Goal: Task Accomplishment & Management: Complete application form

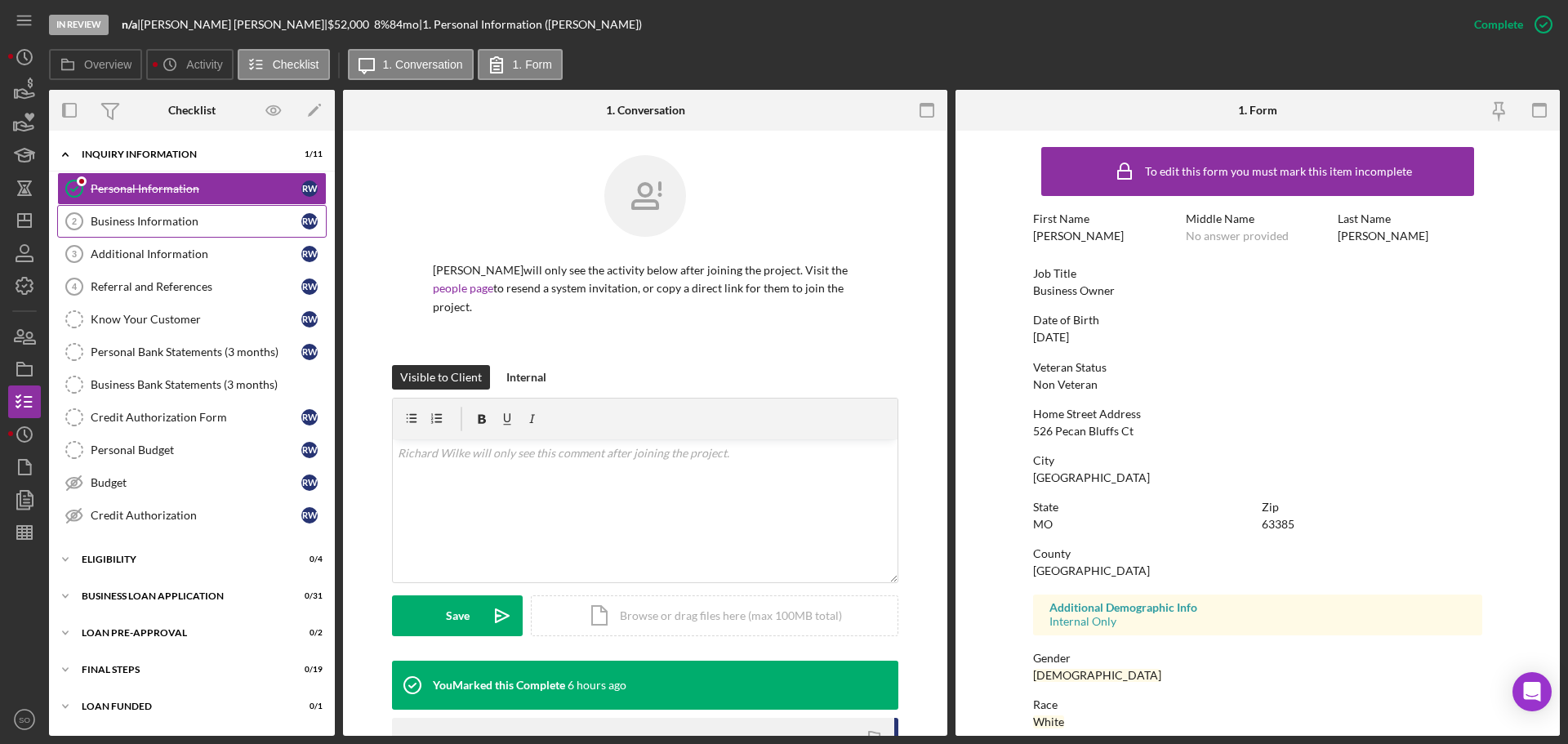
click at [175, 219] on div "Business Information" at bounding box center [196, 222] width 210 height 13
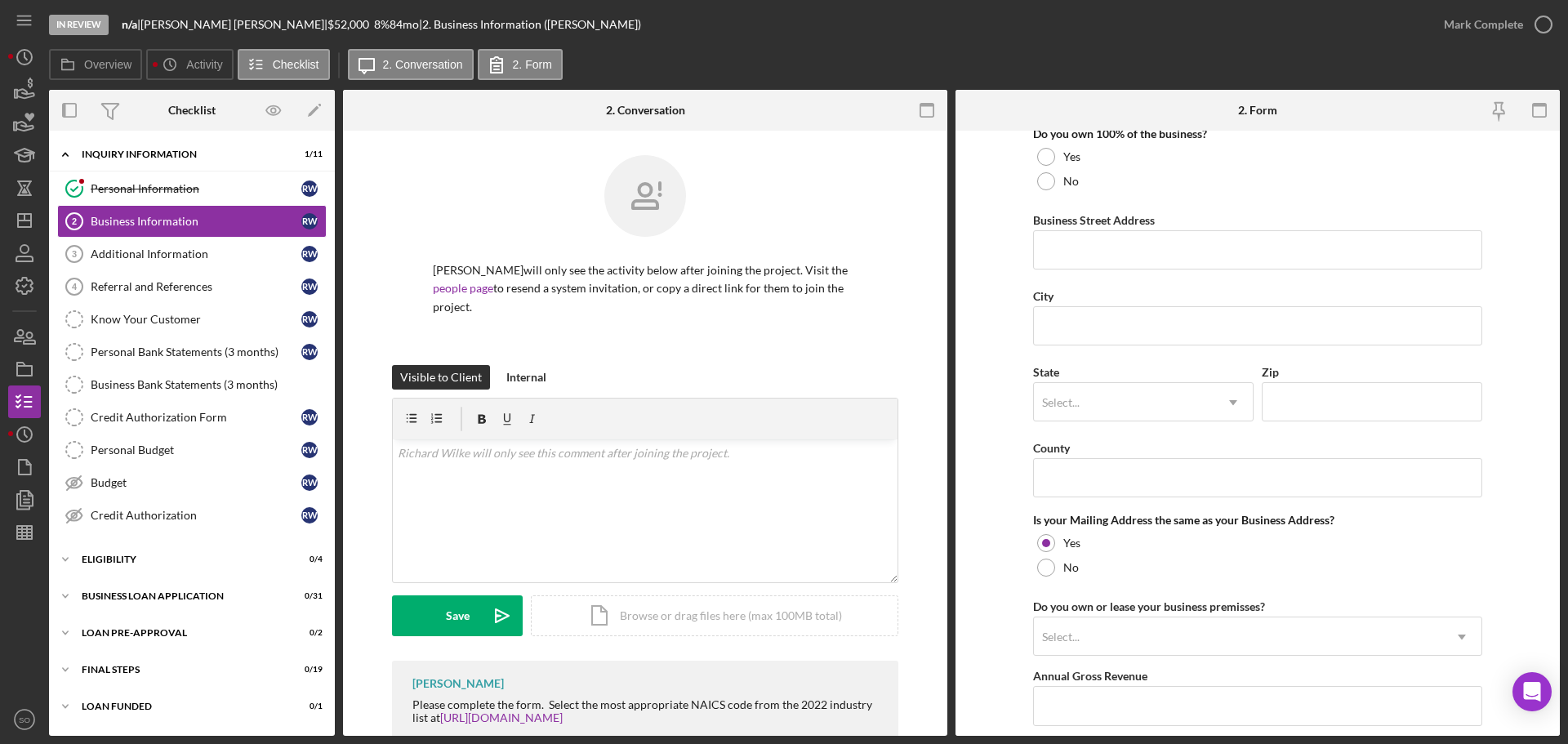
scroll to position [1208, 0]
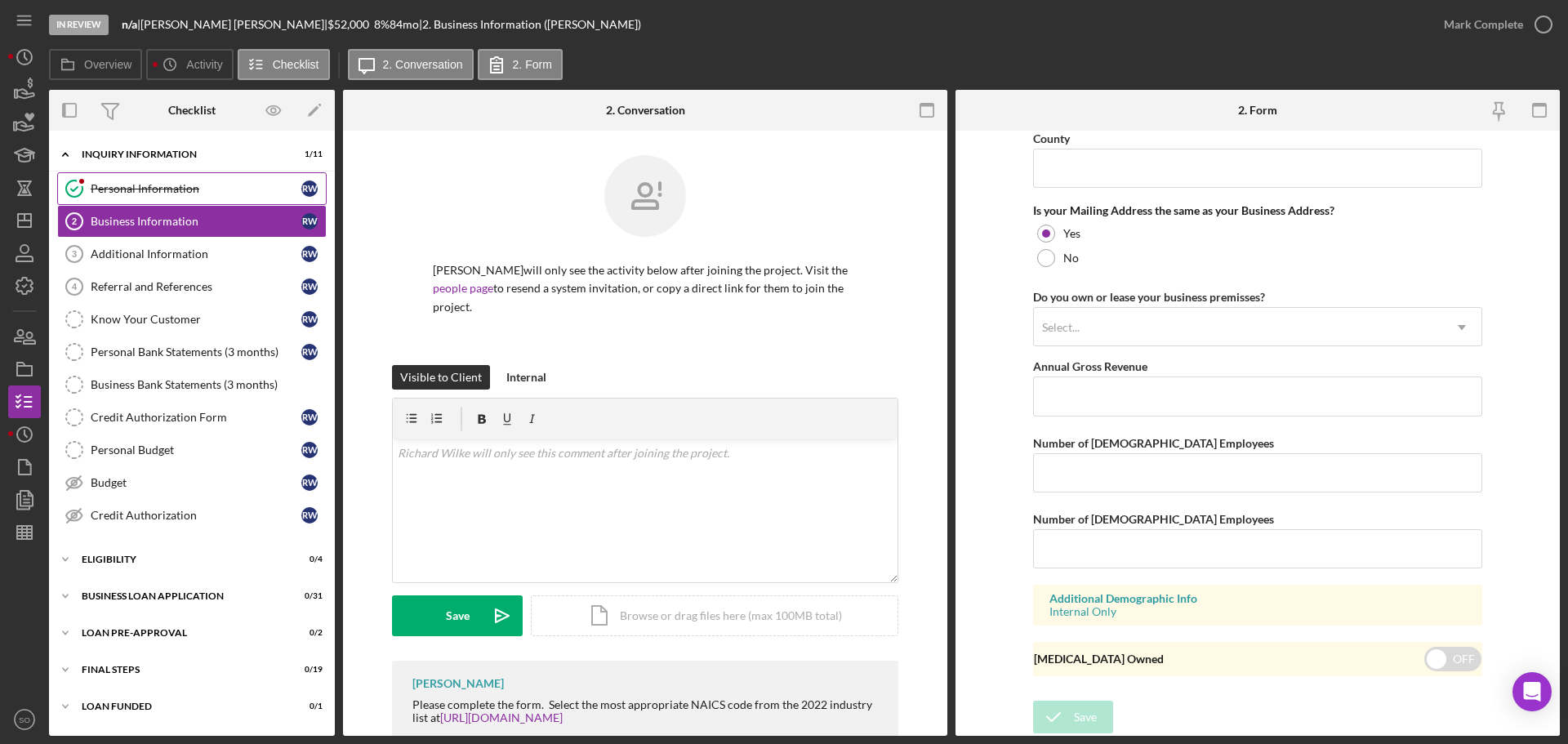
click at [149, 190] on div "Personal Information" at bounding box center [196, 189] width 210 height 13
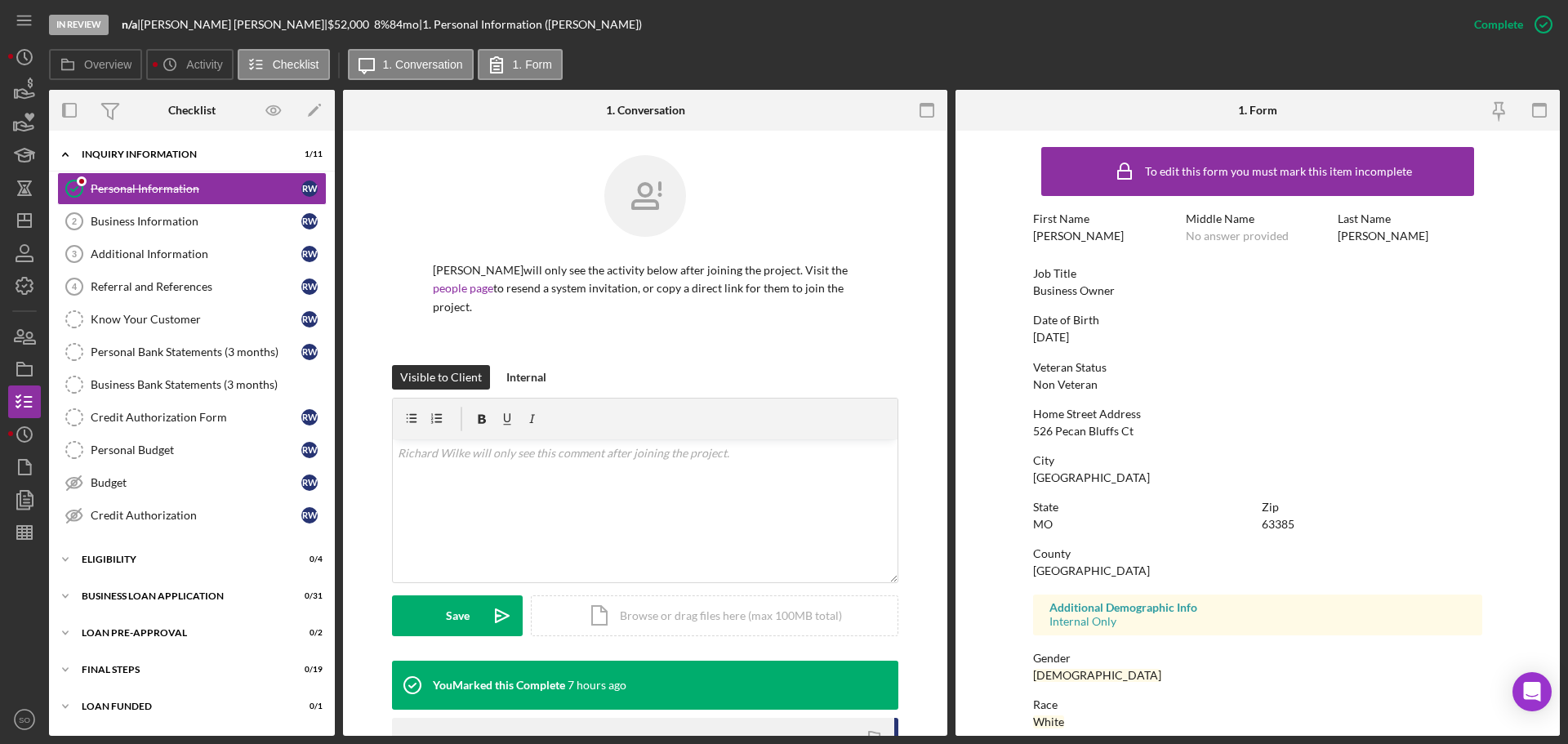
click at [1062, 432] on div "526 Pecan Bluffs Ct" at bounding box center [1083, 431] width 100 height 13
copy div "526 Pecan Bluffs Ct"
click at [1052, 479] on div "Wentzville" at bounding box center [1091, 478] width 117 height 13
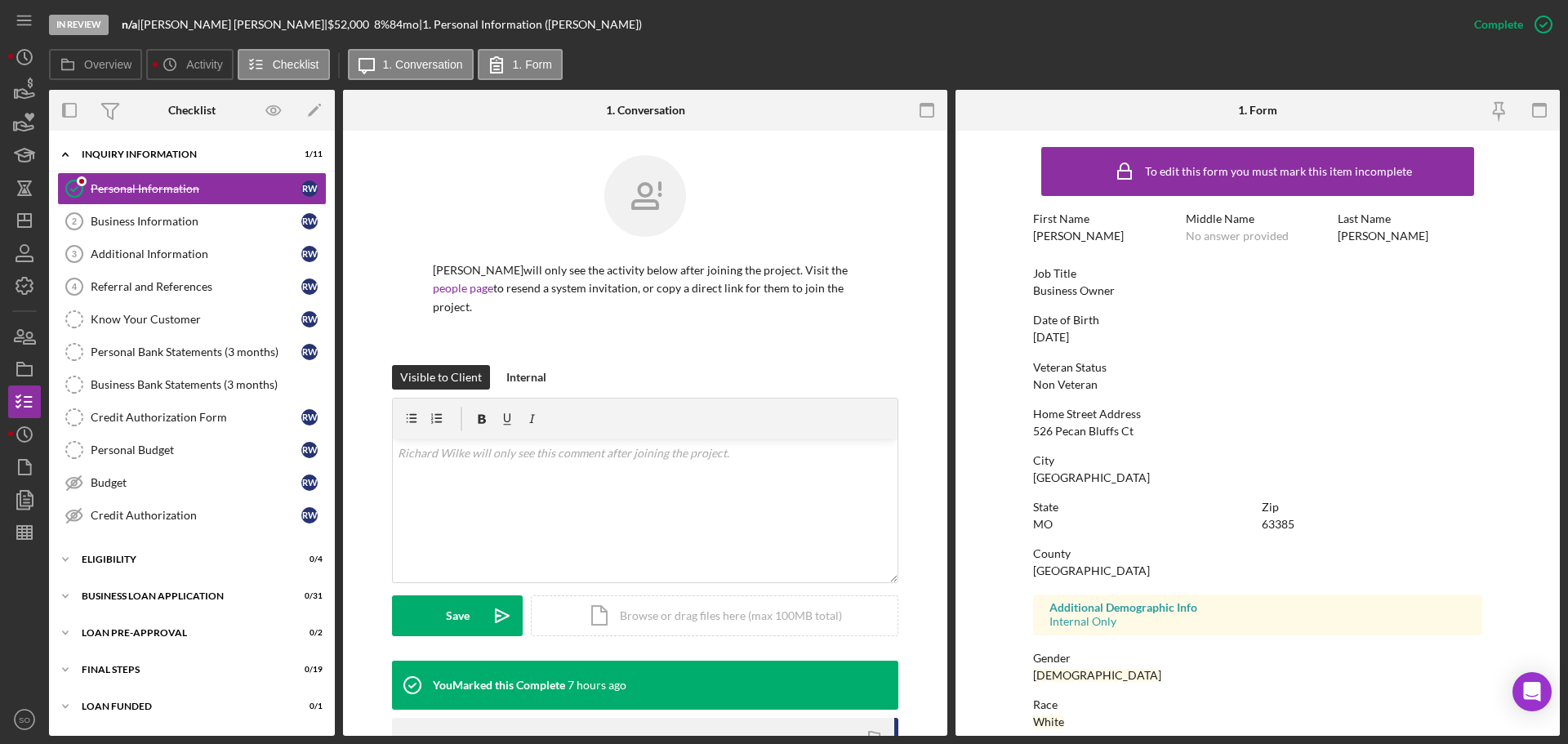
click at [1052, 479] on div "Wentzville" at bounding box center [1091, 478] width 117 height 13
copy div "Wentzville"
click at [1270, 529] on div "63385" at bounding box center [1278, 524] width 33 height 13
copy div "63385"
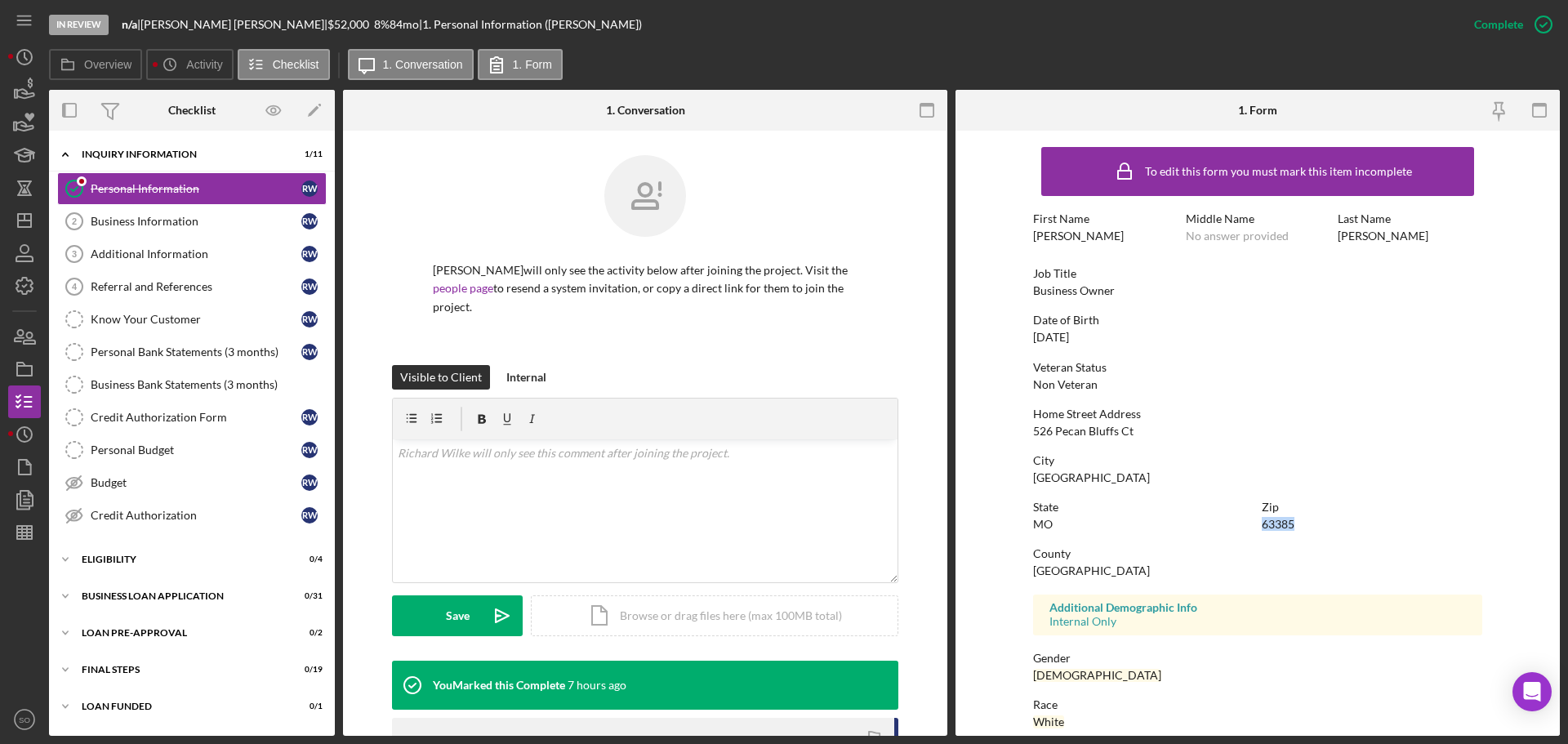
click at [1062, 575] on div "[GEOGRAPHIC_DATA]" at bounding box center [1091, 571] width 117 height 13
copy div "[GEOGRAPHIC_DATA]"
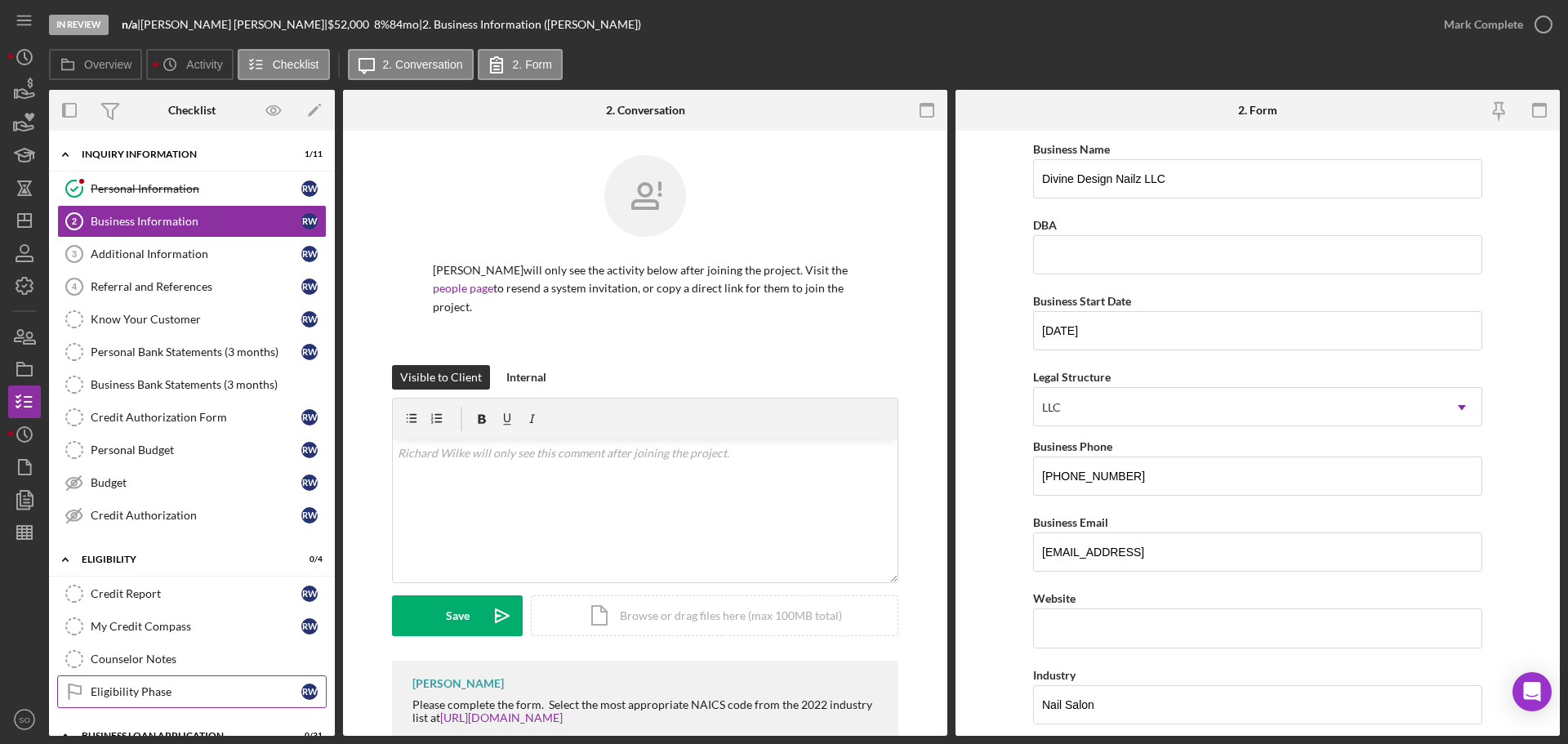
scroll to position [654, 0]
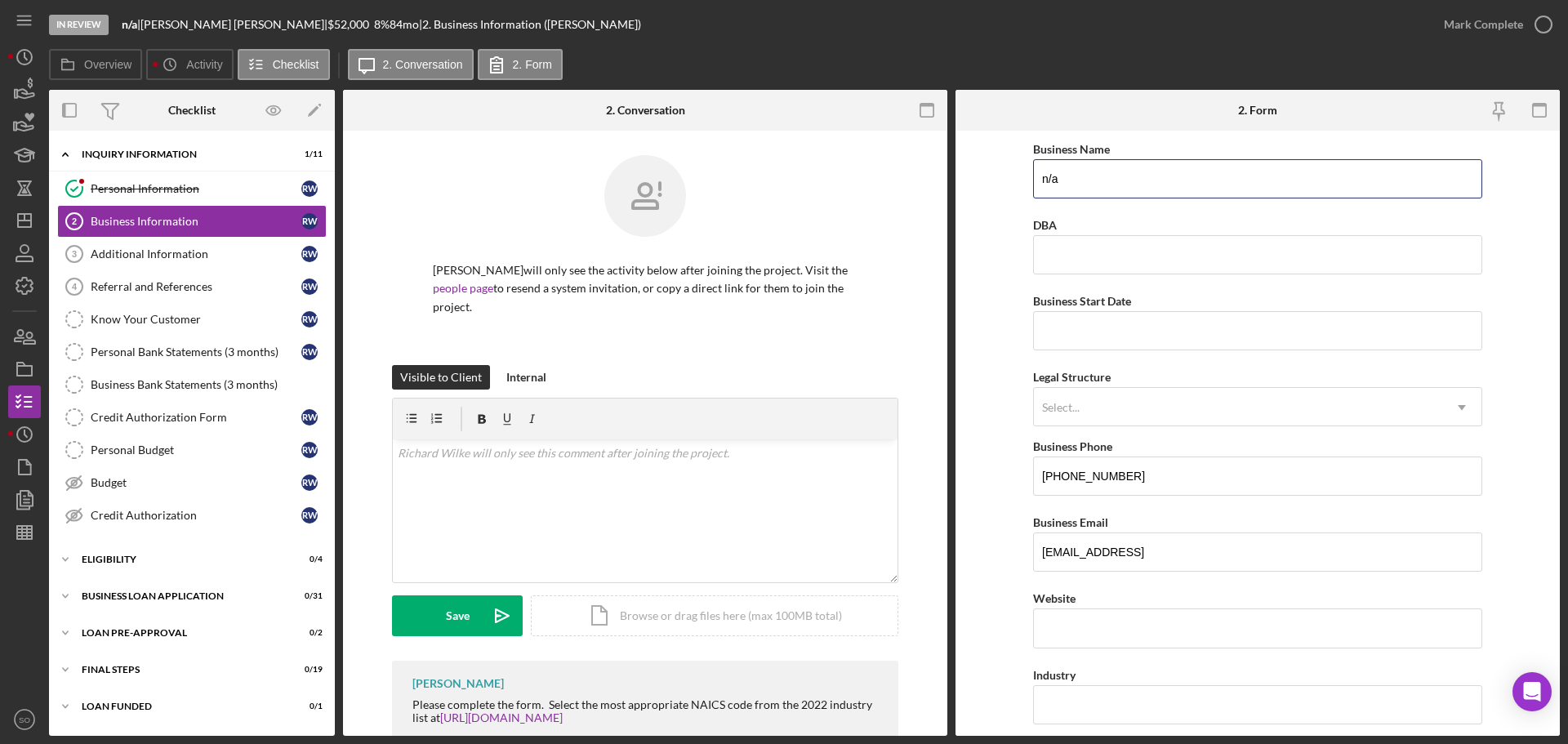
drag, startPoint x: 1068, startPoint y: 179, endPoint x: 924, endPoint y: 178, distance: 144.0
click at [924, 178] on div "Overview Internal Workflow Stage In Review Icon/Dropdown Arrow Archive (can una…" at bounding box center [804, 413] width 1511 height 647
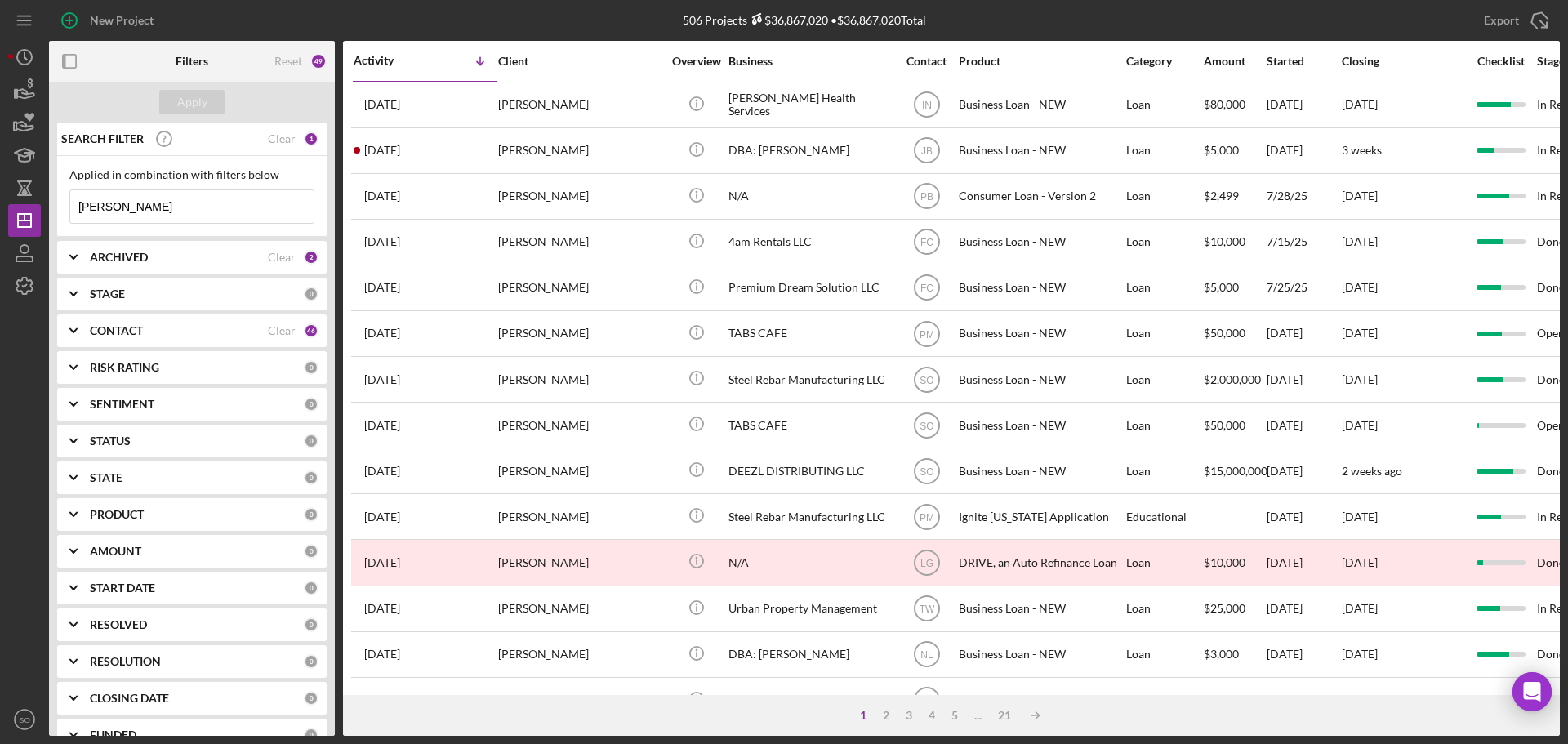
drag, startPoint x: 187, startPoint y: 204, endPoint x: -51, endPoint y: 196, distance: 238.1
click at [0, 196] on html "New Project 506 Projects $36,867,020 • $36,867,020 Total [PERSON_NAME] Export I…" at bounding box center [784, 372] width 1568 height 744
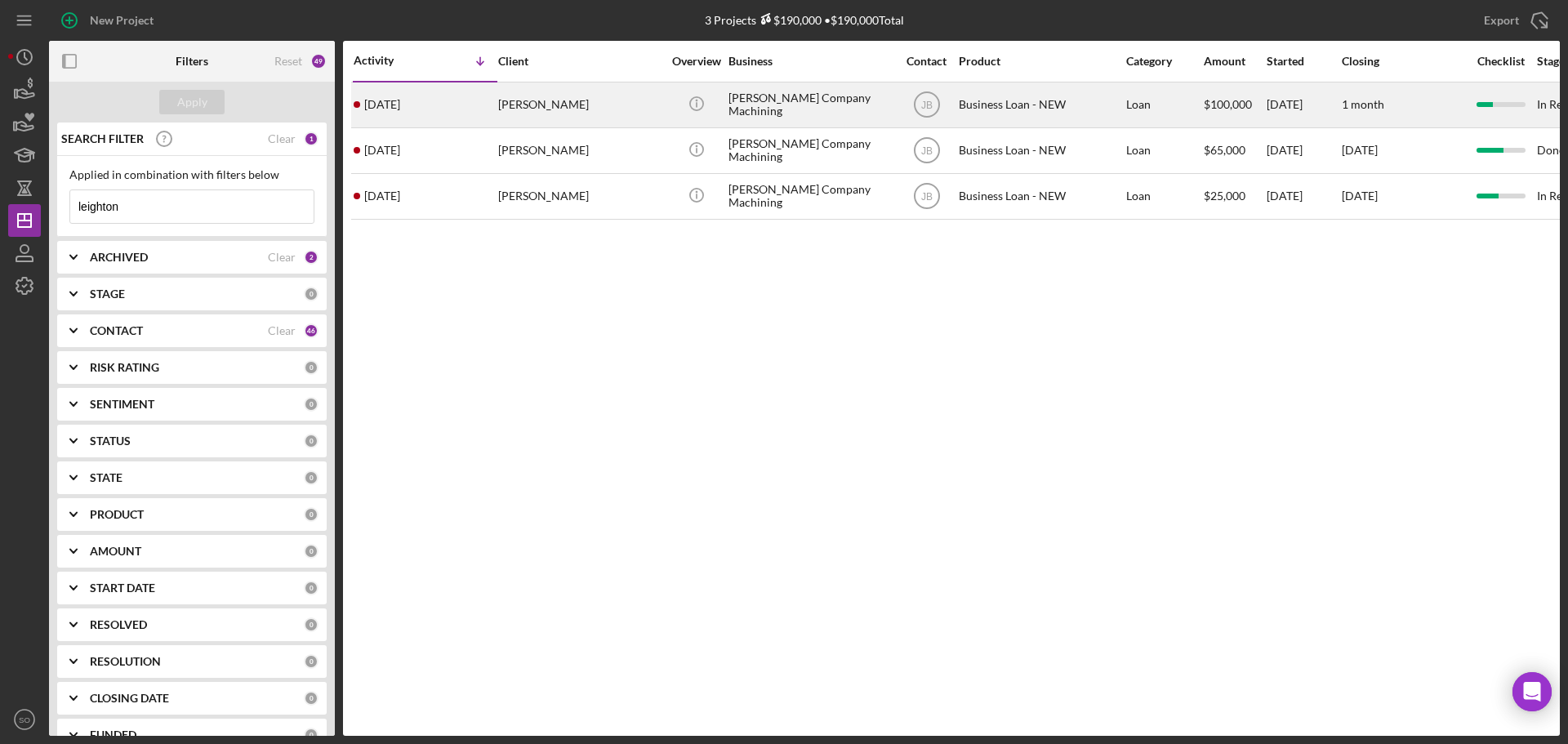
type input "leighton"
click at [451, 100] on div "[DATE] [PERSON_NAME]" at bounding box center [425, 105] width 142 height 43
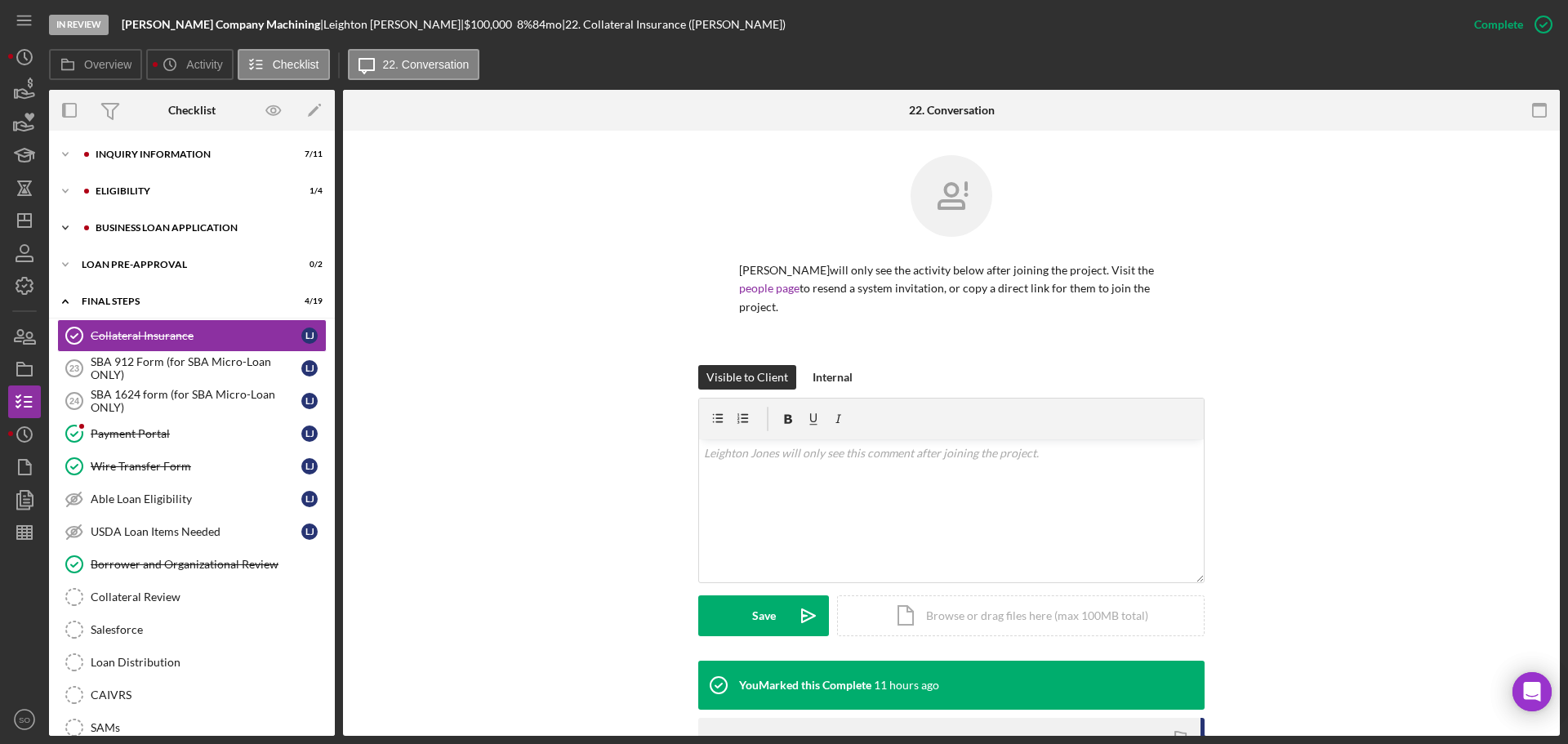
click at [234, 223] on div "BUSINESS LOAN APPLICATION" at bounding box center [205, 228] width 219 height 10
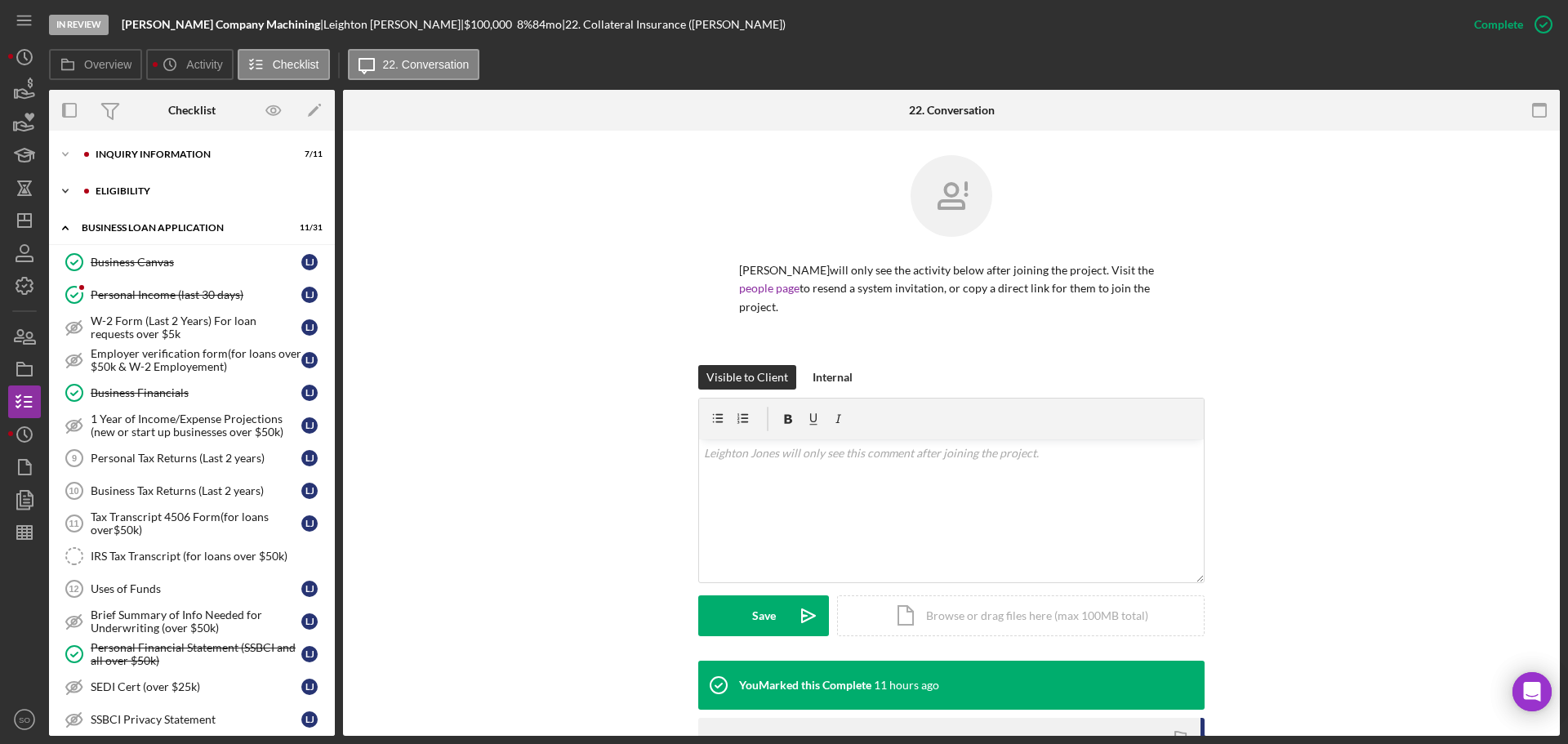
click at [153, 195] on div "ELIGIBILITY" at bounding box center [205, 191] width 219 height 10
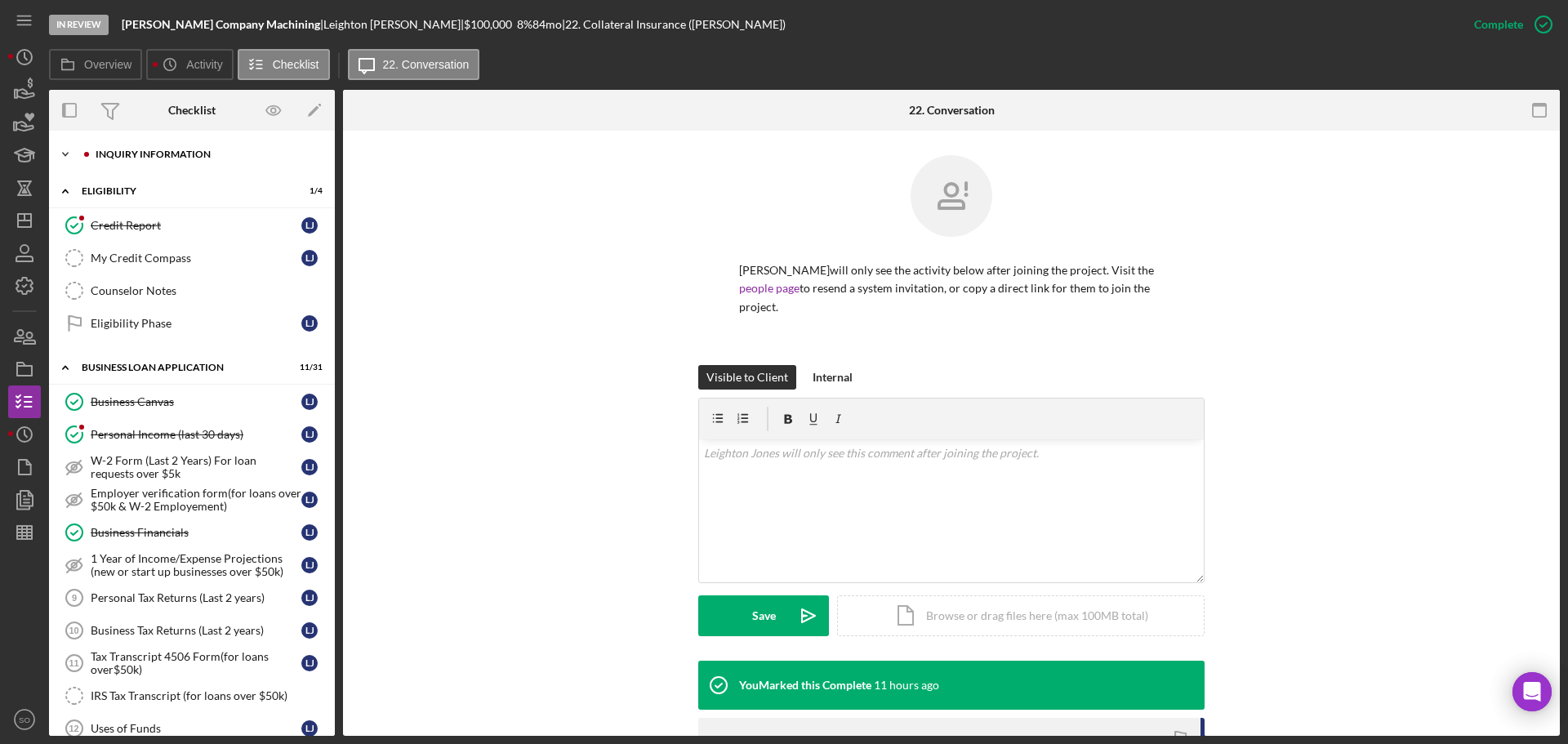
click at [169, 157] on div "INQUIRY INFORMATION" at bounding box center [205, 155] width 219 height 10
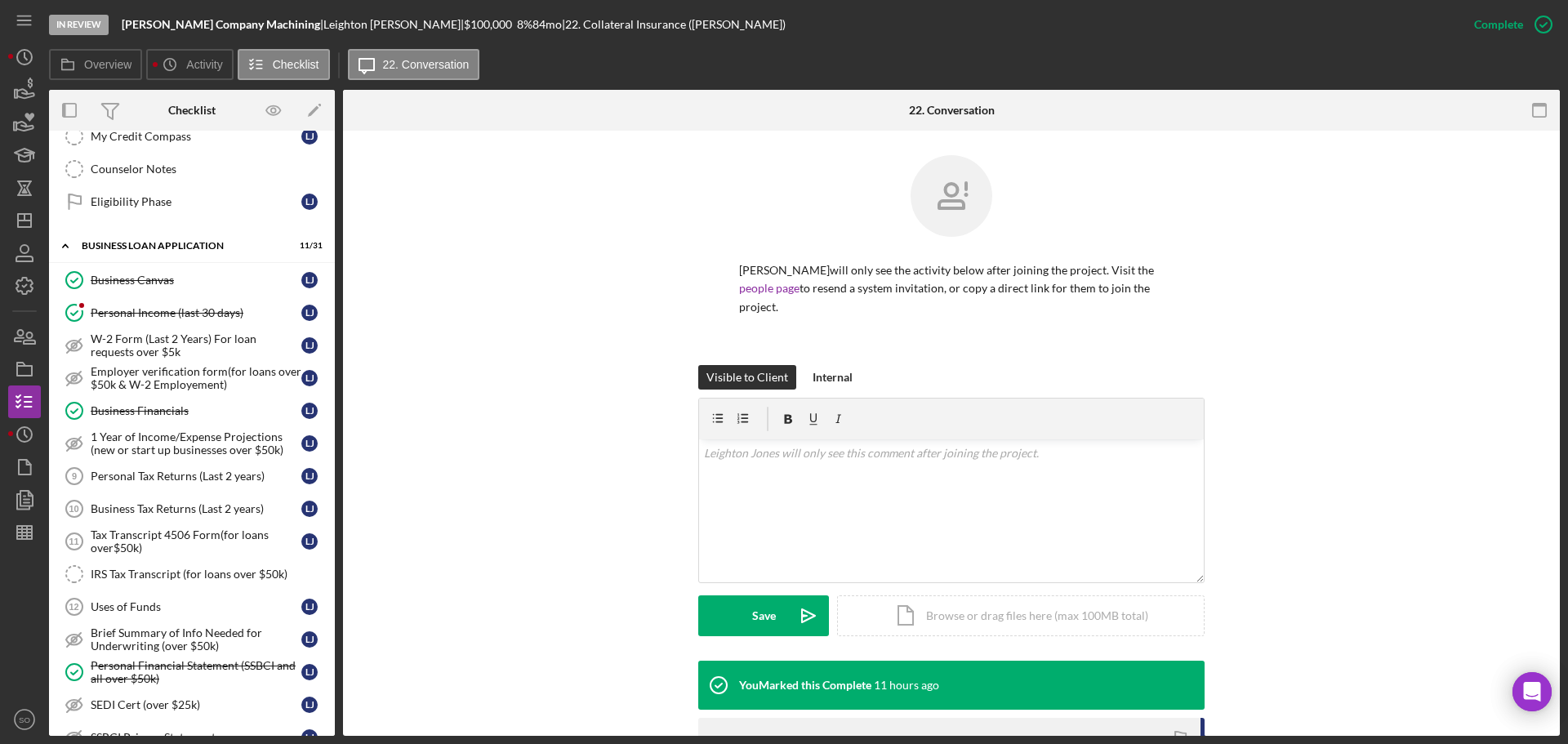
scroll to position [572, 0]
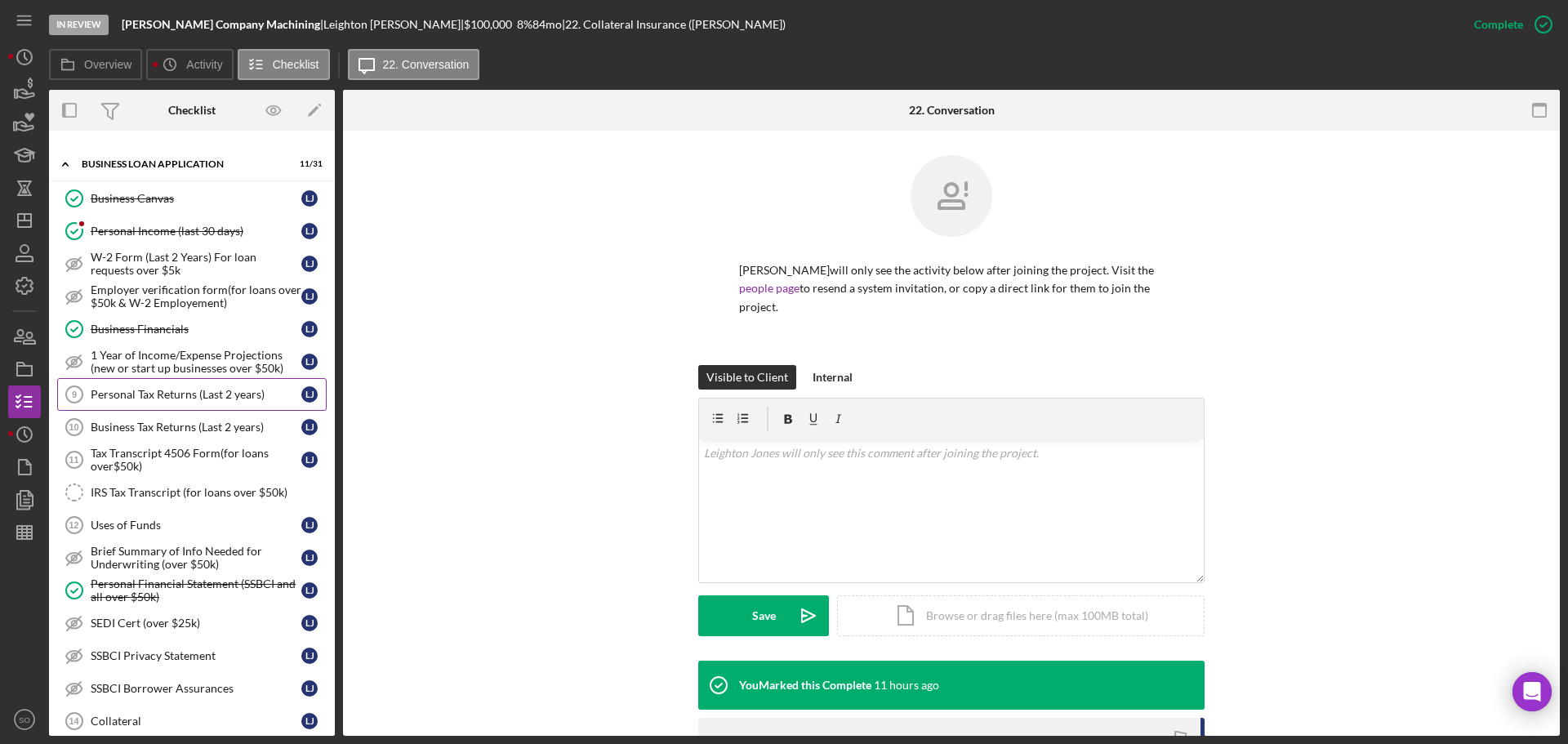
click at [202, 396] on div "Personal Tax Returns (Last 2 years)" at bounding box center [196, 395] width 210 height 13
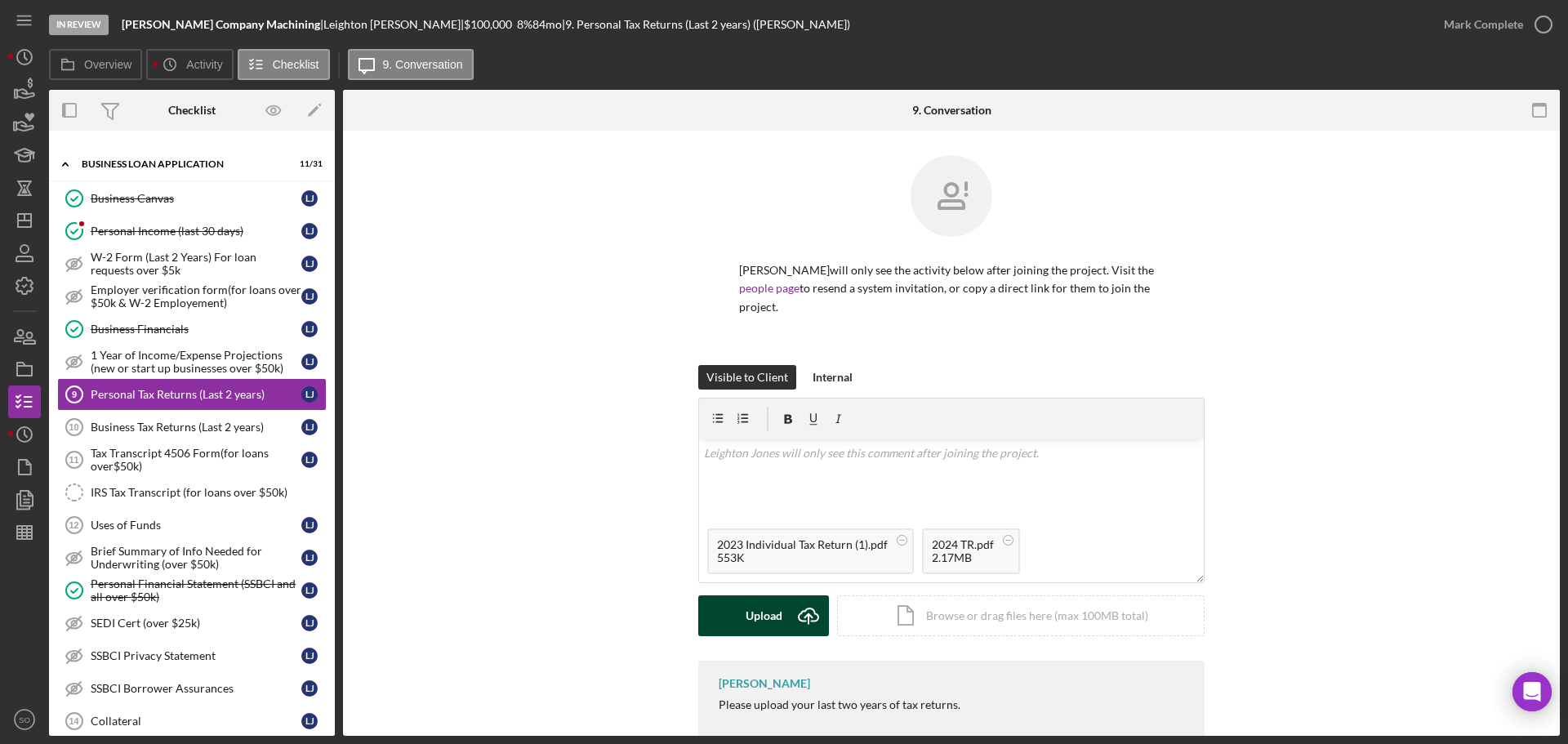
click at [765, 627] on div "Upload" at bounding box center [764, 616] width 37 height 40
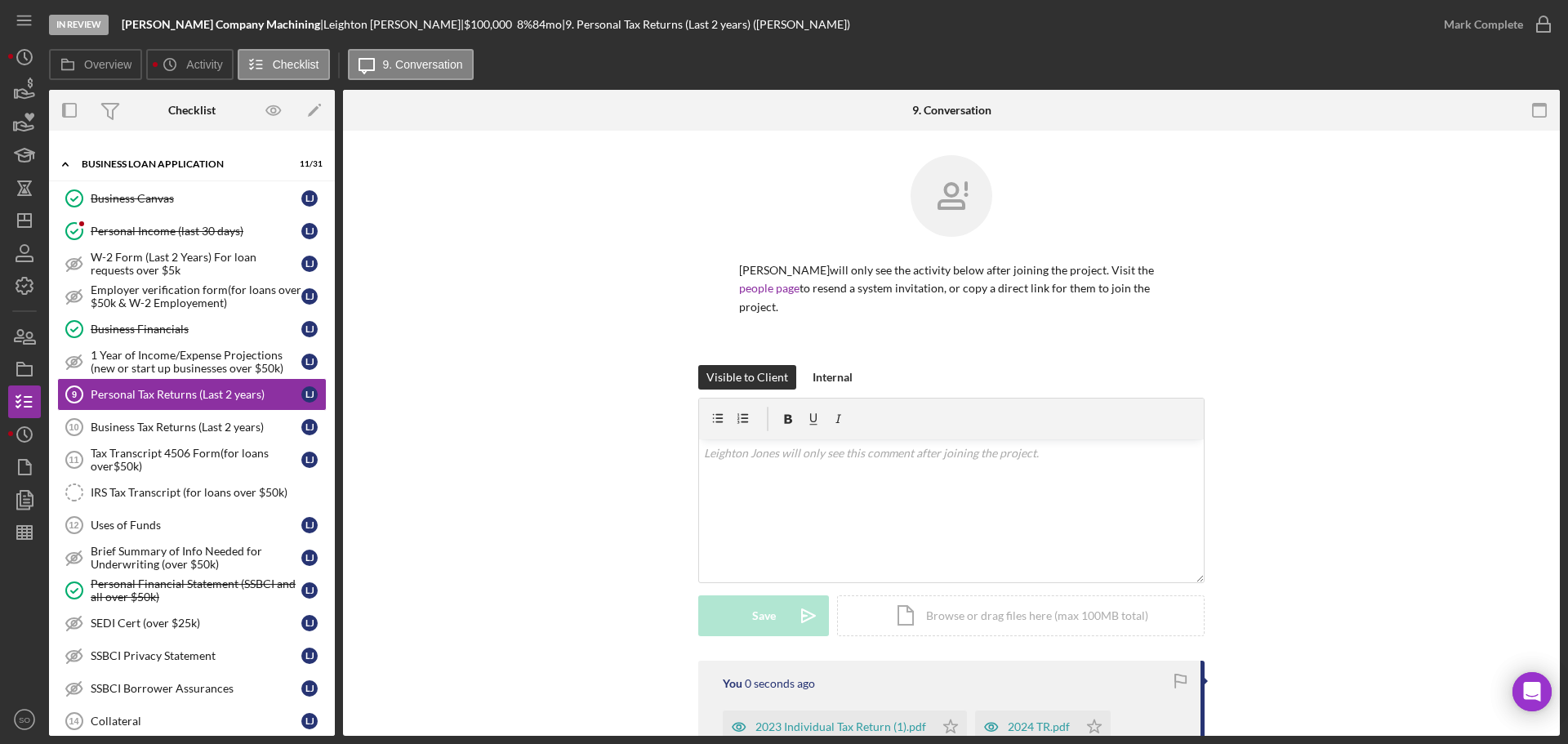
scroll to position [164, 0]
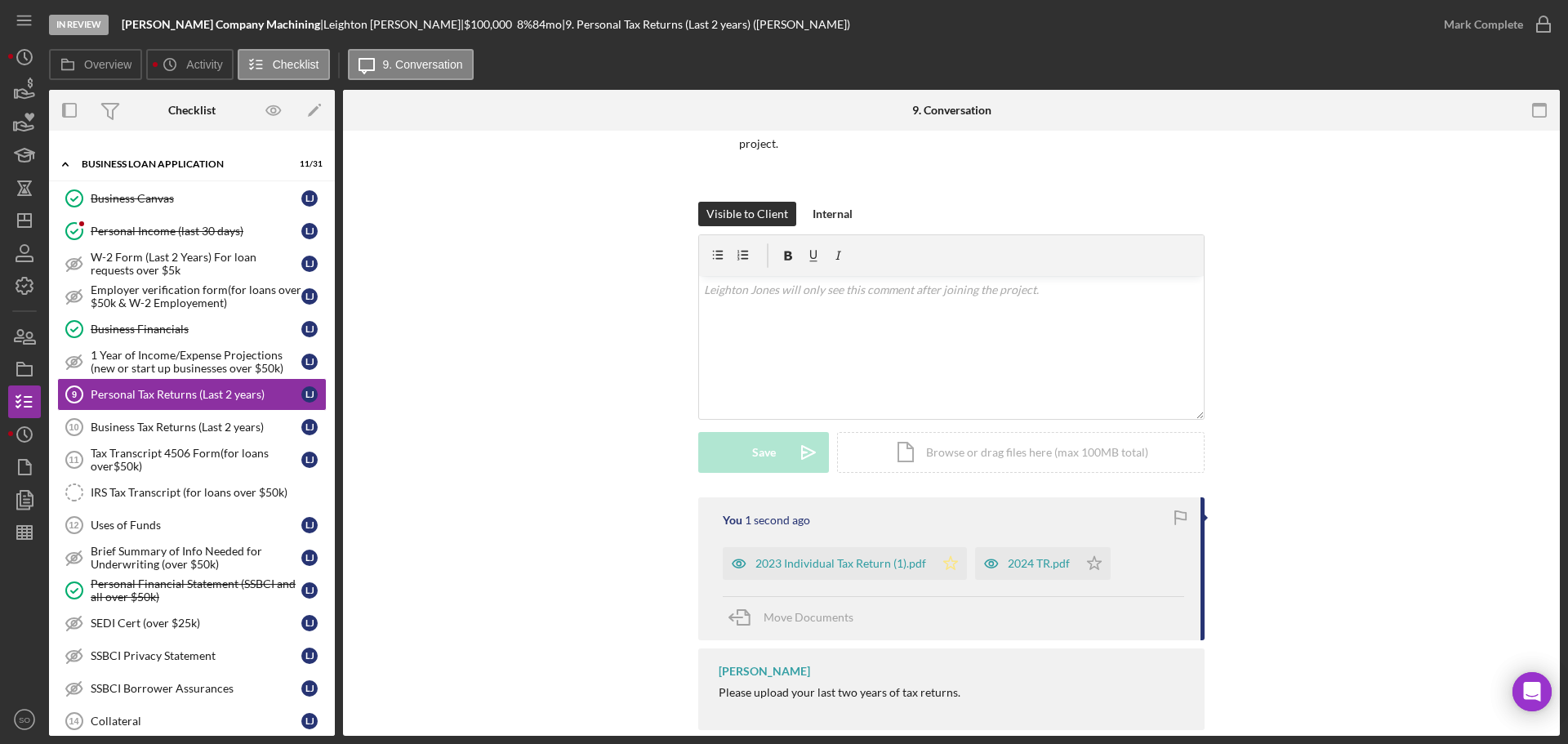
click at [934, 563] on icon "Icon/Star" at bounding box center [950, 564] width 33 height 33
click at [1086, 567] on icon "Icon/Star" at bounding box center [1095, 564] width 33 height 33
click at [1481, 26] on div "Mark Complete" at bounding box center [1483, 25] width 79 height 33
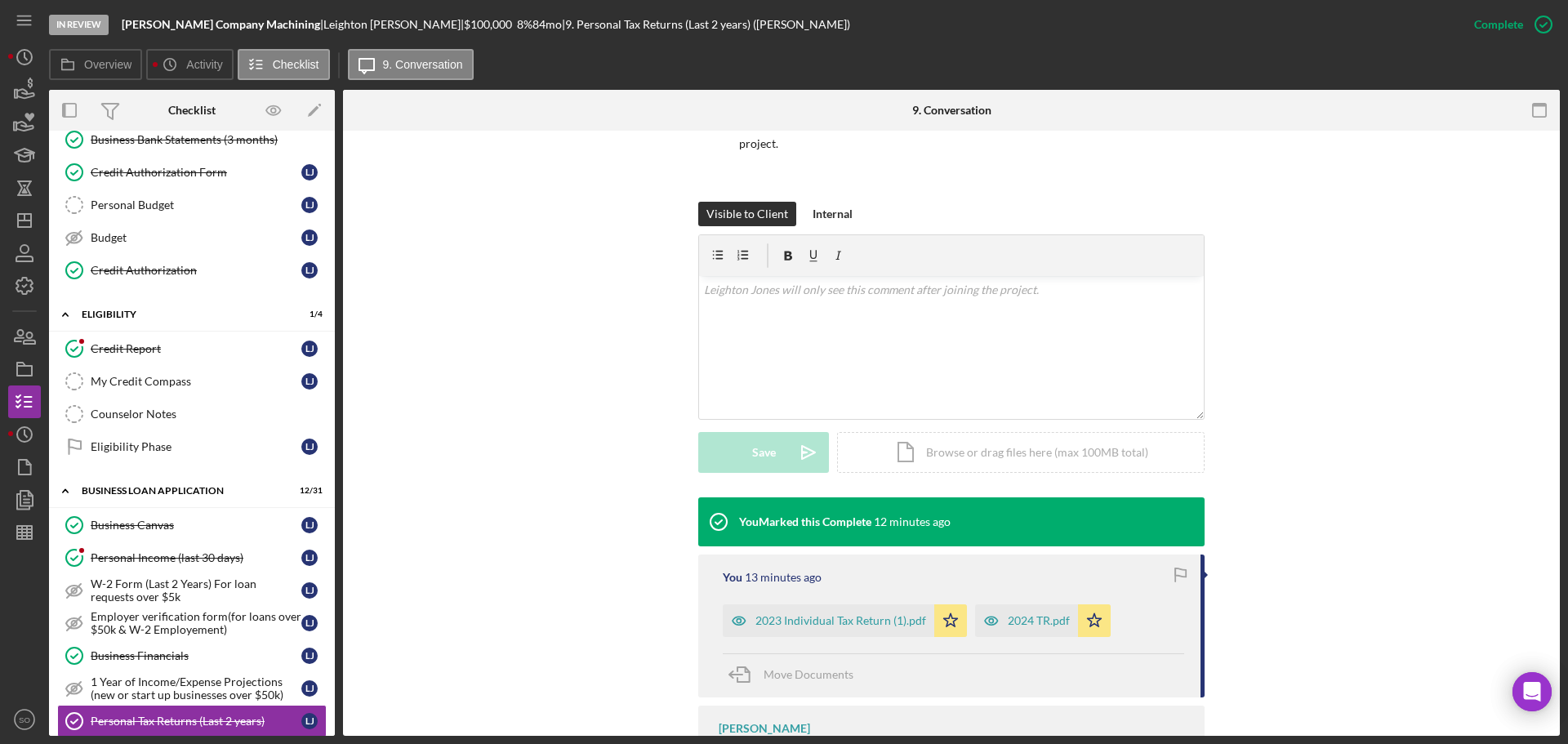
scroll to position [247, 0]
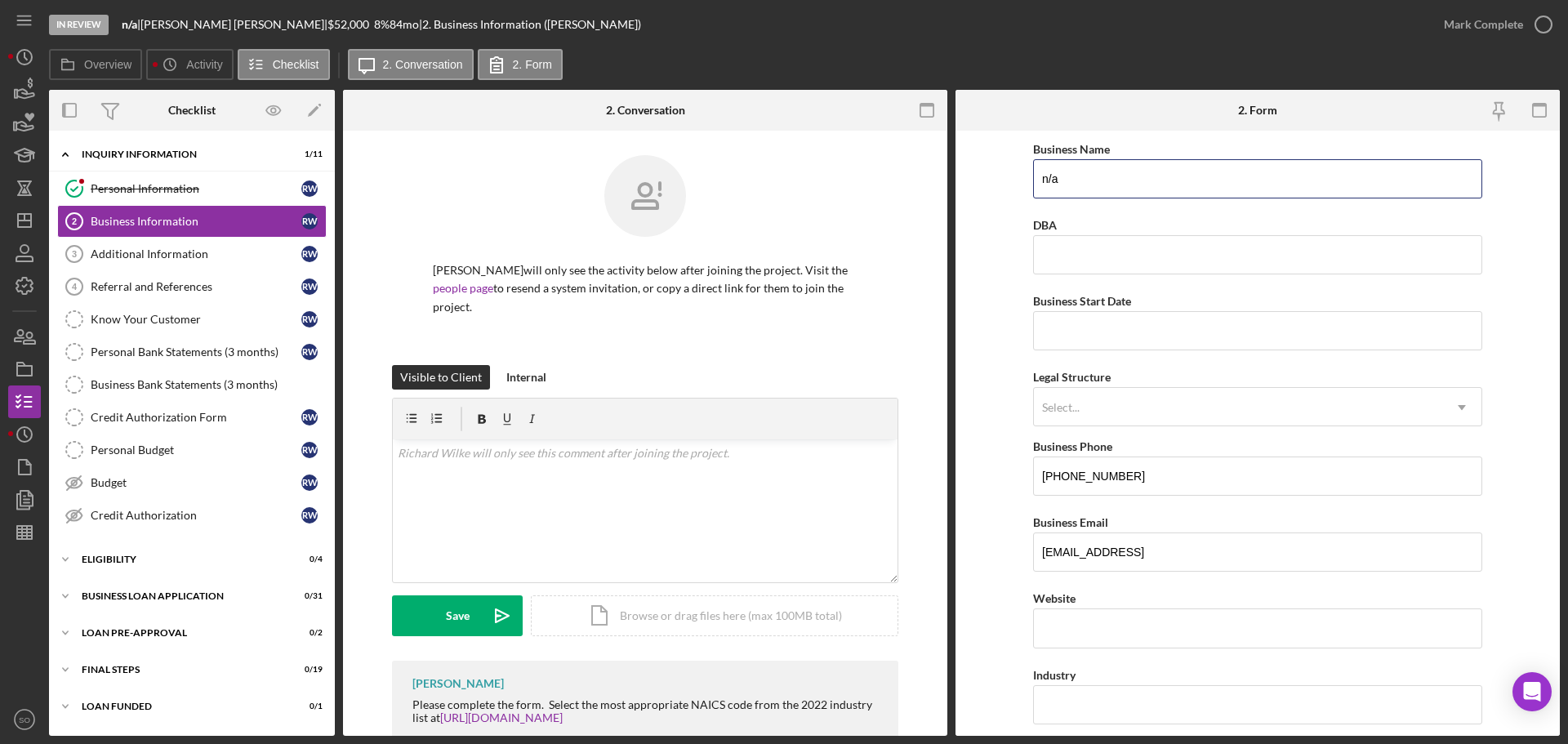
drag, startPoint x: 936, startPoint y: 157, endPoint x: 806, endPoint y: 164, distance: 130.2
click at [808, 152] on div "Overview Internal Workflow Stage In Review Icon/Dropdown Arrow Archive (can una…" at bounding box center [804, 413] width 1511 height 647
type input "Divine Design Nailz LLC"
click at [1135, 334] on input "Business Start Date" at bounding box center [1257, 330] width 449 height 40
type input "[DATE]"
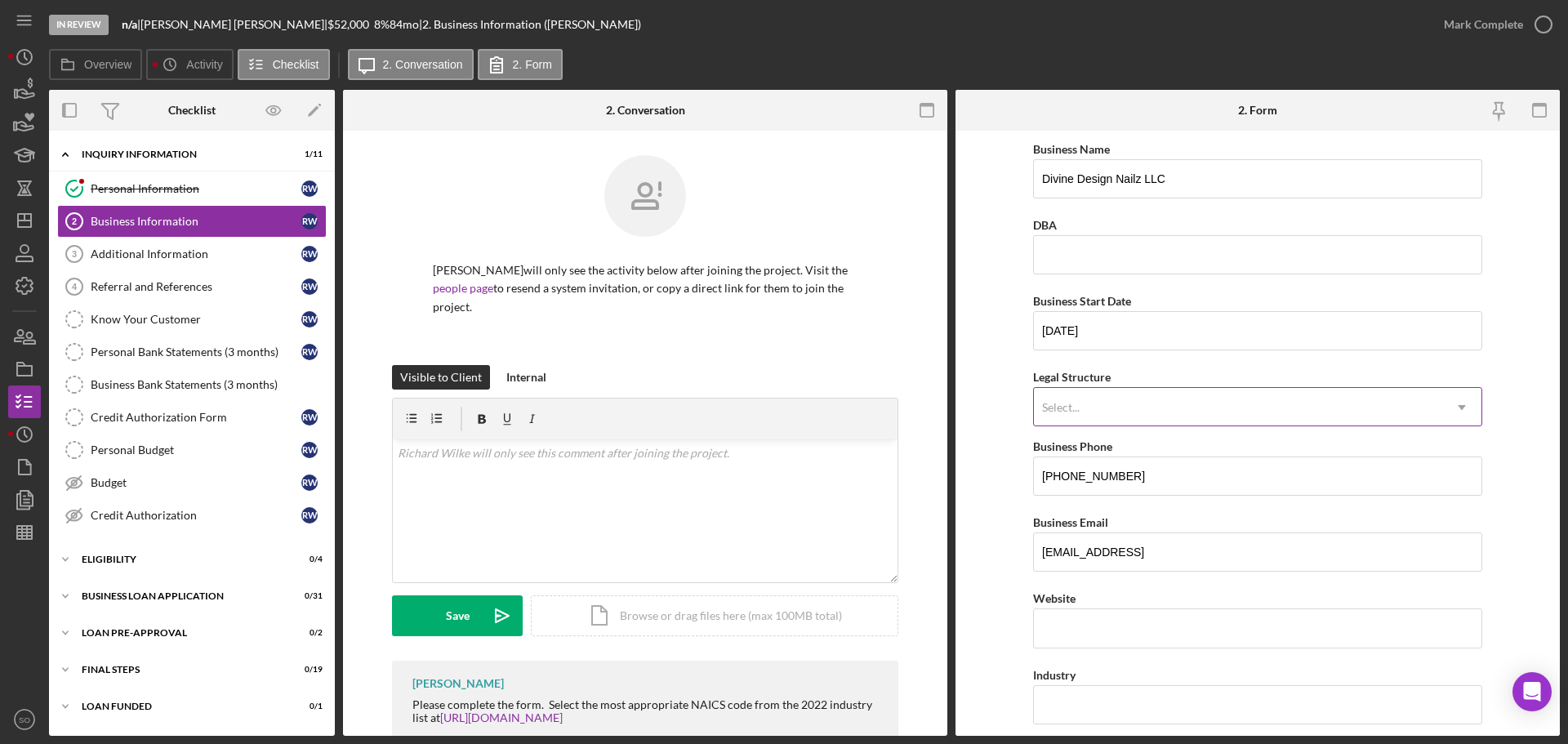
click at [1182, 414] on div "Select..." at bounding box center [1238, 407] width 408 height 38
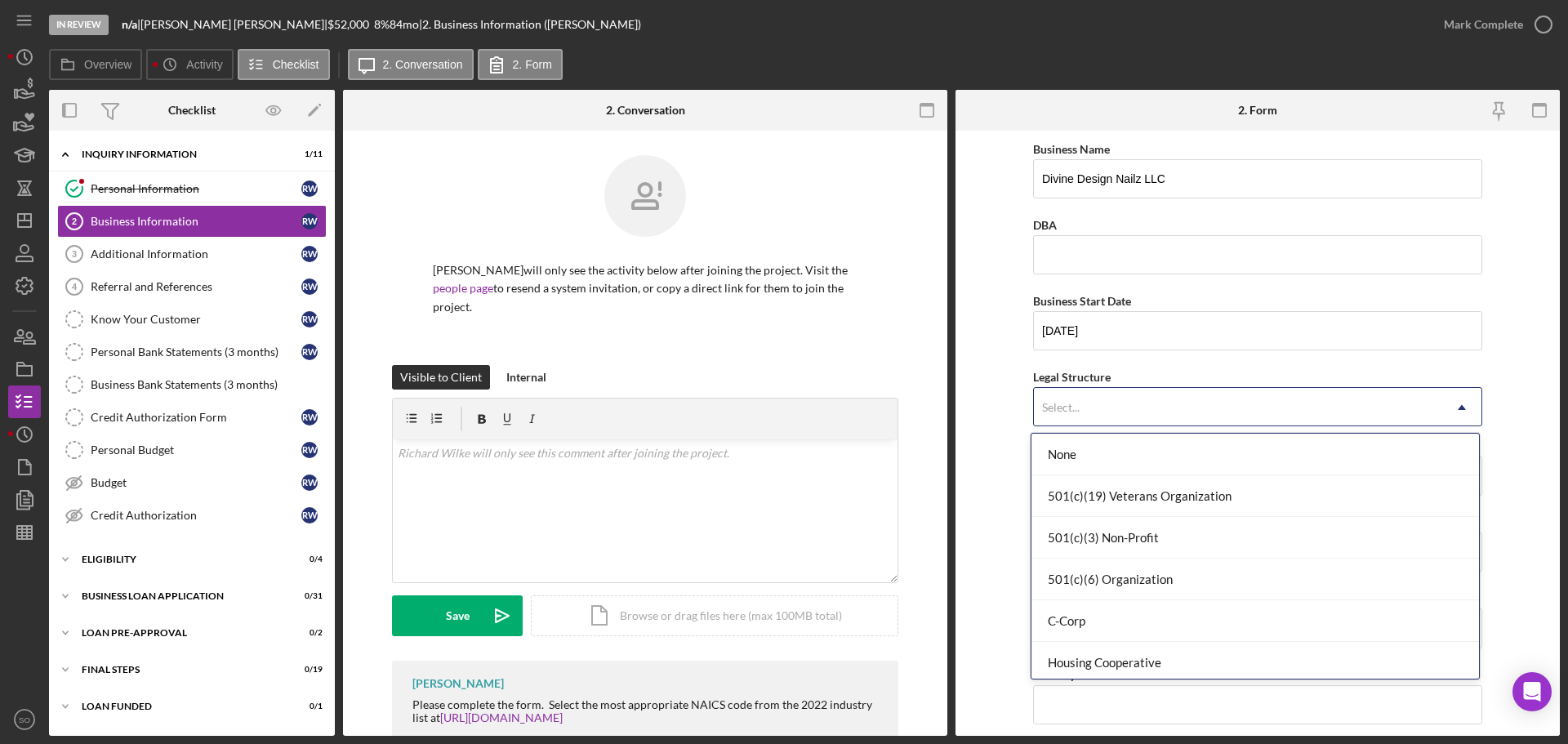
scroll to position [246, 0]
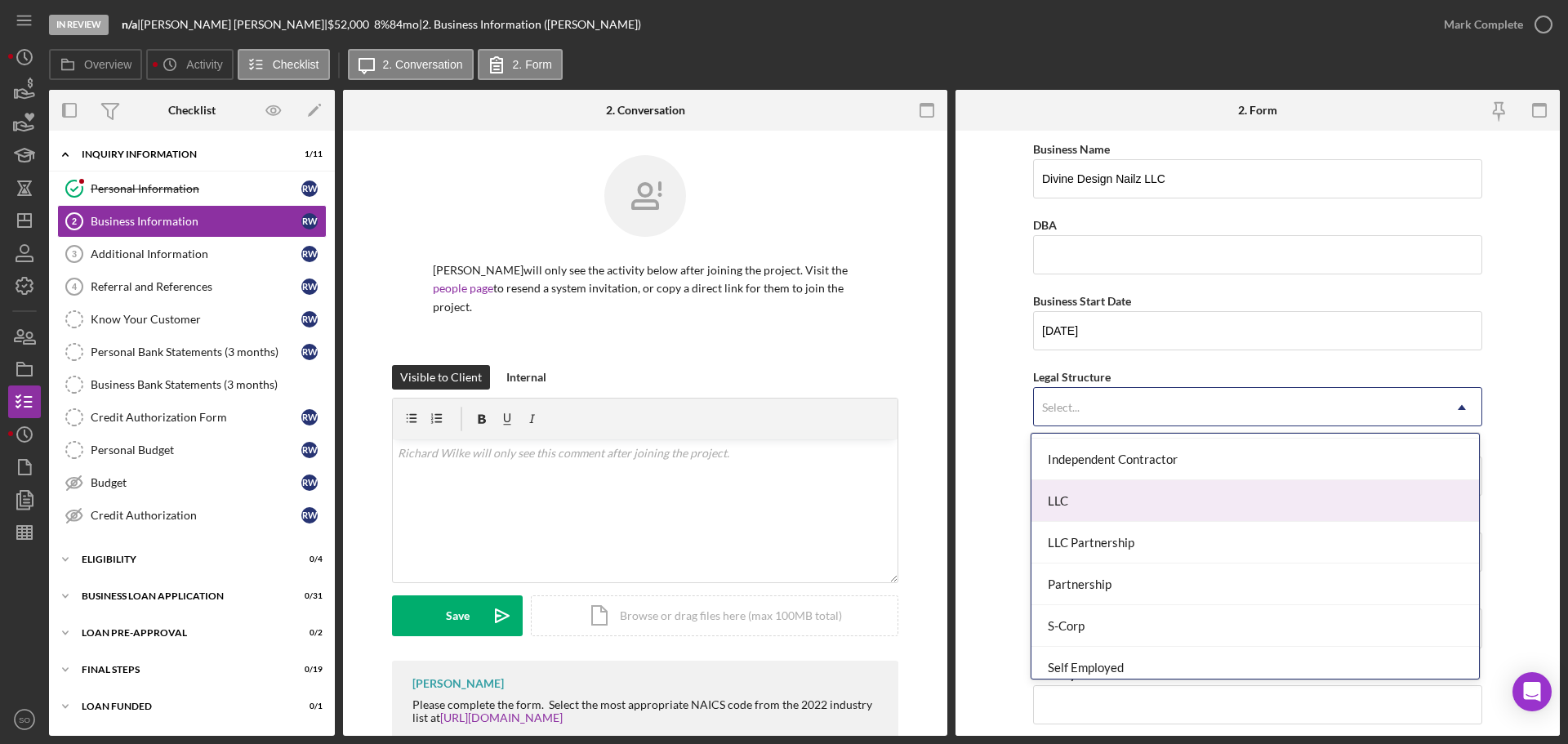
click at [1076, 509] on div "LLC" at bounding box center [1255, 500] width 448 height 41
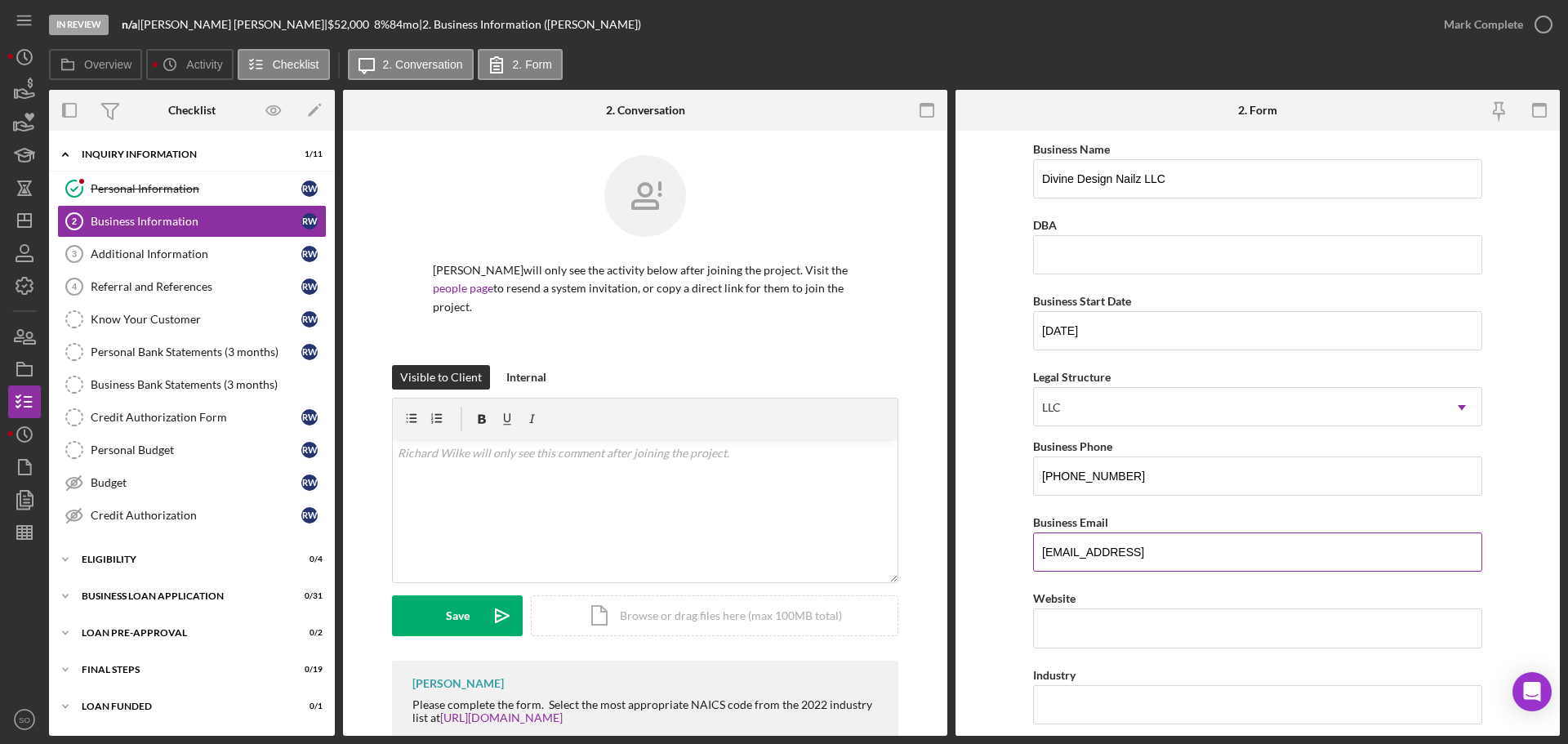
scroll to position [164, 0]
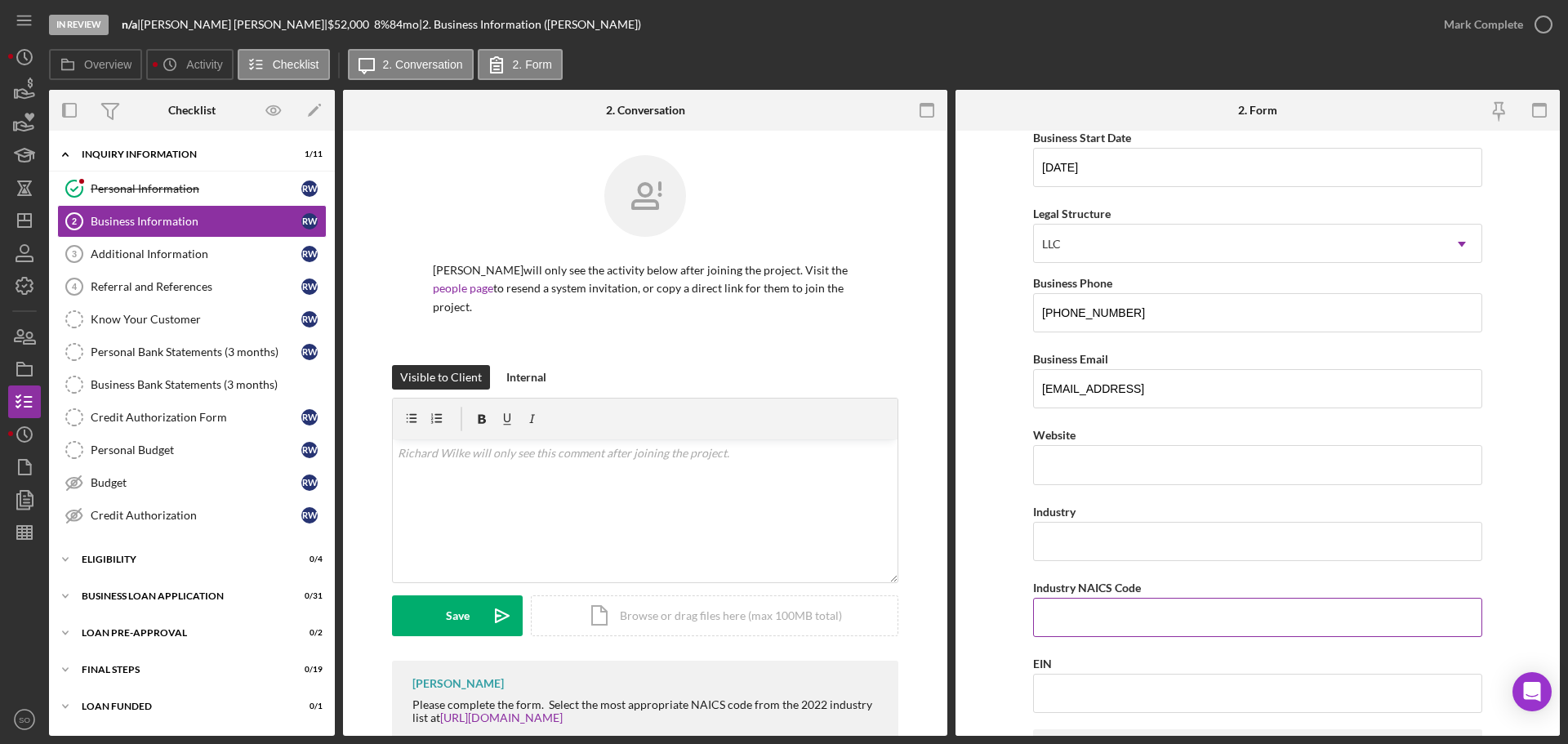
click at [1112, 611] on input "Industry NAICS Code" at bounding box center [1257, 617] width 449 height 40
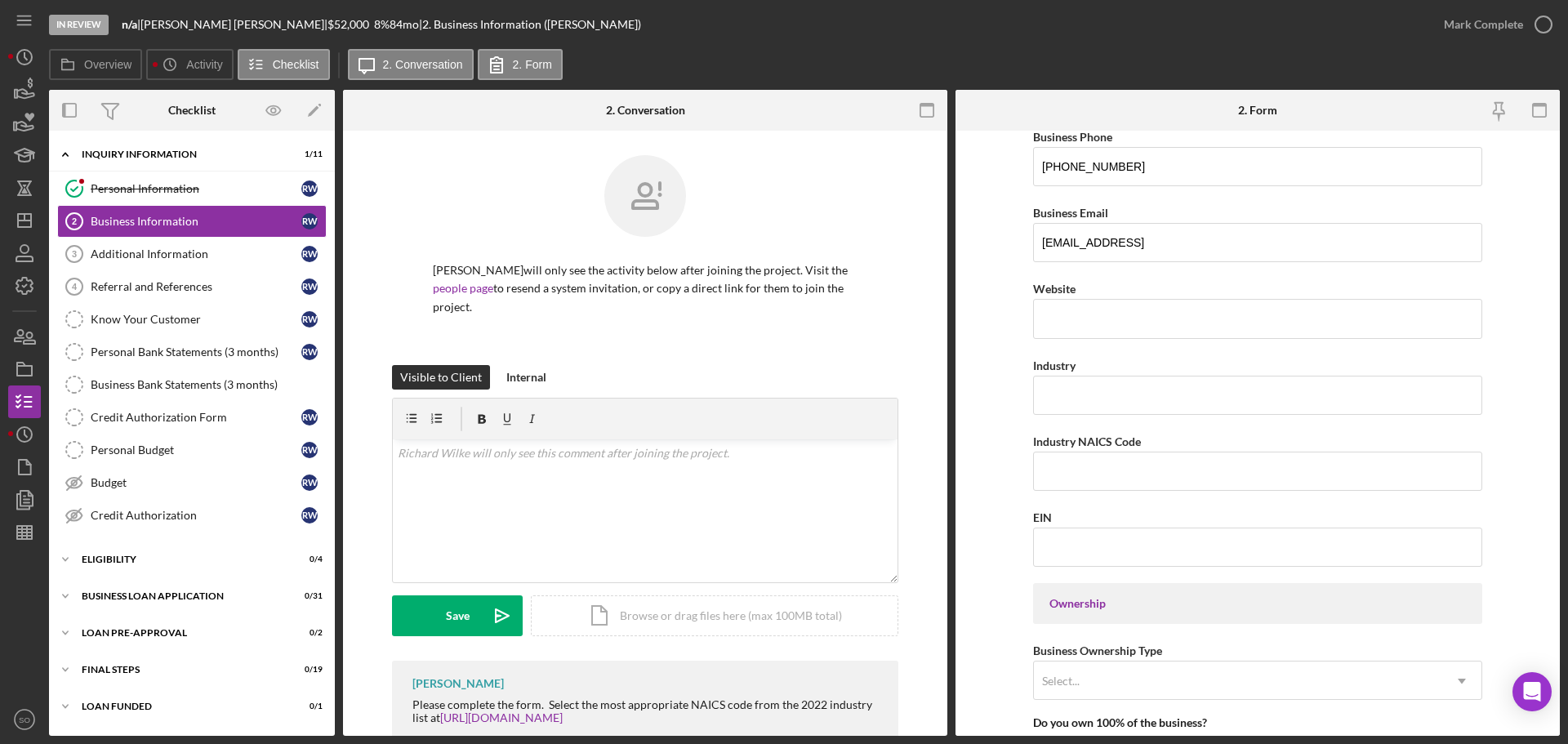
scroll to position [146, 0]
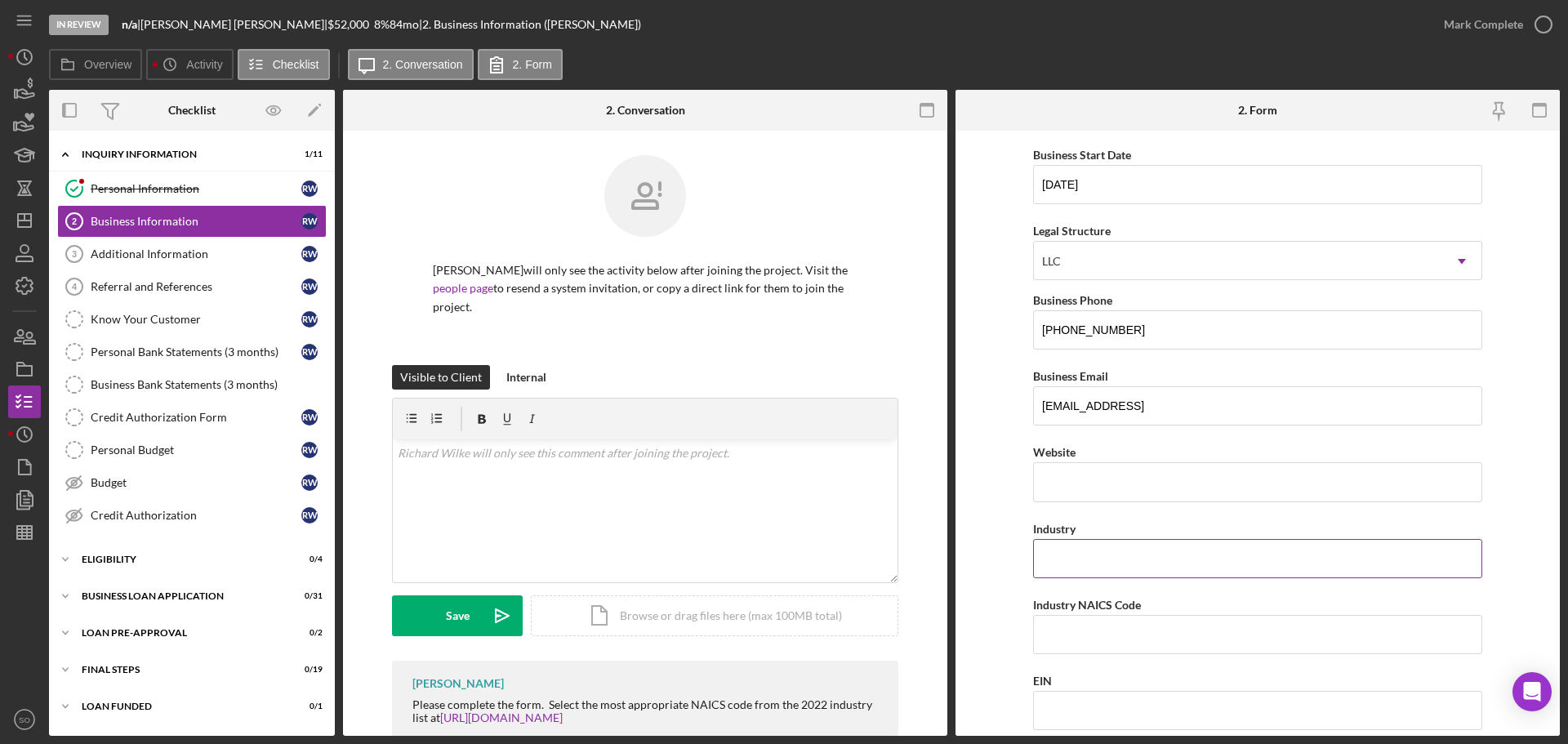
click at [1138, 555] on input "Industry" at bounding box center [1257, 558] width 449 height 40
type input "Nail Salon"
click at [986, 518] on form "Business Name Divine Design Nailz LLC DBA Business Start Date 08/08/2025 Legal …" at bounding box center [1256, 433] width 604 height 605
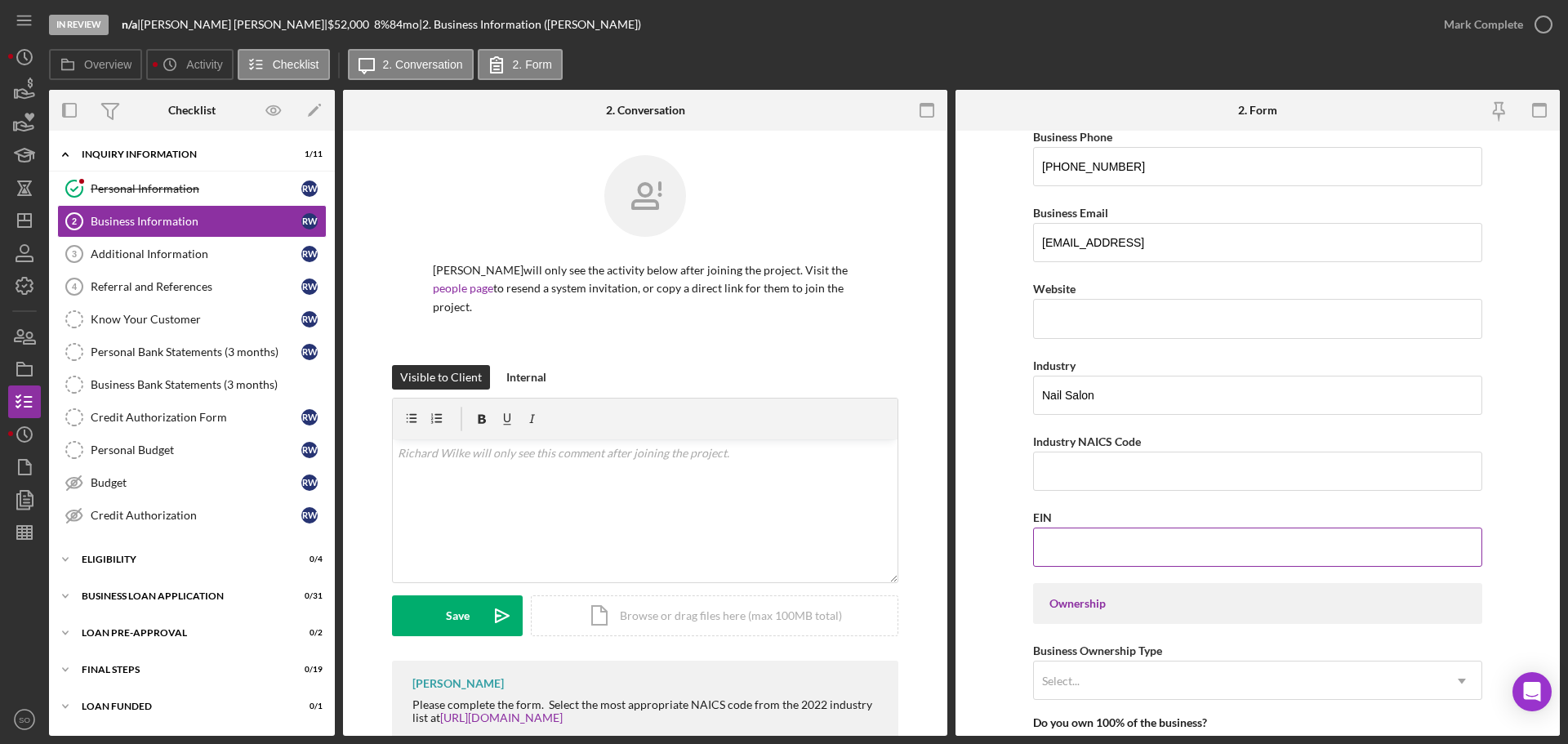
click at [1040, 546] on input "EIN" at bounding box center [1257, 547] width 449 height 40
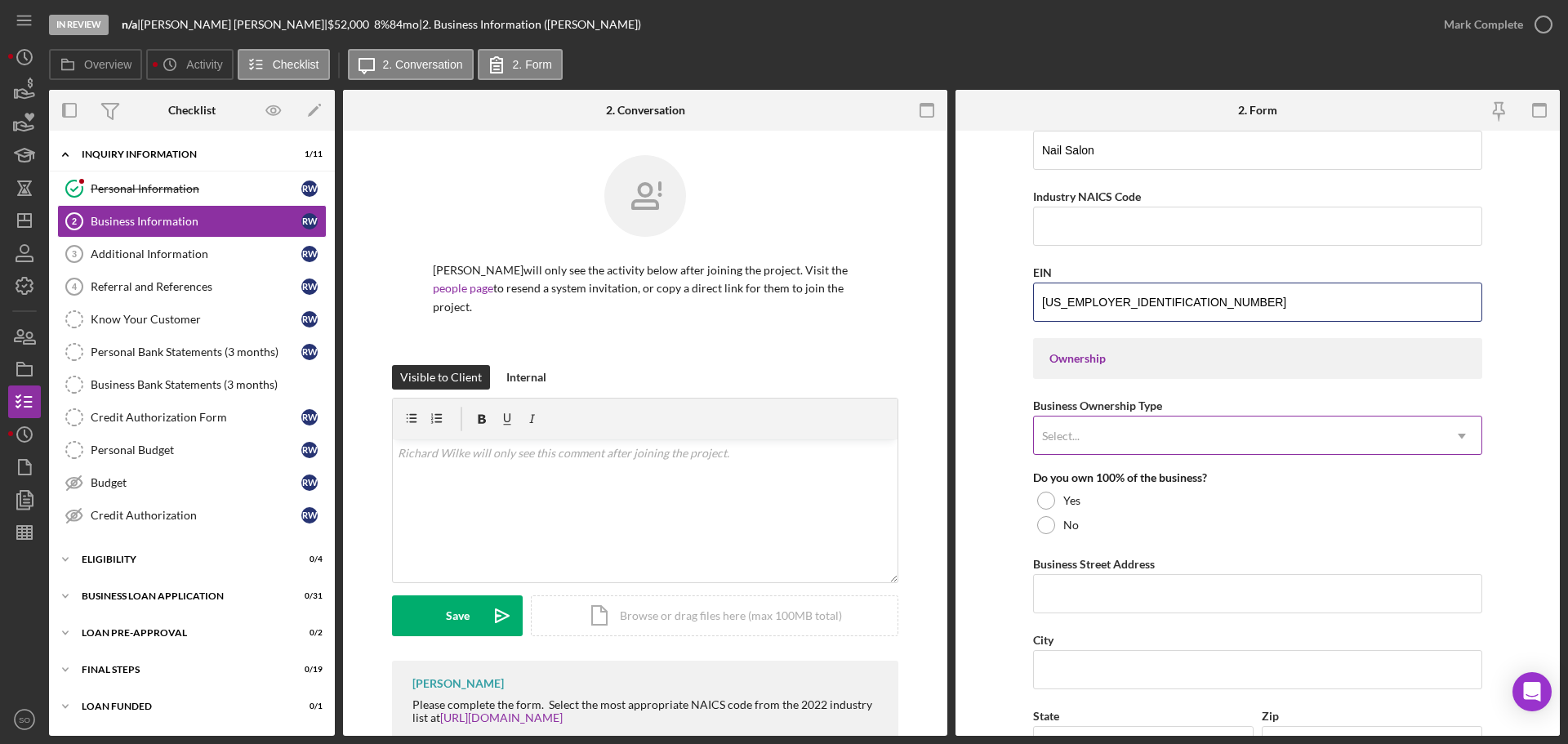
type input "39-3553595"
click at [1131, 434] on div "Select..." at bounding box center [1238, 436] width 408 height 38
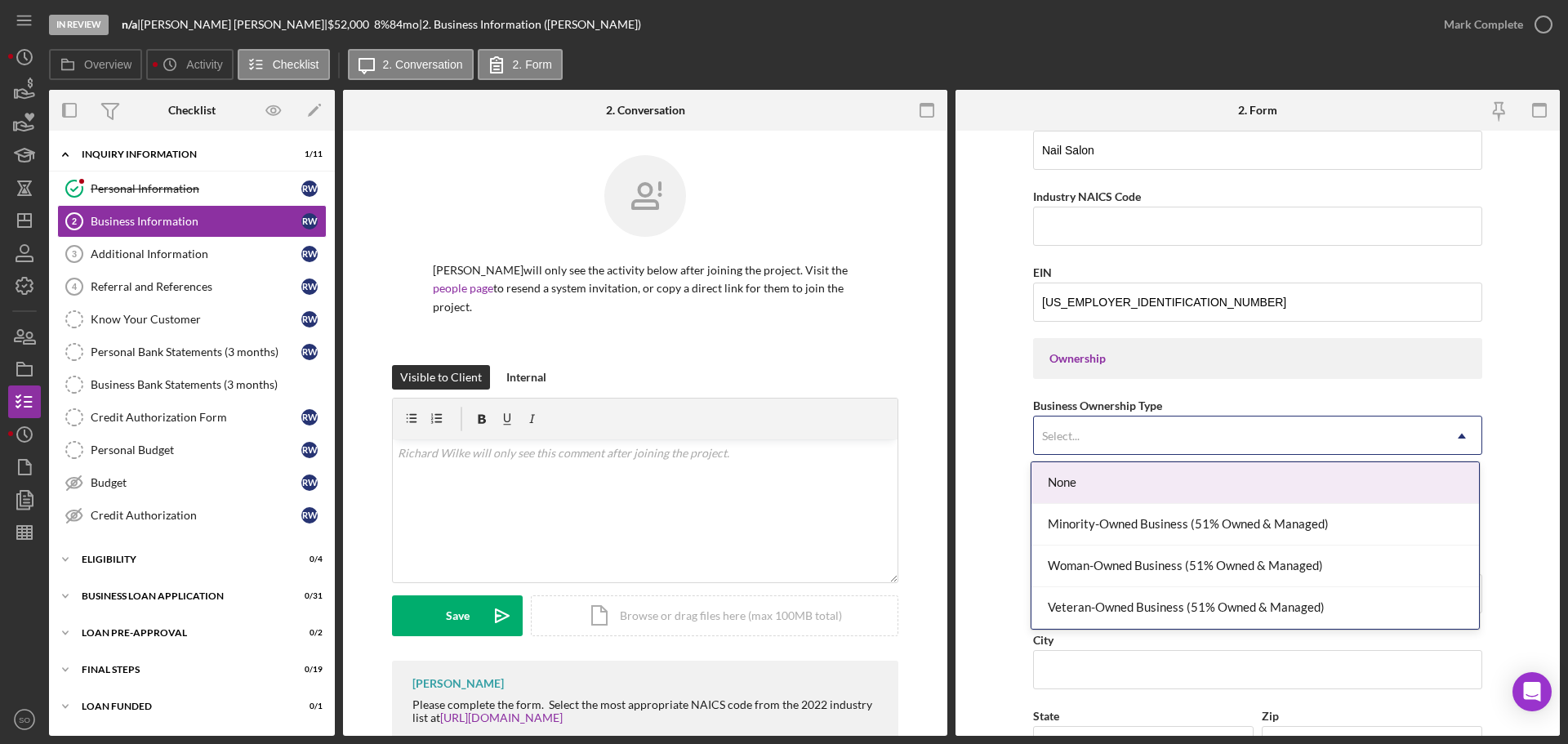
click at [1007, 439] on form "Business Name Divine Design Nailz LLC DBA Business Start Date 08/08/2025 Legal …" at bounding box center [1256, 433] width 604 height 605
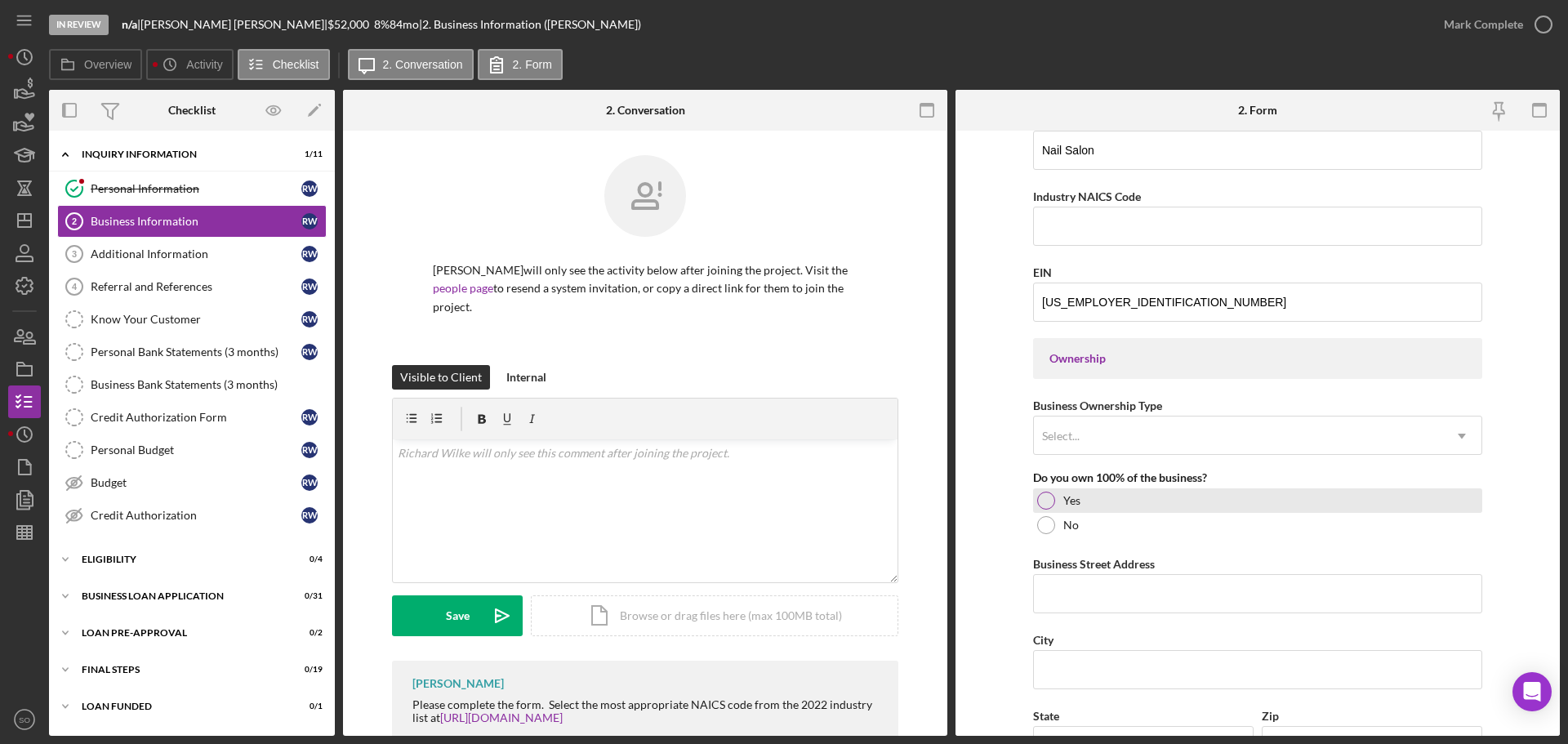
click at [1047, 502] on div at bounding box center [1046, 501] width 18 height 18
click at [1085, 580] on input "Business Street Address" at bounding box center [1257, 594] width 449 height 40
paste input "526 Pecan Bluffs Ct"
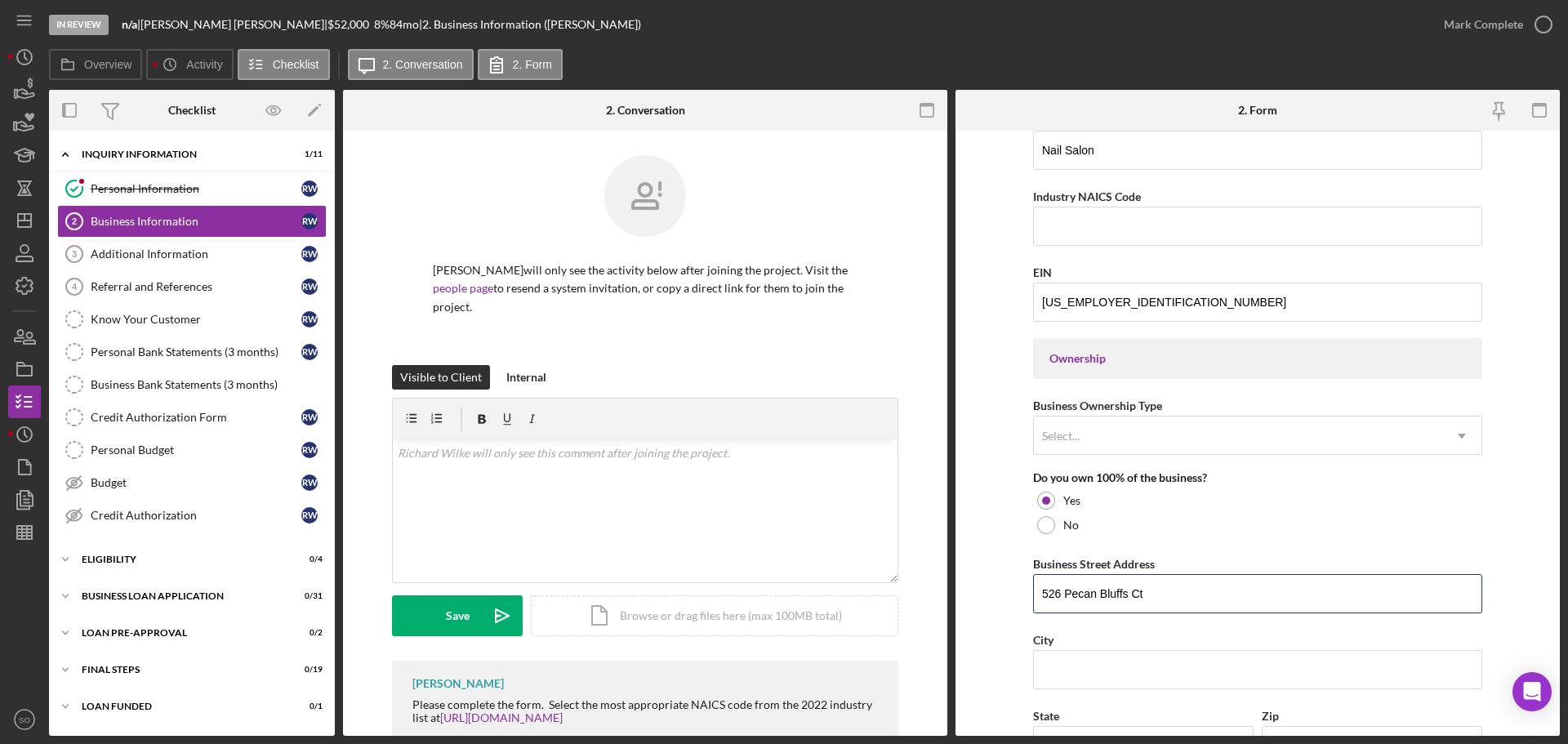
type input "526 Pecan Bluffs Ct"
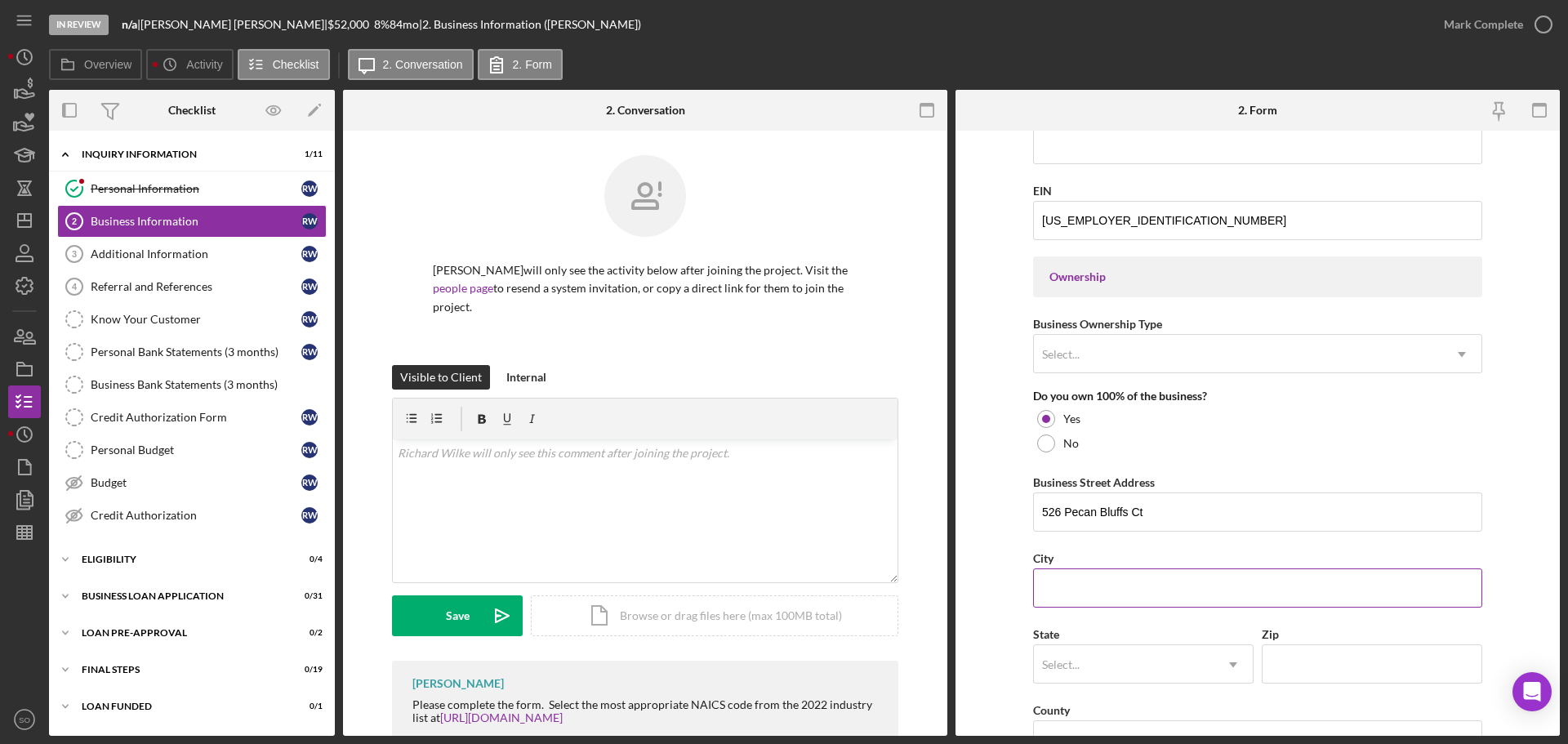
click at [1125, 577] on input "City" at bounding box center [1257, 588] width 449 height 40
paste input "[GEOGRAPHIC_DATA]"
type input "[GEOGRAPHIC_DATA]"
click at [1084, 676] on div "Select..." at bounding box center [1123, 665] width 179 height 38
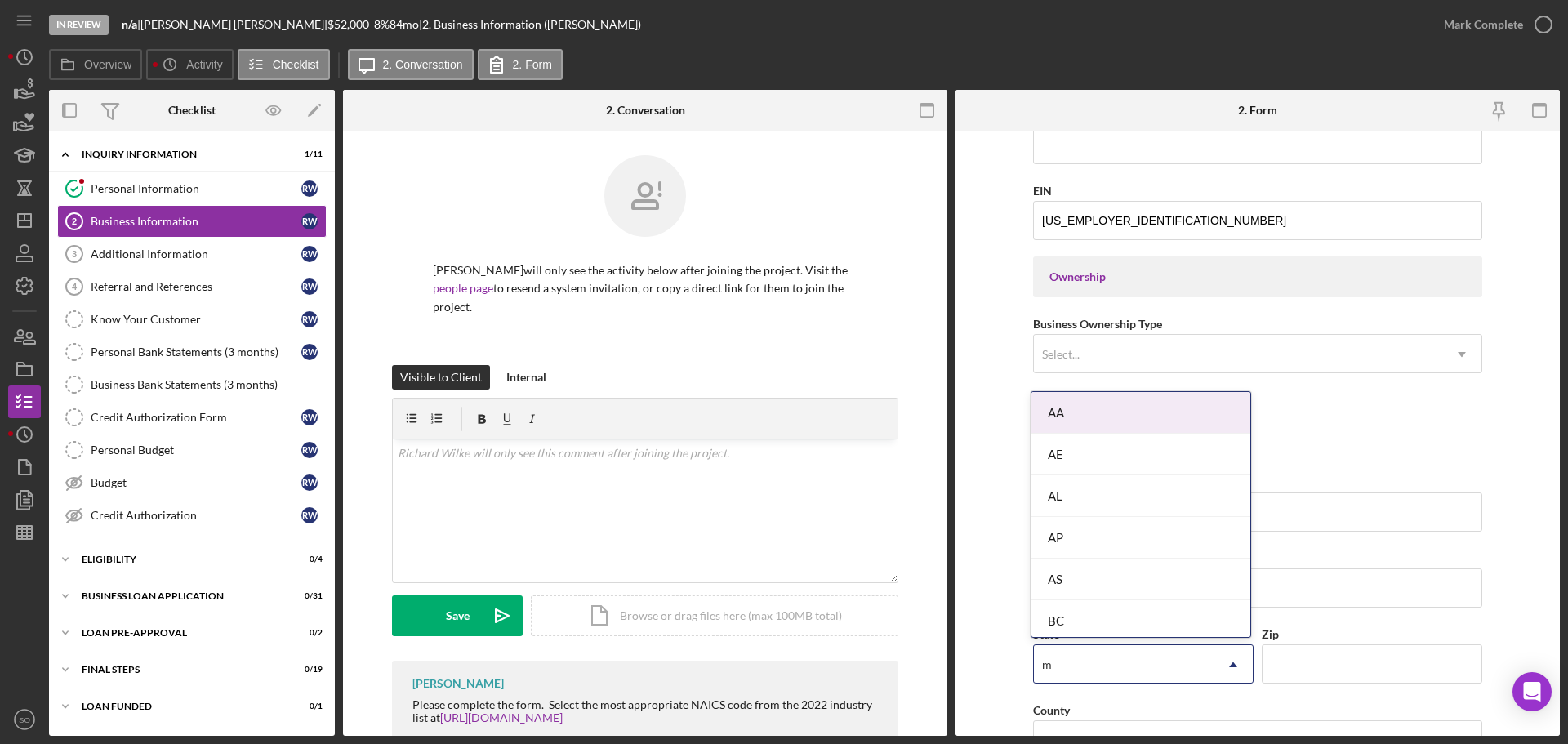
type input "mo"
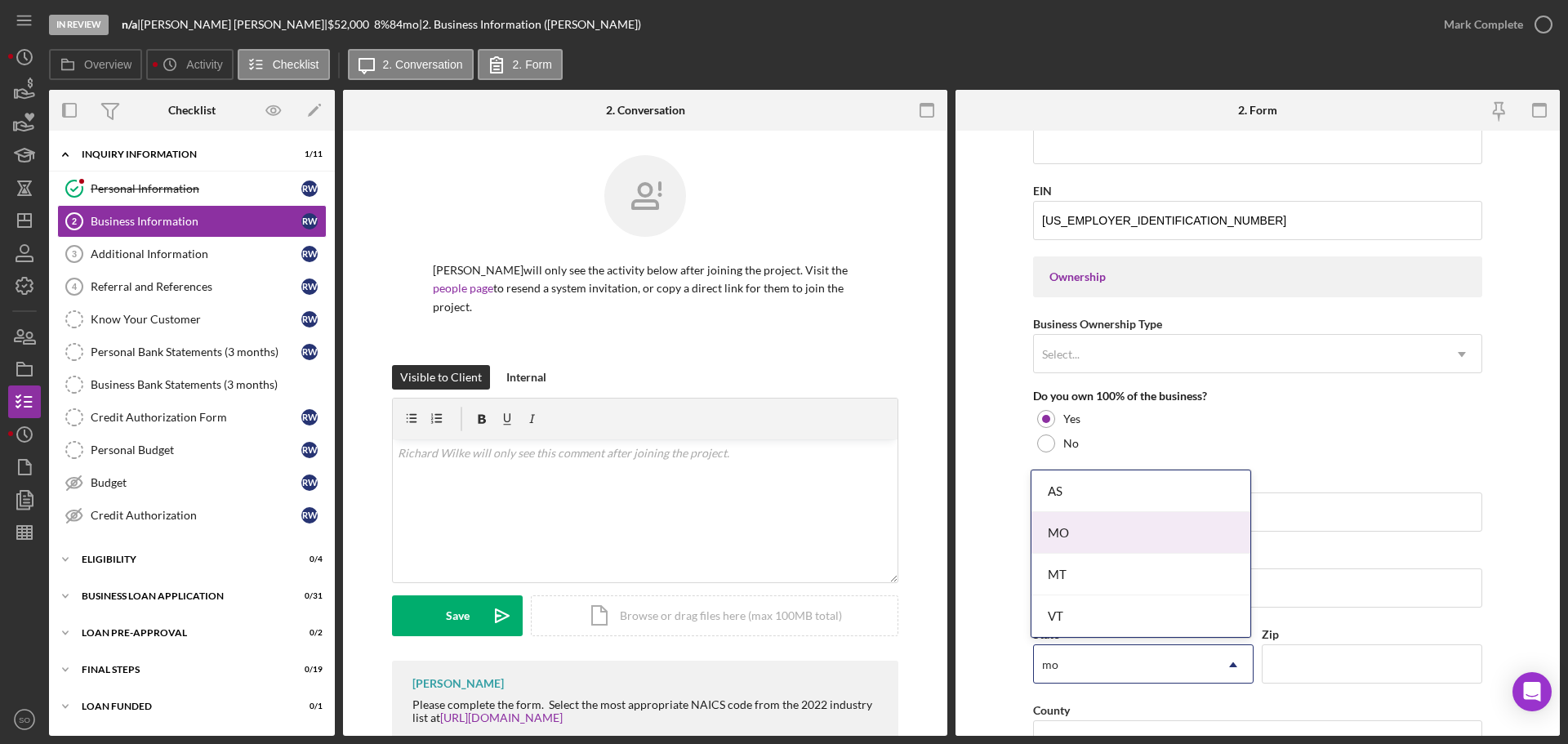
click at [1074, 536] on div "MO" at bounding box center [1141, 532] width 219 height 41
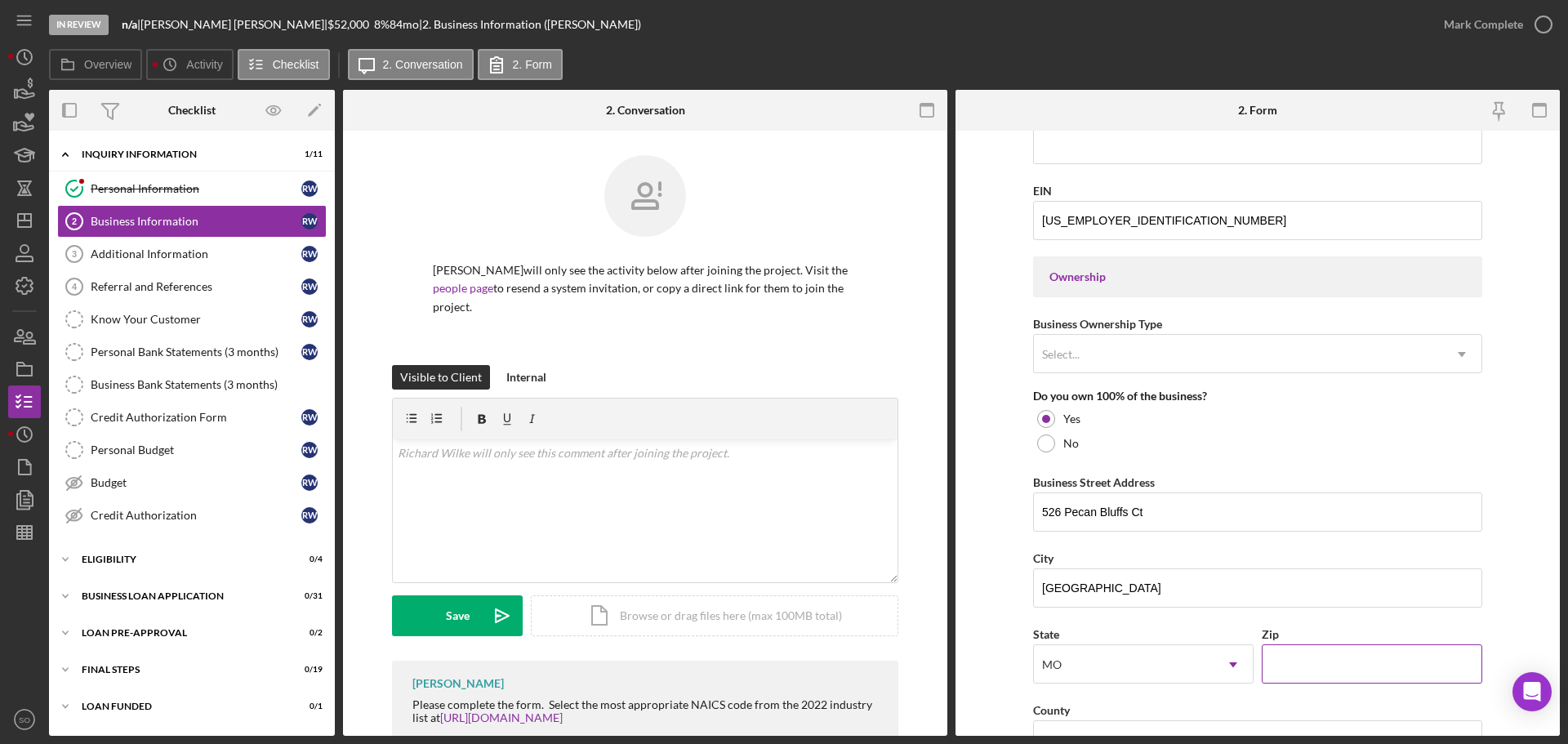
scroll to position [718, 0]
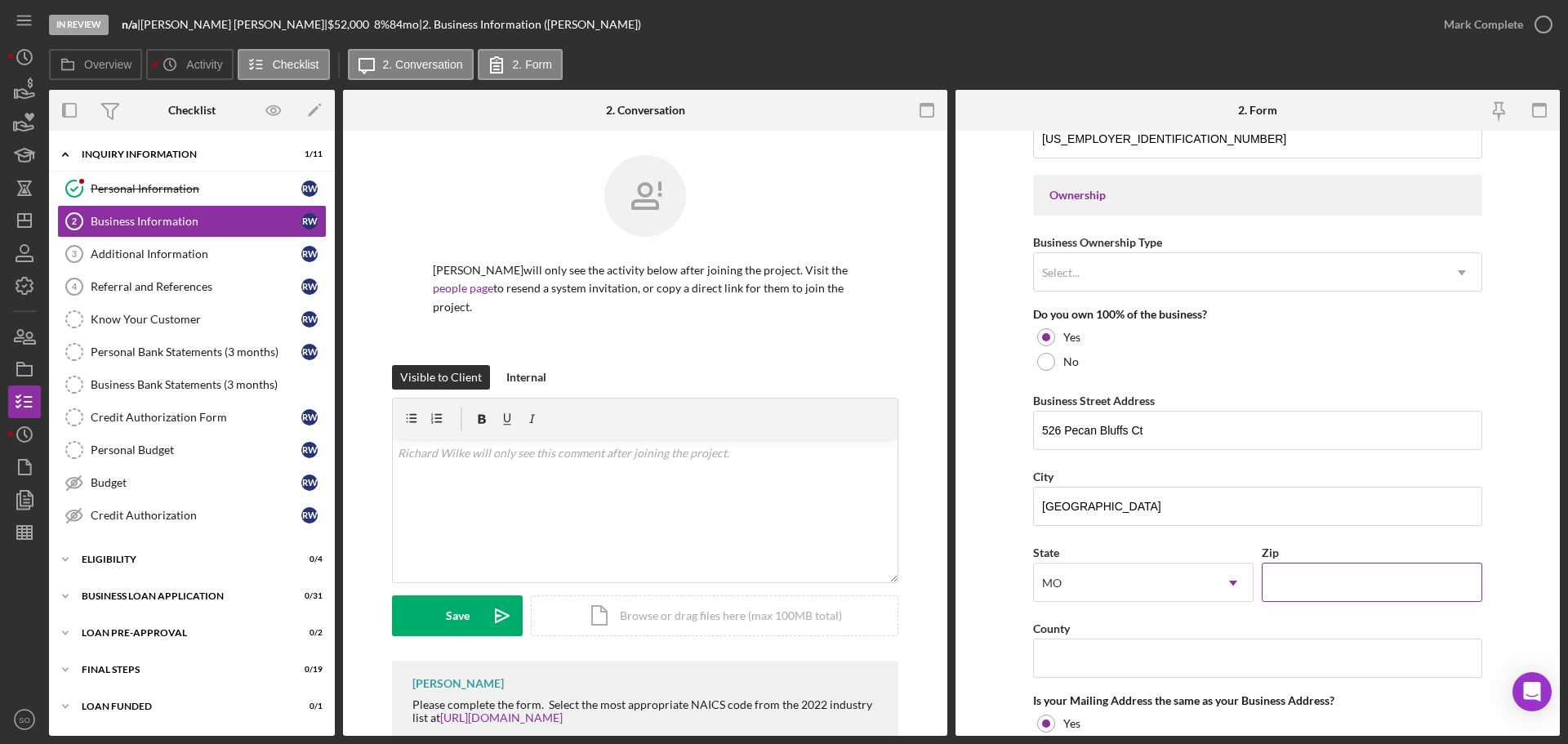
click at [1306, 581] on input "Zip" at bounding box center [1372, 582] width 221 height 40
paste input "63385"
type input "63385"
click at [1116, 658] on input "County" at bounding box center [1257, 658] width 449 height 40
paste input "[GEOGRAPHIC_DATA]"
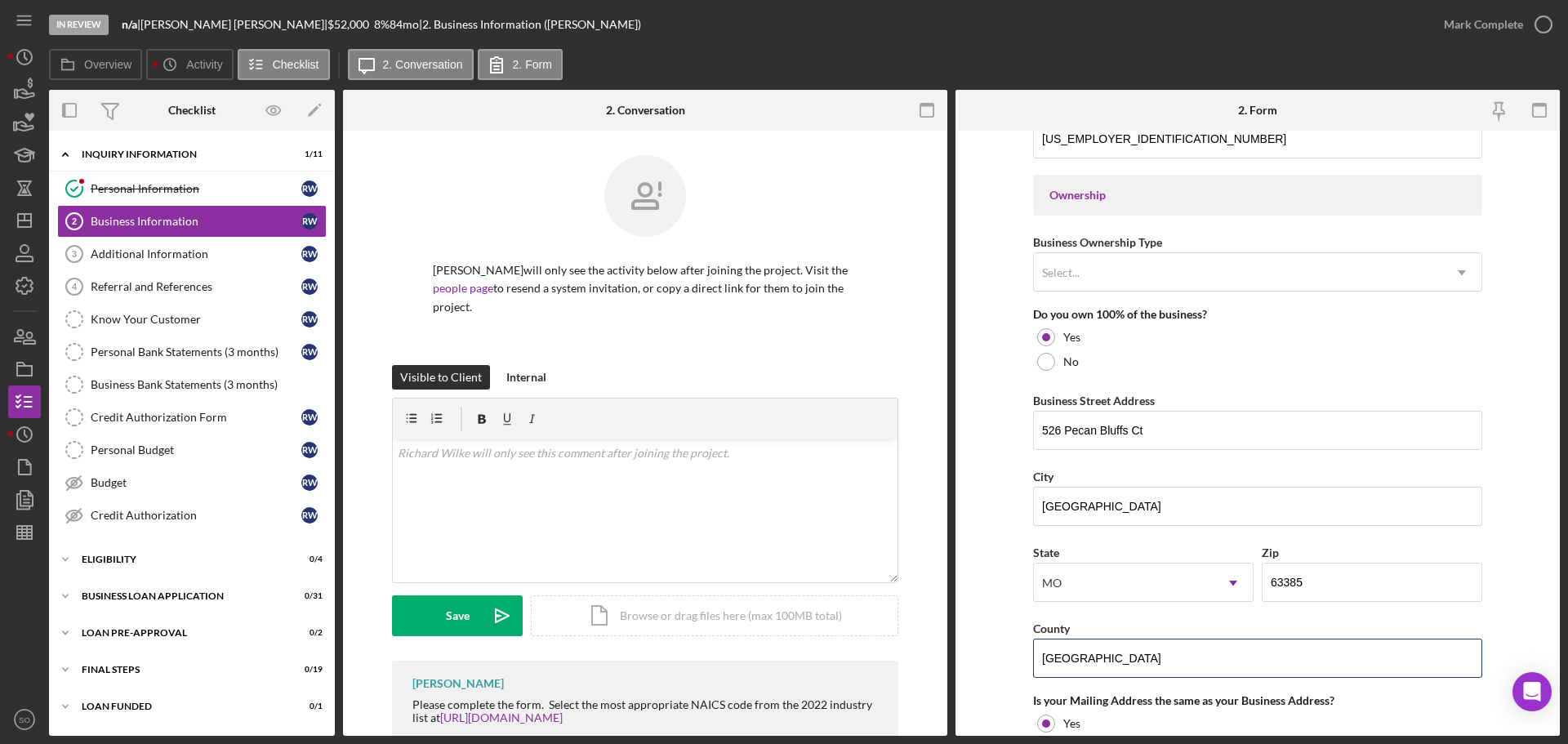
type input "[GEOGRAPHIC_DATA]"
click at [982, 567] on form "Business Name Divine Design Nailz LLC DBA Business Start Date 08/08/2025 Legal …" at bounding box center [1256, 433] width 604 height 605
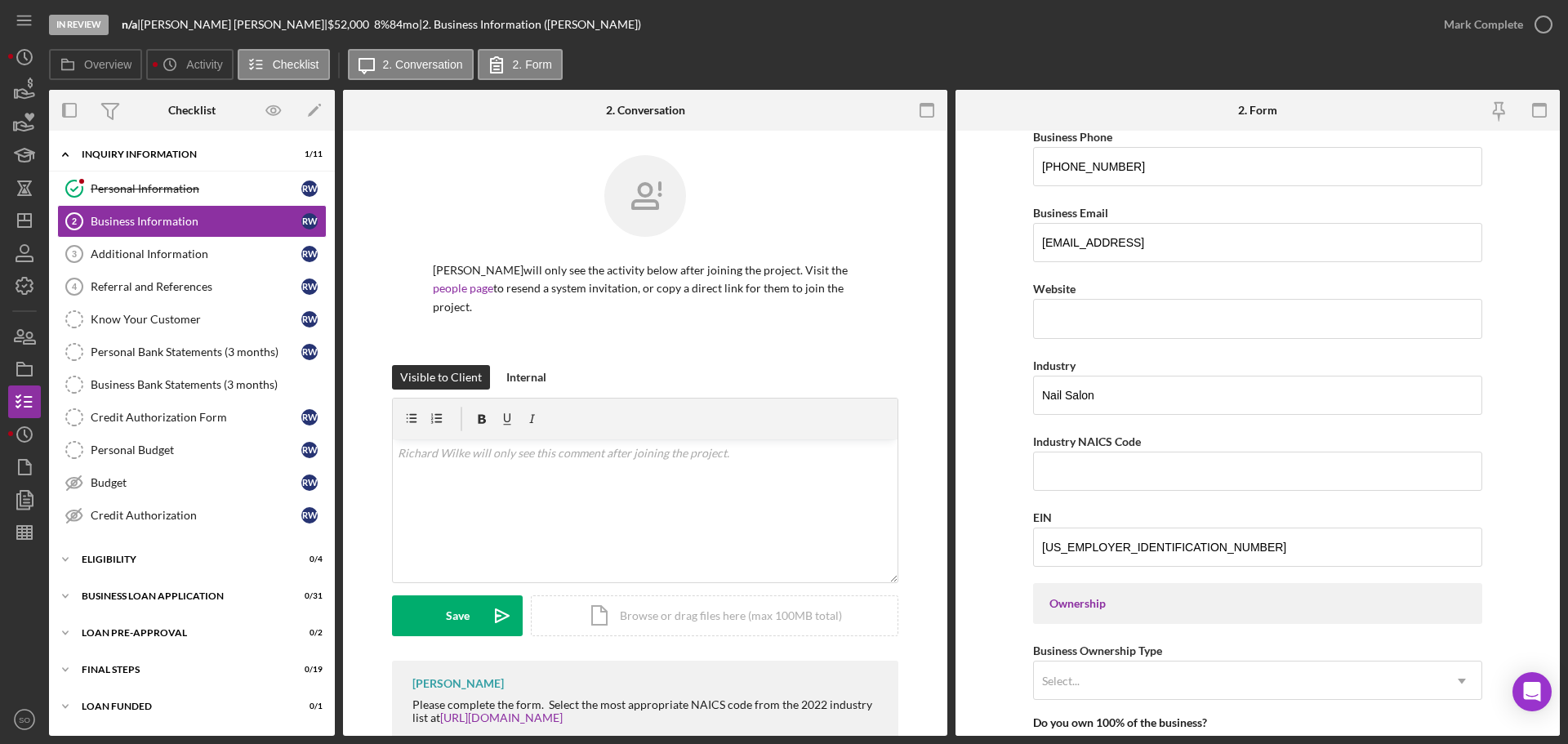
scroll to position [228, 0]
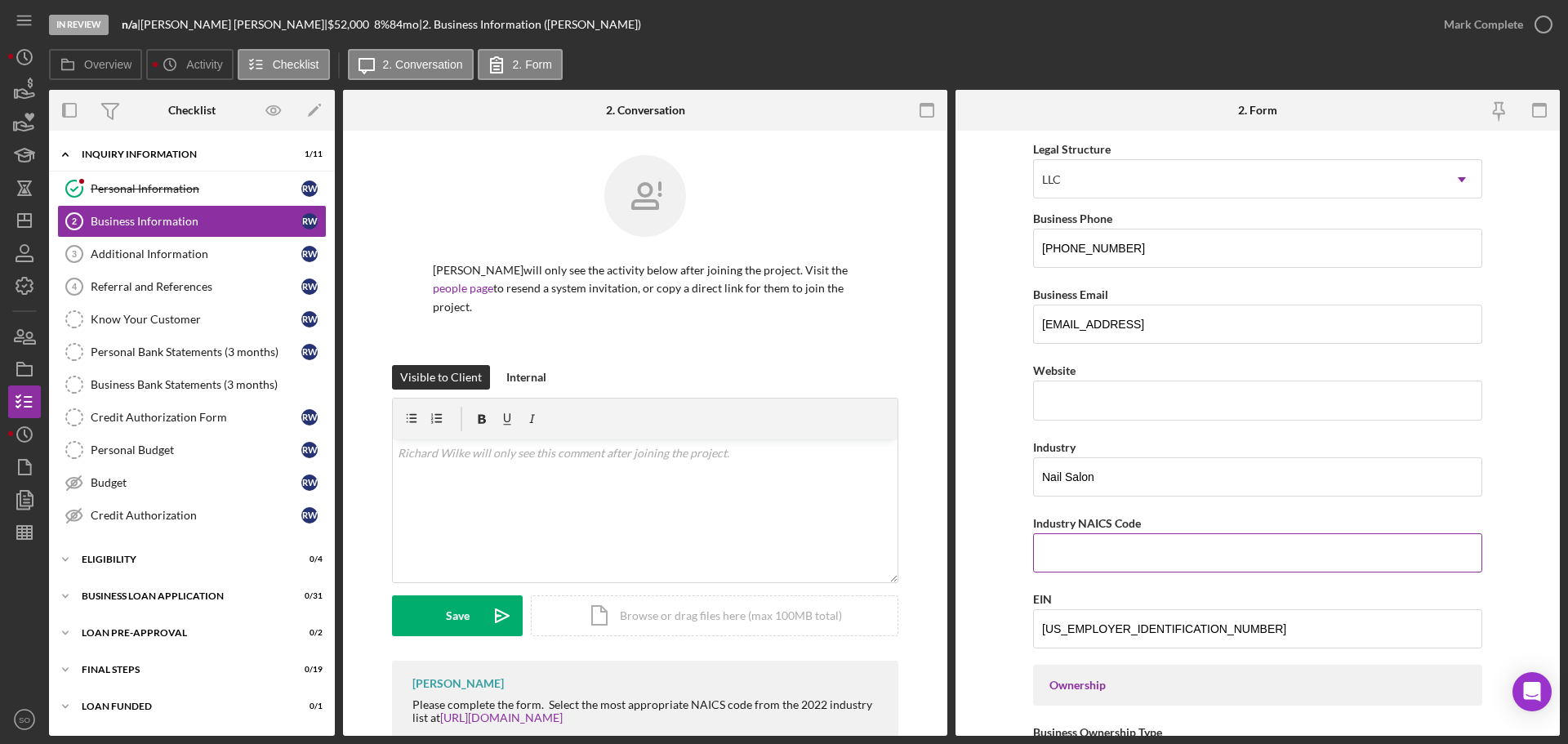
click at [1059, 546] on input "Industry NAICS Code" at bounding box center [1257, 553] width 449 height 40
paste input "812113"
type input "812113"
click at [987, 474] on form "Business Name Divine Design Nailz LLC DBA Business Start Date 08/08/2025 Legal …" at bounding box center [1256, 433] width 604 height 605
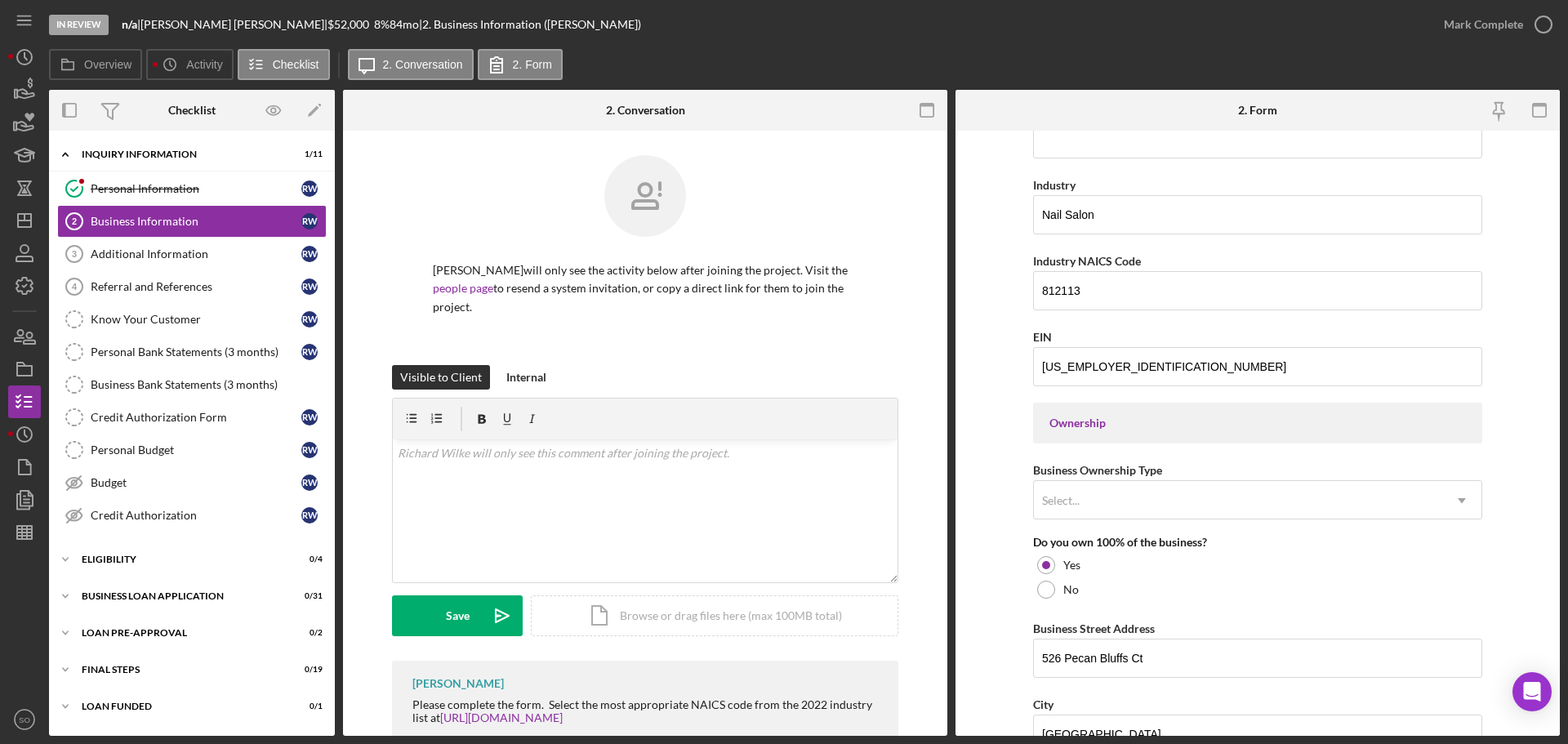
scroll to position [654, 0]
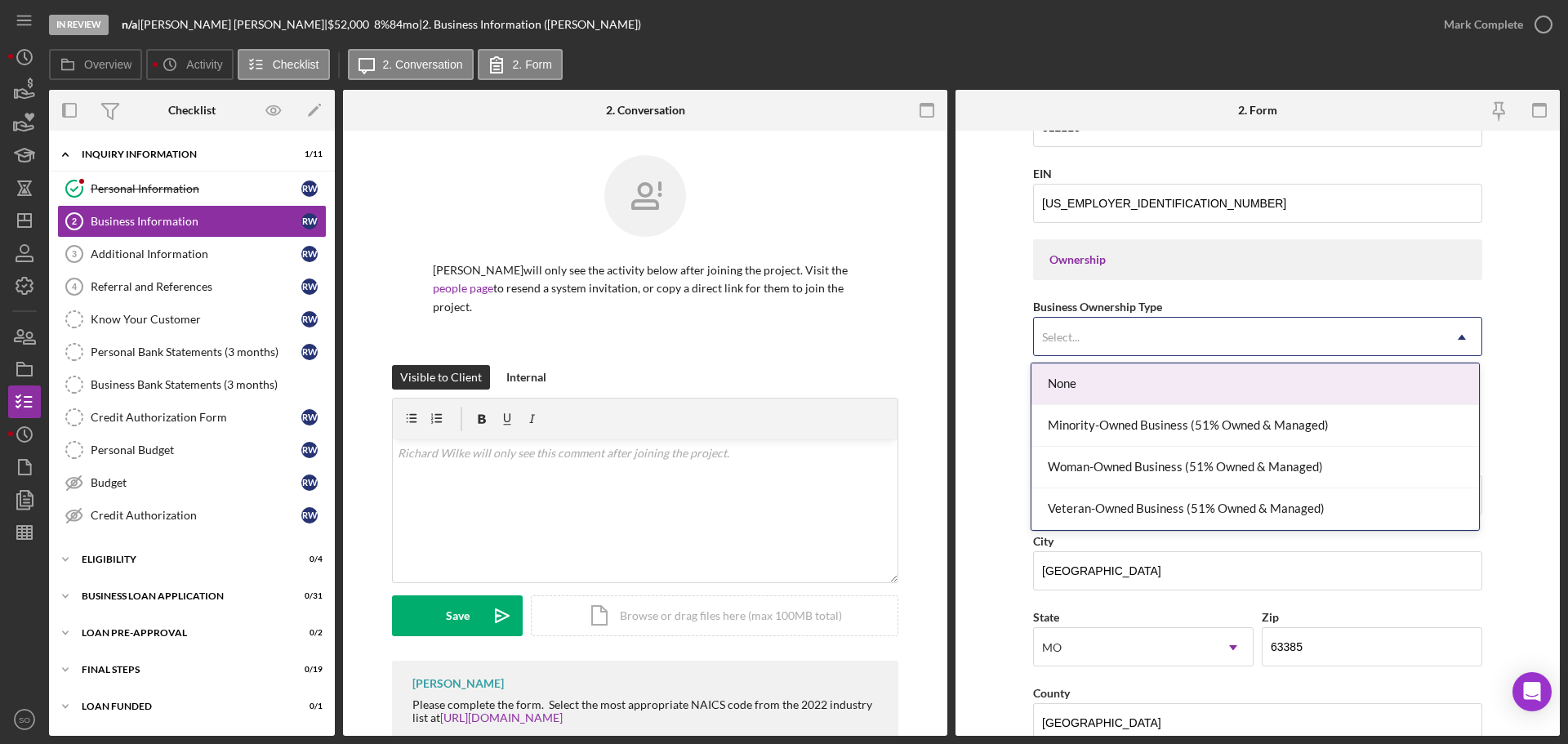
click at [1204, 326] on div "Select..." at bounding box center [1238, 337] width 408 height 38
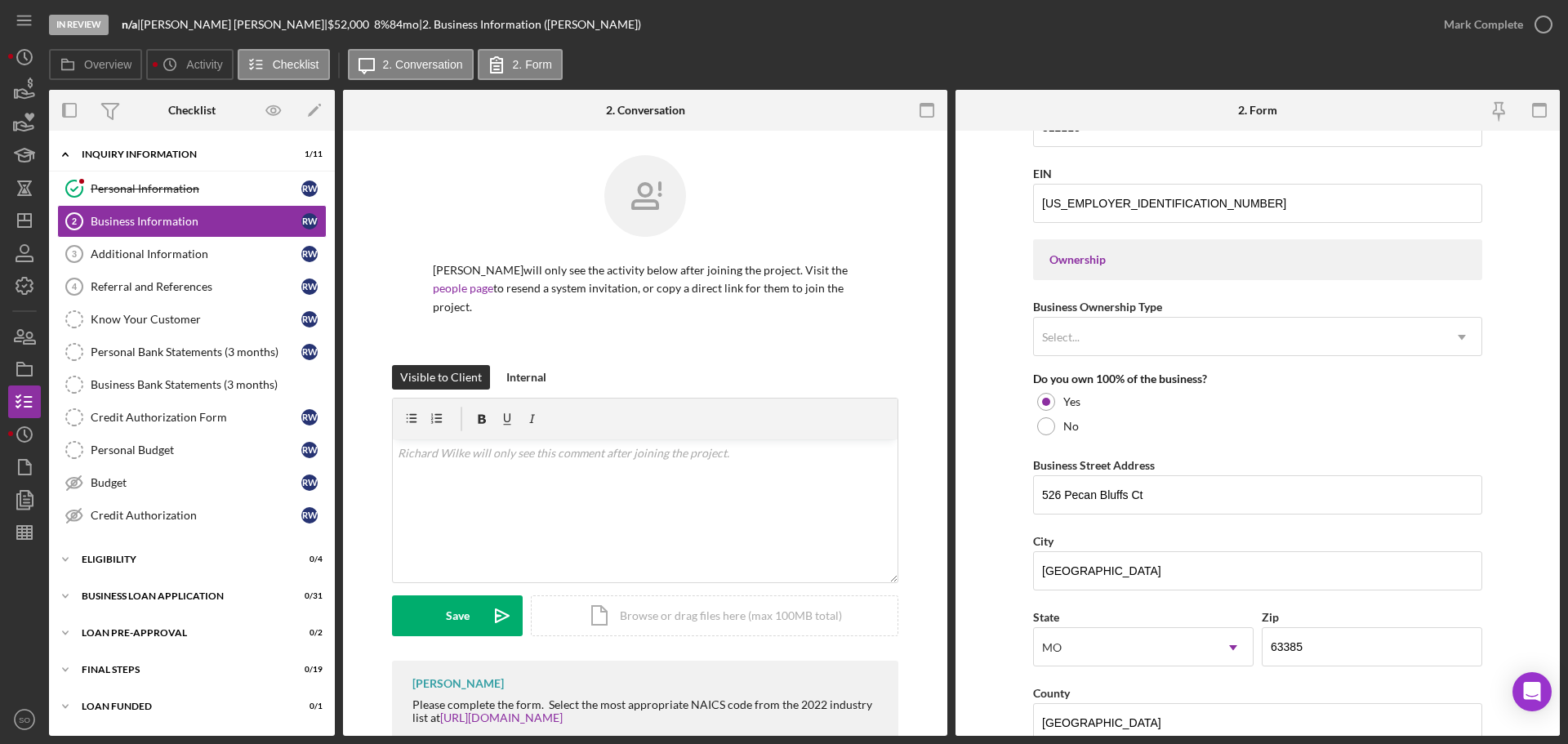
click at [997, 370] on form "Business Name Divine Design Nailz LLC DBA Business Start Date 08/08/2025 Legal …" at bounding box center [1256, 433] width 604 height 605
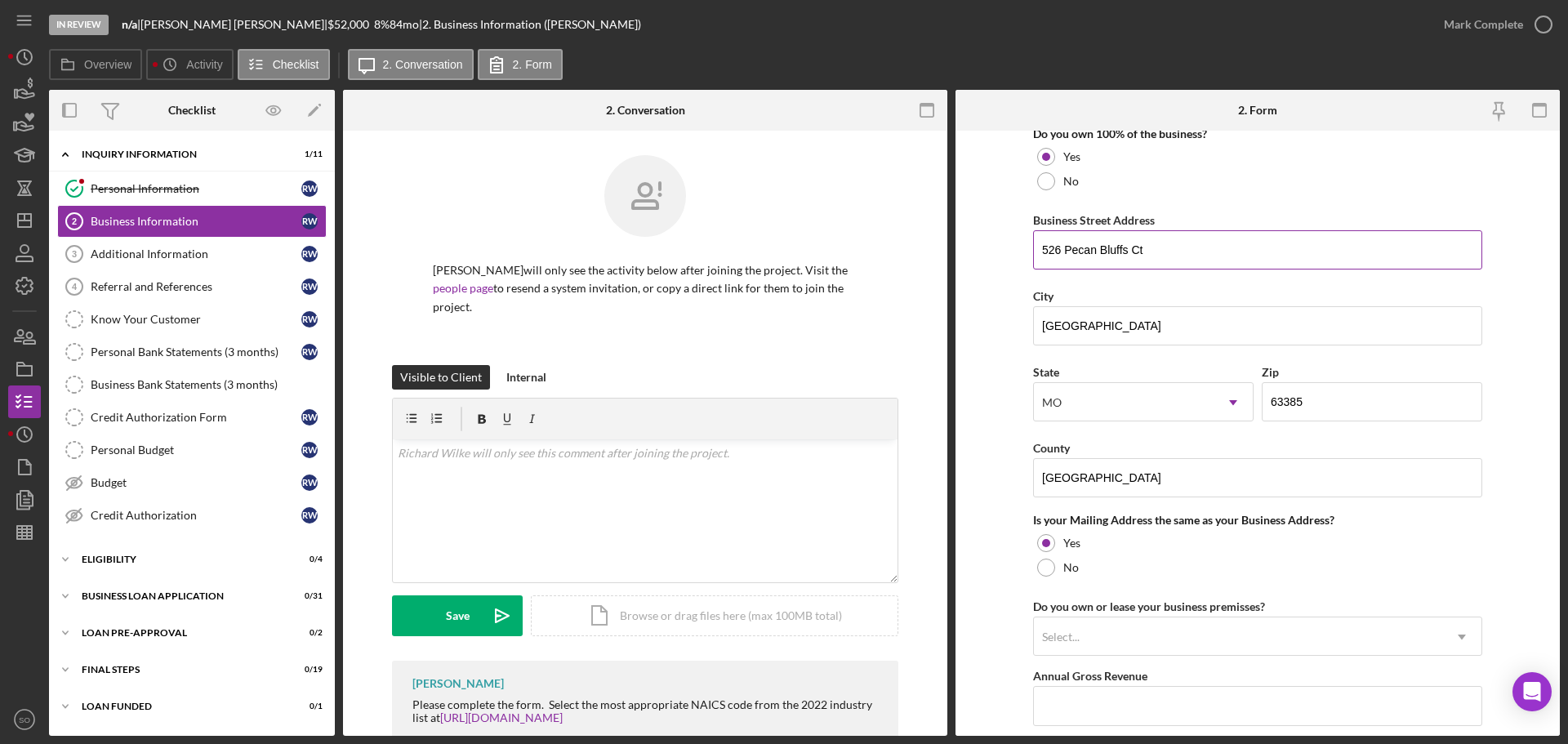
scroll to position [1062, 0]
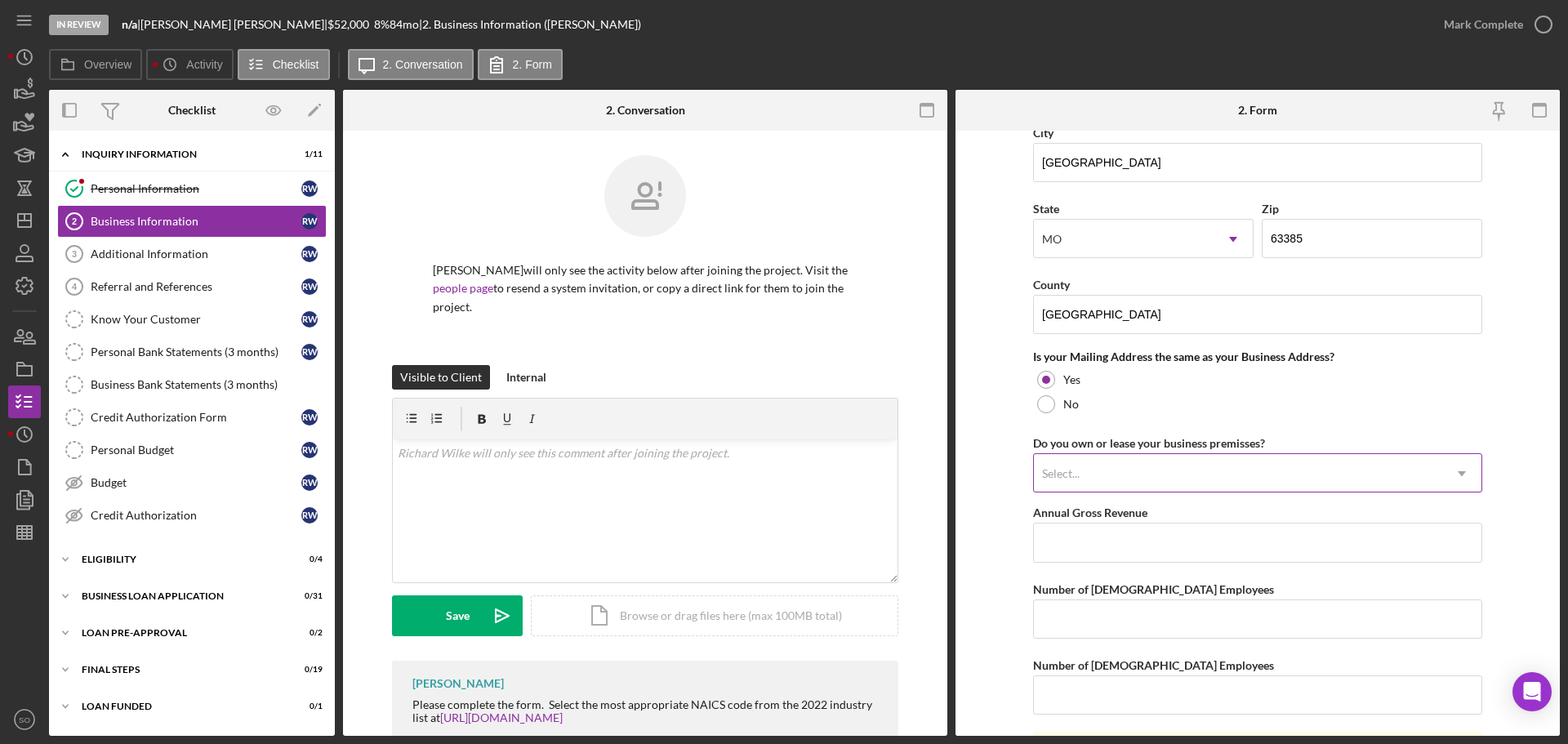
click at [1145, 479] on div "Select..." at bounding box center [1238, 474] width 408 height 38
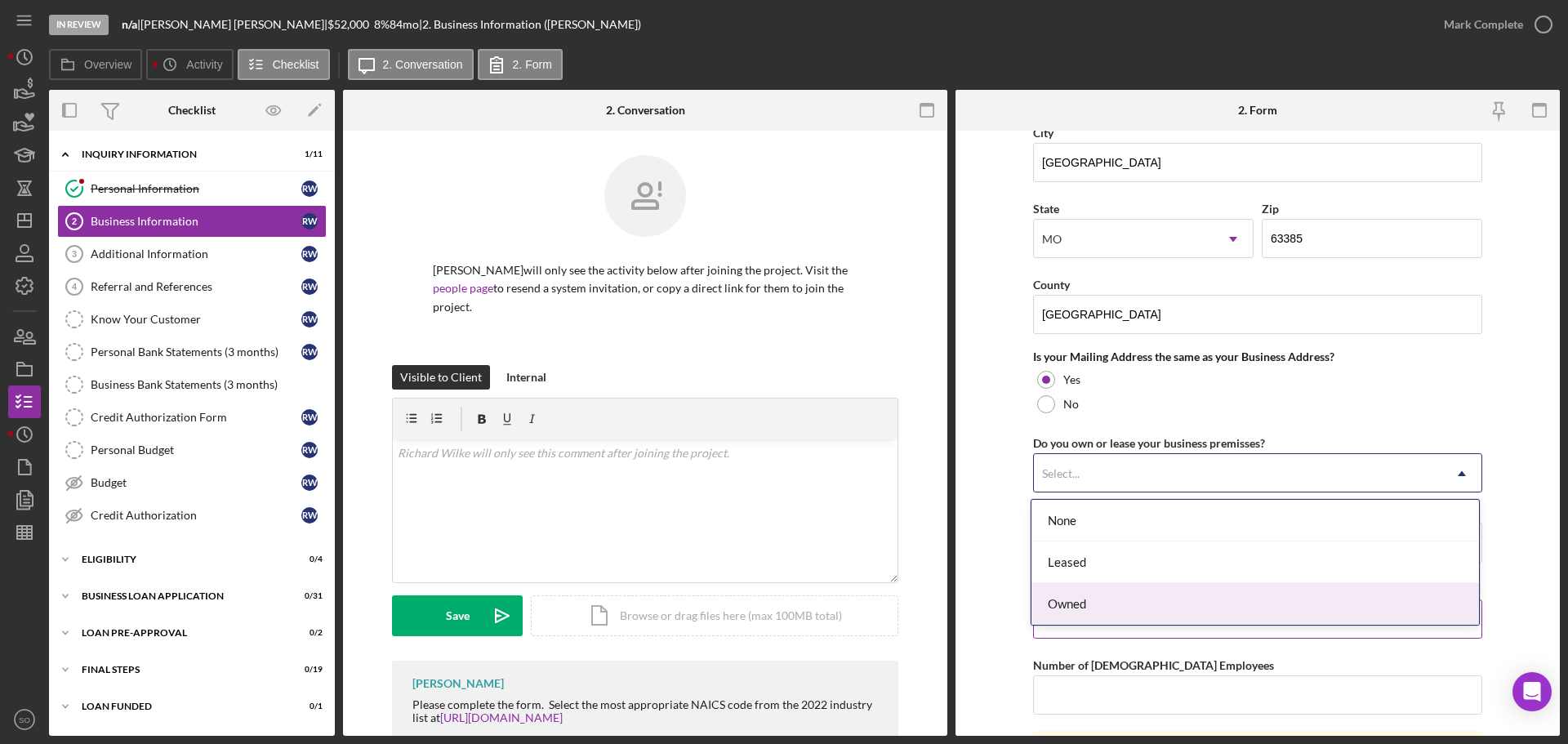
drag, startPoint x: 1101, startPoint y: 601, endPoint x: 1065, endPoint y: 582, distance: 40.7
click at [1102, 601] on div "Owned" at bounding box center [1255, 603] width 448 height 41
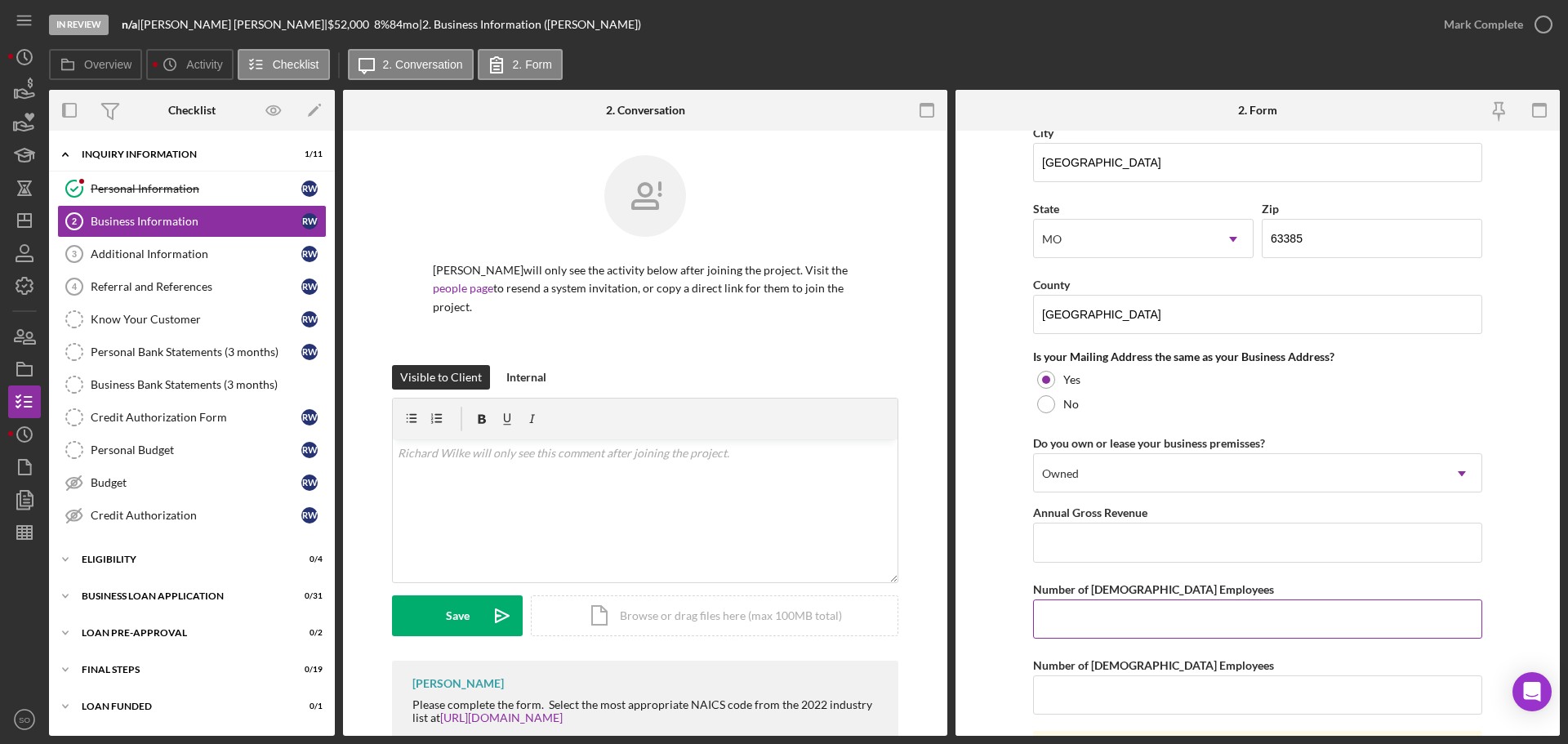
scroll to position [1144, 0]
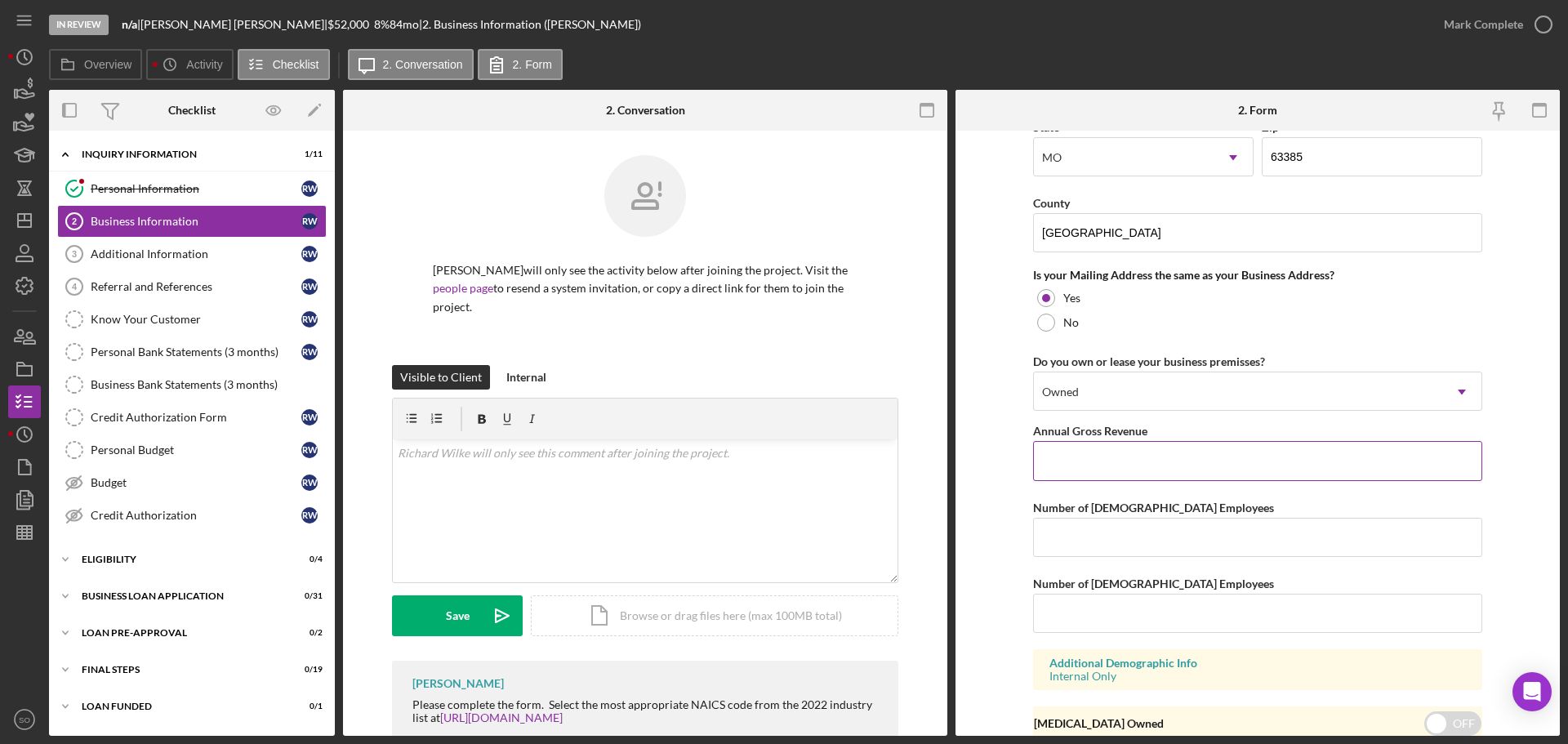
click at [1090, 470] on input "Annual Gross Revenue" at bounding box center [1257, 461] width 449 height 40
type input "$80,000"
click at [1098, 553] on input "Number of [DEMOGRAPHIC_DATA] Employees" at bounding box center [1257, 537] width 449 height 40
type input "1"
click at [1121, 616] on input "Number of [DEMOGRAPHIC_DATA] Employees" at bounding box center [1257, 613] width 449 height 40
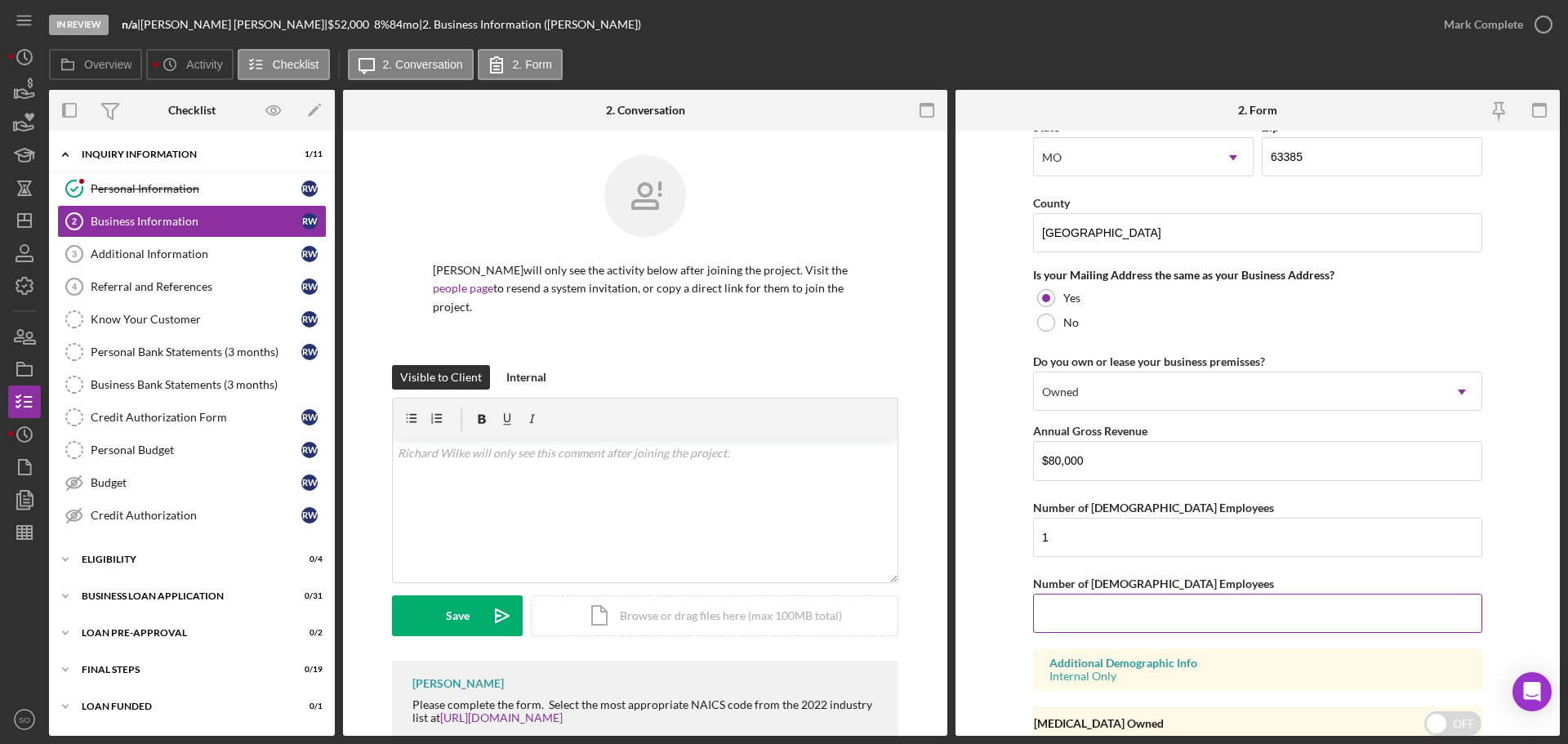
type input "0"
click at [1003, 635] on form "Business Name Divine Design Nailz LLC DBA Business Start Date 08/08/2025 Legal …" at bounding box center [1256, 433] width 604 height 605
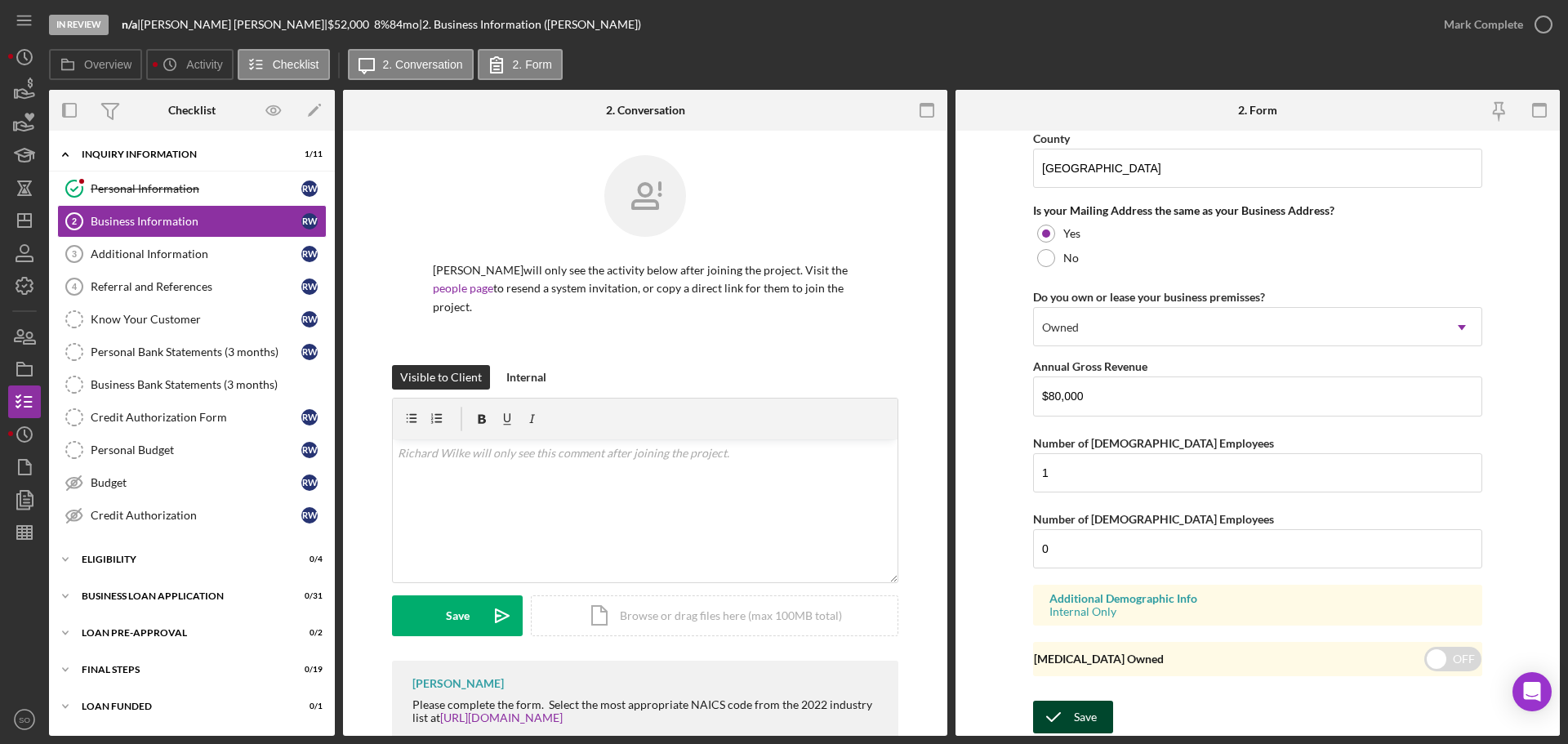
click at [1068, 713] on icon "submit" at bounding box center [1053, 717] width 40 height 40
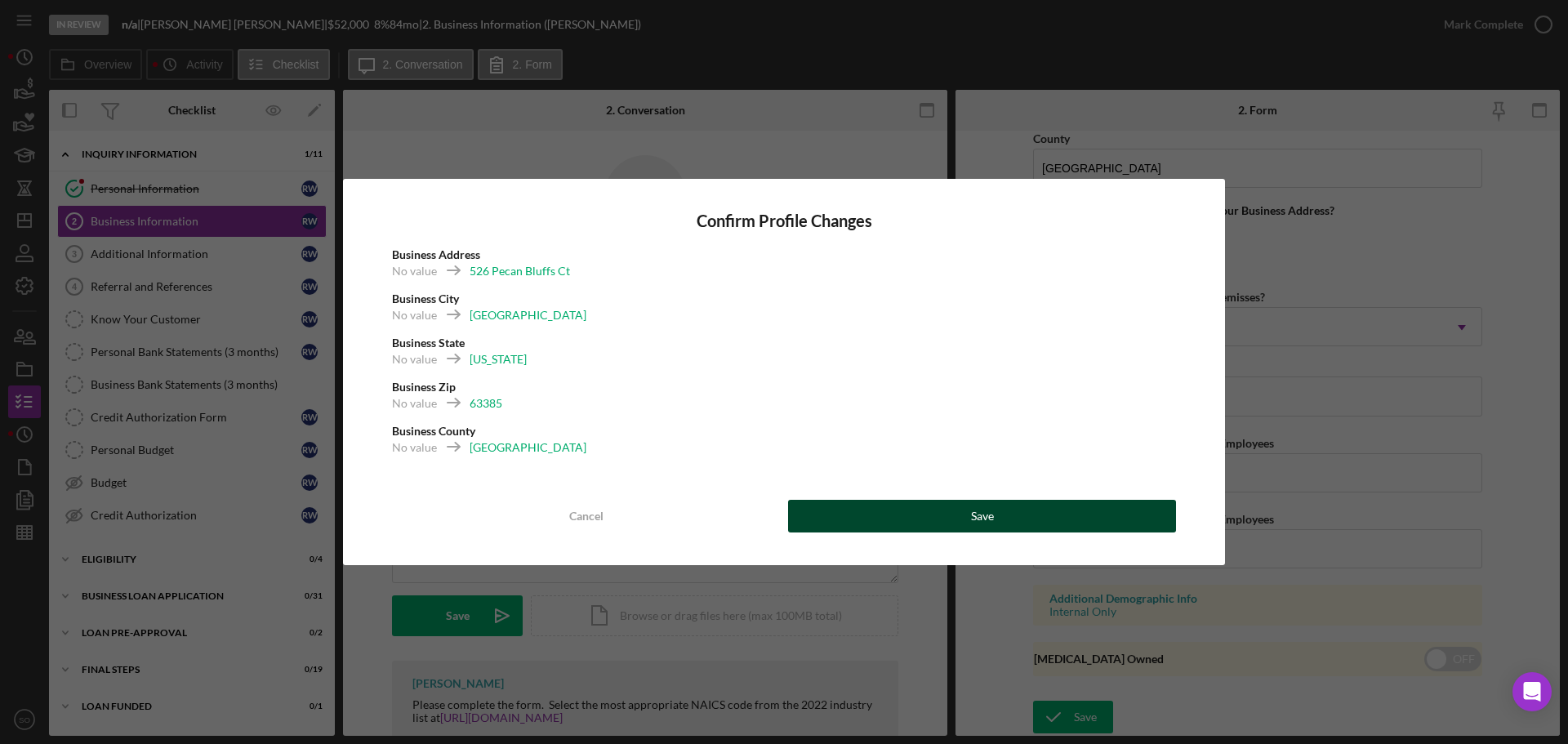
click at [918, 516] on button "Save" at bounding box center [982, 517] width 388 height 33
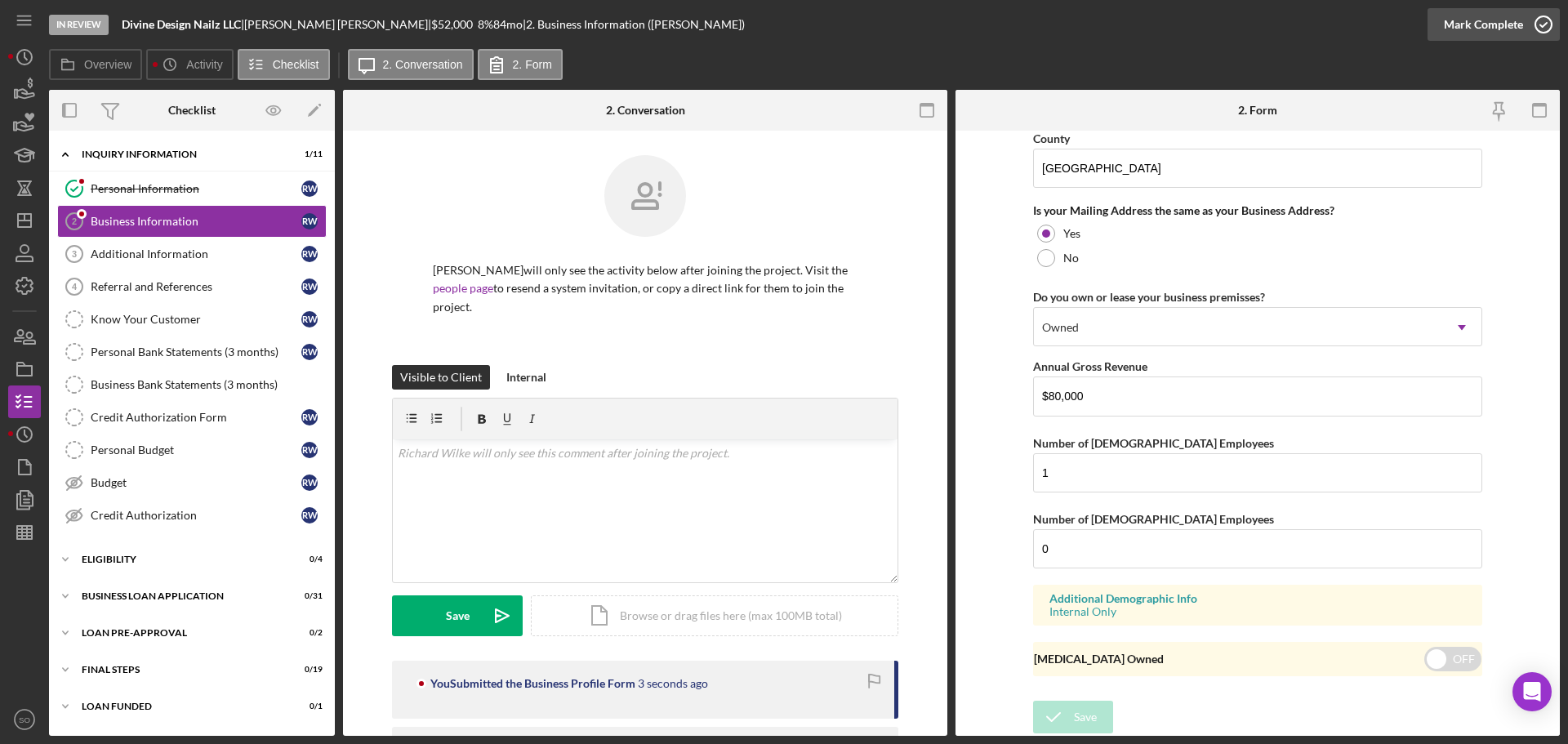
click at [1467, 20] on div "Mark Complete" at bounding box center [1483, 25] width 79 height 33
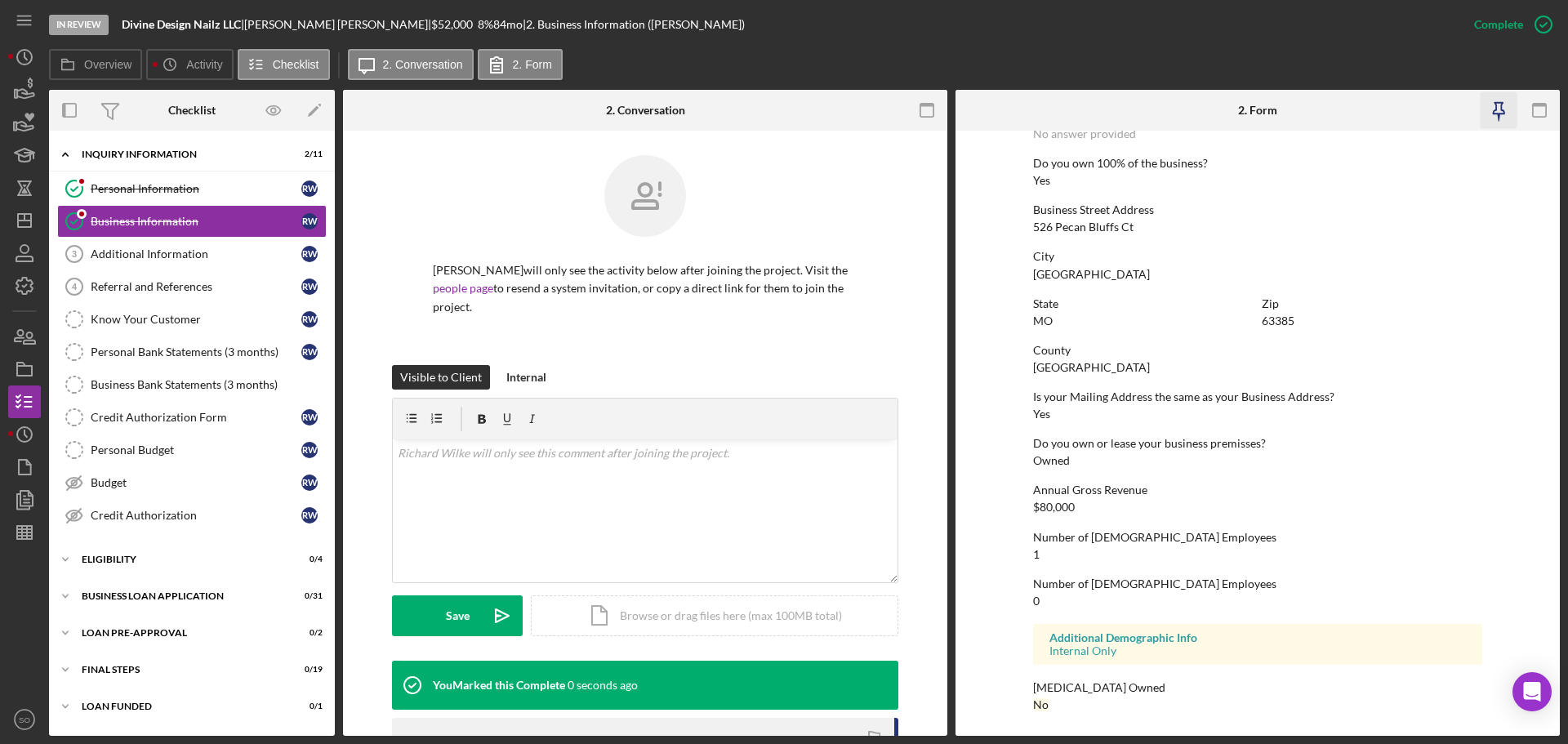
scroll to position [626, 0]
click at [173, 258] on div "Additional Information" at bounding box center [196, 254] width 210 height 13
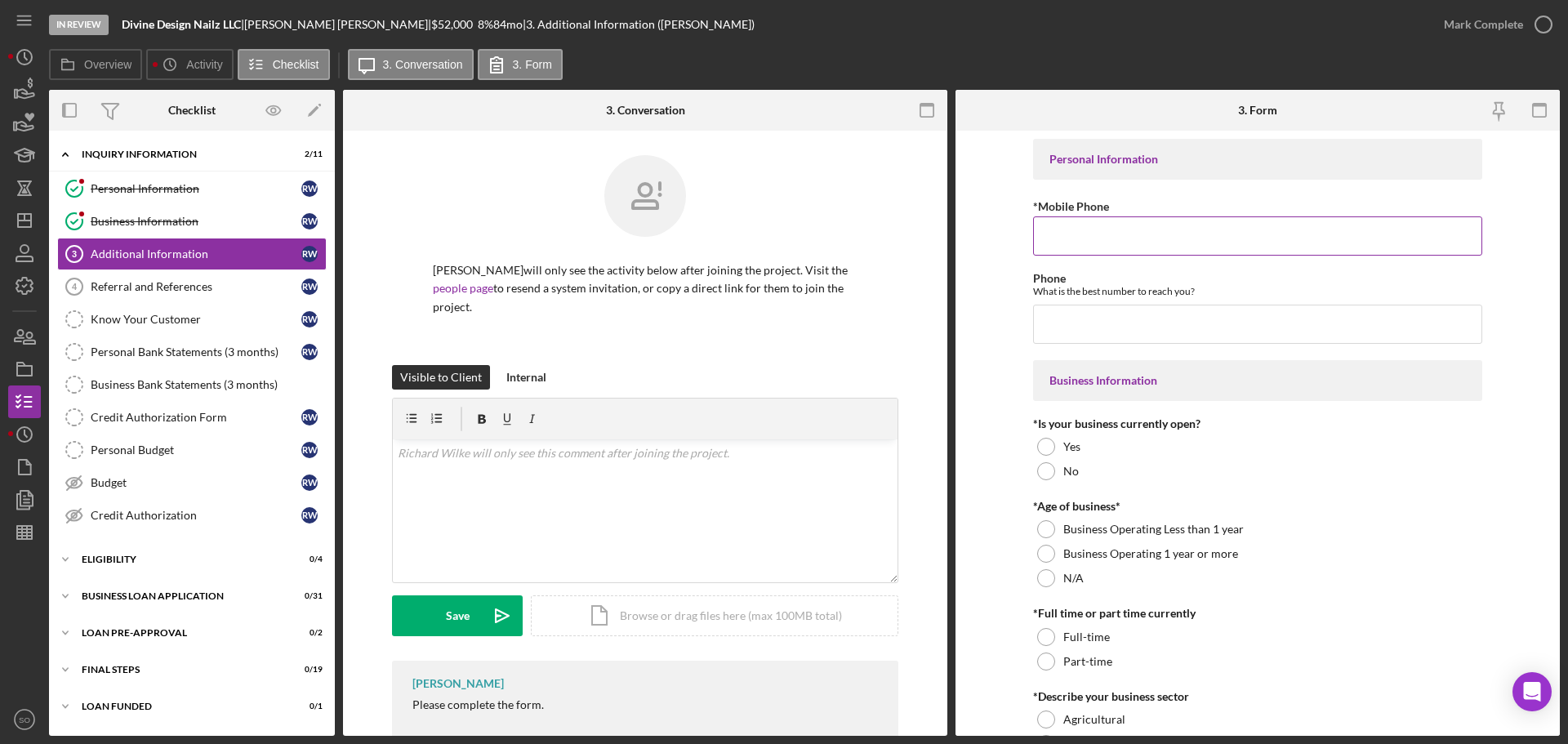
click at [1074, 243] on input "*Mobile Phone" at bounding box center [1257, 235] width 449 height 40
paste input "[PHONE_NUMBER]"
type input "[PHONE_NUMBER]"
click at [1110, 310] on input "Phone" at bounding box center [1257, 324] width 449 height 40
paste input "[PHONE_NUMBER]"
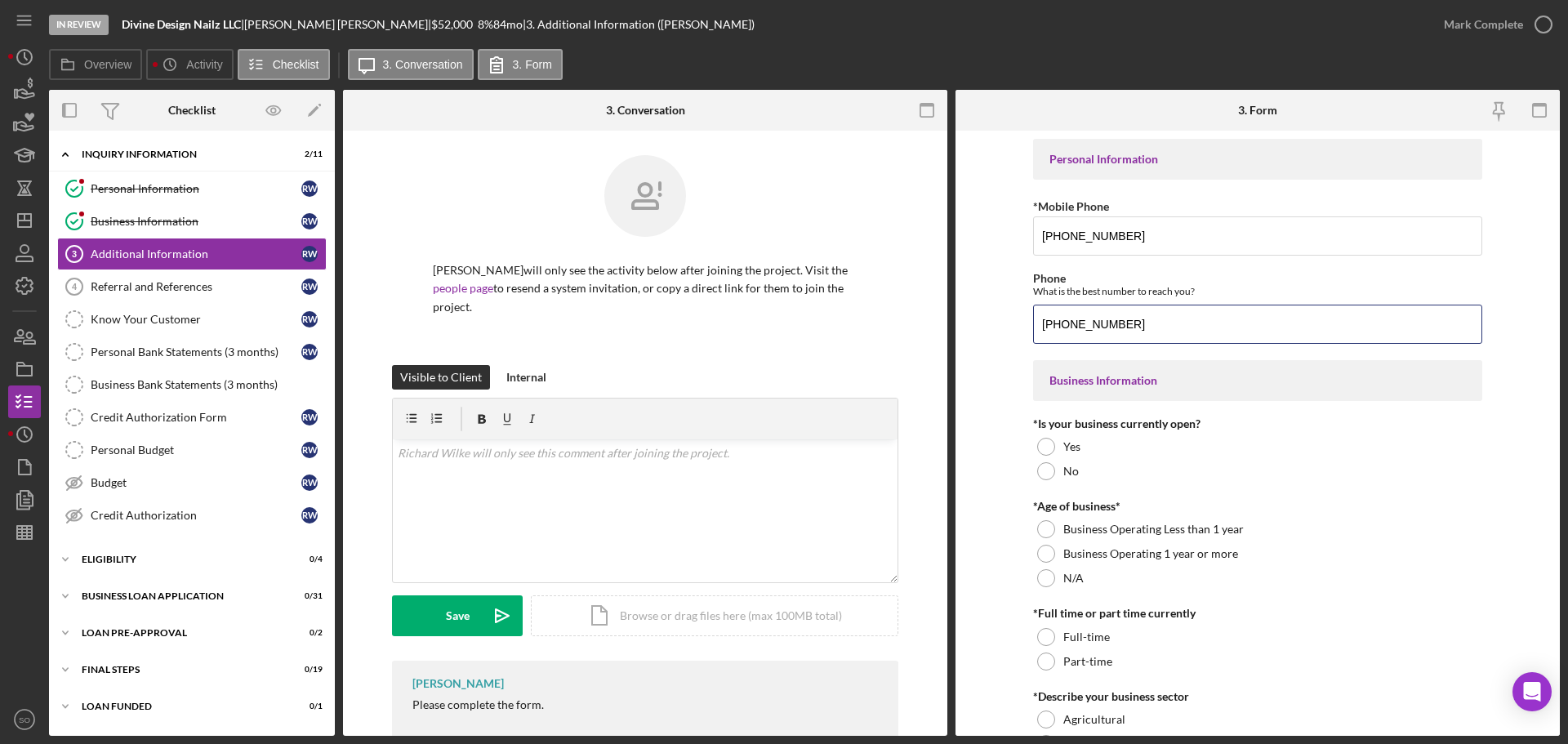
scroll to position [82, 0]
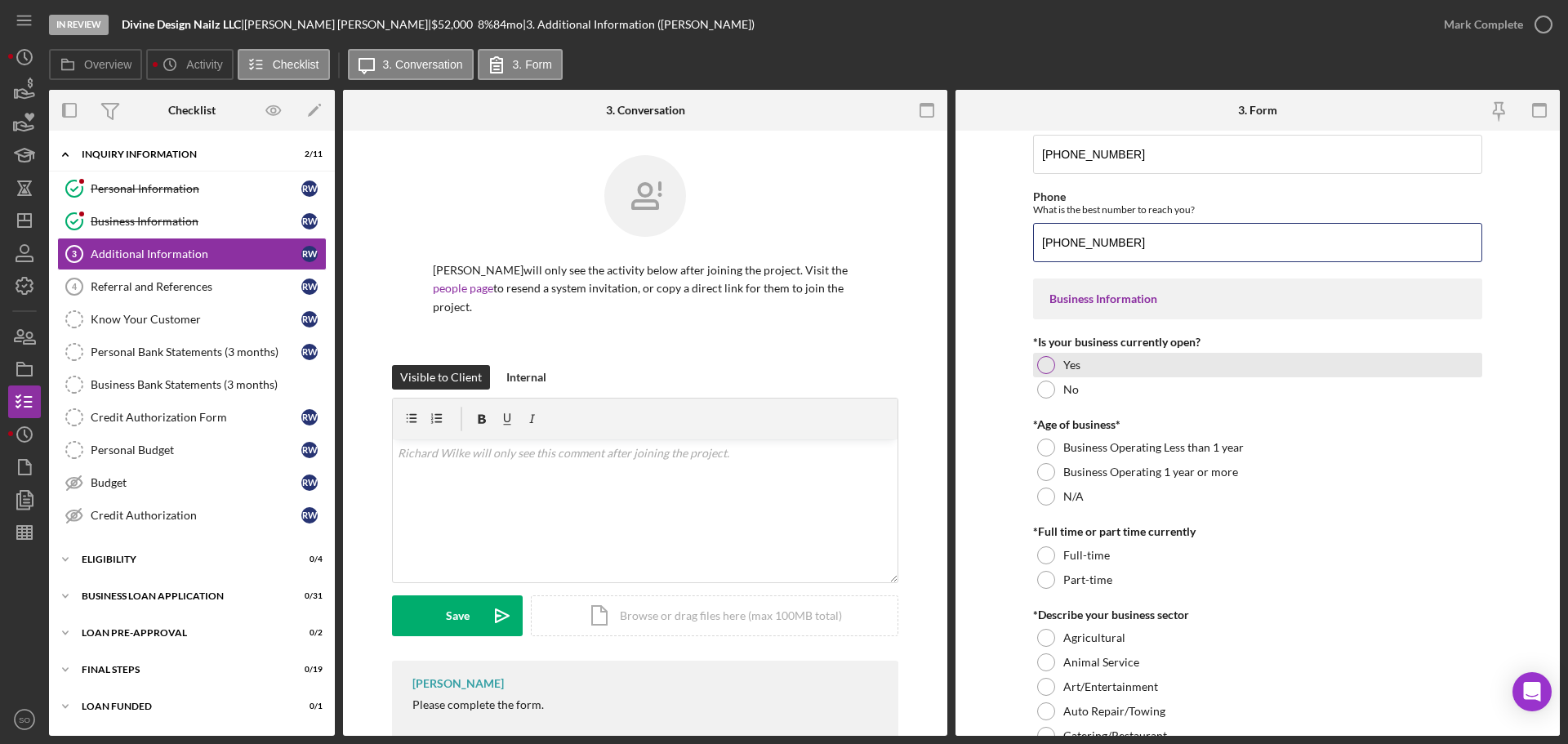
type input "[PHONE_NUMBER]"
click at [1054, 365] on div "Yes" at bounding box center [1257, 365] width 449 height 25
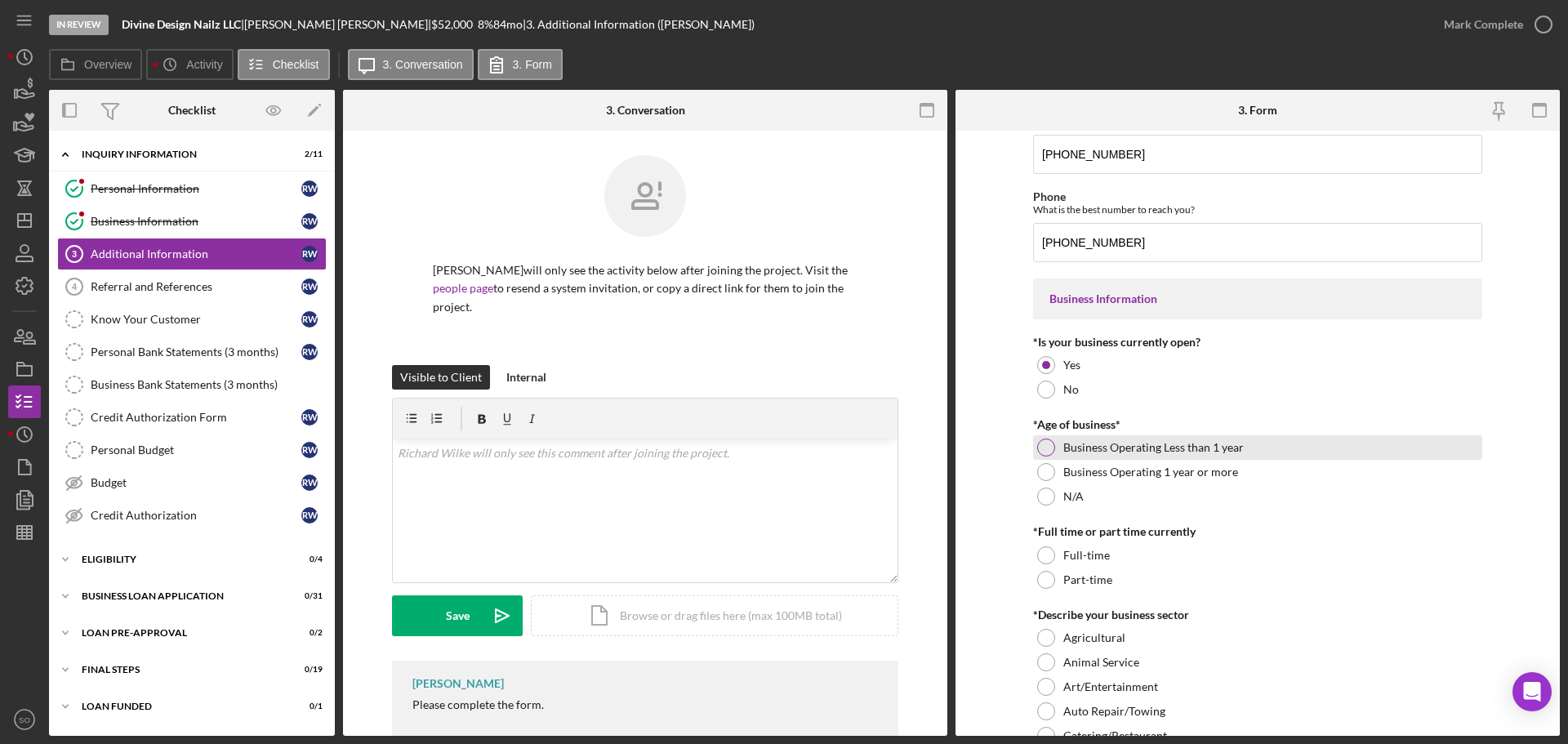
click at [1045, 456] on div at bounding box center [1046, 448] width 18 height 18
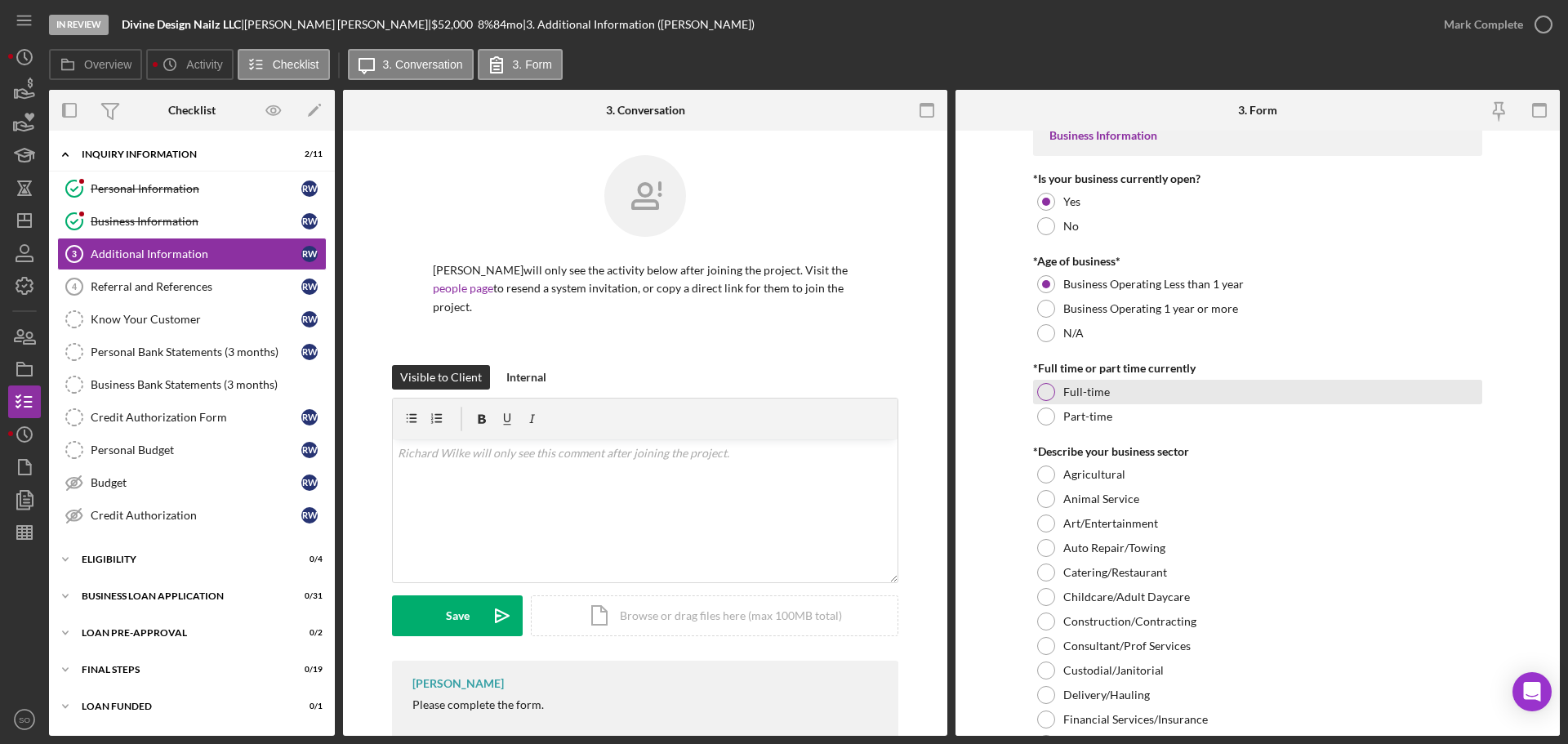
click at [1041, 393] on div at bounding box center [1046, 393] width 18 height 18
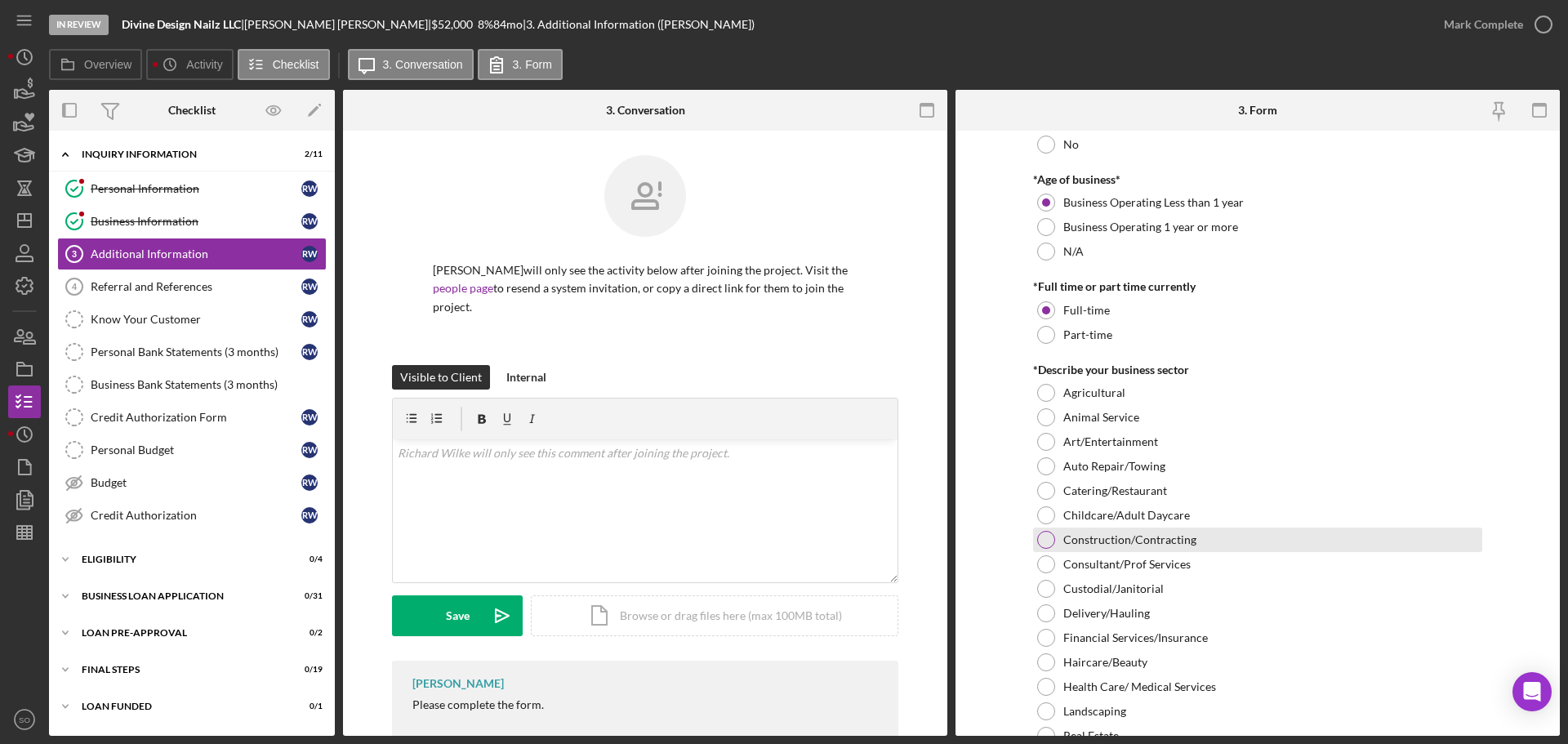
scroll to position [490, 0]
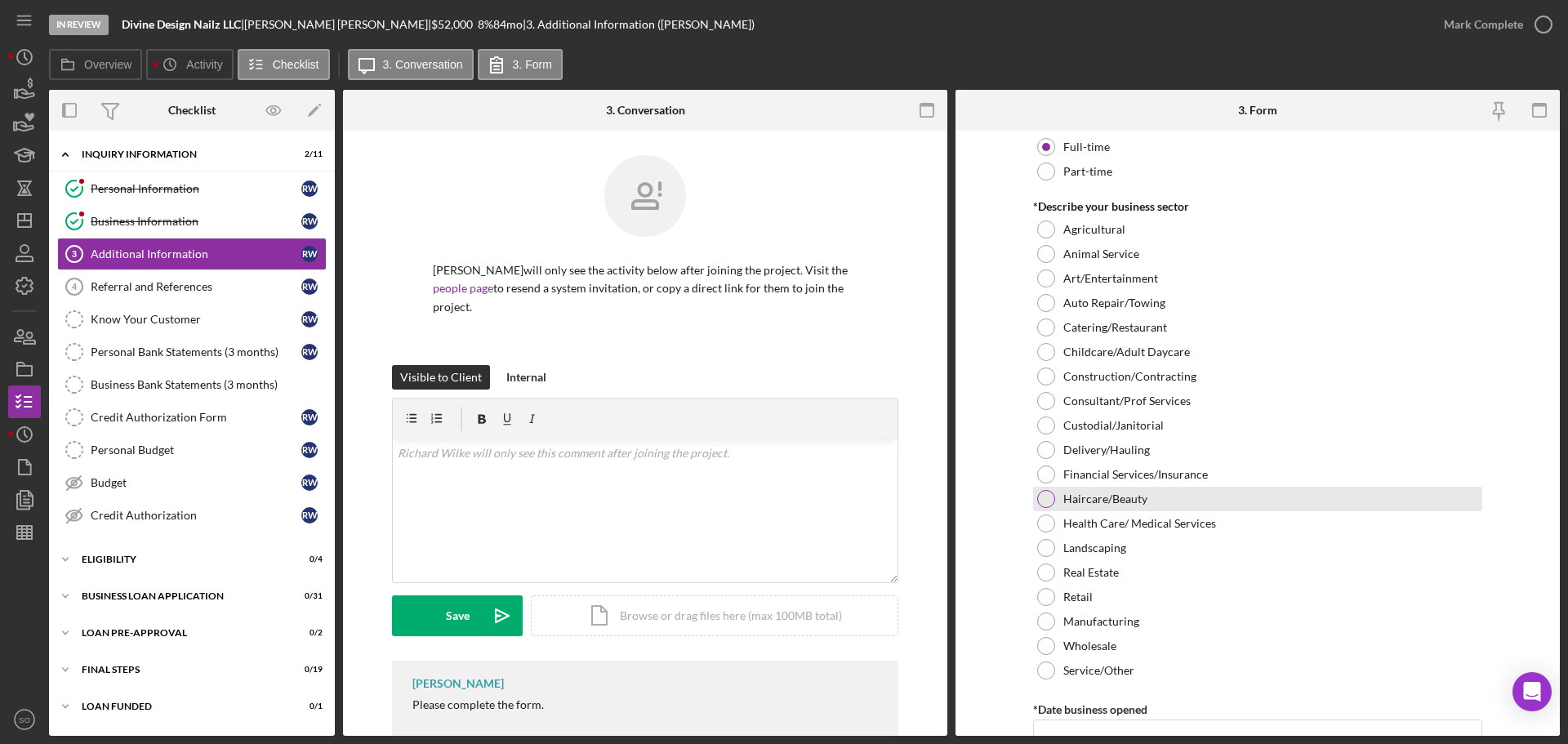
click at [1062, 491] on div "Haircare/Beauty" at bounding box center [1257, 499] width 449 height 25
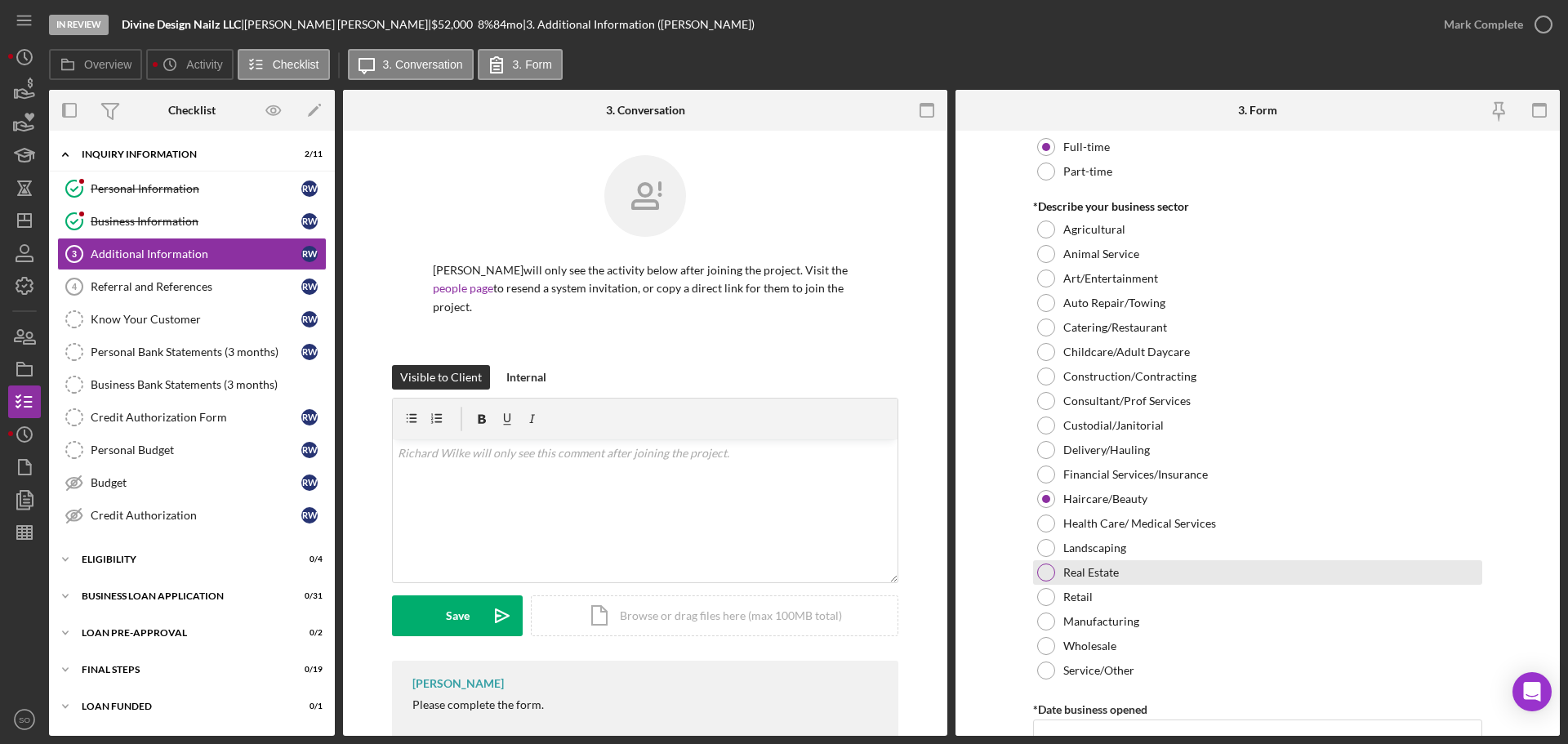
scroll to position [736, 0]
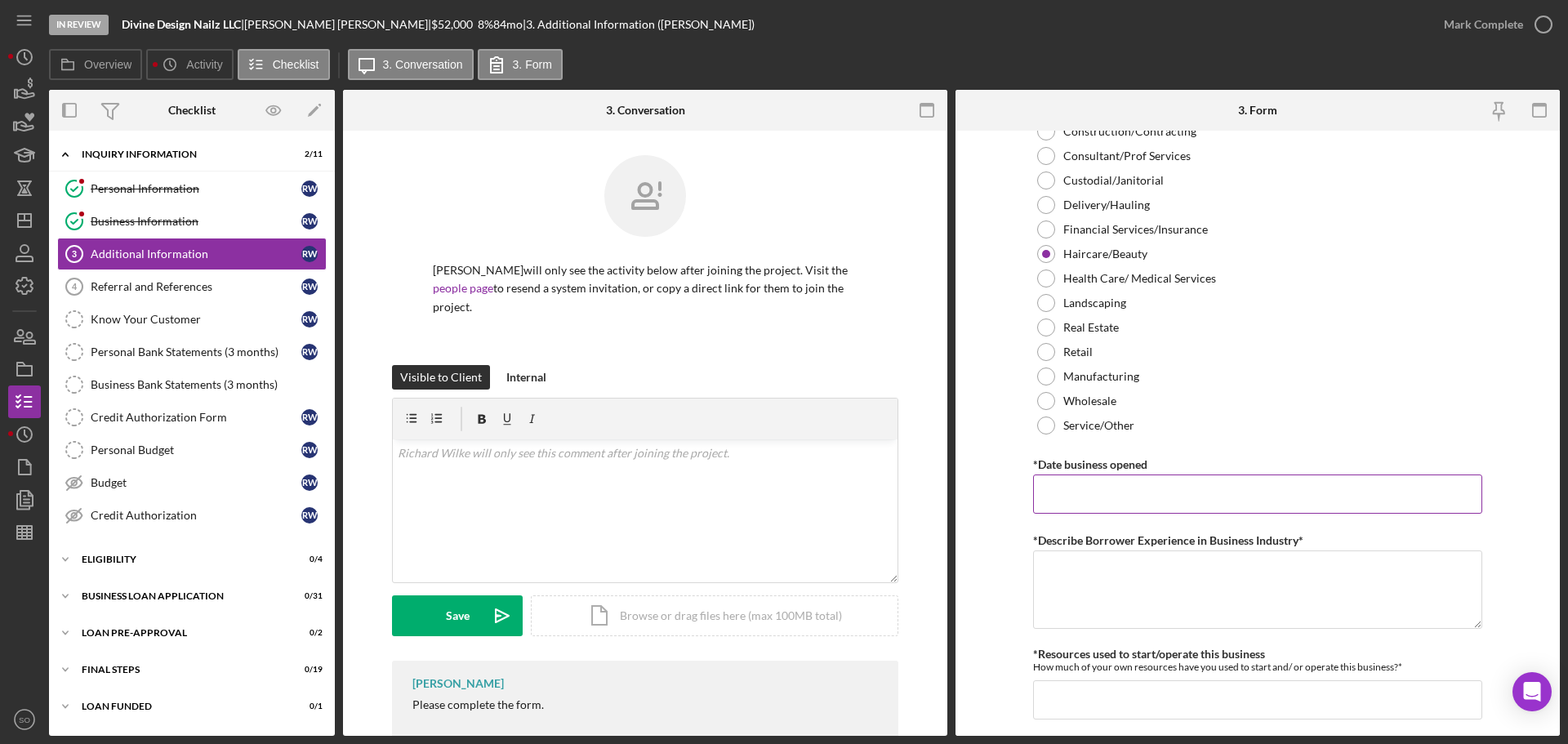
click at [1174, 499] on input "*Date business opened" at bounding box center [1257, 494] width 449 height 40
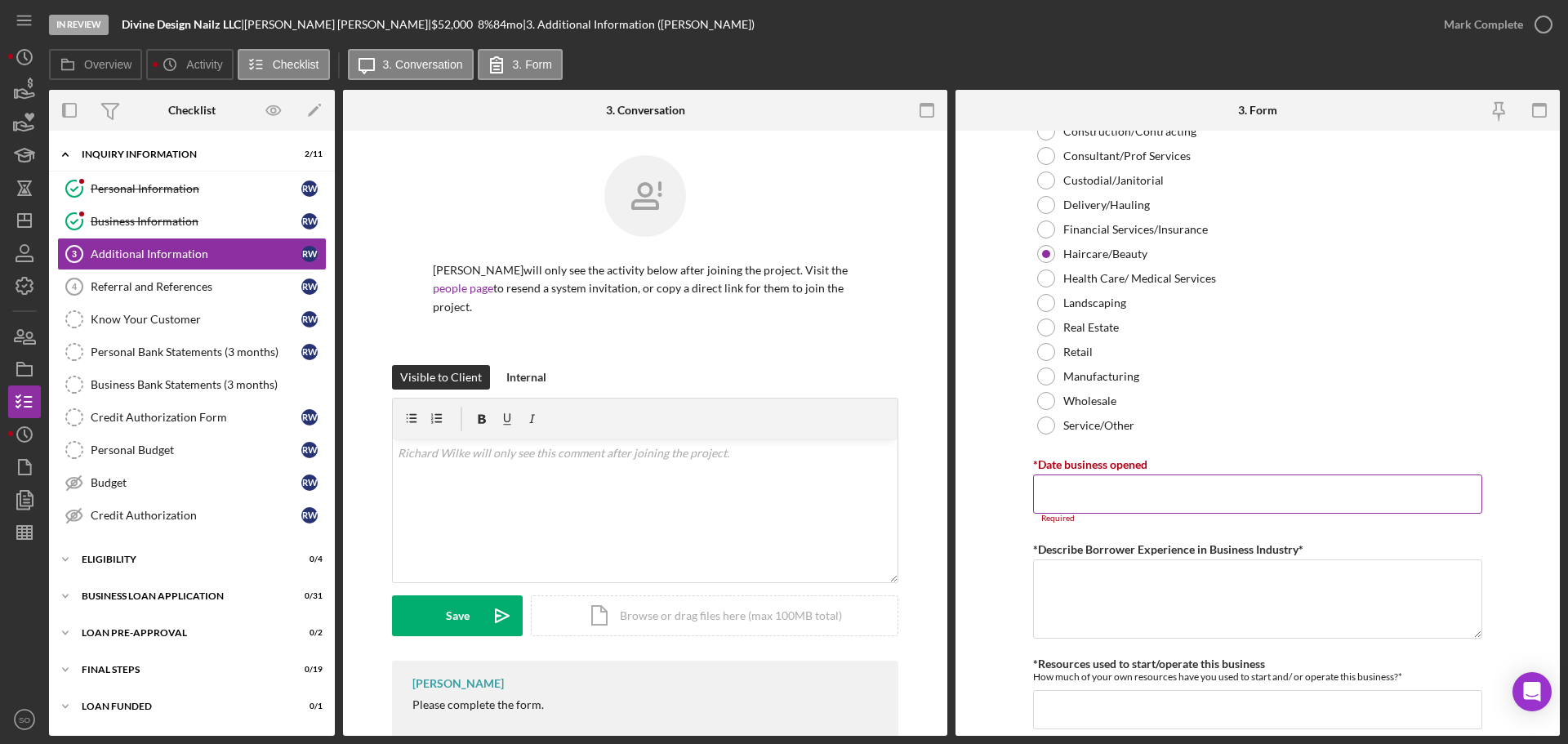
click at [1064, 504] on input "*Date business opened" at bounding box center [1257, 494] width 449 height 40
paste input "[DATE]"
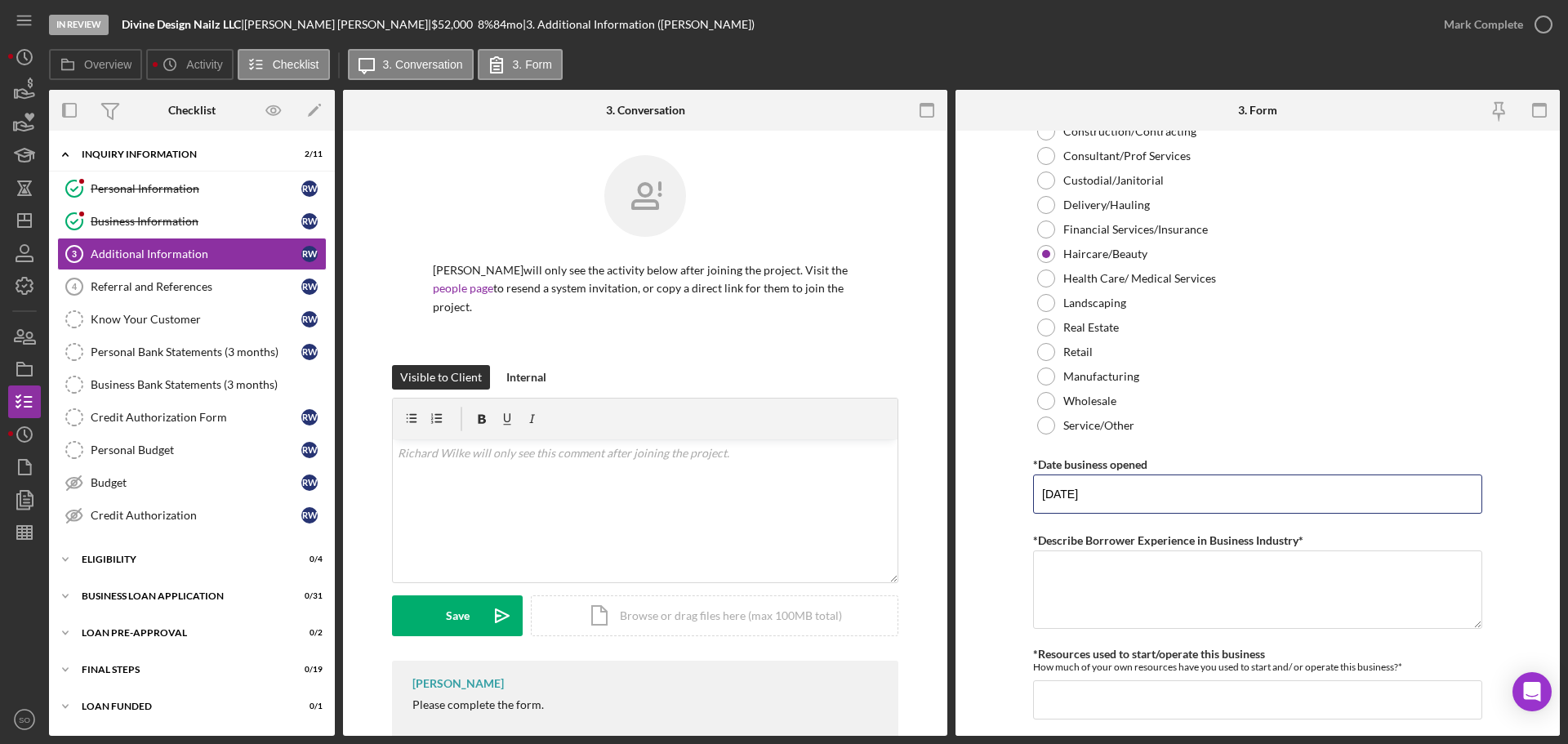
type input "[DATE]"
click at [958, 494] on form "Personal Information *Mobile Phone (636) 577-9127 Phone What is the best number…" at bounding box center [1256, 433] width 604 height 605
click at [1141, 592] on textarea "*Describe Borrower Experience in Business Industry*" at bounding box center [1257, 589] width 449 height 78
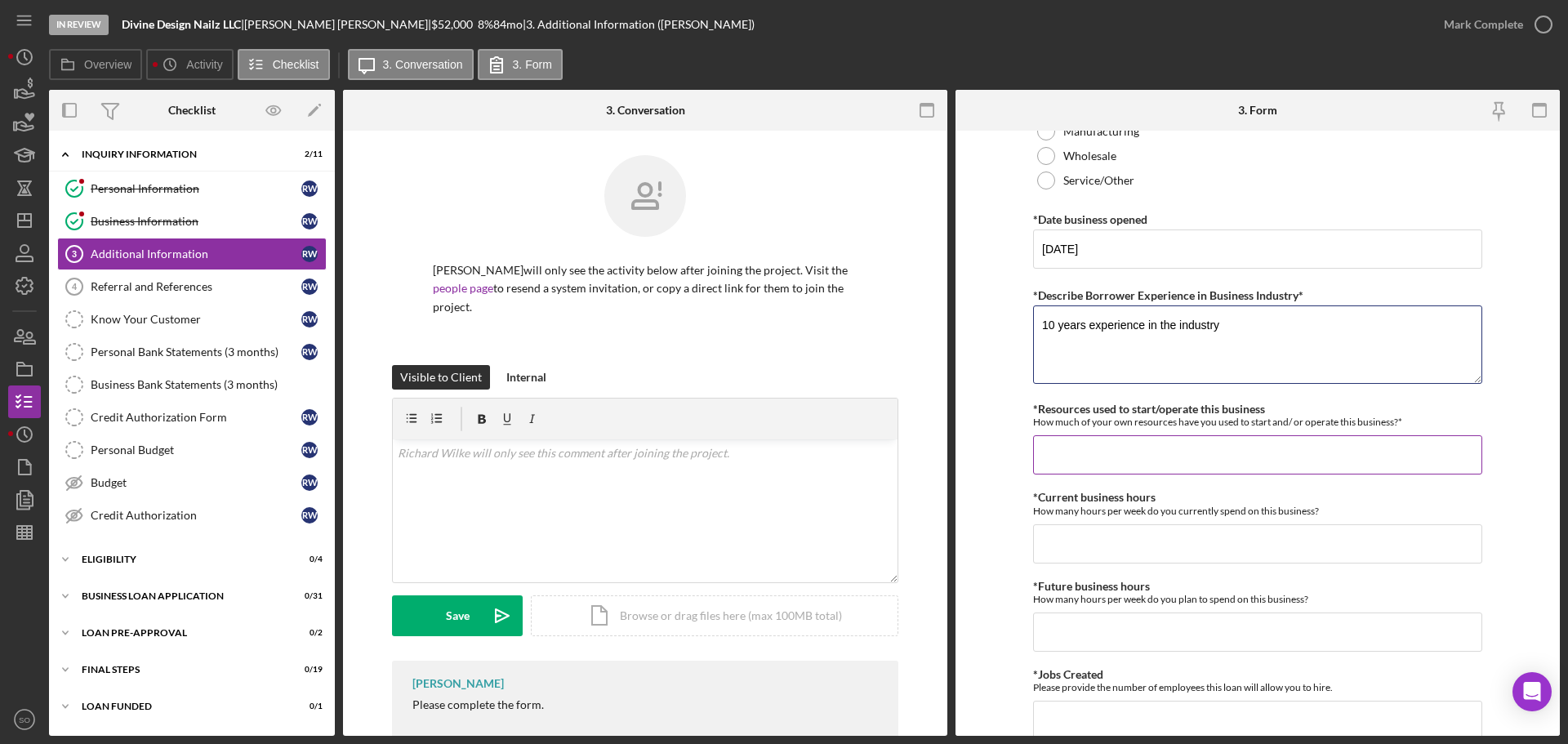
type textarea "10 years experience in the industry"
click at [1175, 465] on input "*Resources used to start/operate this business" at bounding box center [1257, 455] width 449 height 40
click at [1188, 532] on input "*Current business hours" at bounding box center [1257, 544] width 449 height 40
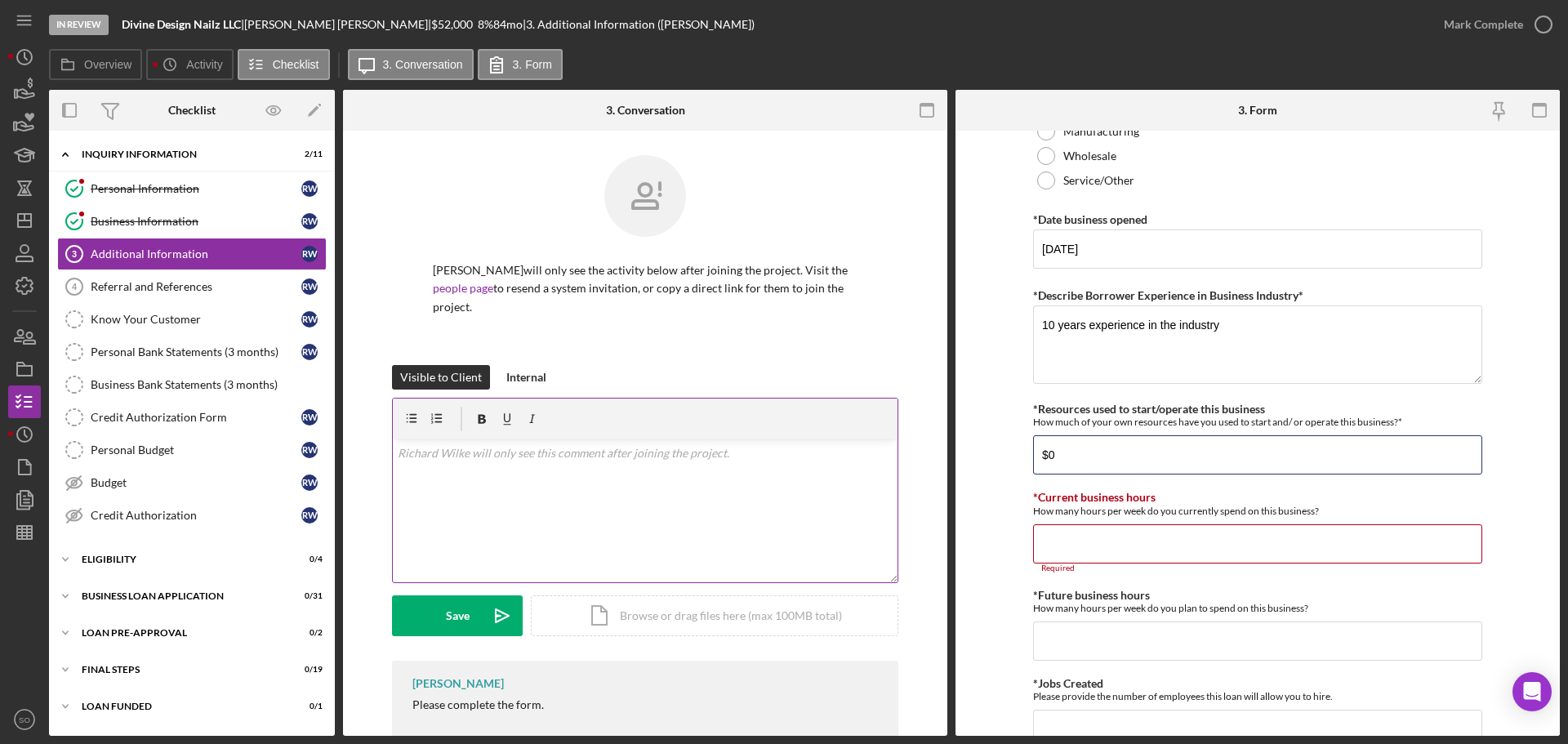
drag, startPoint x: 1067, startPoint y: 446, endPoint x: 816, endPoint y: 456, distance: 251.2
click at [811, 456] on div "Overview Internal Workflow Stage In Review Icon/Dropdown Arrow Archive (can una…" at bounding box center [804, 413] width 1511 height 647
type input "$1,000"
click at [1039, 535] on input "*Current business hours" at bounding box center [1257, 544] width 449 height 40
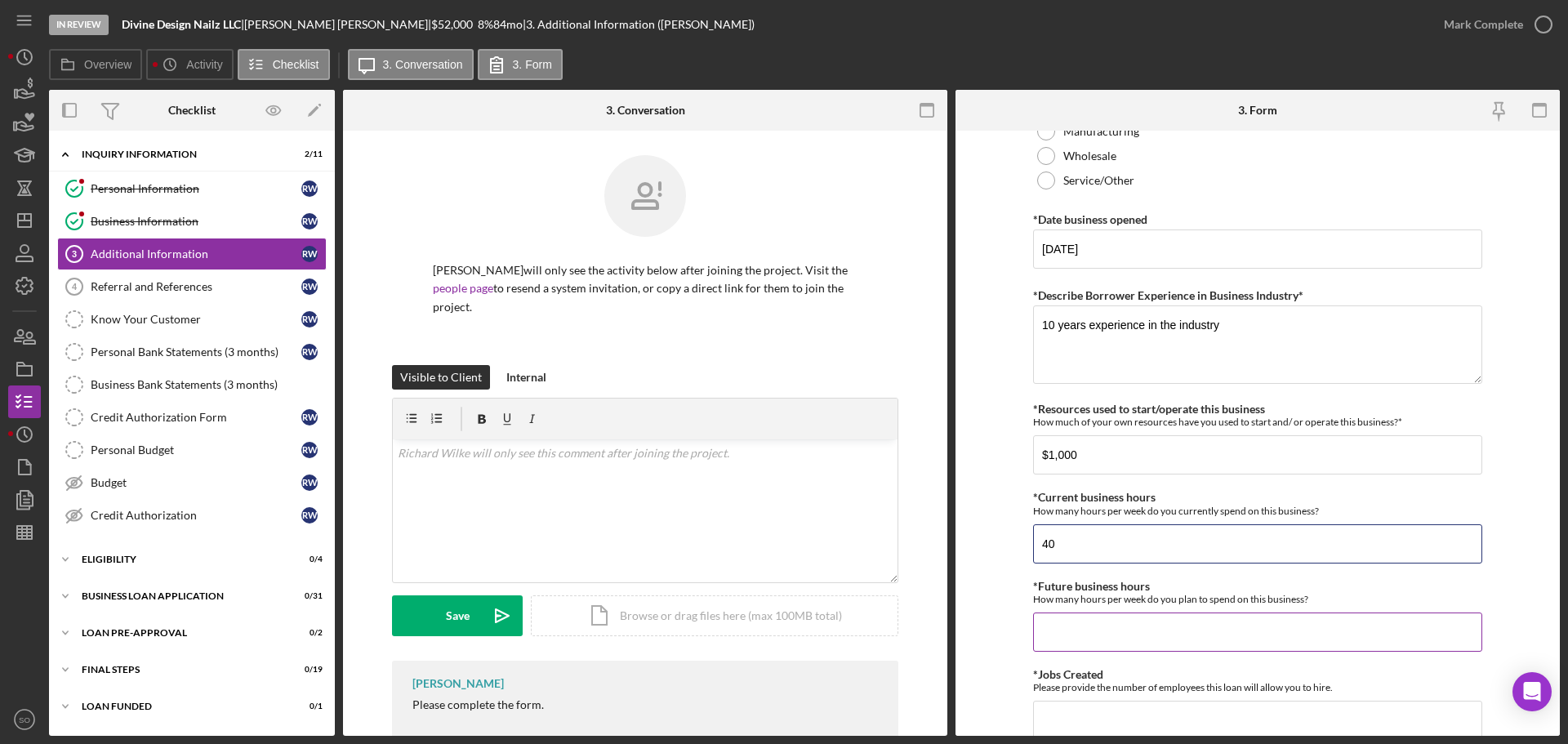
scroll to position [1062, 0]
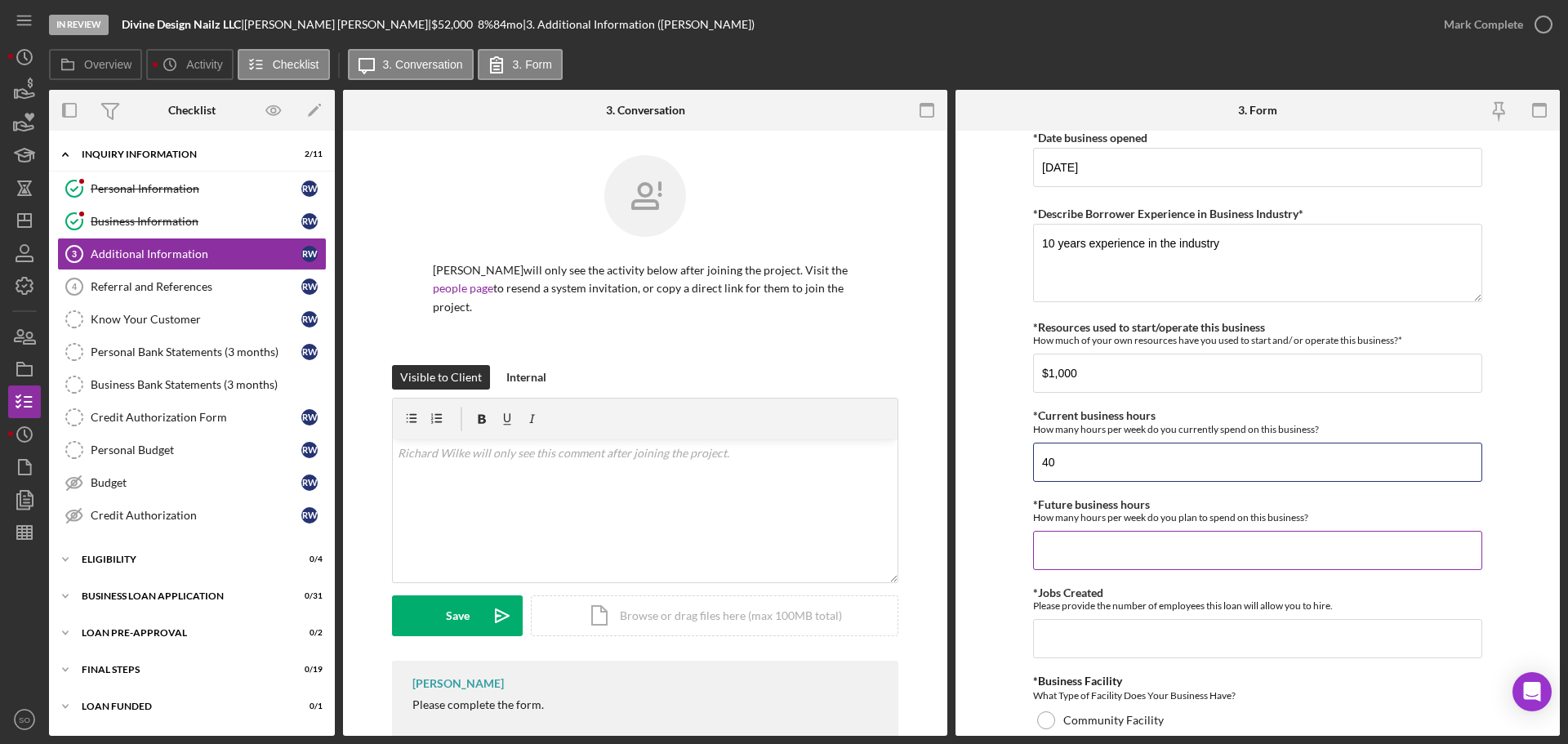
type input "40"
click at [1163, 558] on input "*Future business hours" at bounding box center [1257, 550] width 449 height 40
type input "40"
click at [1126, 641] on input "*Jobs Created" at bounding box center [1257, 638] width 449 height 40
type input "1"
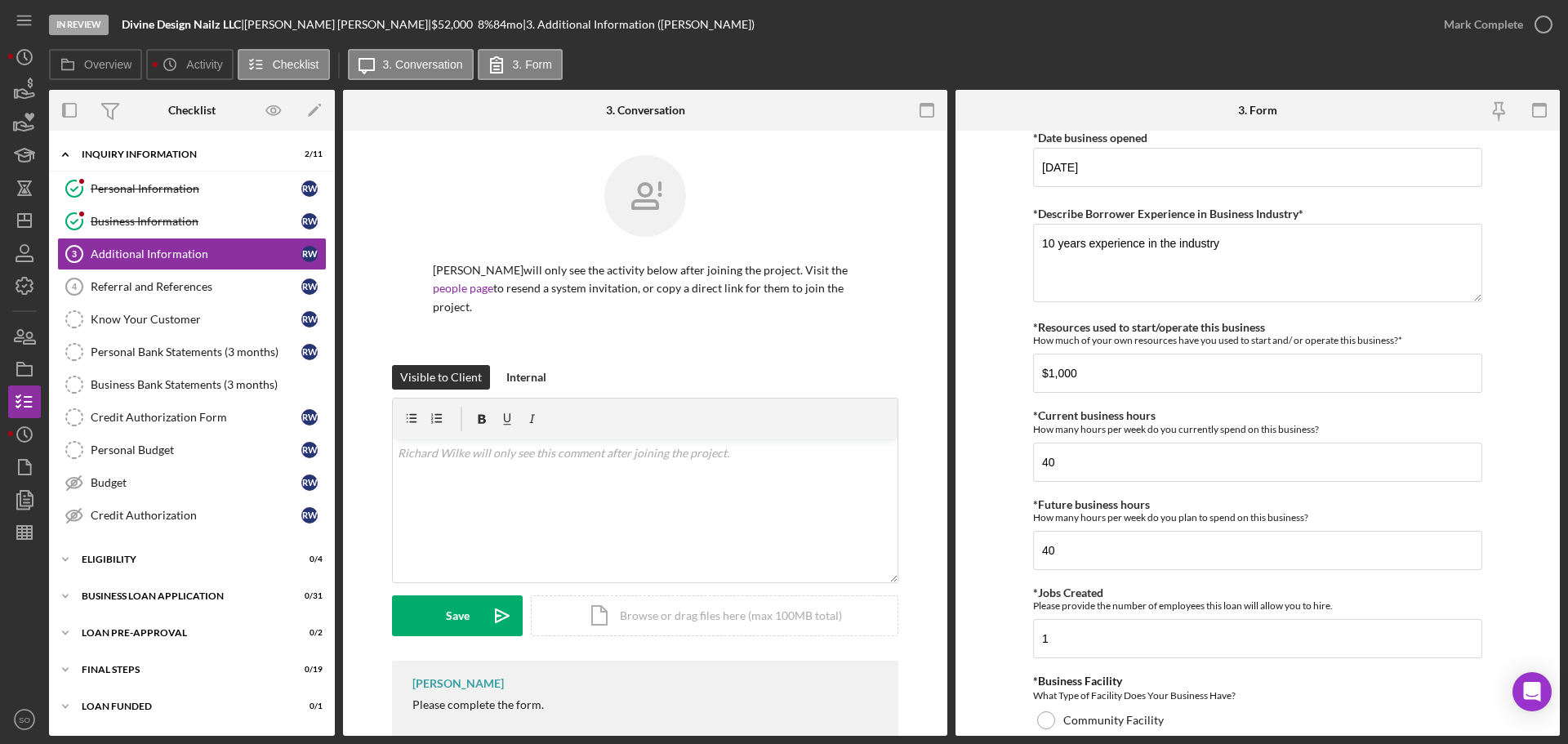
click at [1002, 599] on form "Personal Information *Mobile Phone (636) 577-9127 Phone What is the best number…" at bounding box center [1256, 433] width 604 height 605
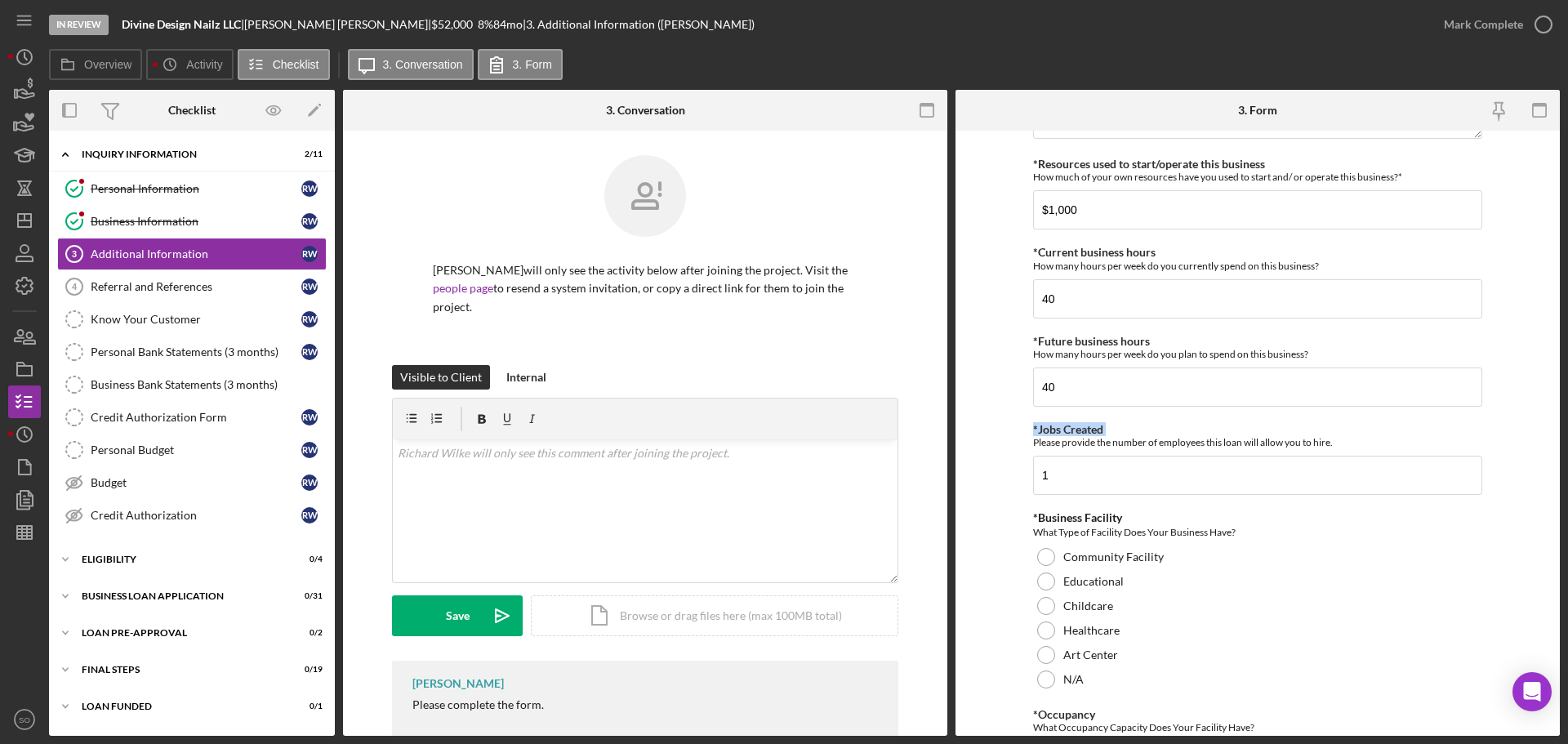
scroll to position [1307, 0]
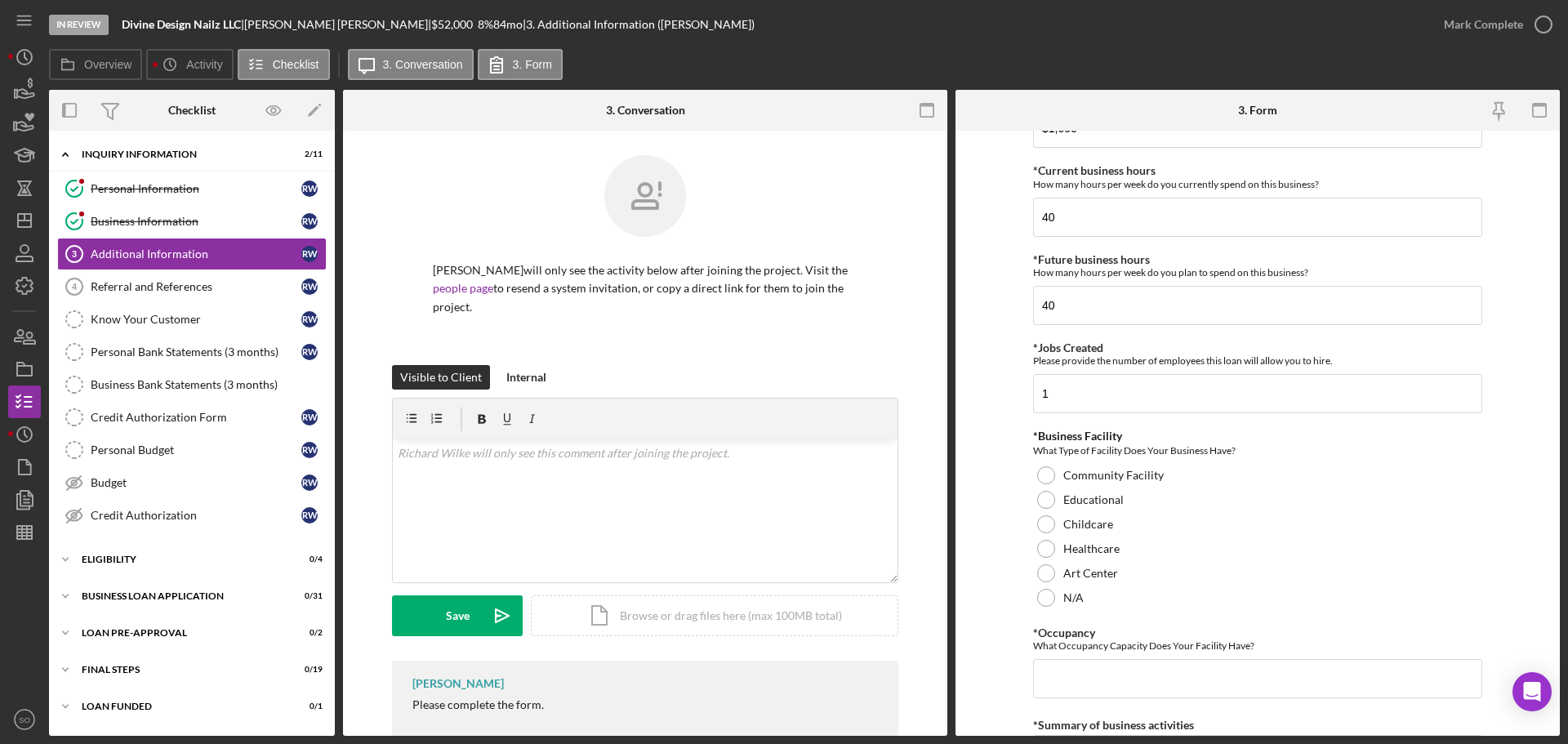
click at [1029, 602] on form "Personal Information *Mobile Phone (636) 577-9127 Phone What is the best number…" at bounding box center [1256, 433] width 604 height 605
click at [1041, 595] on div at bounding box center [1046, 599] width 18 height 18
click at [1051, 664] on input "*Occupancy" at bounding box center [1257, 679] width 449 height 40
type input "0"
click at [995, 598] on form "Personal Information *Mobile Phone (636) 577-9127 Phone What is the best number…" at bounding box center [1256, 433] width 604 height 605
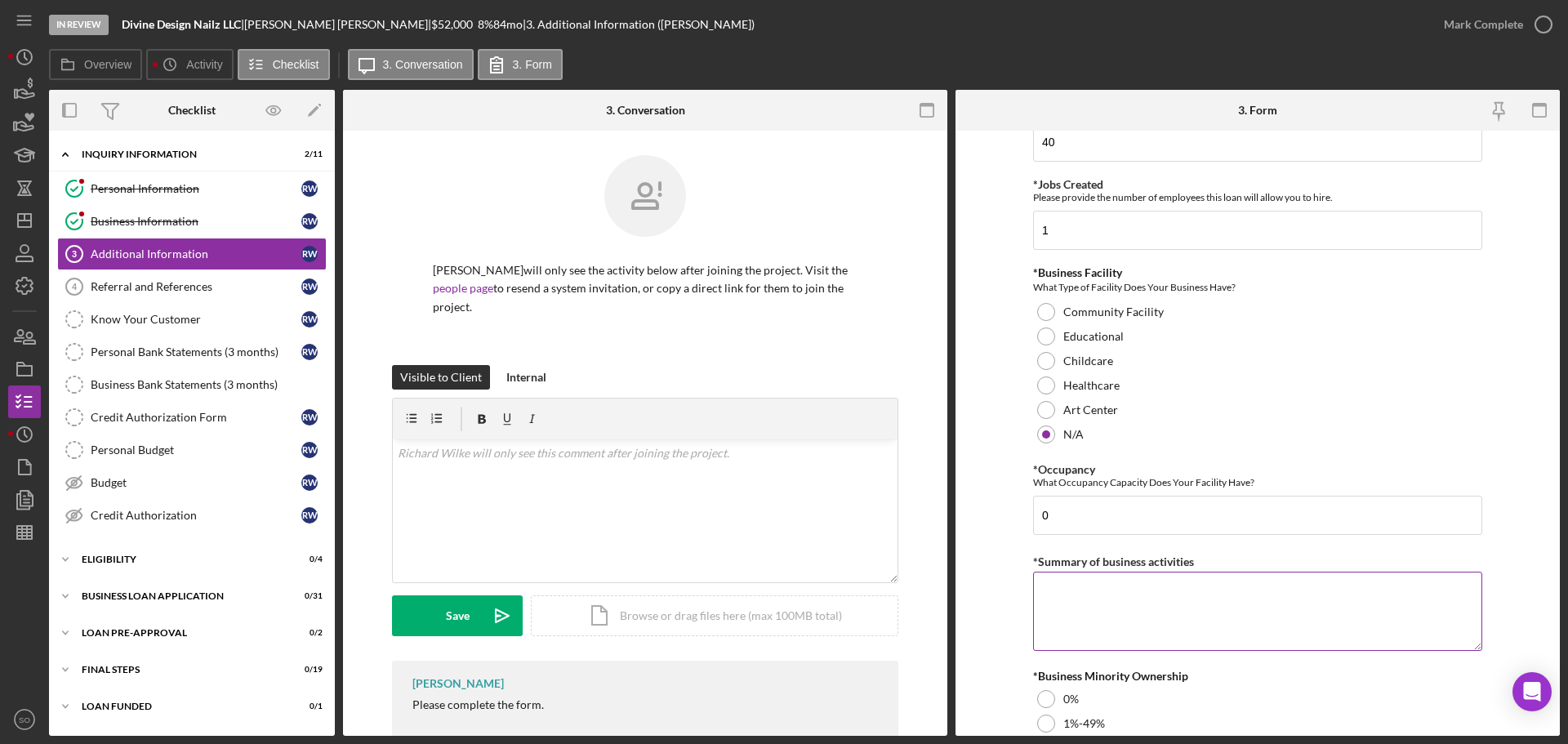
scroll to position [1634, 0]
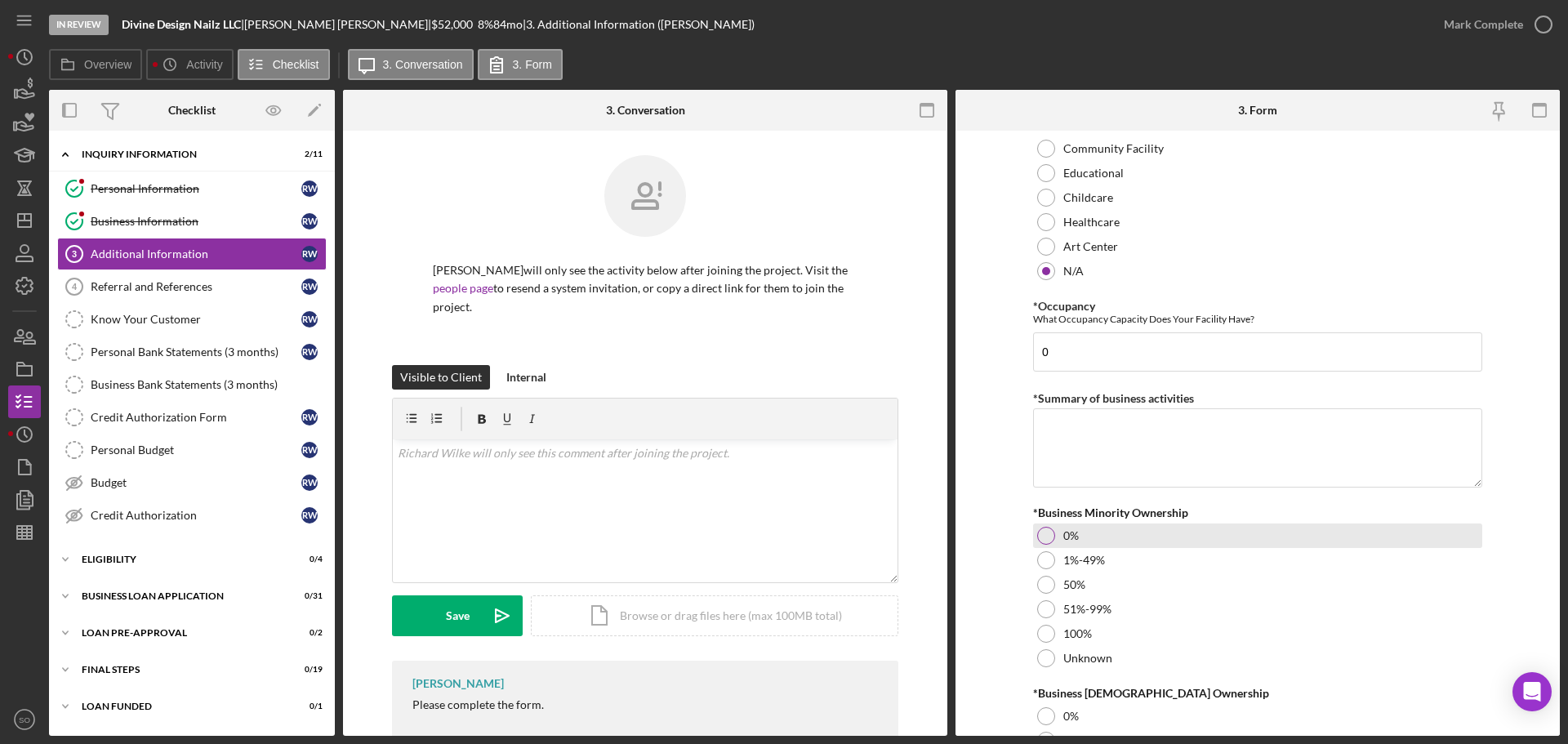
click at [1049, 539] on div at bounding box center [1046, 536] width 18 height 18
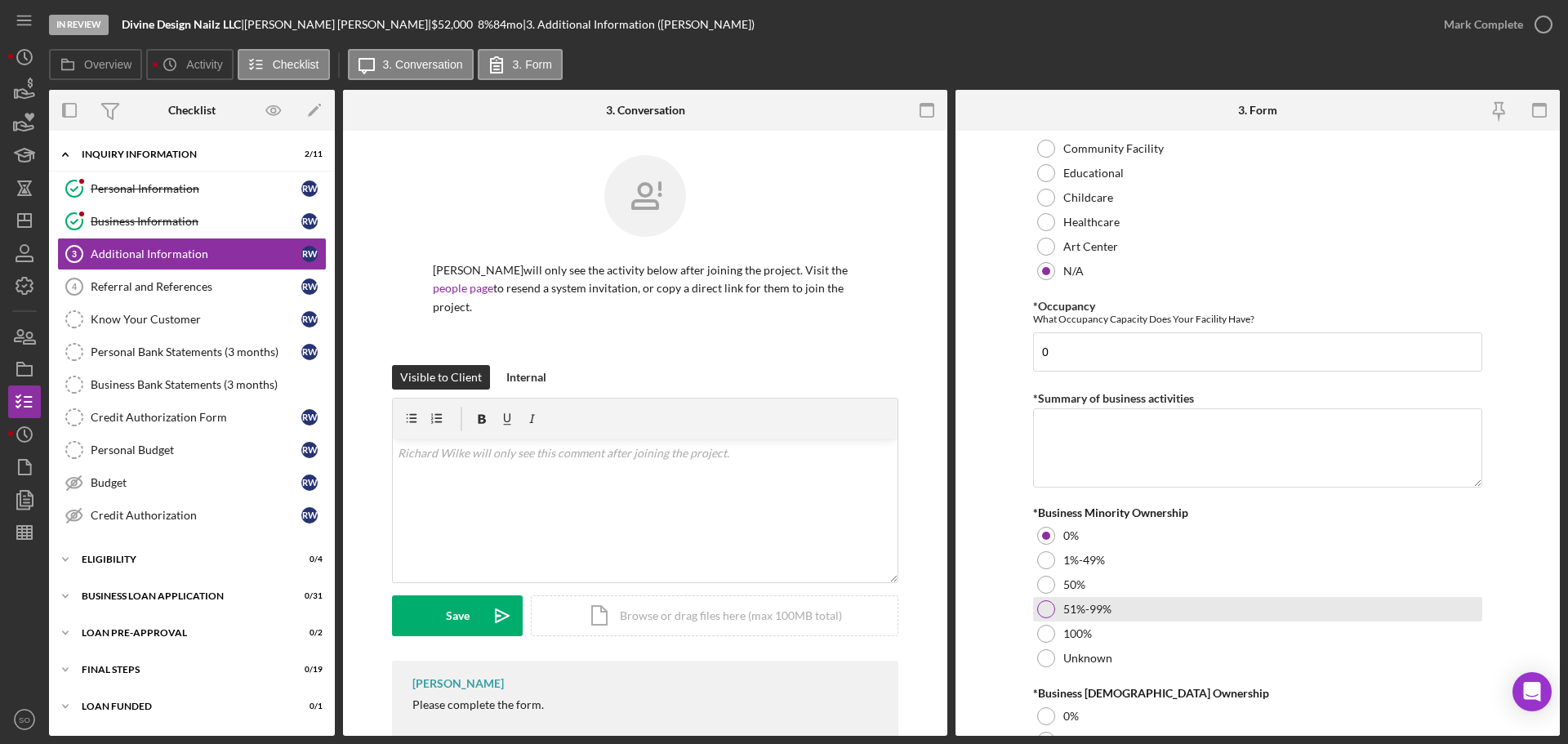
scroll to position [1798, 0]
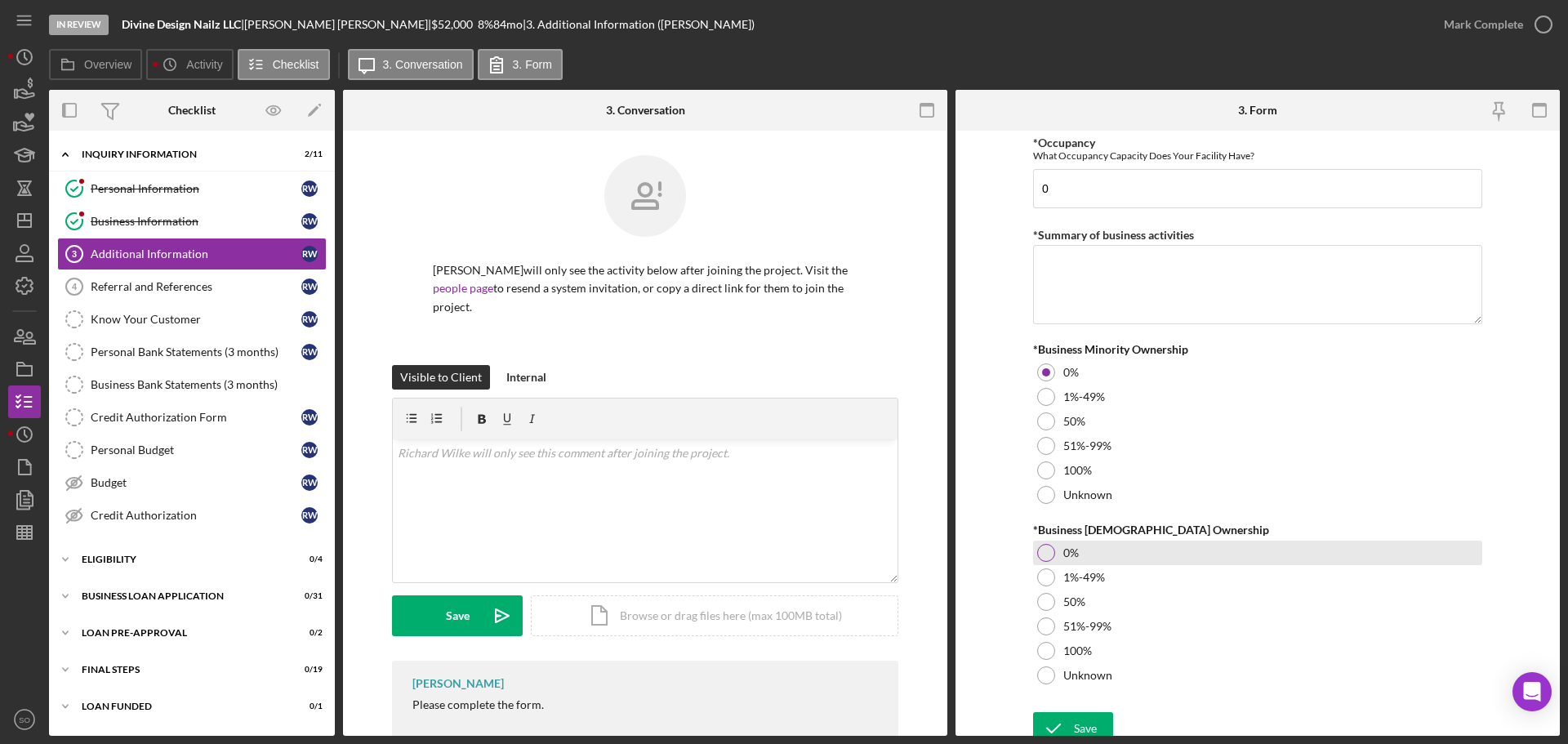
click at [1043, 554] on div at bounding box center [1046, 554] width 18 height 18
click at [1113, 286] on textarea "*Summary of business activities" at bounding box center [1257, 284] width 449 height 78
paste textarea "Nail Salon"
type textarea "Nail Salon"
click at [1079, 718] on div "Save" at bounding box center [1085, 729] width 23 height 33
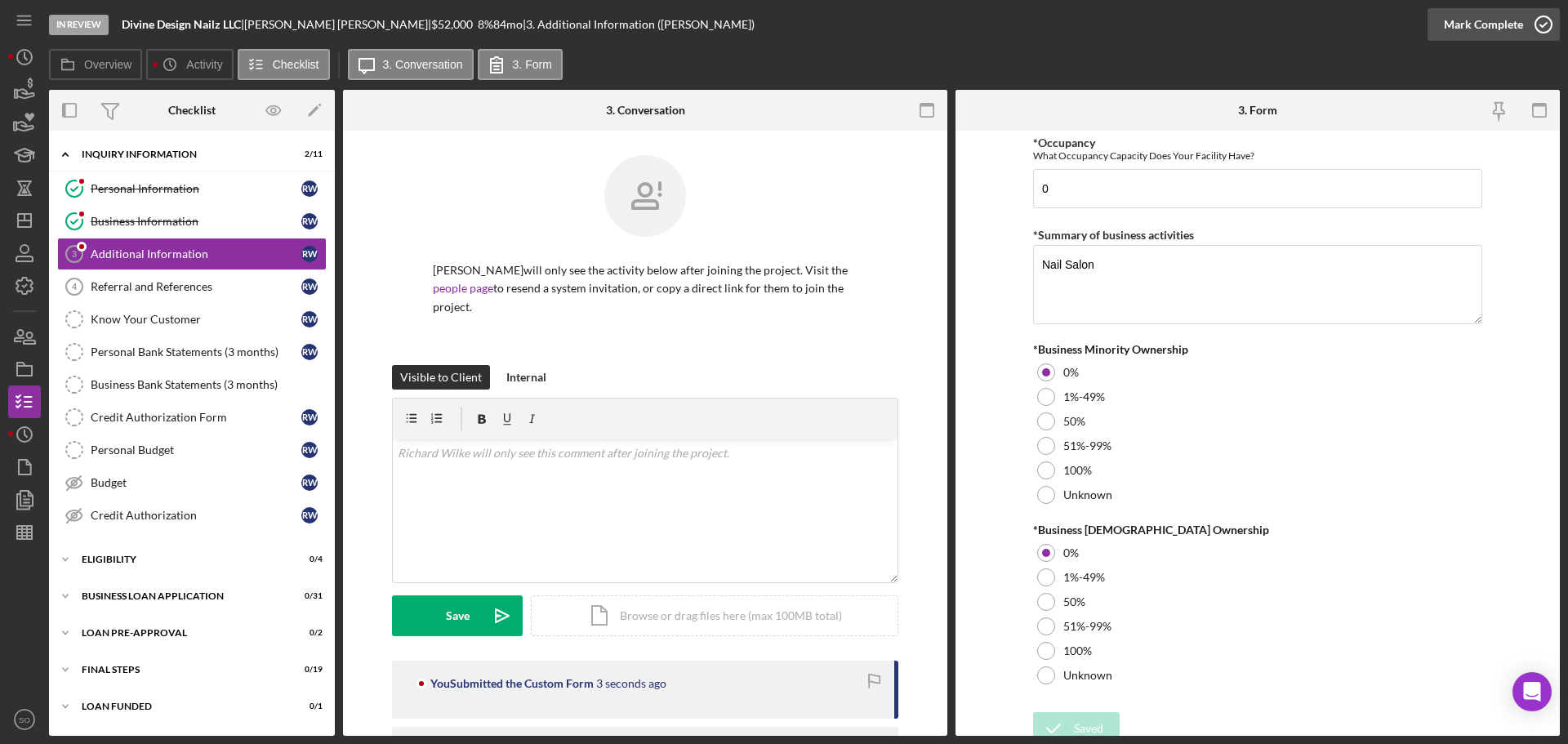
click at [1456, 26] on div "Mark Complete" at bounding box center [1483, 25] width 79 height 33
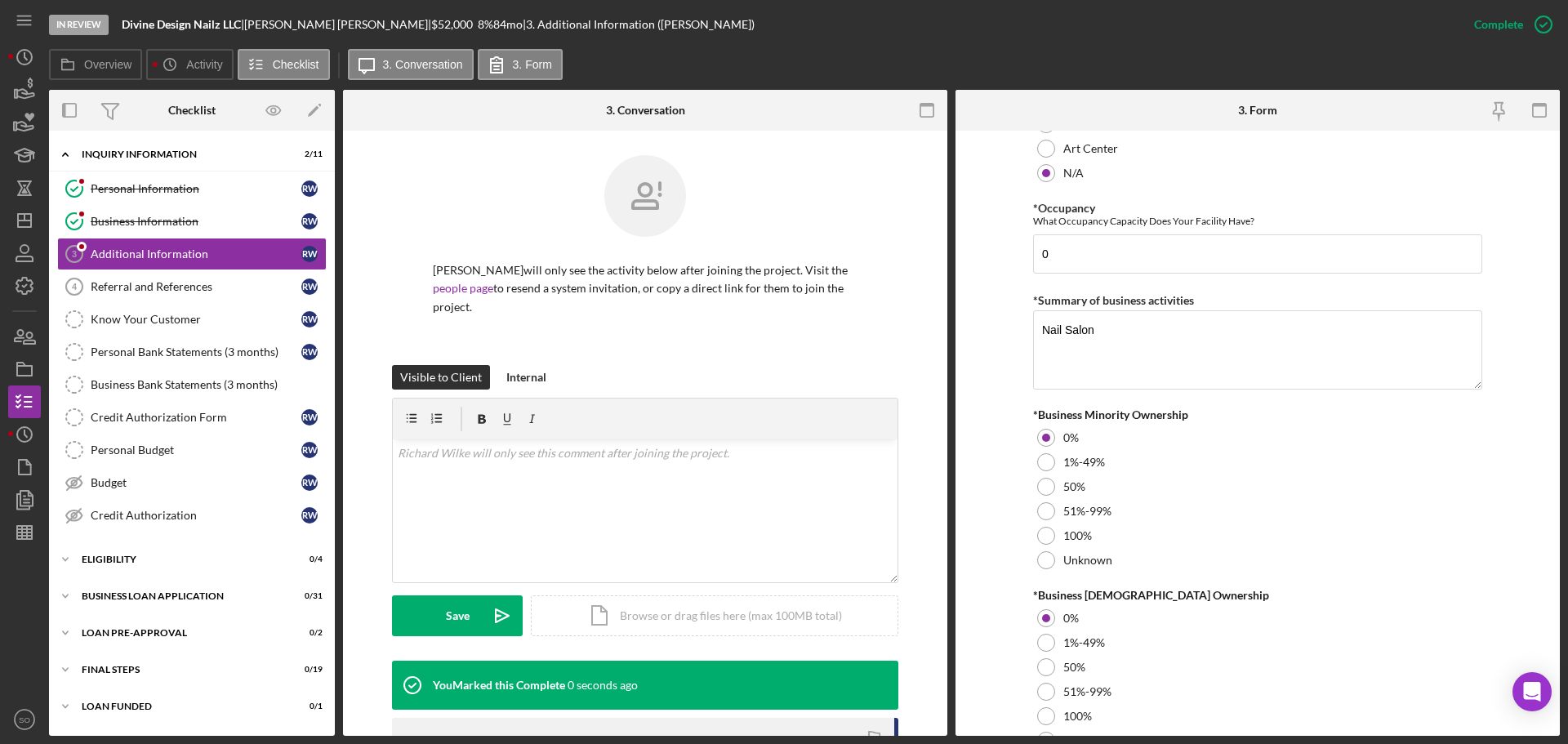
scroll to position [1863, 0]
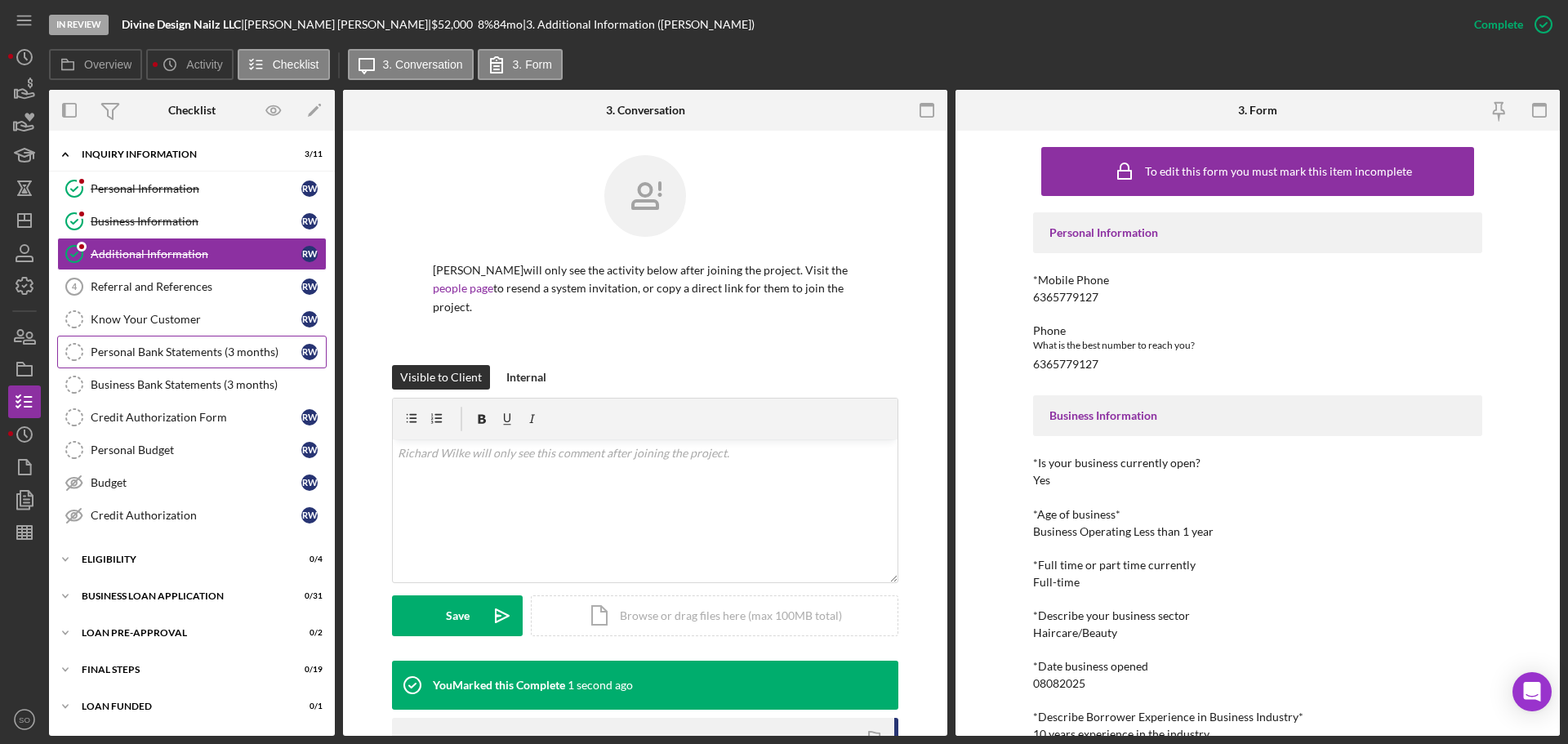
click at [238, 349] on div "Personal Bank Statements (3 months)" at bounding box center [196, 352] width 210 height 13
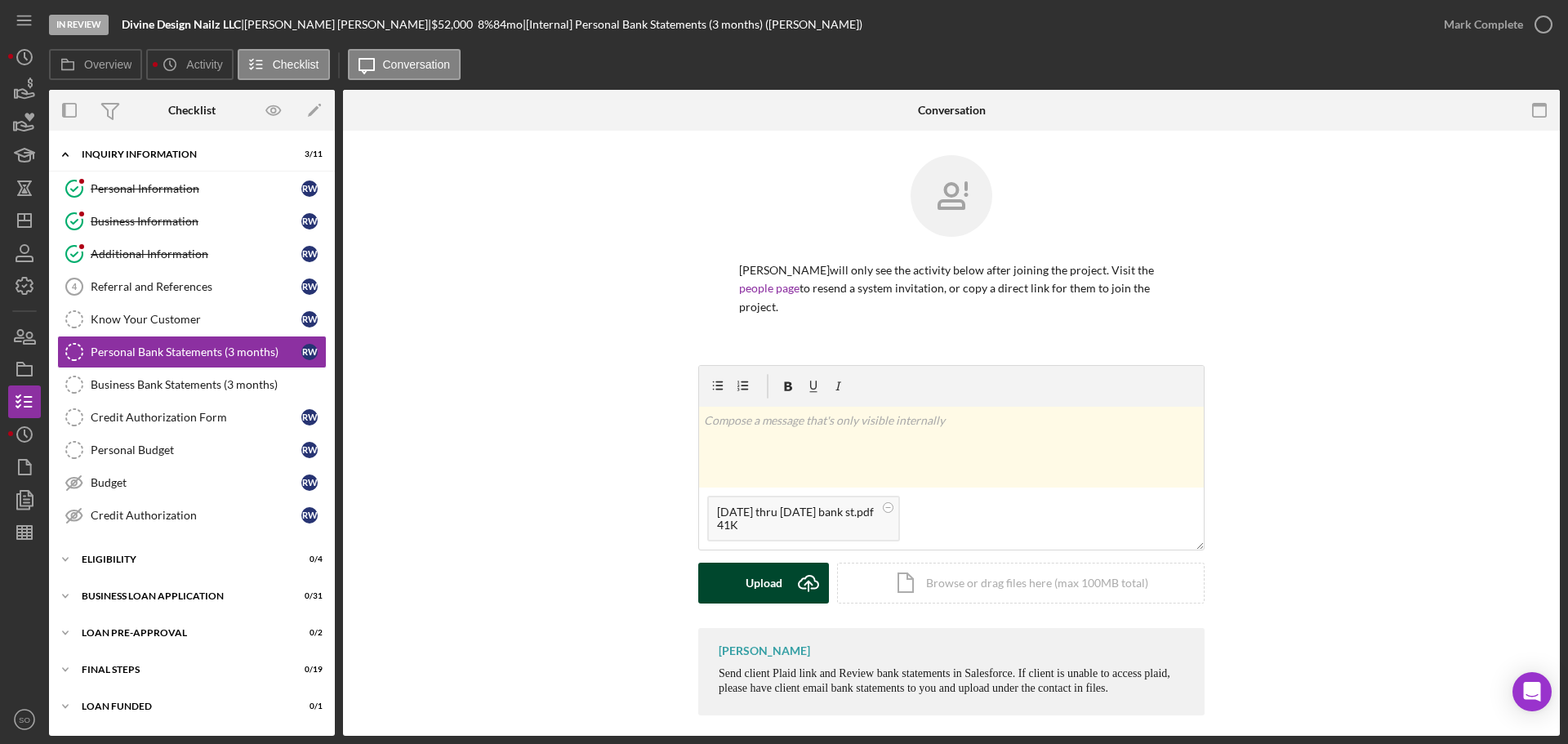
click at [733, 598] on button "Upload Icon/Upload" at bounding box center [764, 583] width 131 height 40
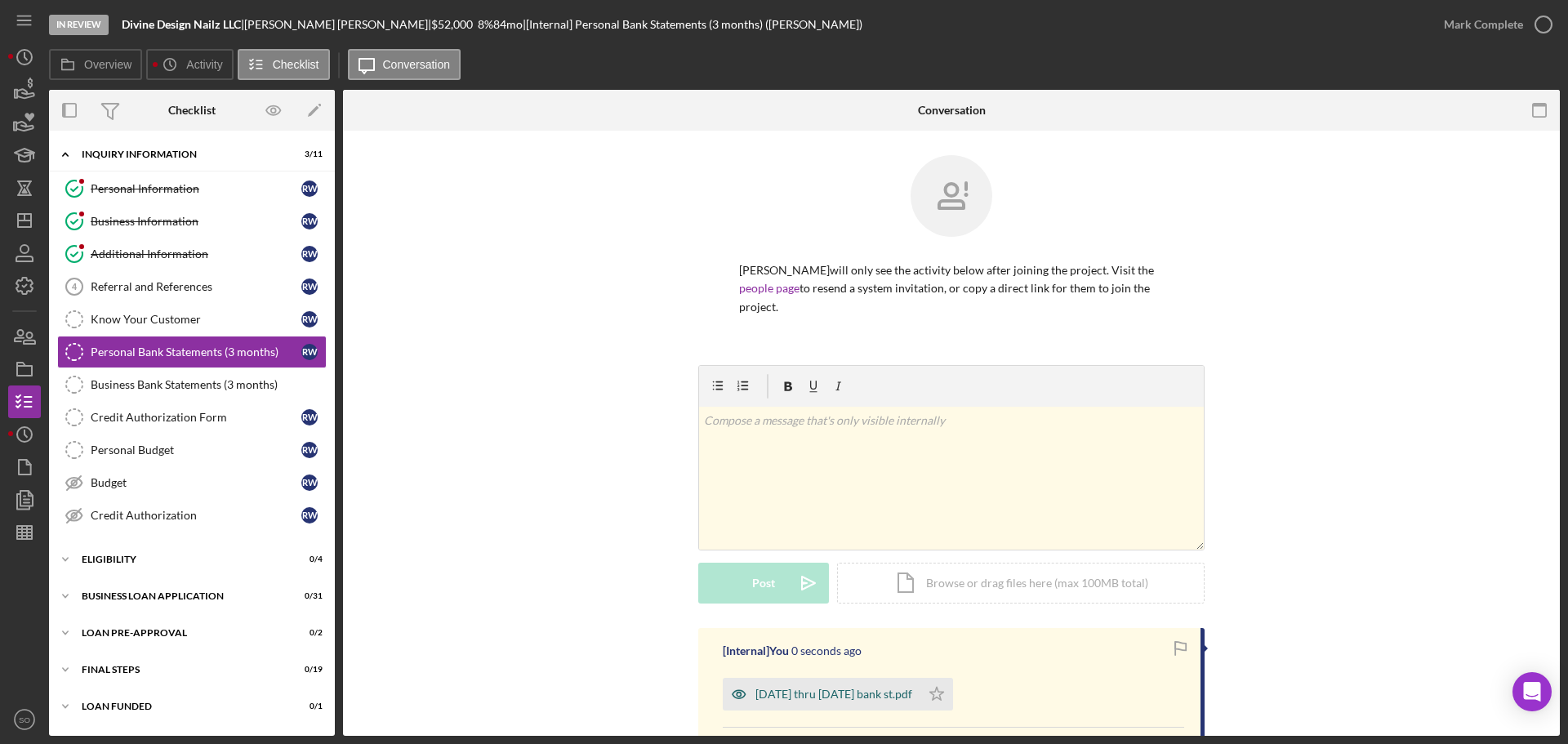
scroll to position [164, 0]
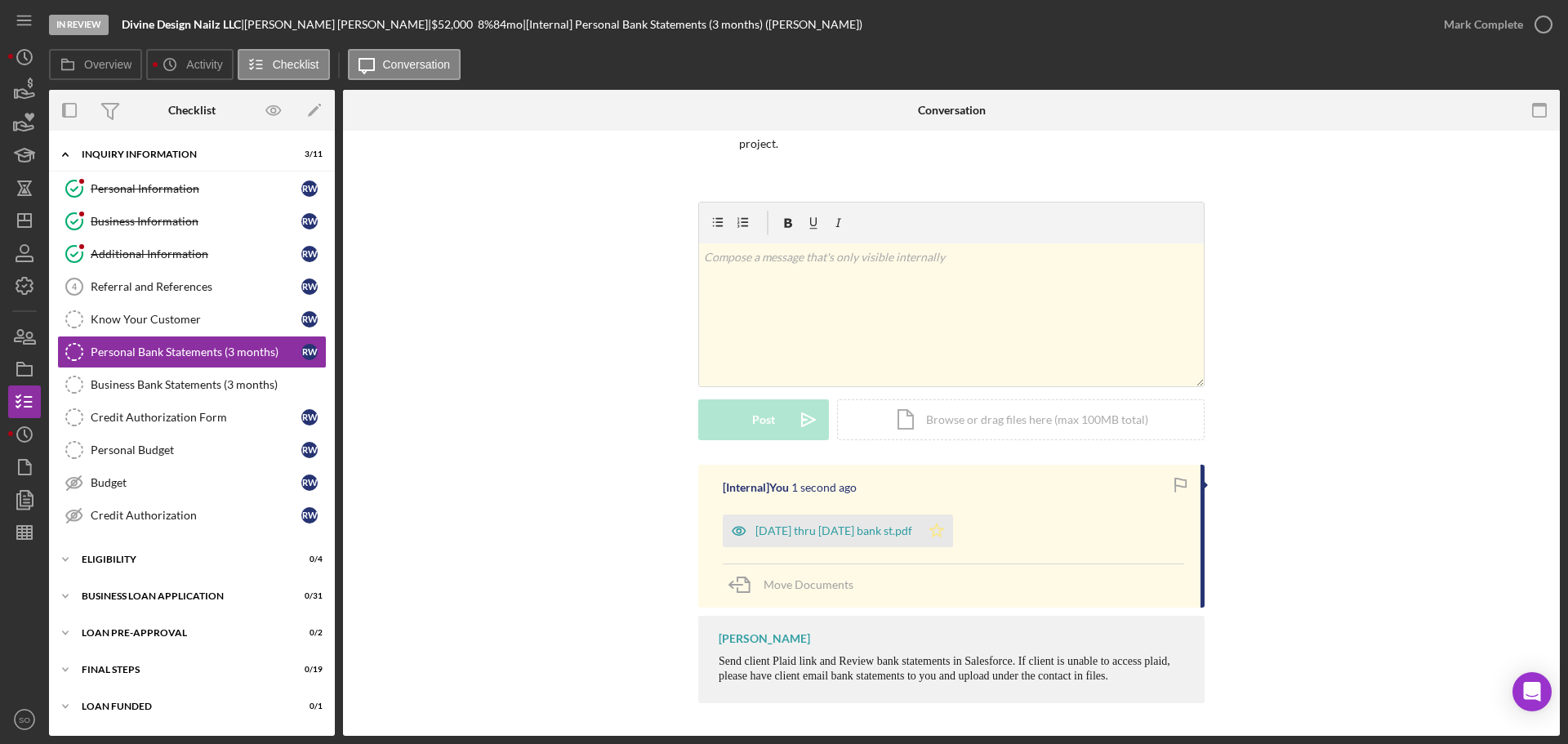
click at [928, 533] on icon "Icon/Star" at bounding box center [937, 532] width 33 height 33
click at [1493, 23] on div "Mark Complete" at bounding box center [1483, 25] width 79 height 33
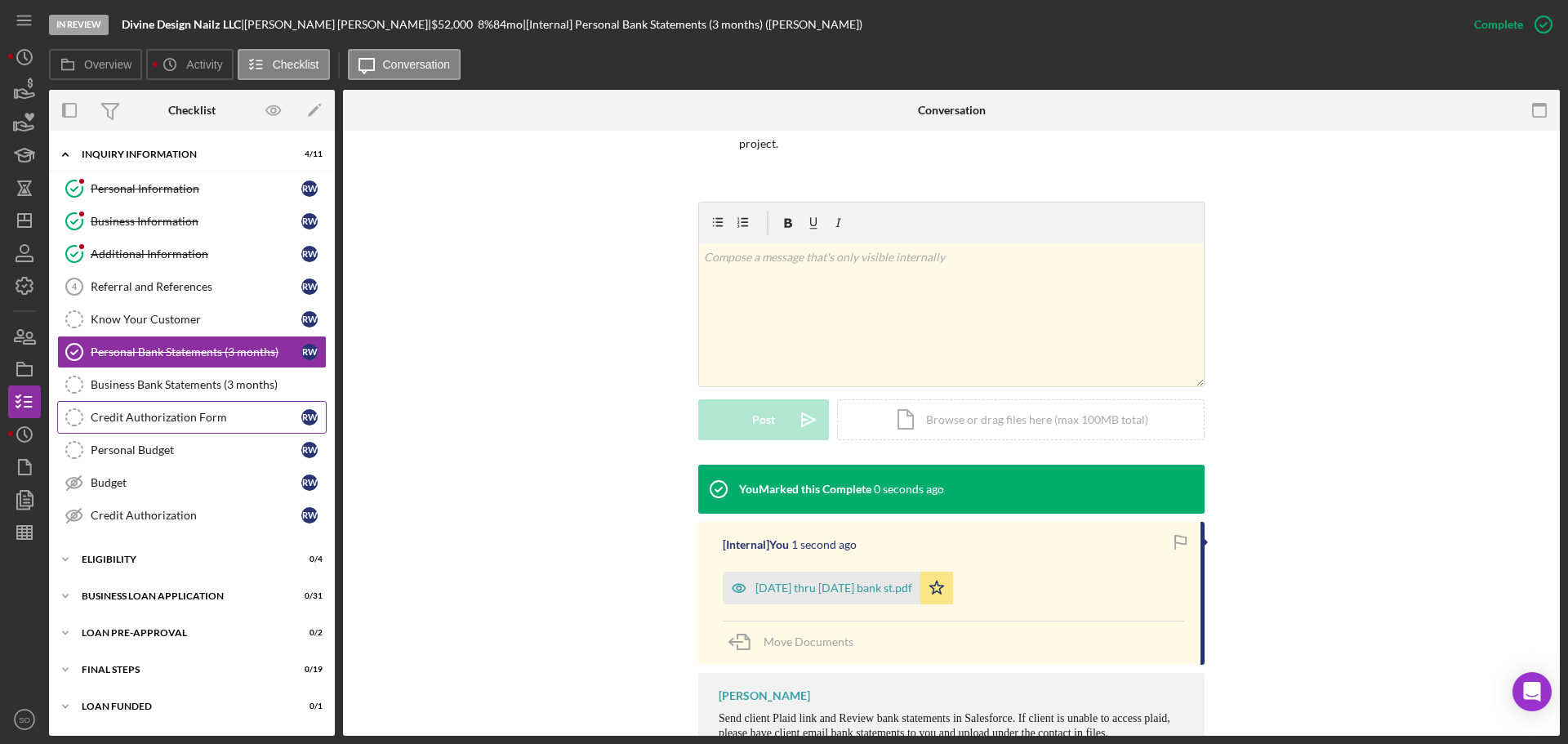
click at [187, 421] on div "Credit Authorization Form" at bounding box center [196, 418] width 210 height 13
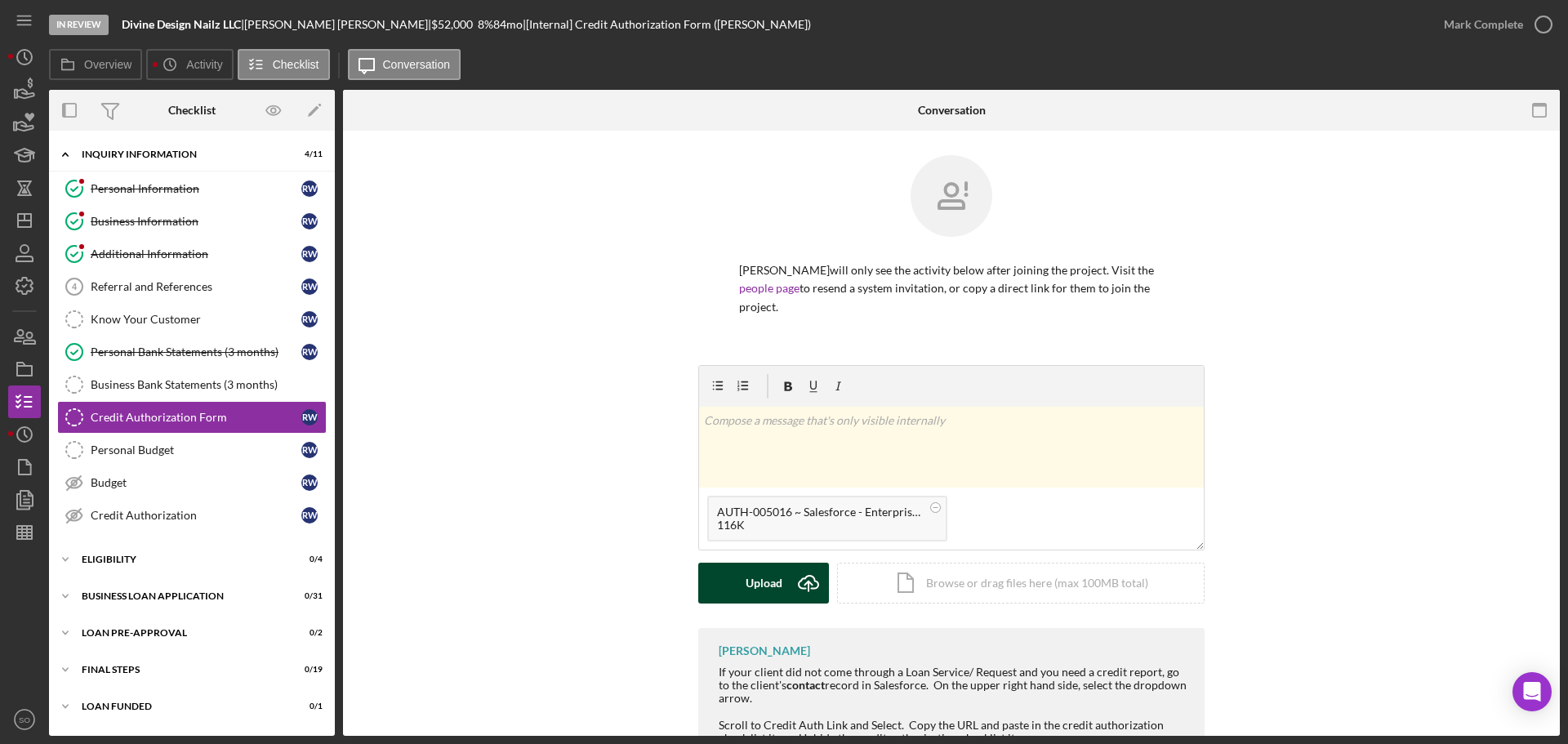
click at [756, 575] on div "Upload" at bounding box center [764, 583] width 37 height 40
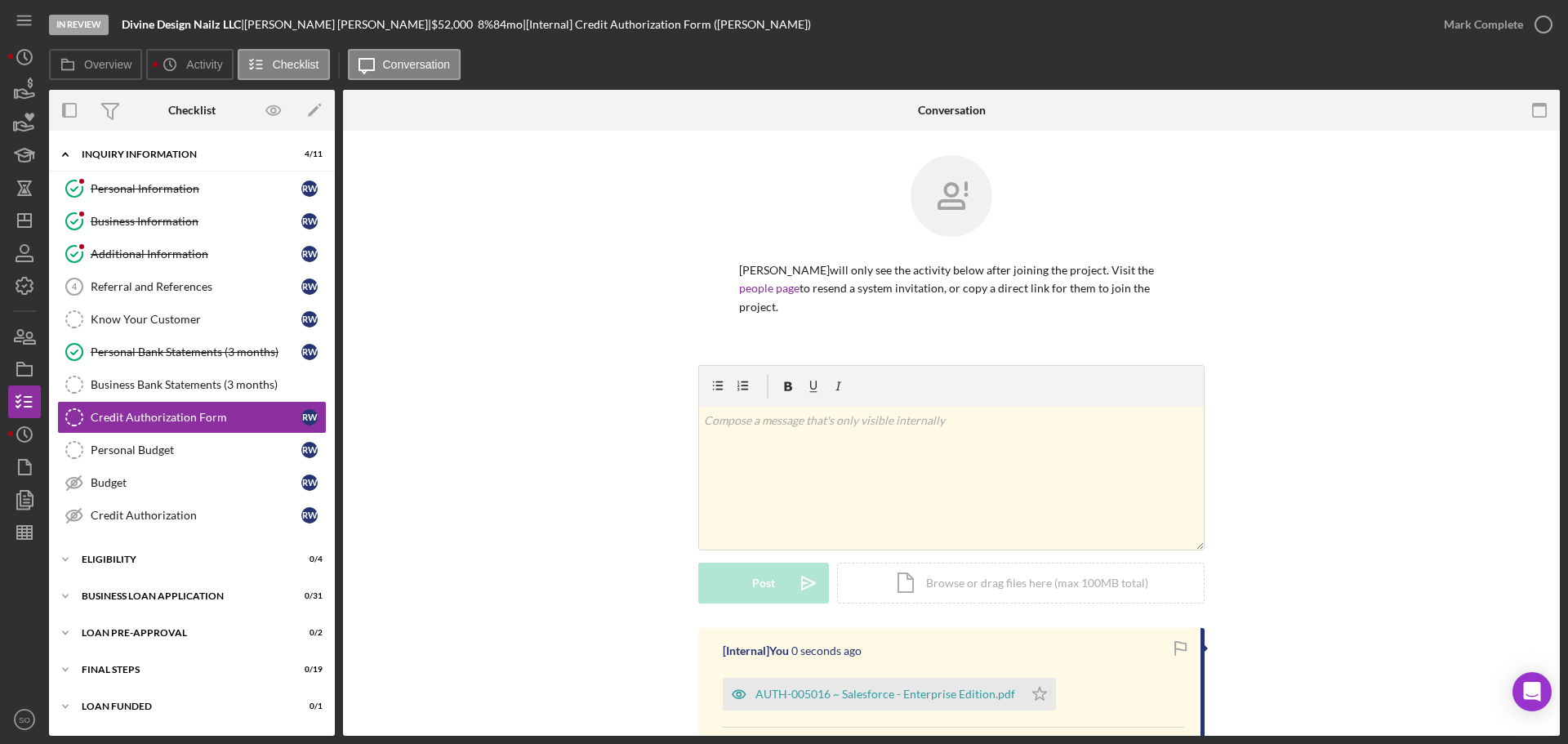
scroll to position [246, 0]
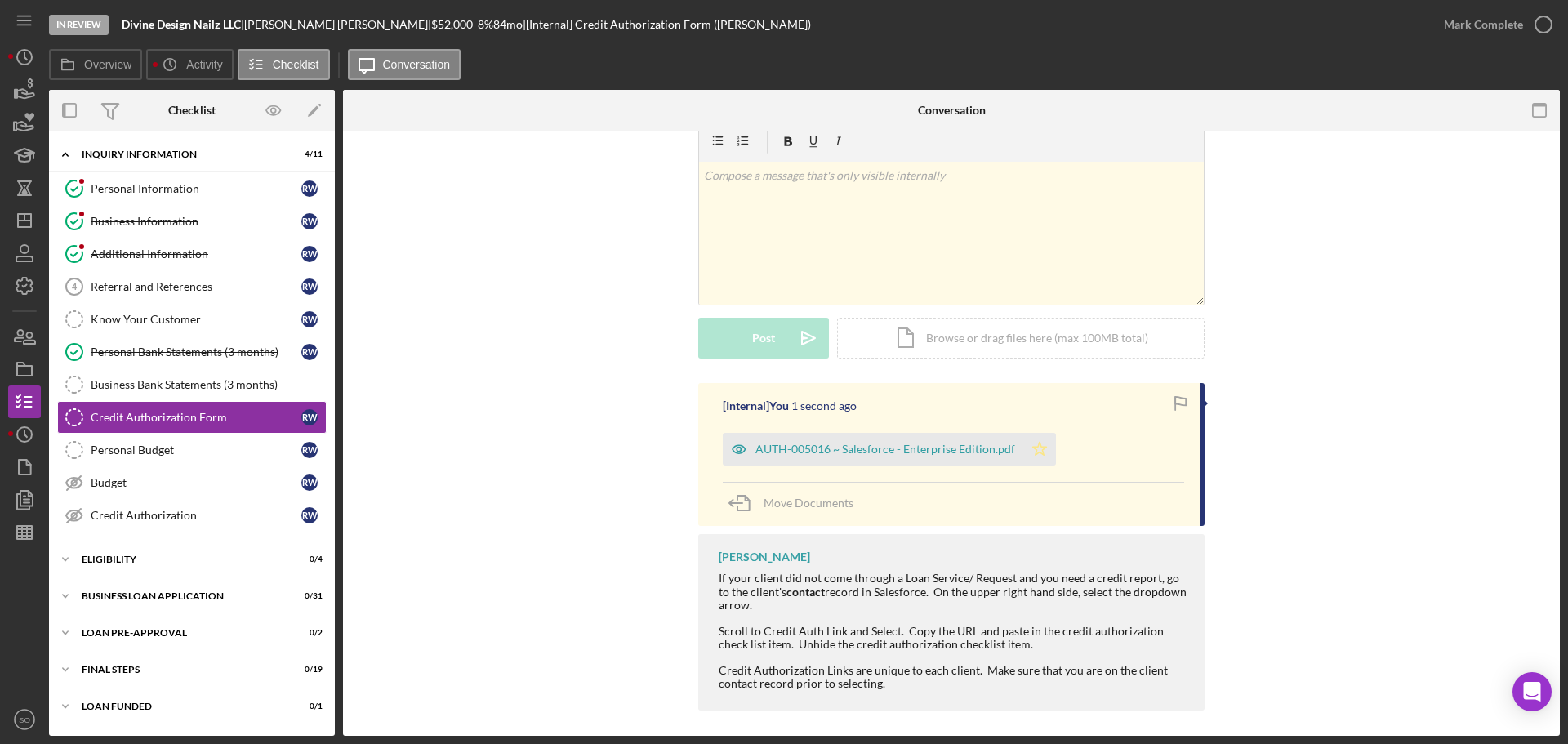
click at [1034, 453] on icon "Icon/Star" at bounding box center [1040, 450] width 33 height 33
click at [1494, 19] on div "Mark Complete" at bounding box center [1483, 25] width 79 height 33
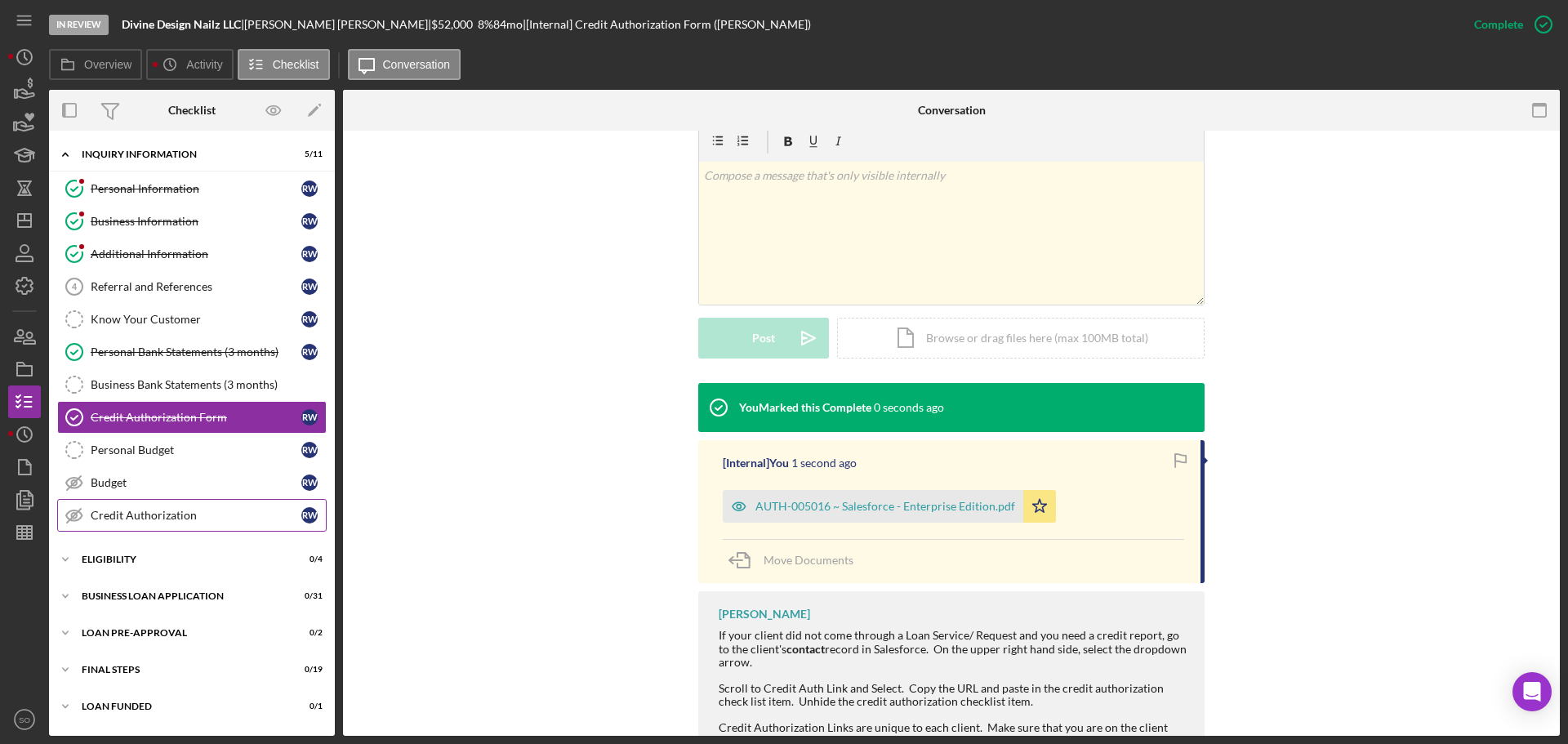
click at [187, 514] on div "Credit Authorization" at bounding box center [196, 515] width 210 height 13
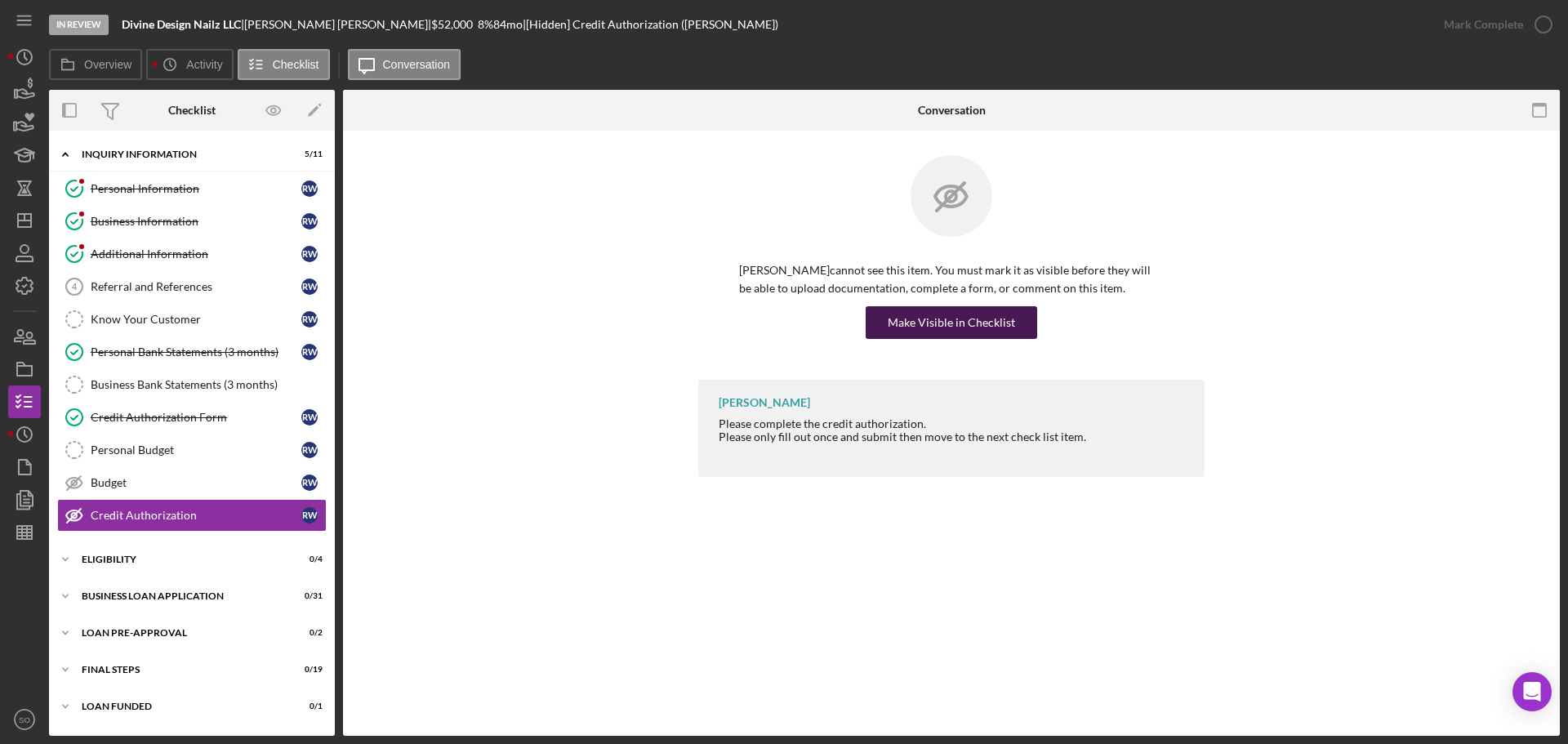
click at [933, 332] on div "Make Visible in Checklist" at bounding box center [951, 323] width 128 height 33
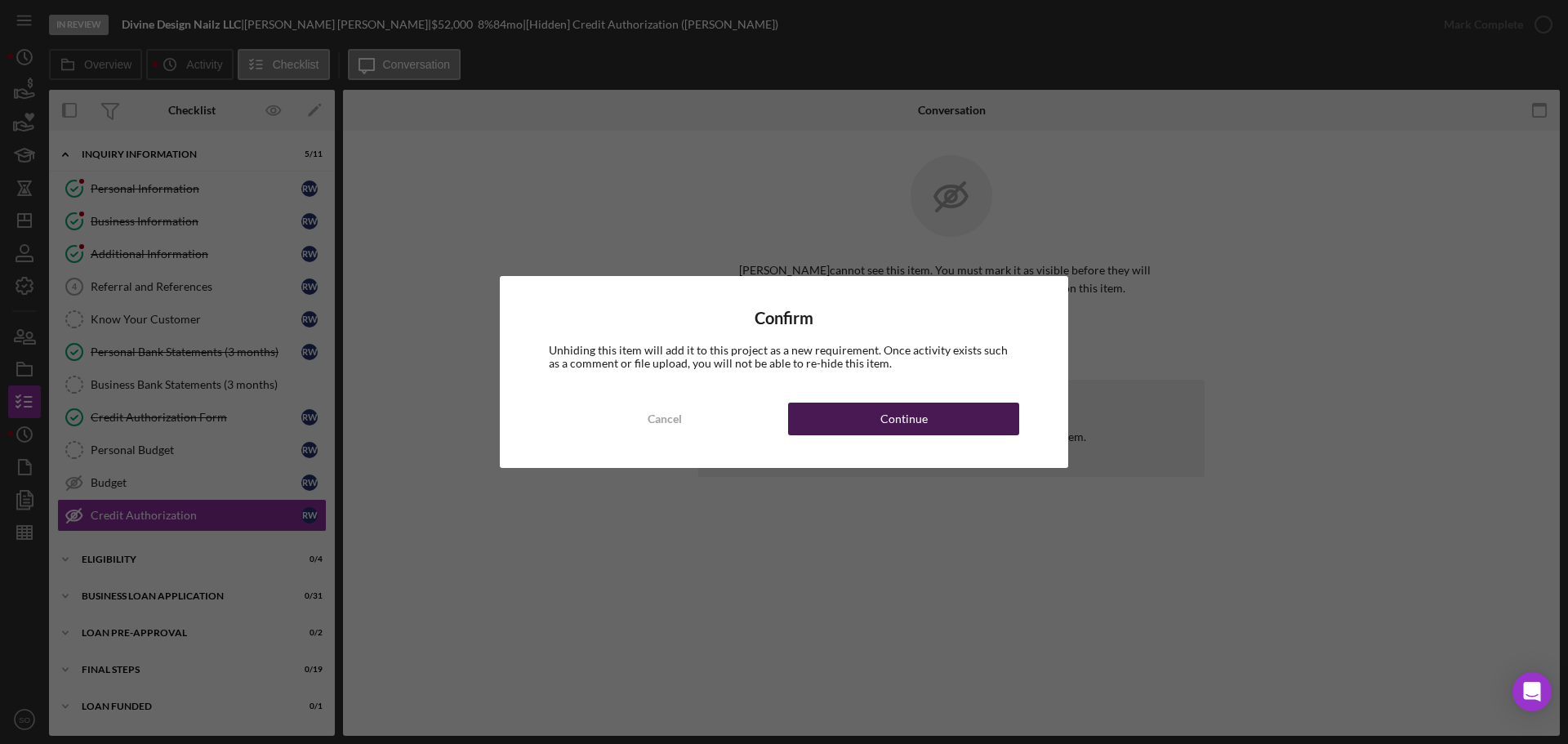
click at [940, 408] on button "Continue" at bounding box center [903, 419] width 231 height 33
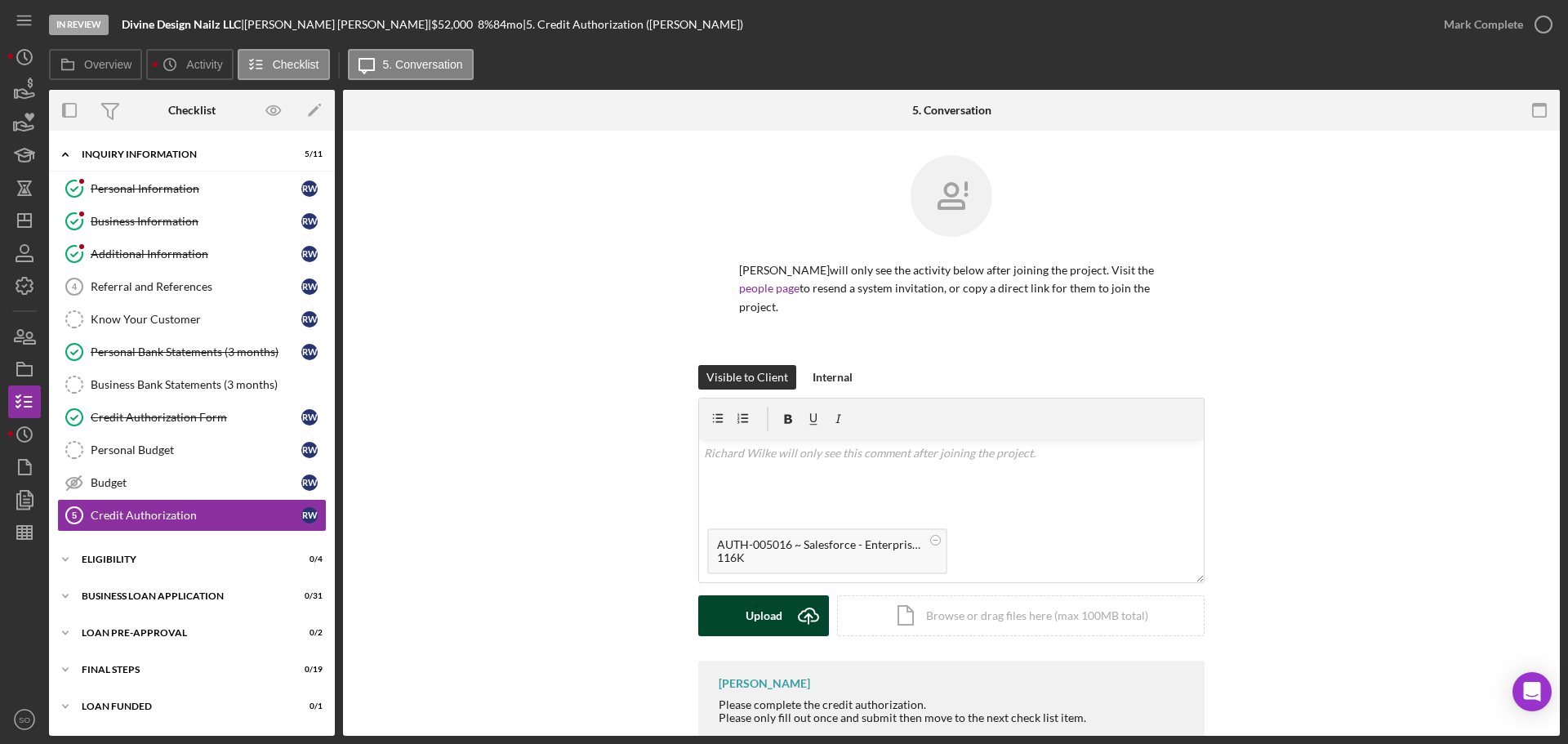
click at [767, 610] on div "Upload" at bounding box center [764, 616] width 37 height 40
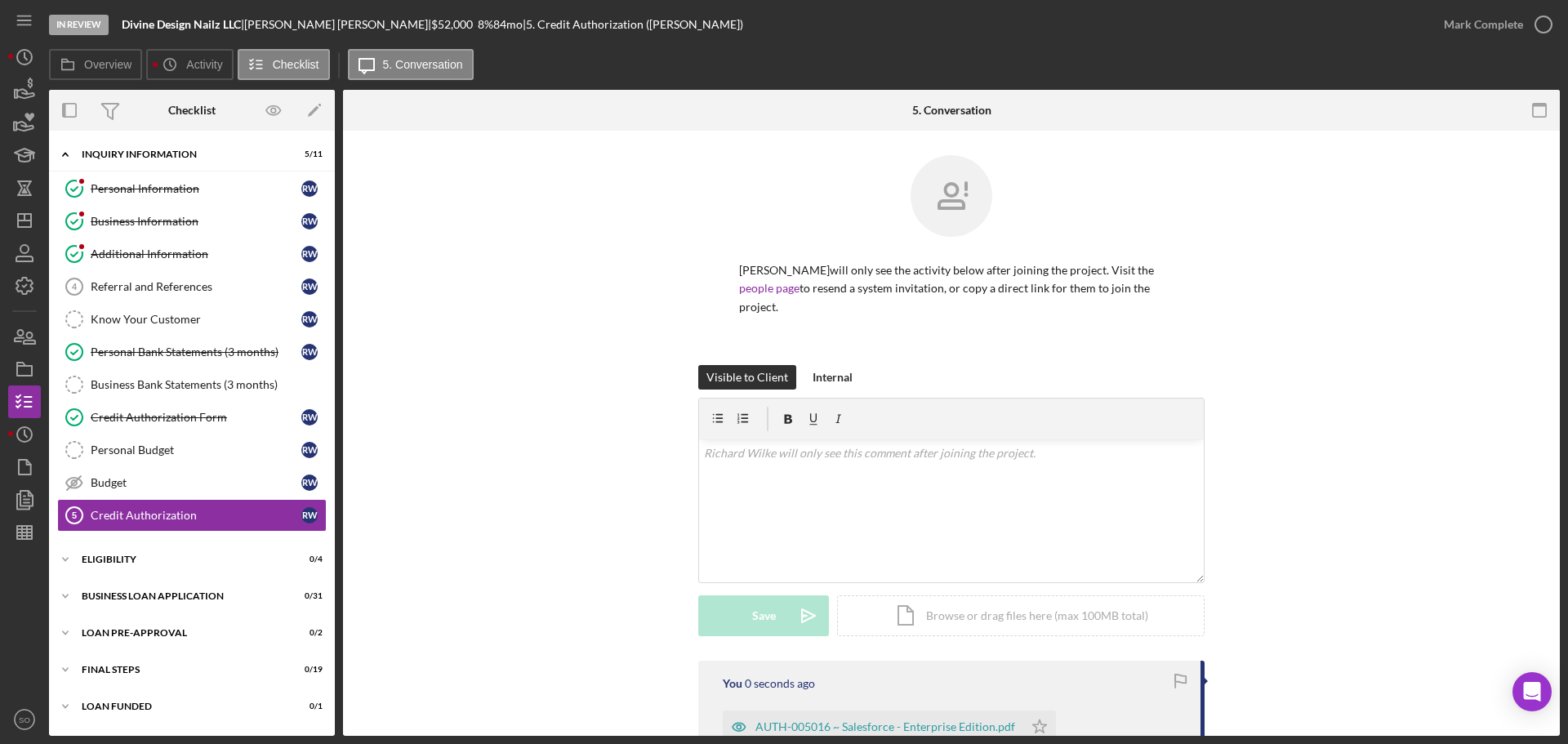
scroll to position [207, 0]
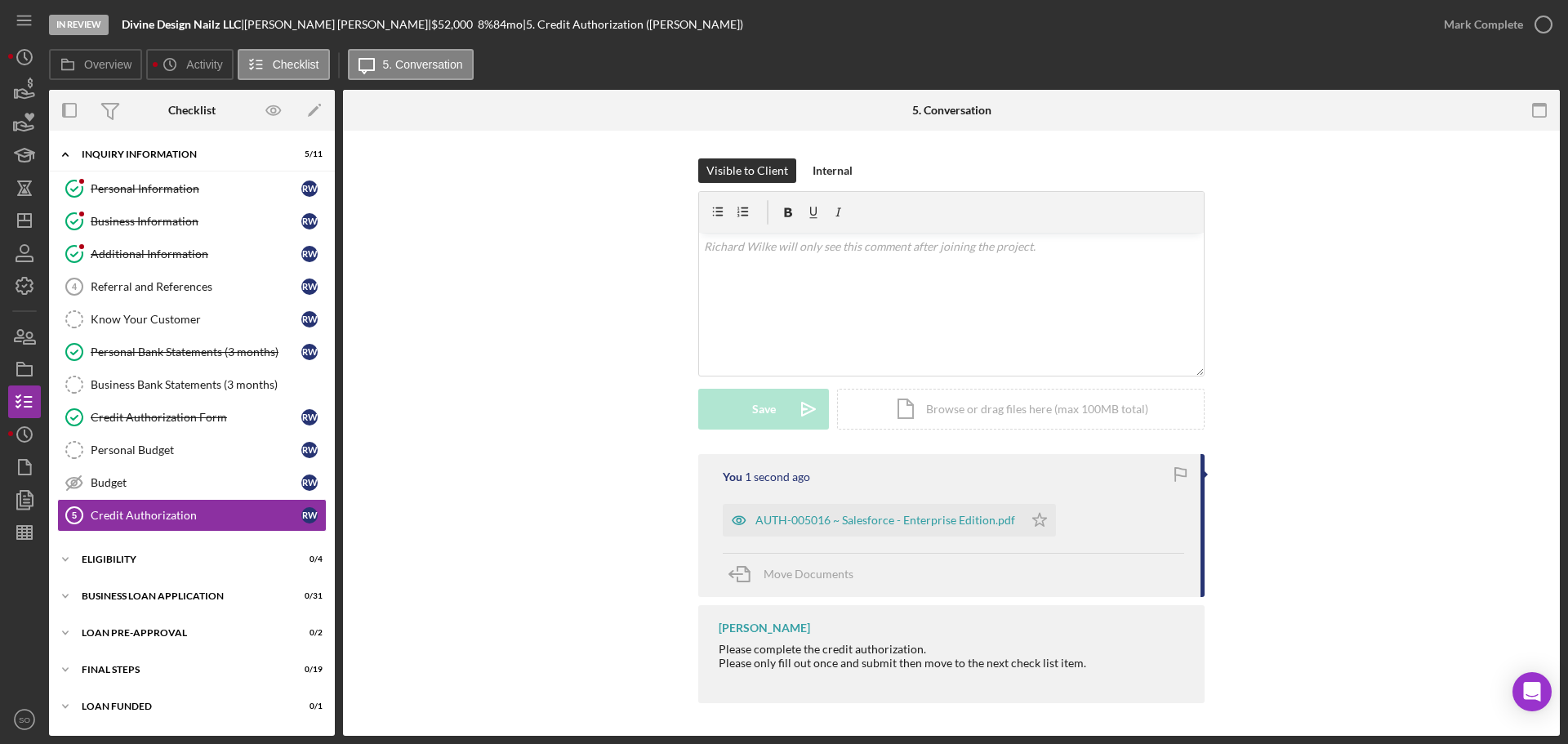
drag, startPoint x: 1022, startPoint y: 516, endPoint x: 1055, endPoint y: 515, distance: 33.0
click at [1027, 516] on icon "Icon/Star" at bounding box center [1040, 521] width 33 height 33
click at [1474, 18] on div "Mark Complete" at bounding box center [1483, 25] width 79 height 33
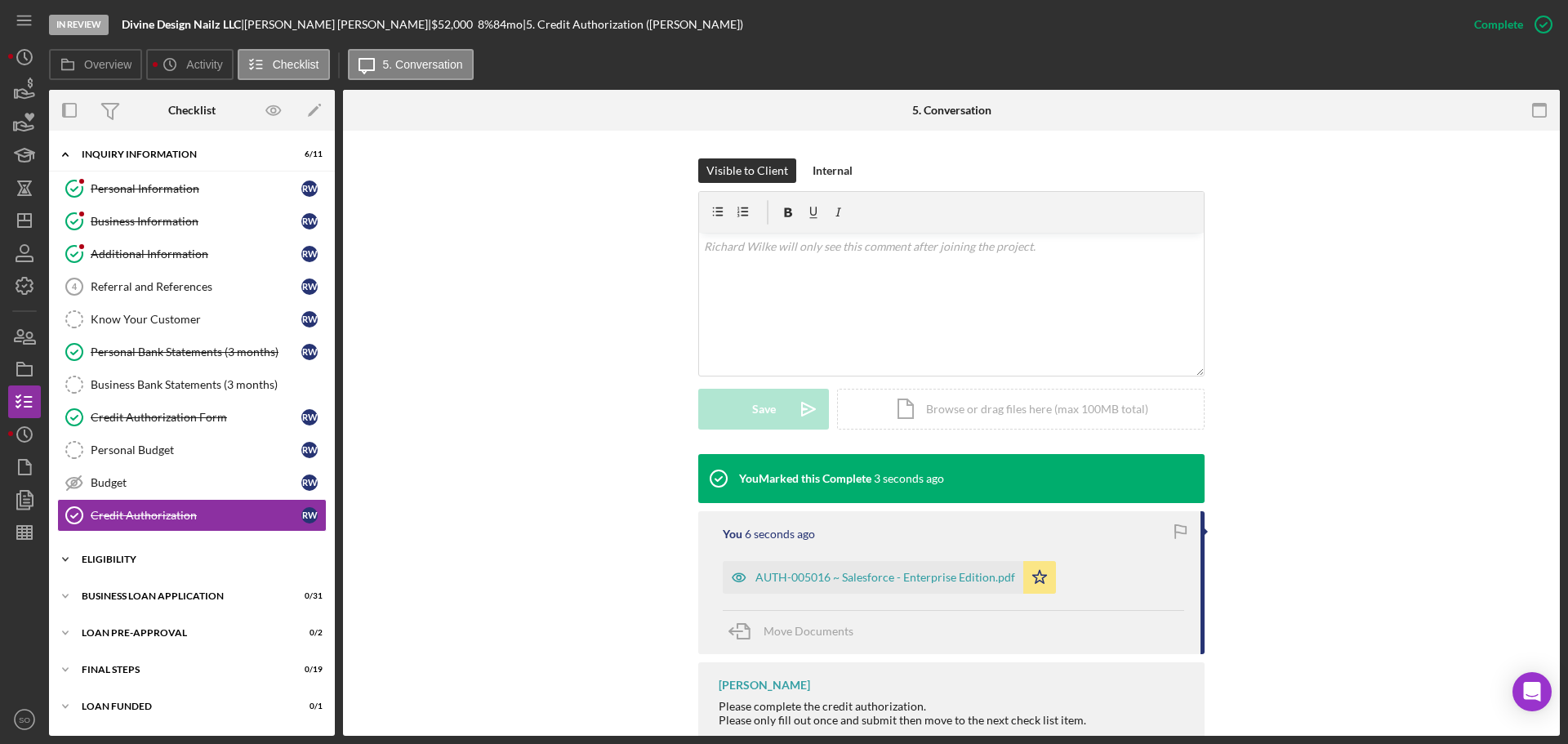
click at [153, 561] on div "ELIGIBILITY" at bounding box center [198, 559] width 233 height 10
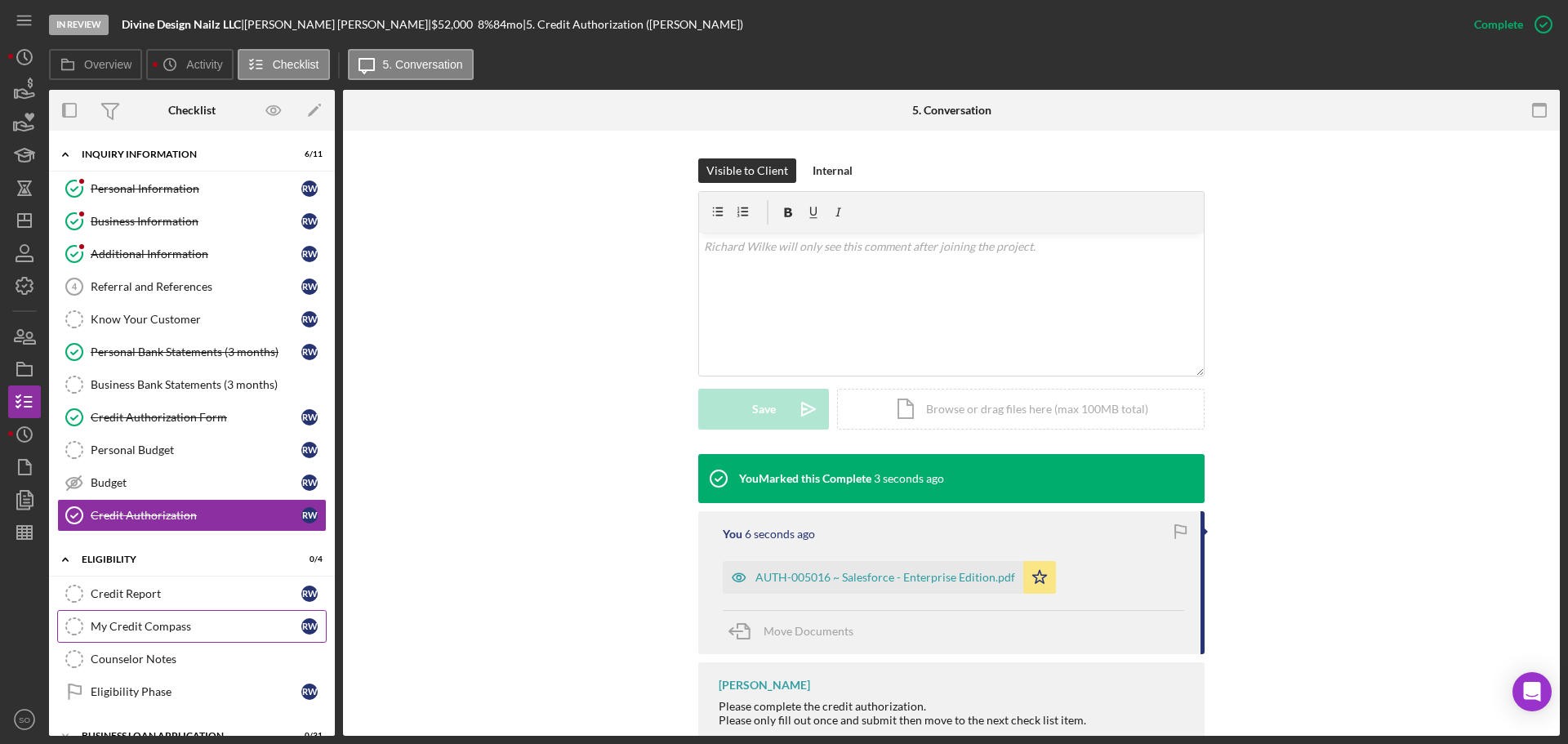
scroll to position [82, 0]
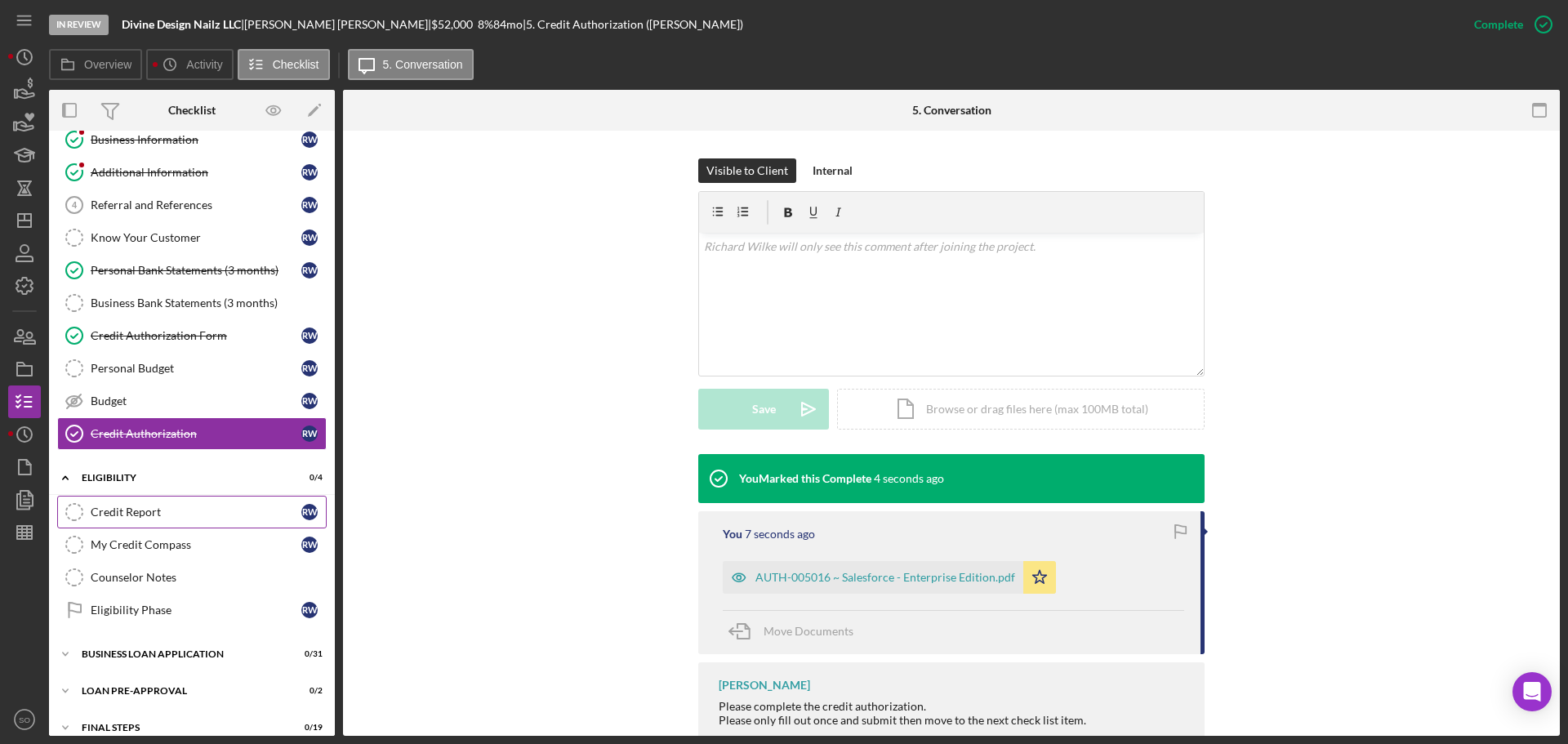
click at [142, 512] on div "Credit Report" at bounding box center [196, 512] width 210 height 13
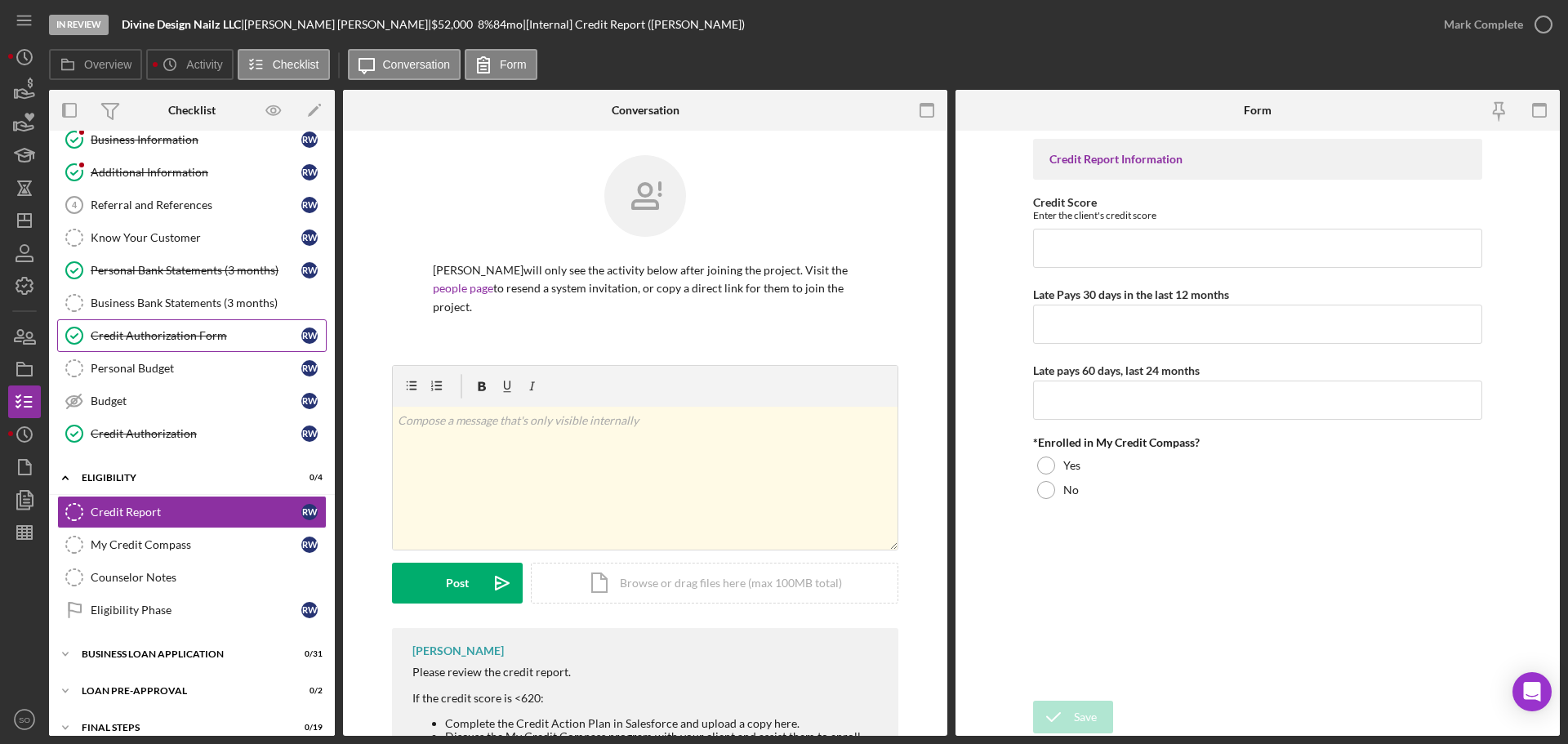
drag, startPoint x: 222, startPoint y: 340, endPoint x: 241, endPoint y: 344, distance: 19.4
click at [222, 340] on div "Credit Authorization Form" at bounding box center [196, 336] width 210 height 13
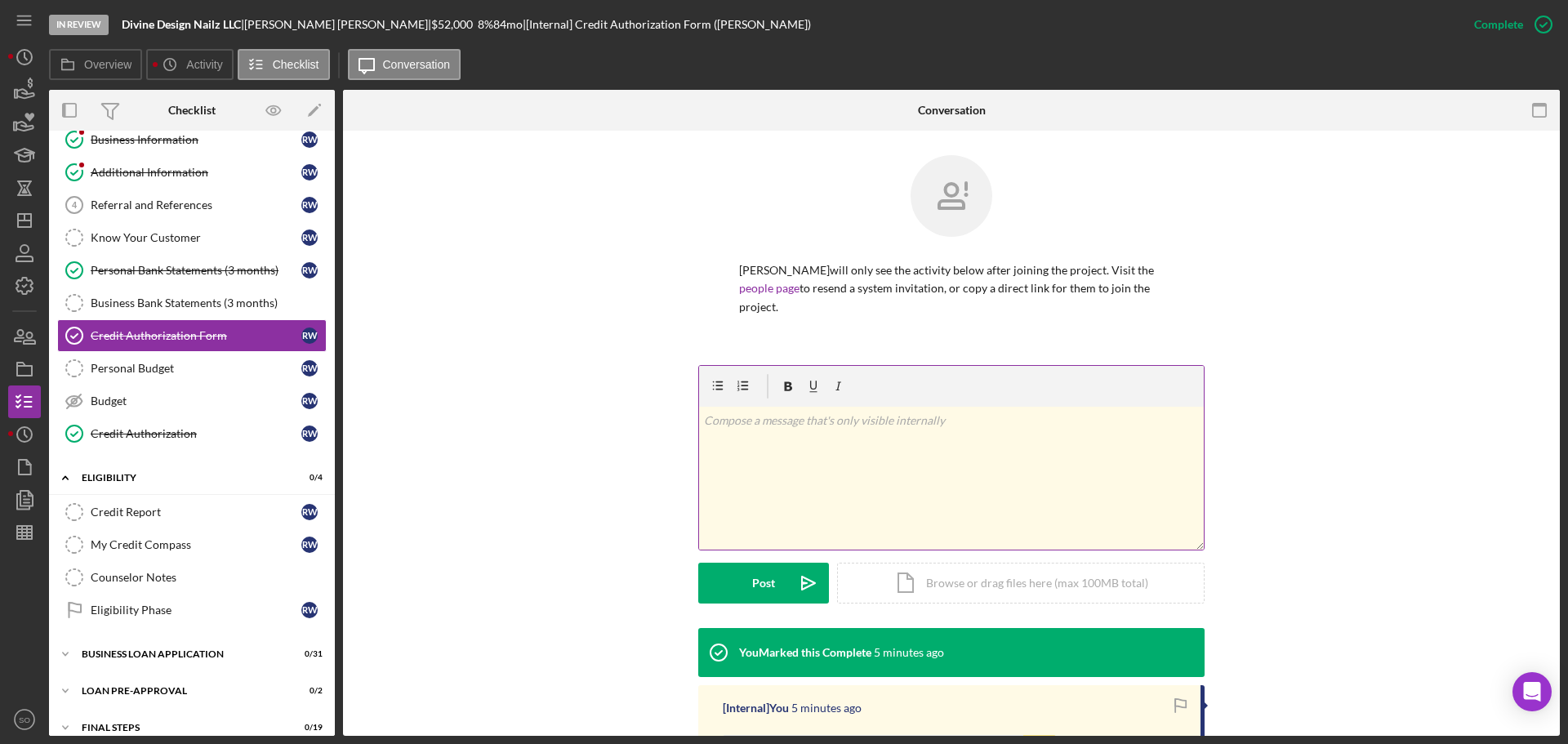
scroll to position [246, 0]
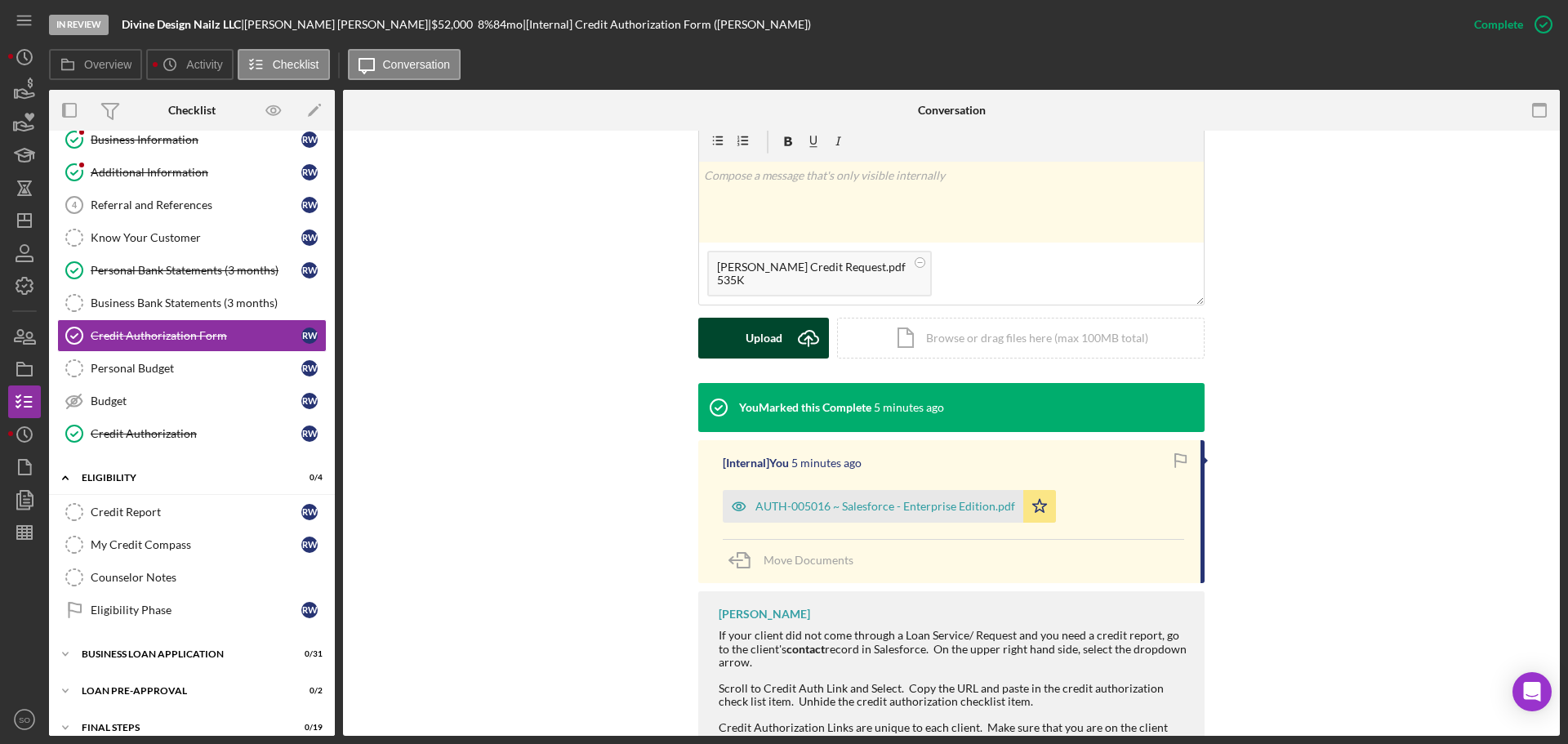
click at [735, 335] on button "Upload Icon/Upload" at bounding box center [764, 338] width 131 height 40
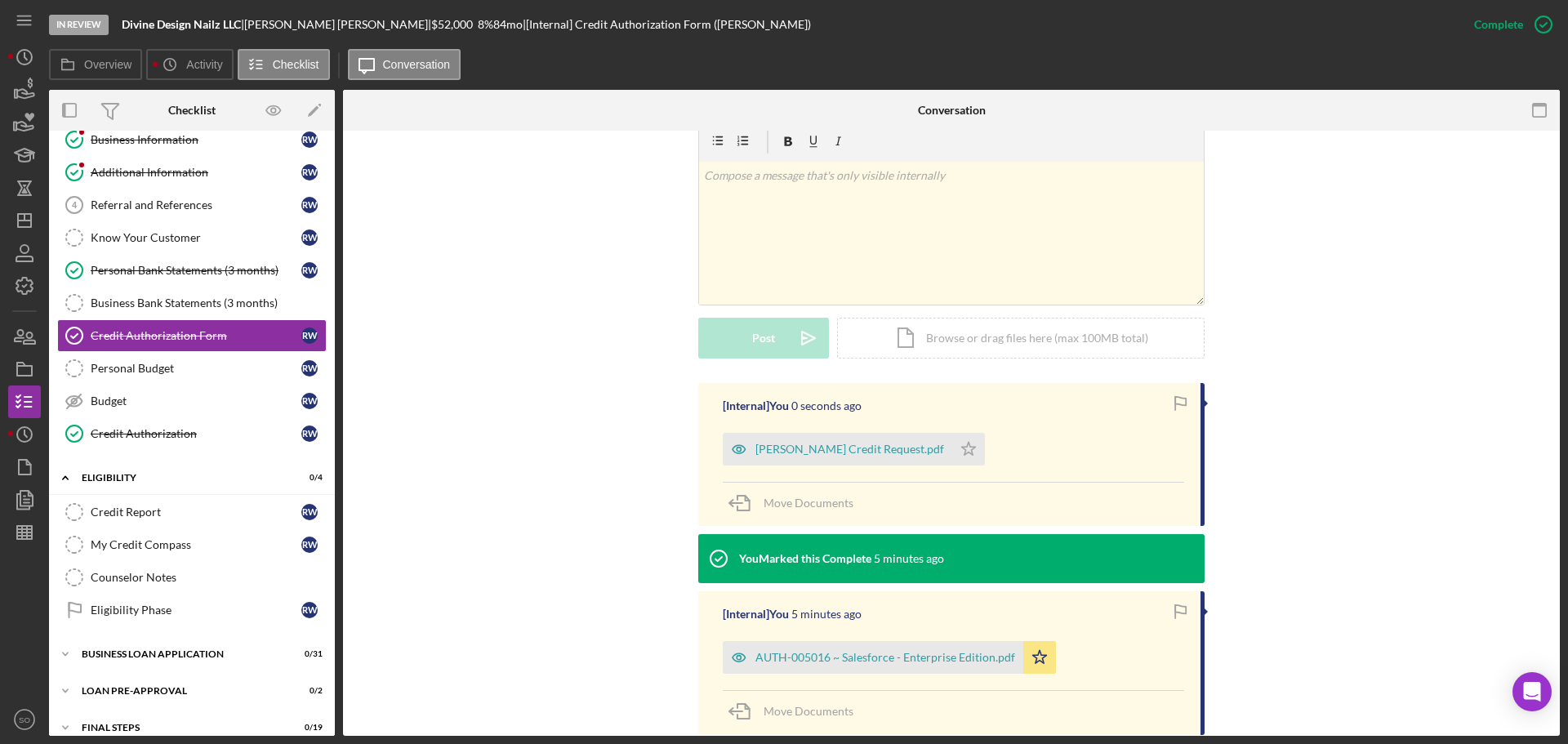
scroll to position [461, 0]
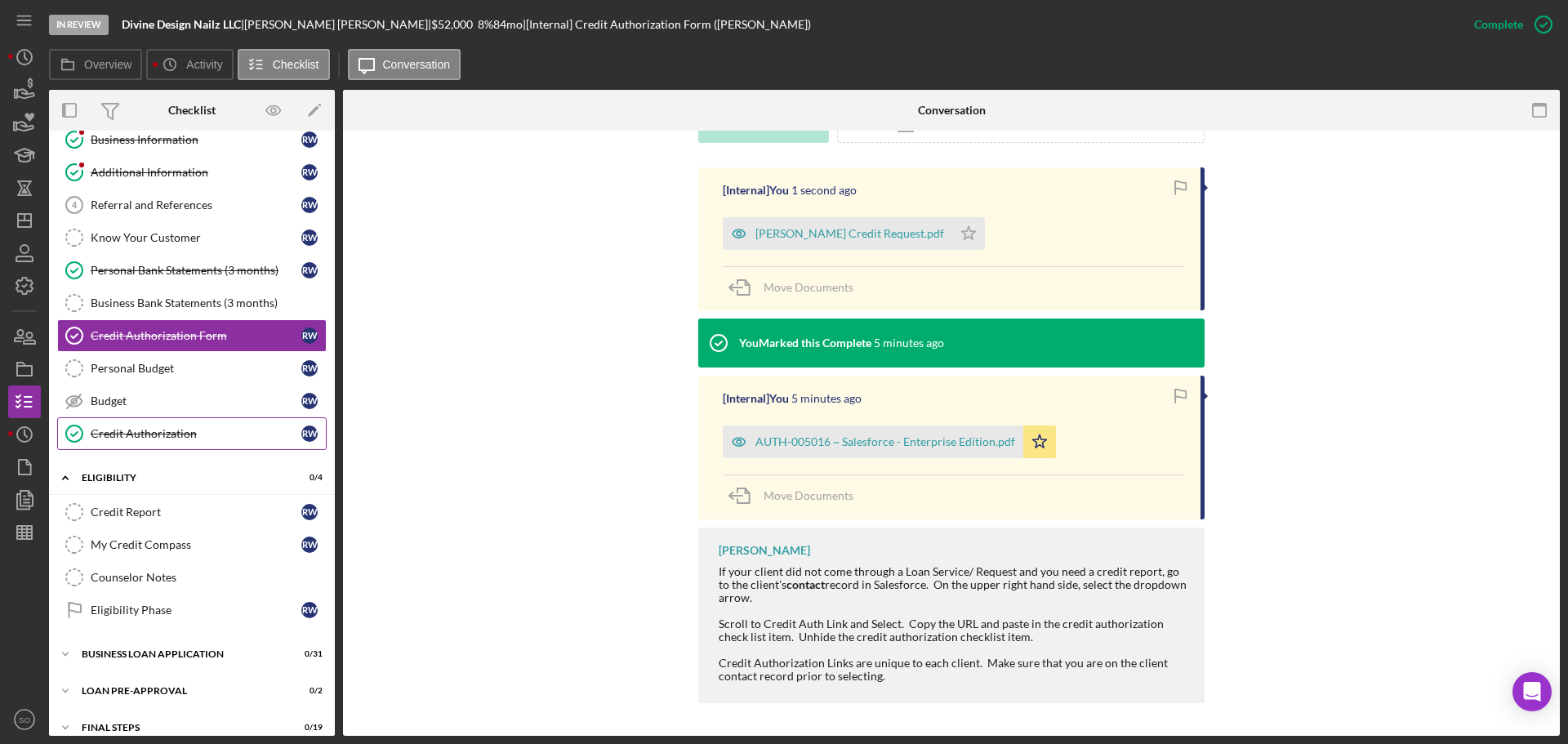
click at [148, 431] on div "Credit Authorization" at bounding box center [196, 434] width 210 height 13
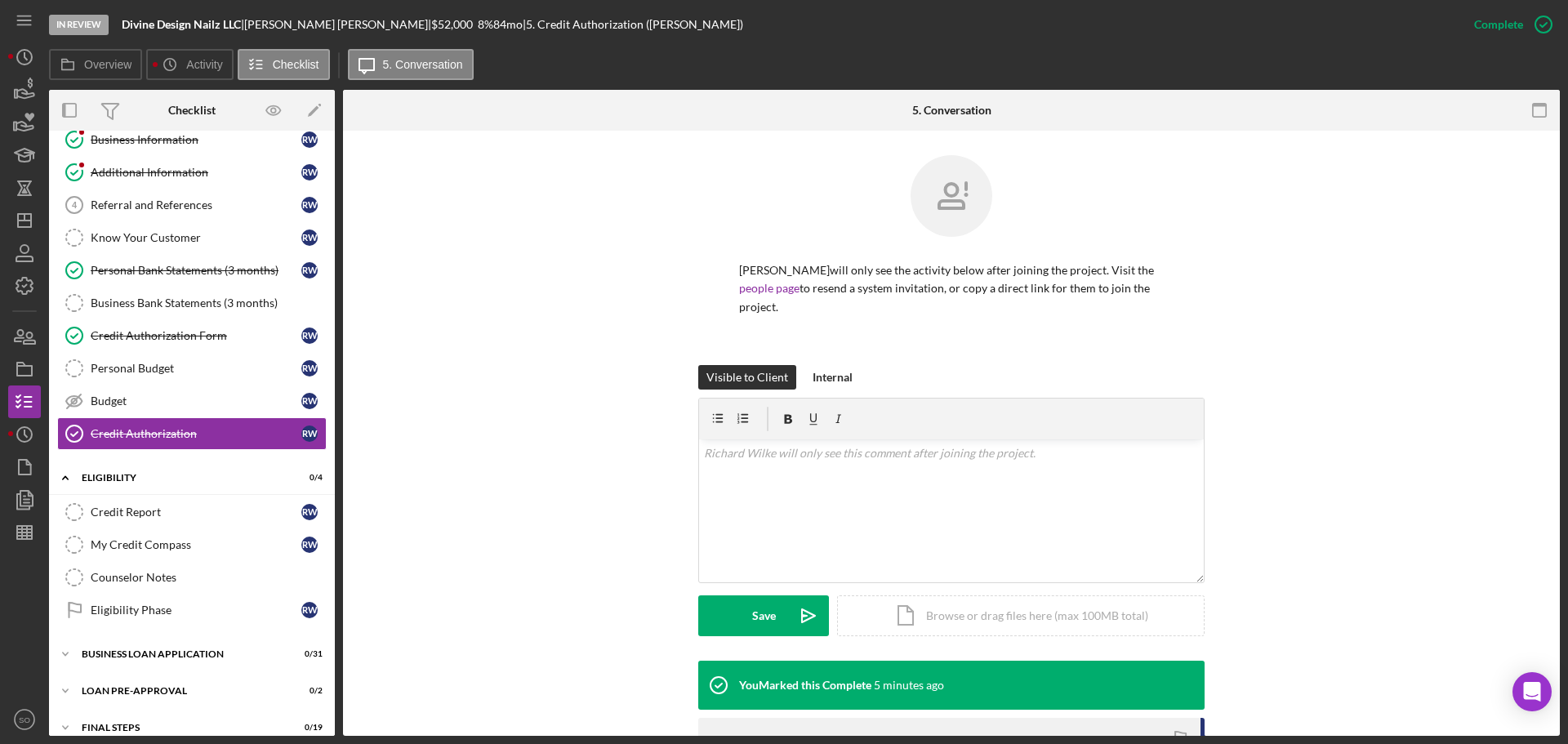
scroll to position [264, 0]
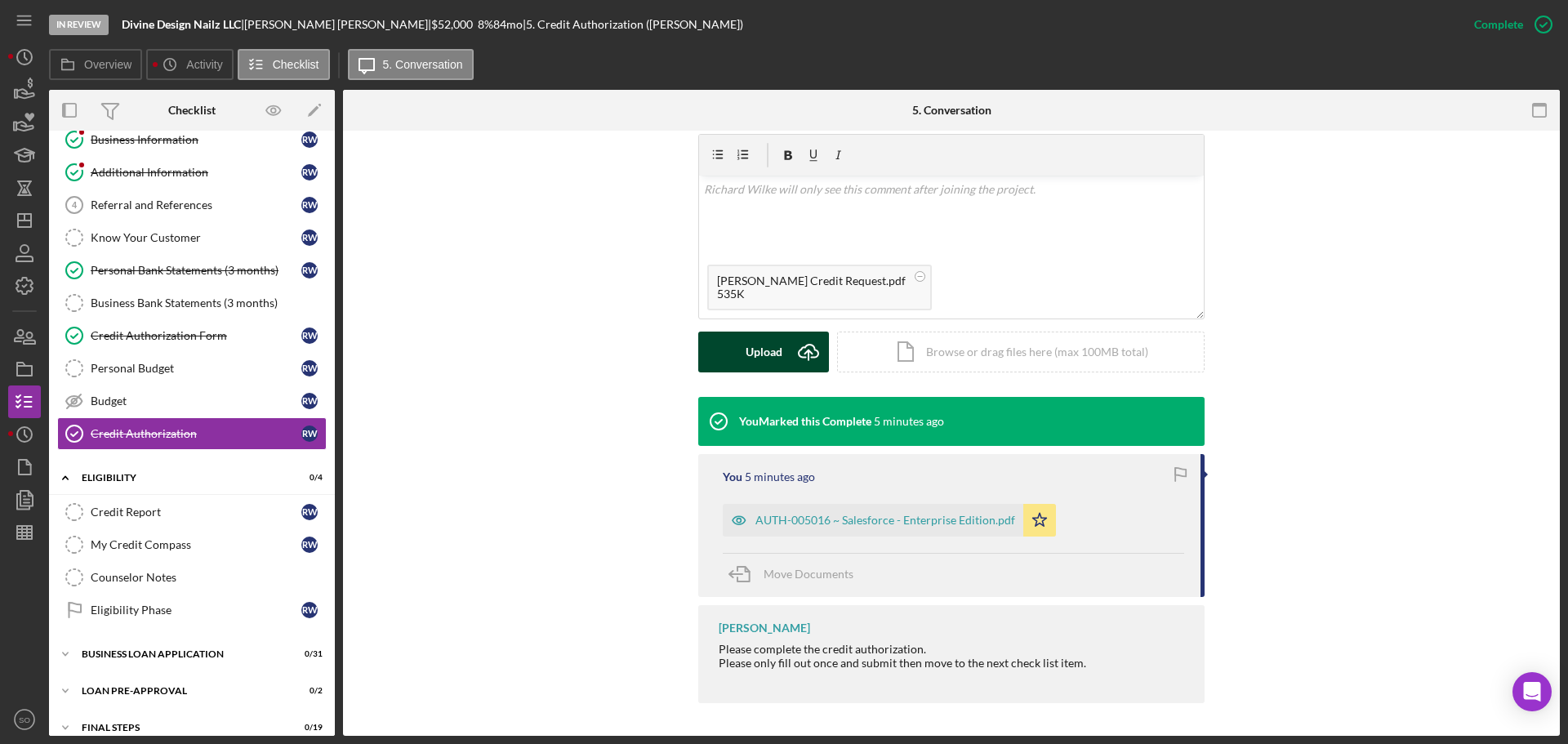
click at [756, 363] on div "Upload" at bounding box center [764, 352] width 37 height 40
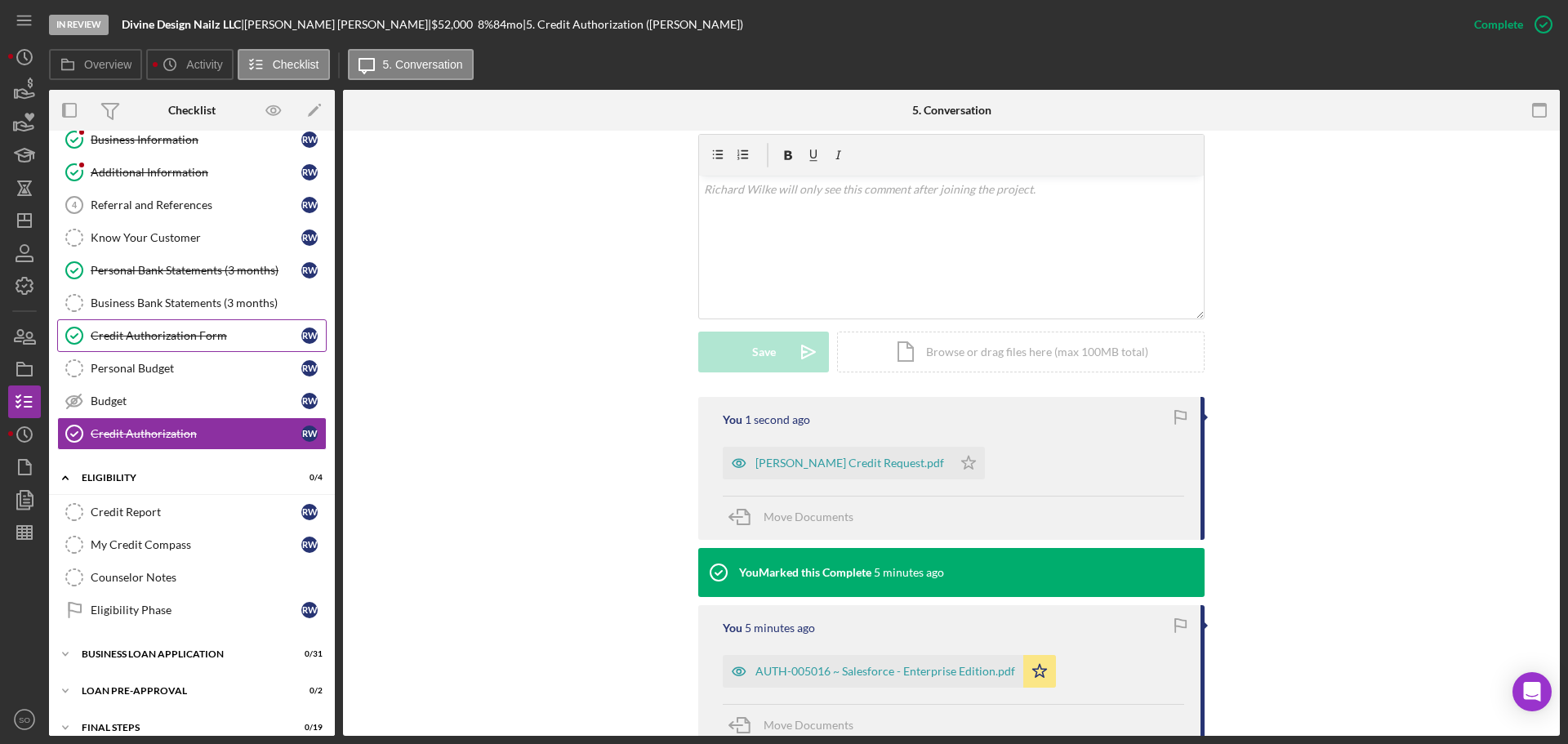
click at [220, 340] on div "Credit Authorization Form" at bounding box center [196, 336] width 210 height 13
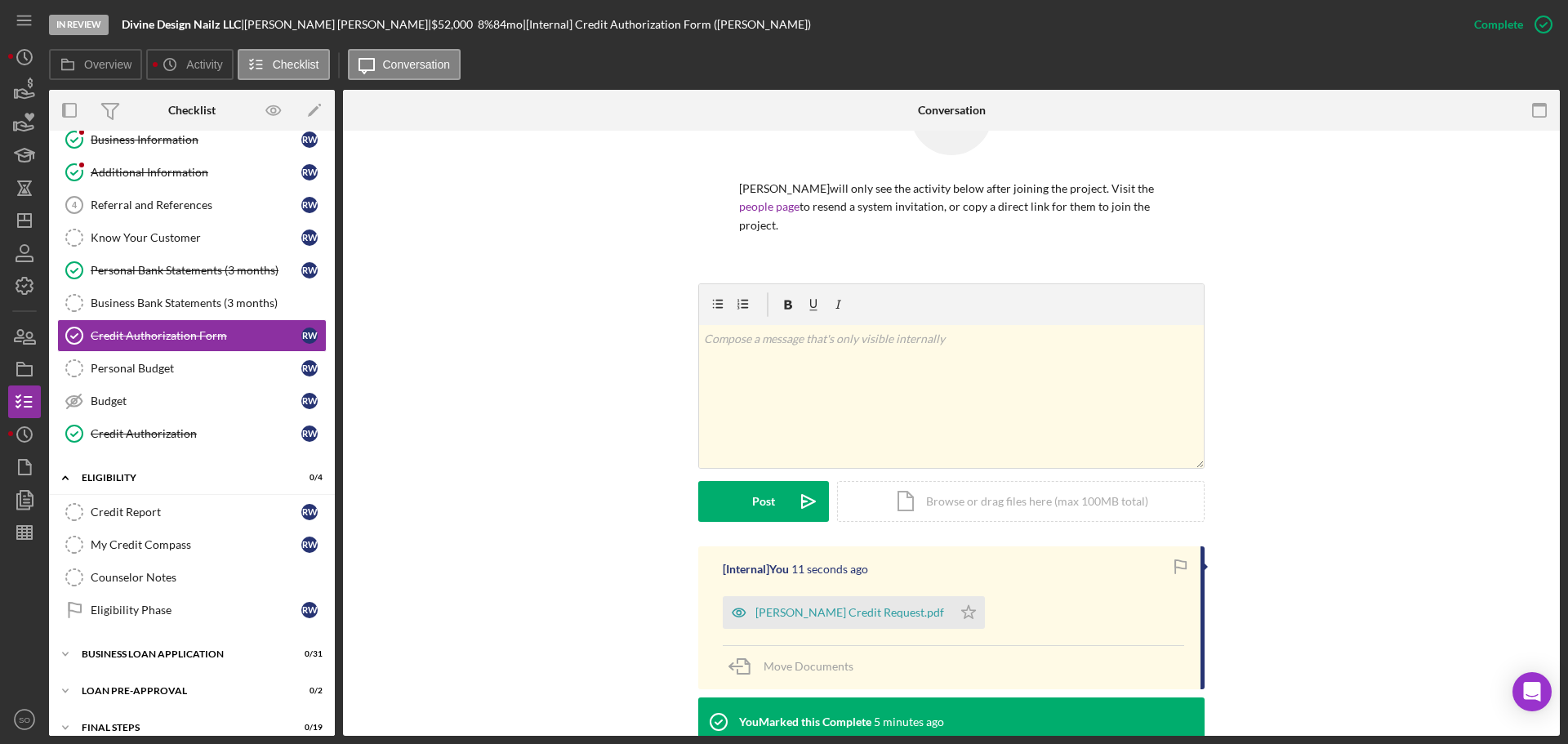
scroll to position [164, 0]
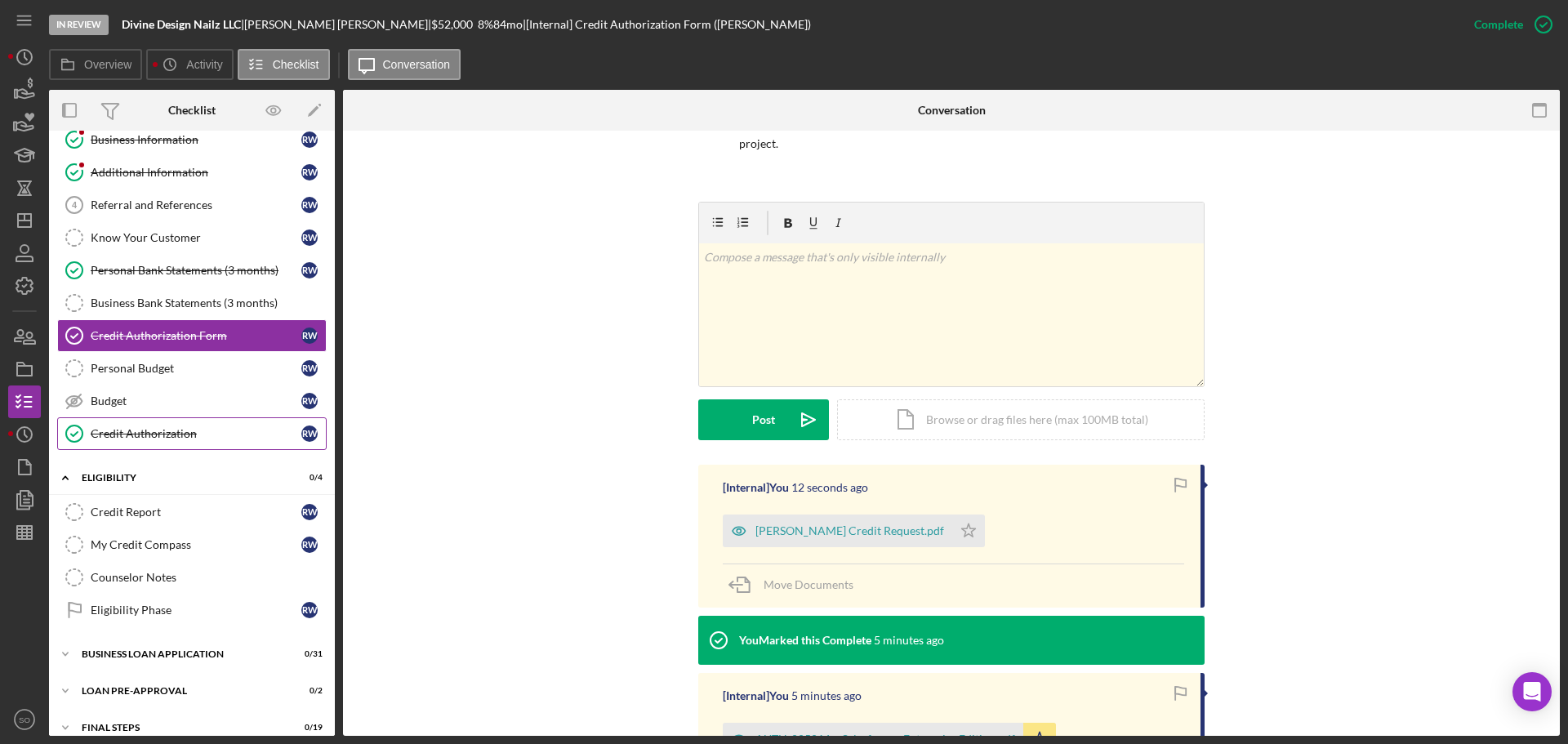
click at [151, 428] on div "Credit Authorization" at bounding box center [196, 434] width 210 height 13
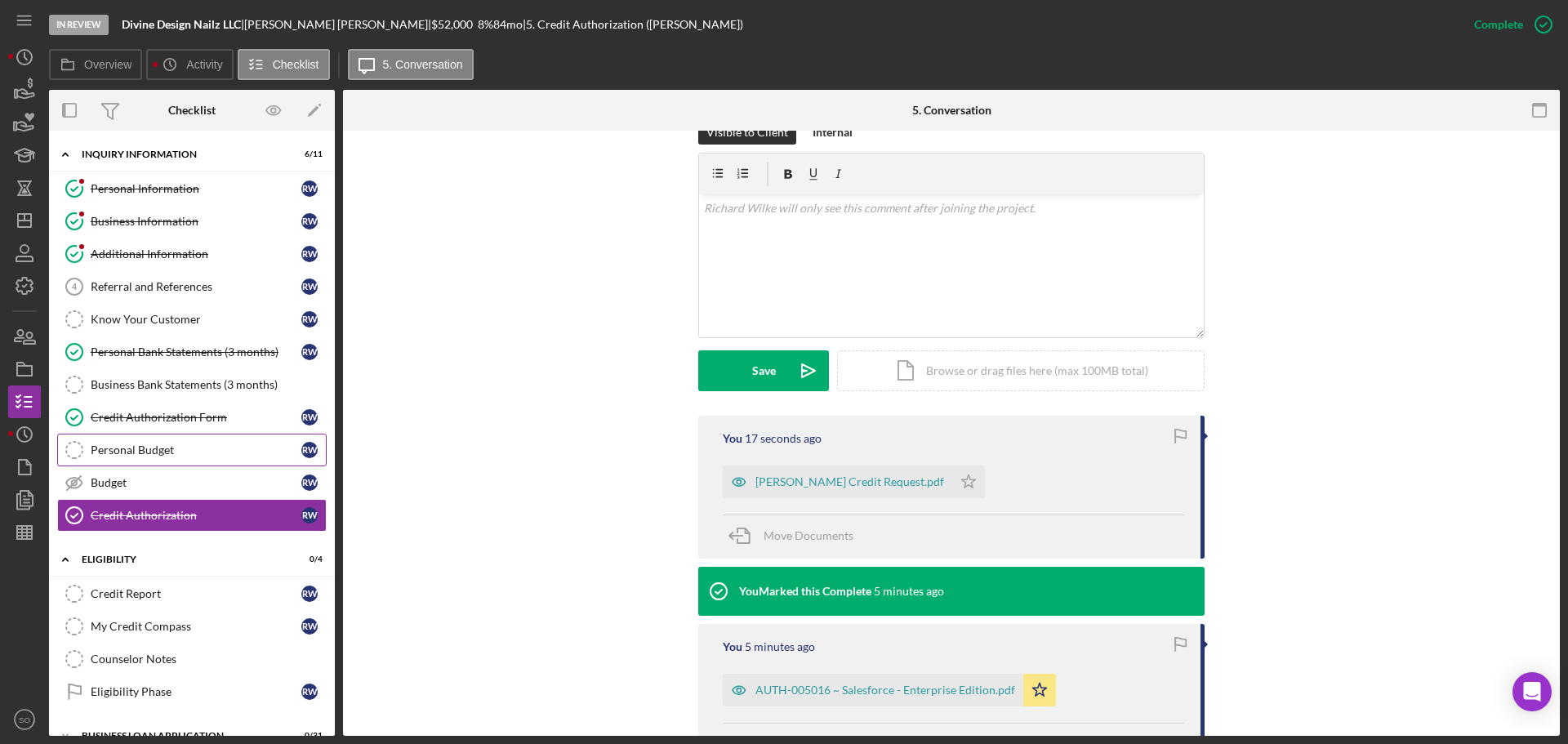
scroll to position [135, 0]
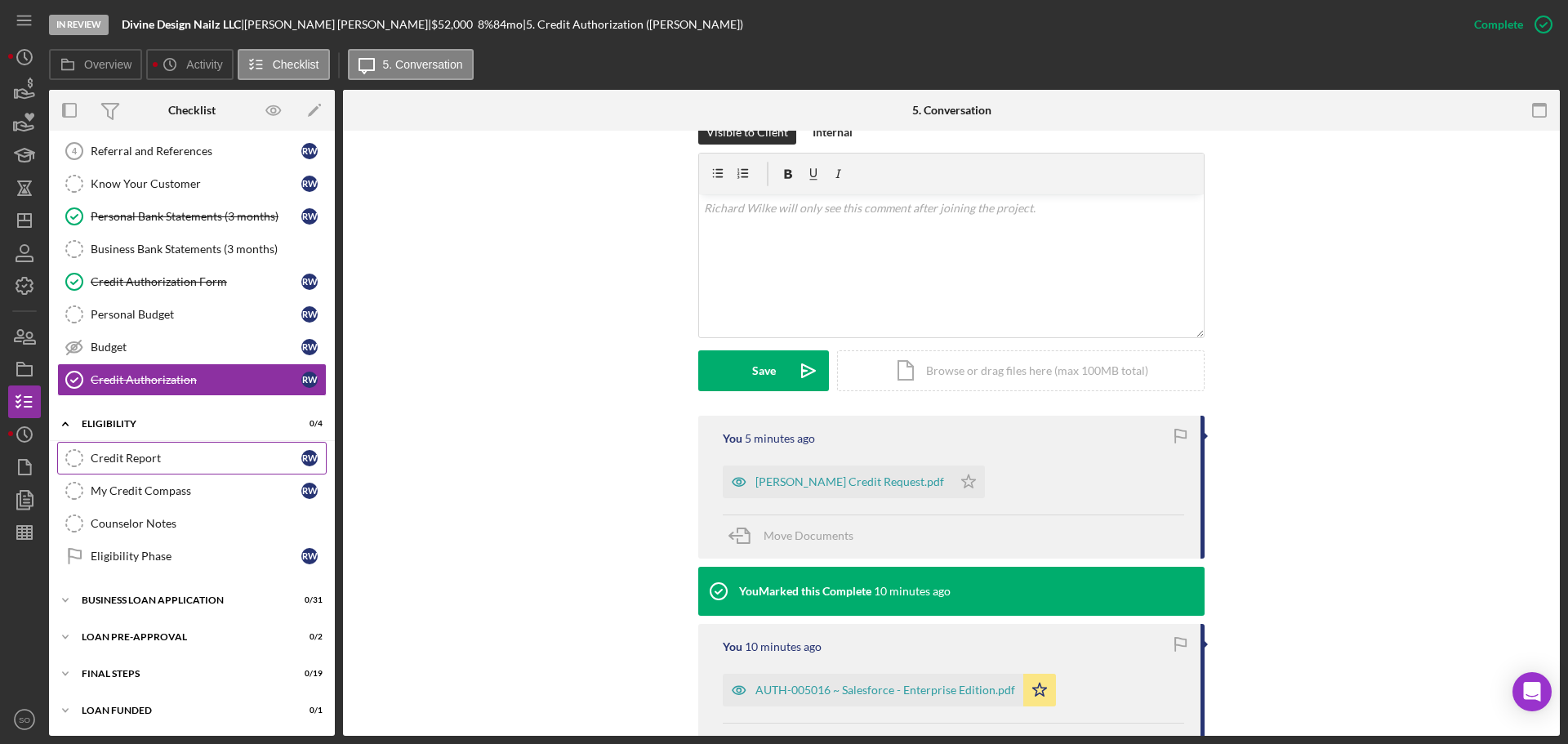
drag, startPoint x: 141, startPoint y: 452, endPoint x: 165, endPoint y: 459, distance: 25.0
click at [141, 452] on div "Credit Report" at bounding box center [196, 458] width 210 height 13
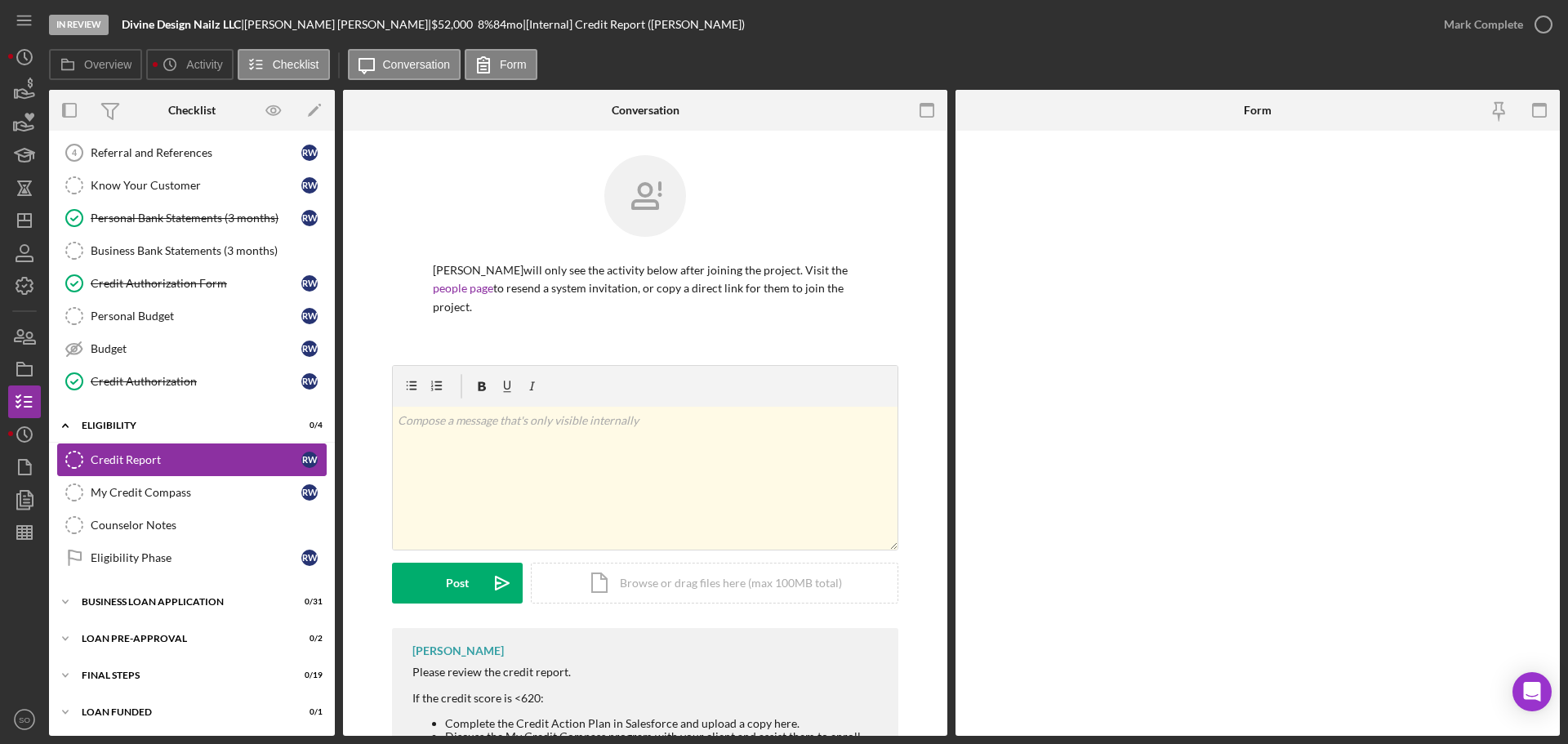
scroll to position [135, 0]
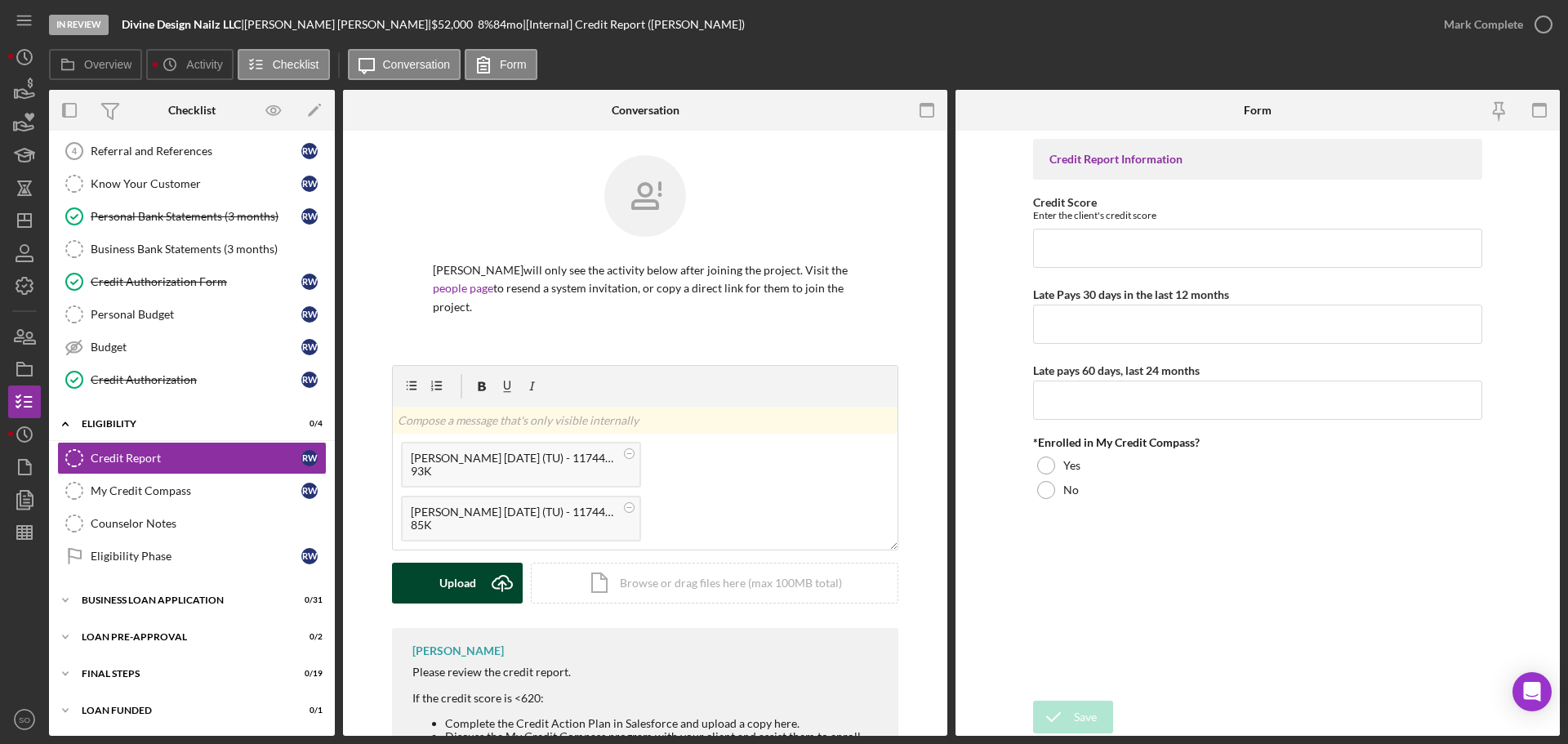
click at [461, 581] on div "Upload" at bounding box center [458, 583] width 37 height 40
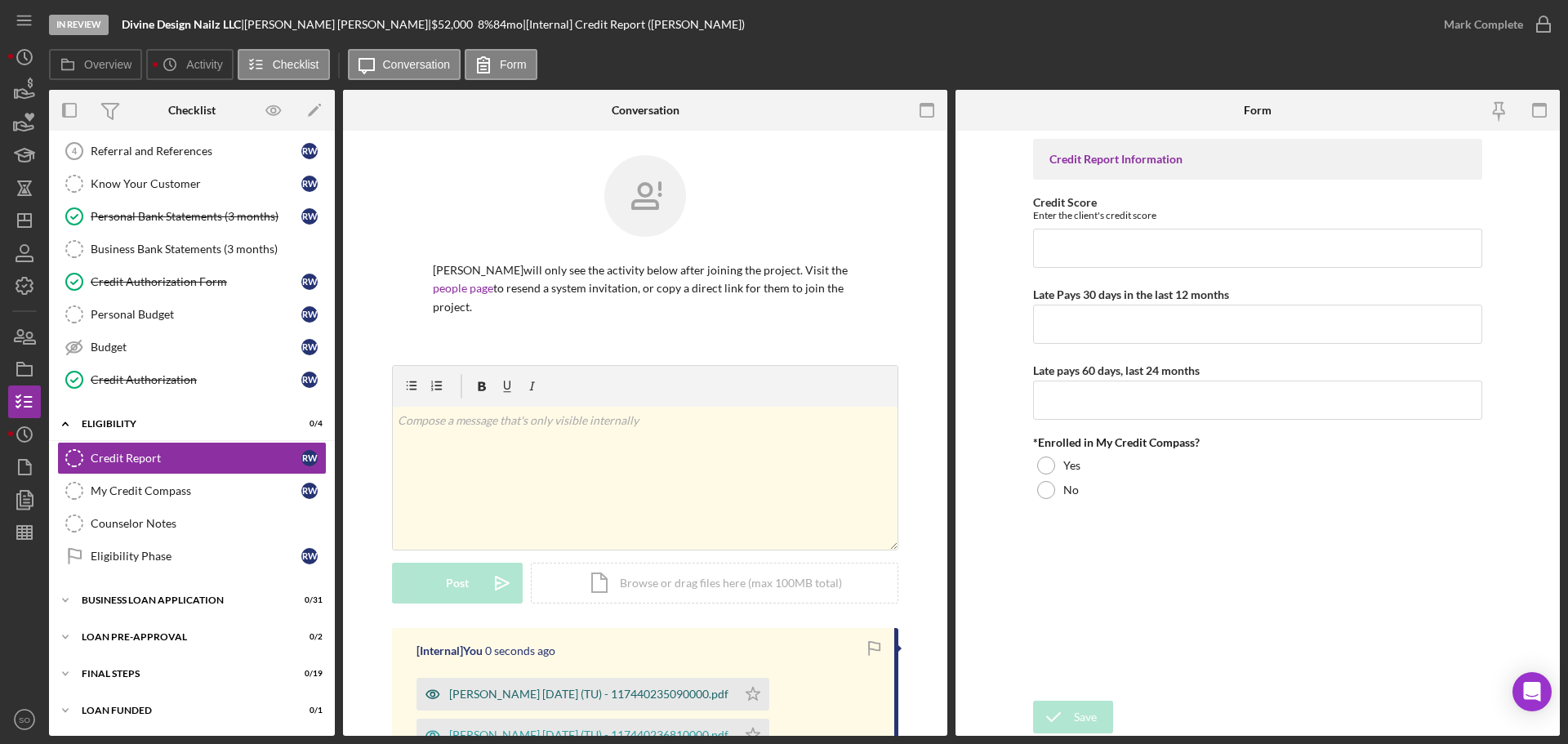
scroll to position [164, 0]
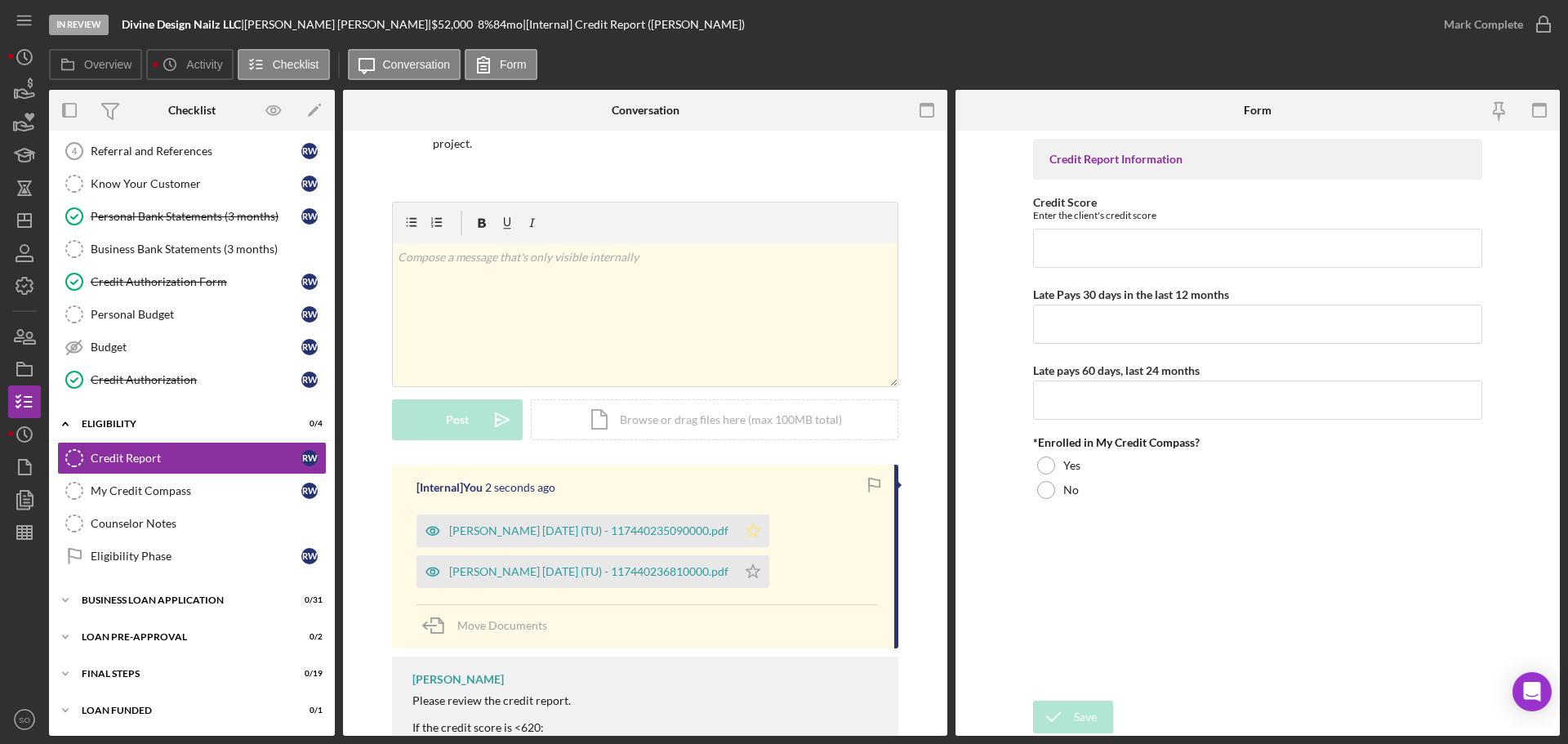
click at [758, 533] on icon "Icon/Star" at bounding box center [753, 532] width 33 height 33
click at [652, 534] on div "Wilke, Richard 2025-09-15 (TU) - 117440235090000.pdf" at bounding box center [589, 531] width 279 height 13
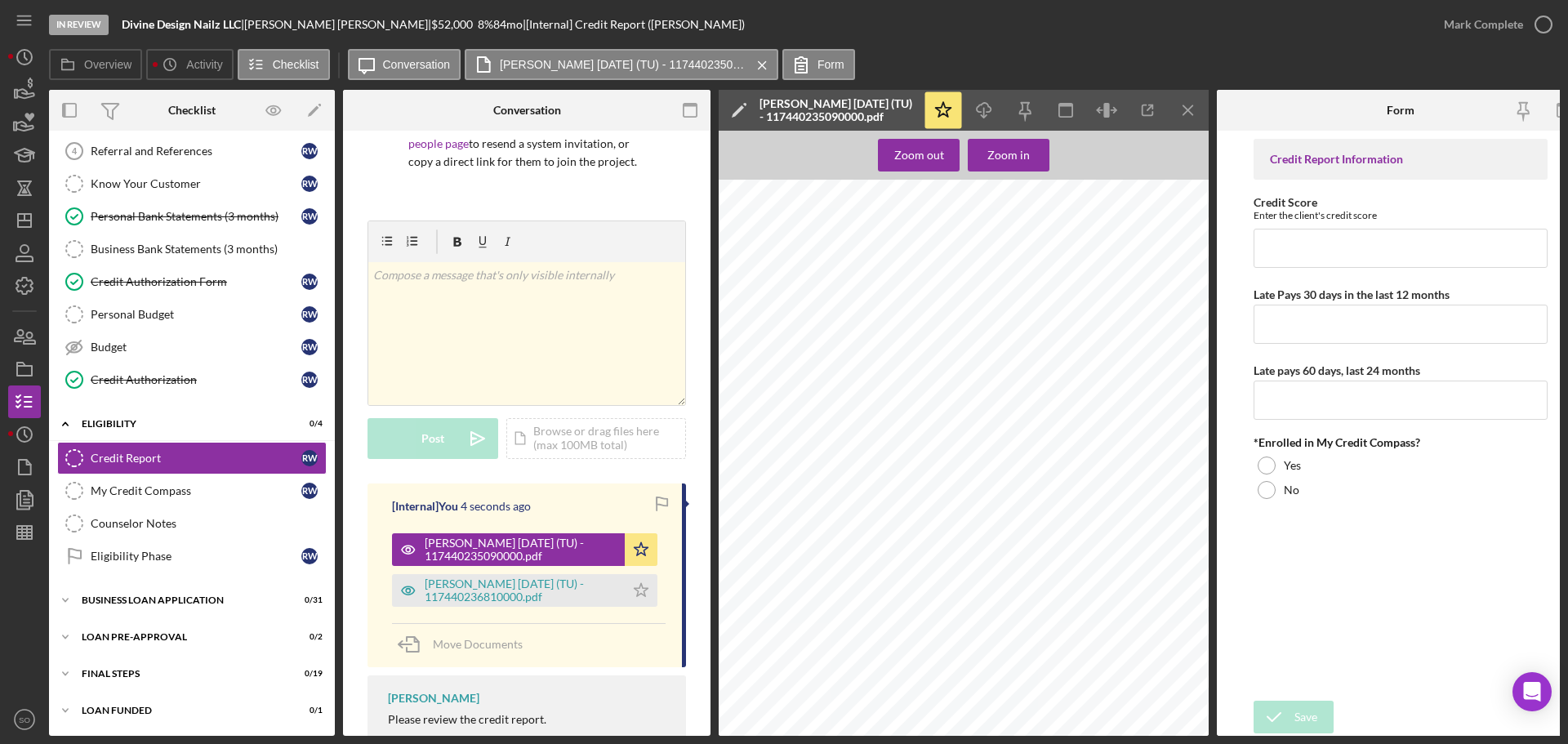
scroll to position [246, 0]
click at [1284, 267] on input "Credit Score" at bounding box center [1401, 248] width 294 height 40
type input "800"
click at [1263, 333] on input "Late Pays 30 days in the last 12 months" at bounding box center [1401, 324] width 294 height 40
type input "0"
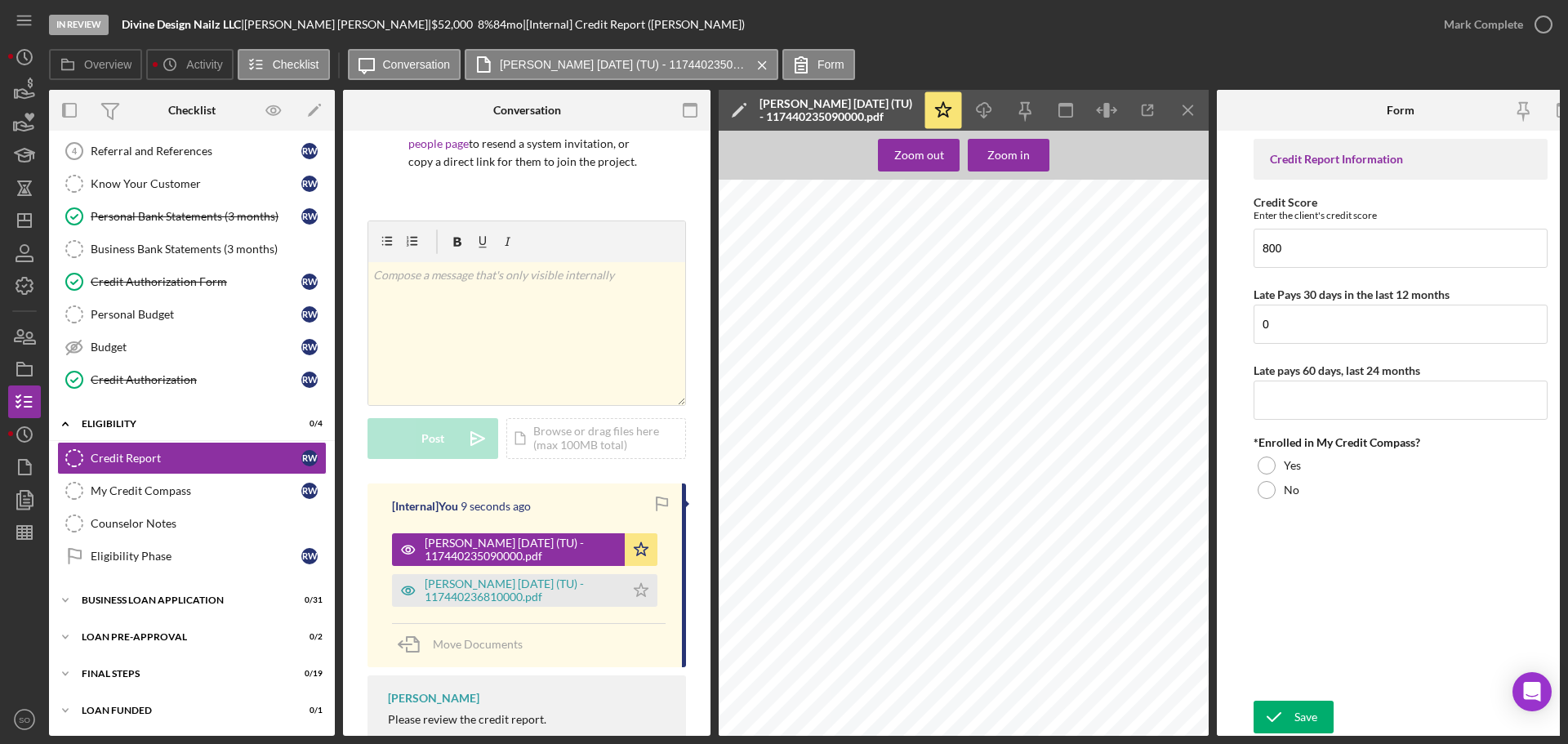
click at [1321, 428] on div "Credit Report Information Credit Score Enter the client's credit score 800 Late…" at bounding box center [1401, 416] width 294 height 554
click at [1329, 406] on input "Late pays 60 days, last 24 months" at bounding box center [1401, 400] width 294 height 40
type input "0"
click at [1304, 481] on div "No" at bounding box center [1401, 490] width 294 height 25
click at [1316, 715] on div "Save" at bounding box center [1305, 717] width 23 height 33
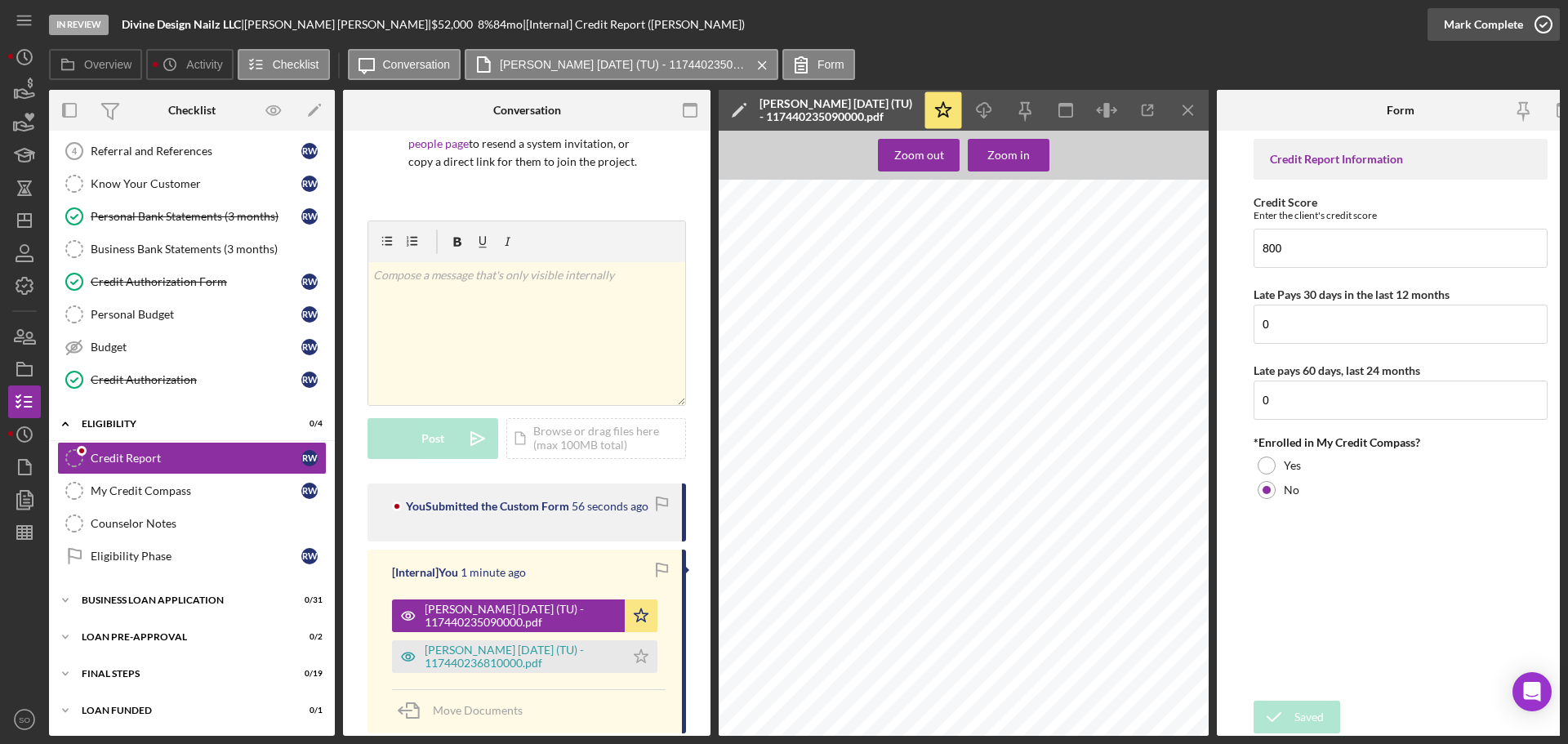
click at [1487, 31] on div "Mark Complete" at bounding box center [1483, 25] width 79 height 33
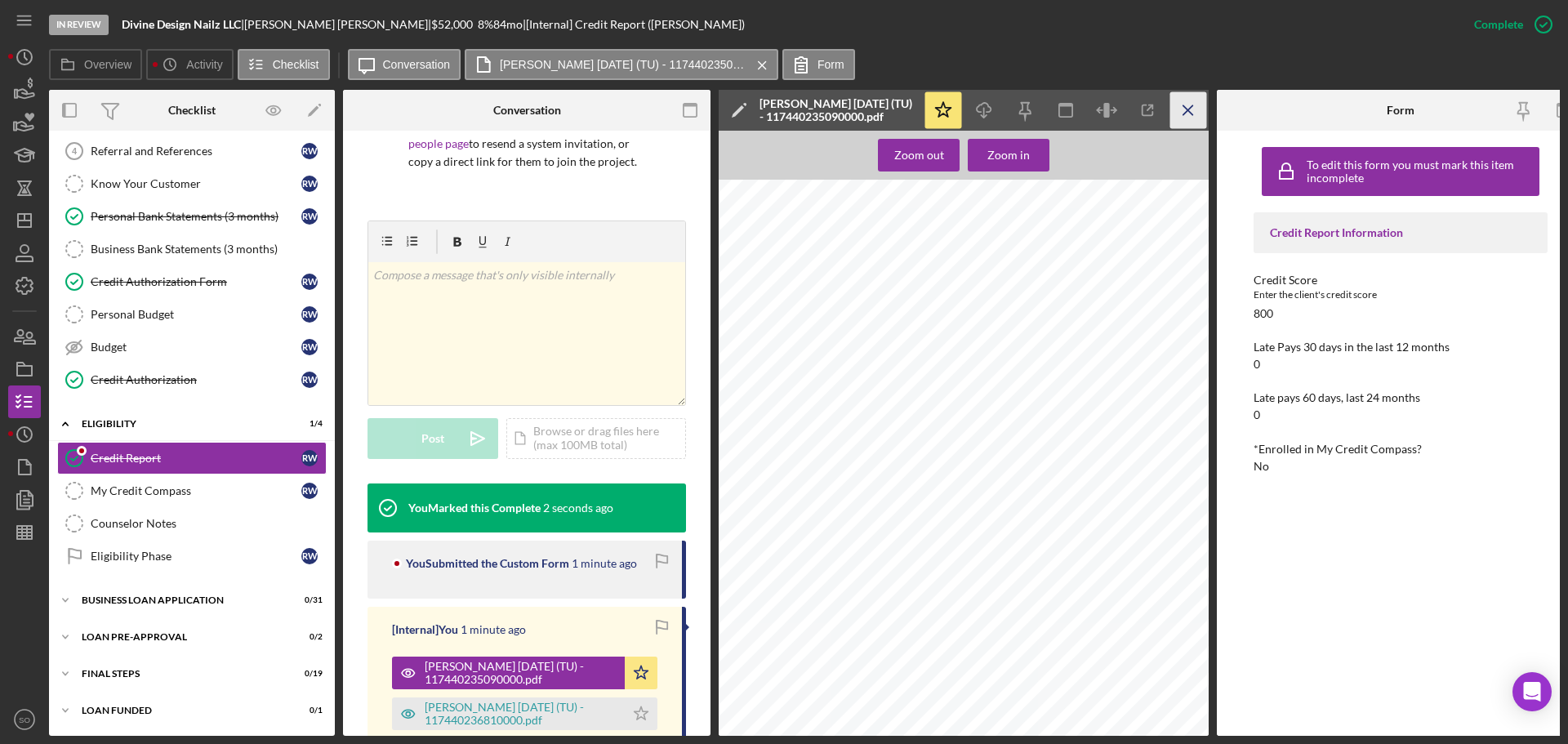
click at [1176, 119] on icon "Icon/Menu Close" at bounding box center [1188, 110] width 37 height 37
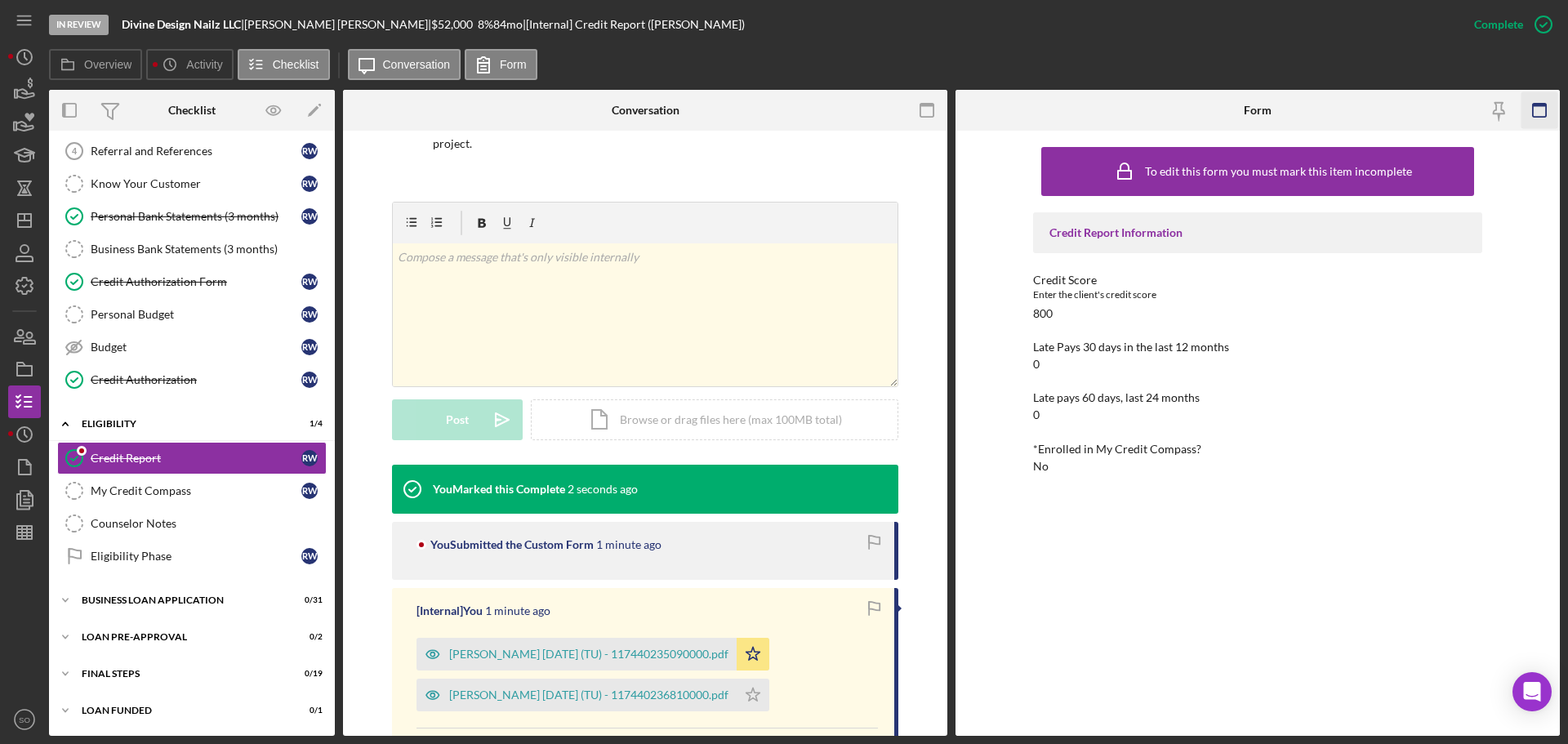
click at [1540, 113] on icon "button" at bounding box center [1540, 110] width 37 height 37
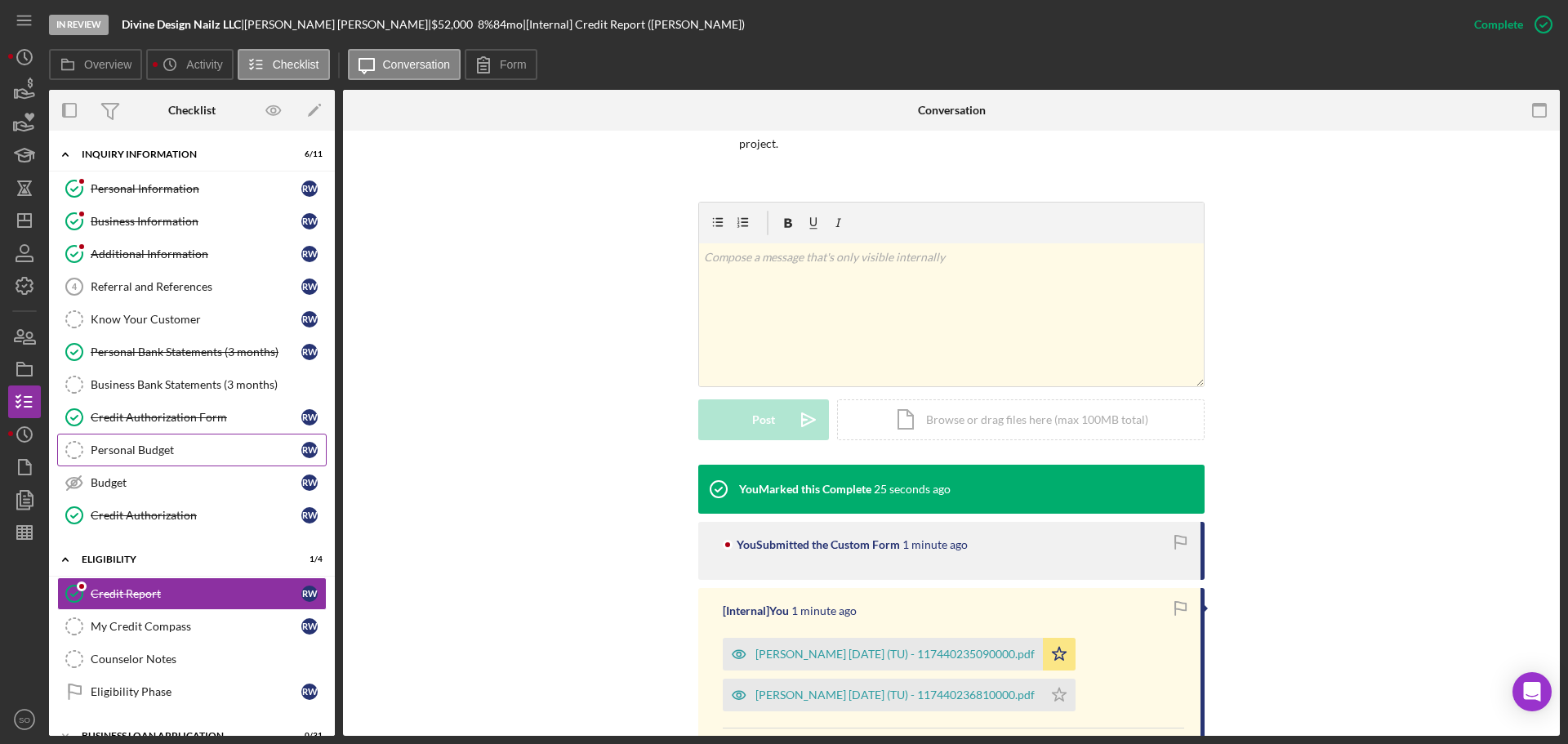
scroll to position [82, 0]
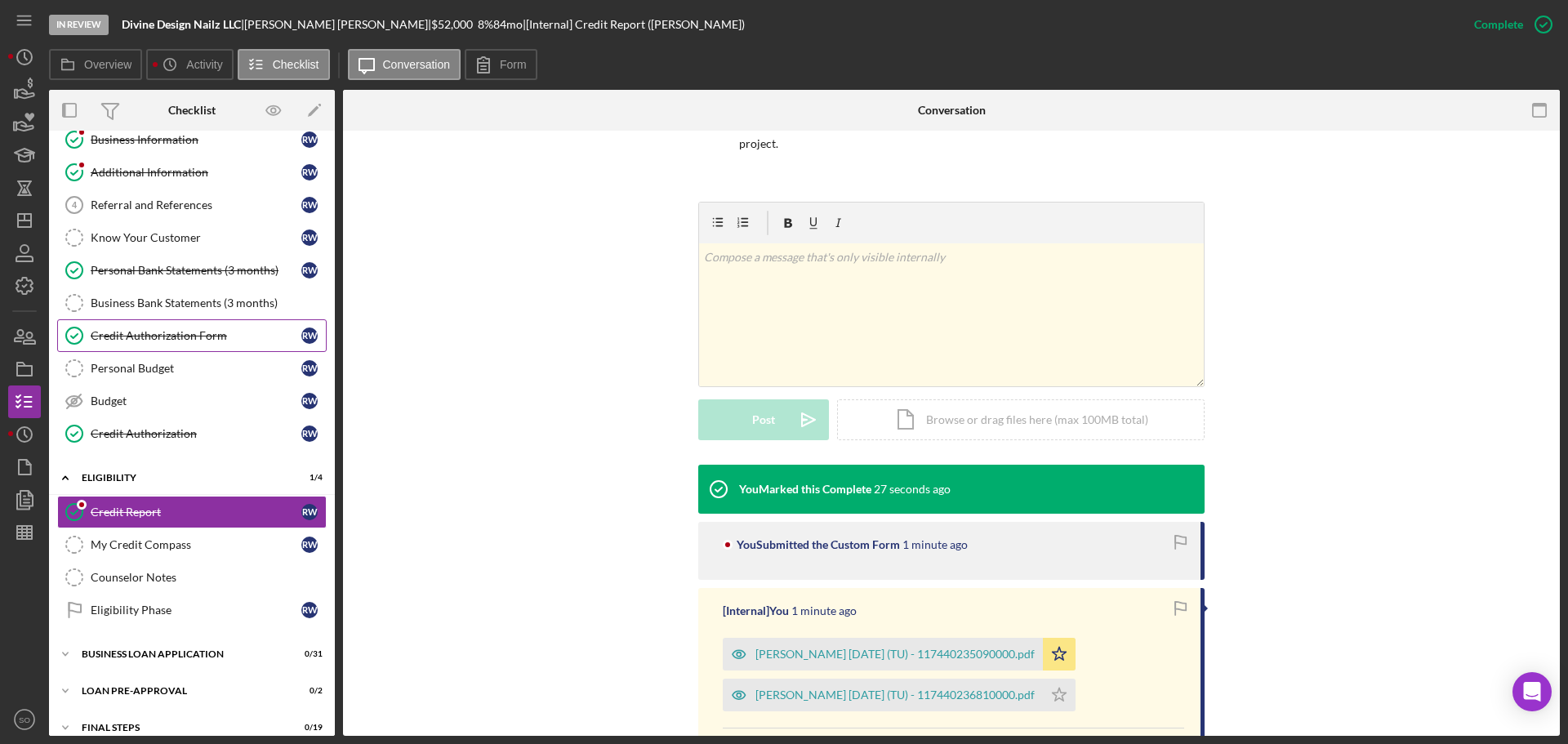
click at [172, 346] on link "Credit Authorization Form Credit Authorization Form R W" at bounding box center [191, 336] width 269 height 33
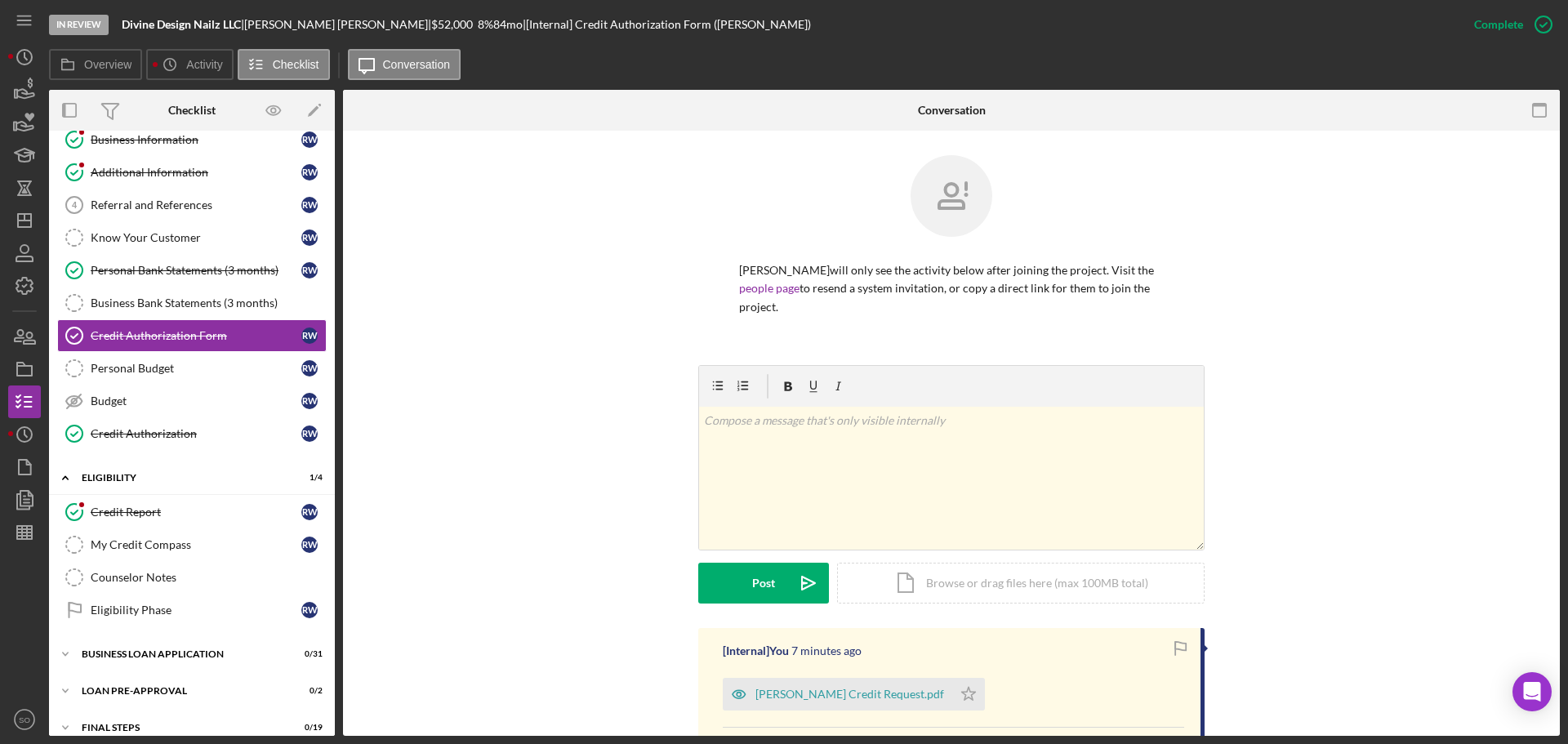
scroll to position [326, 0]
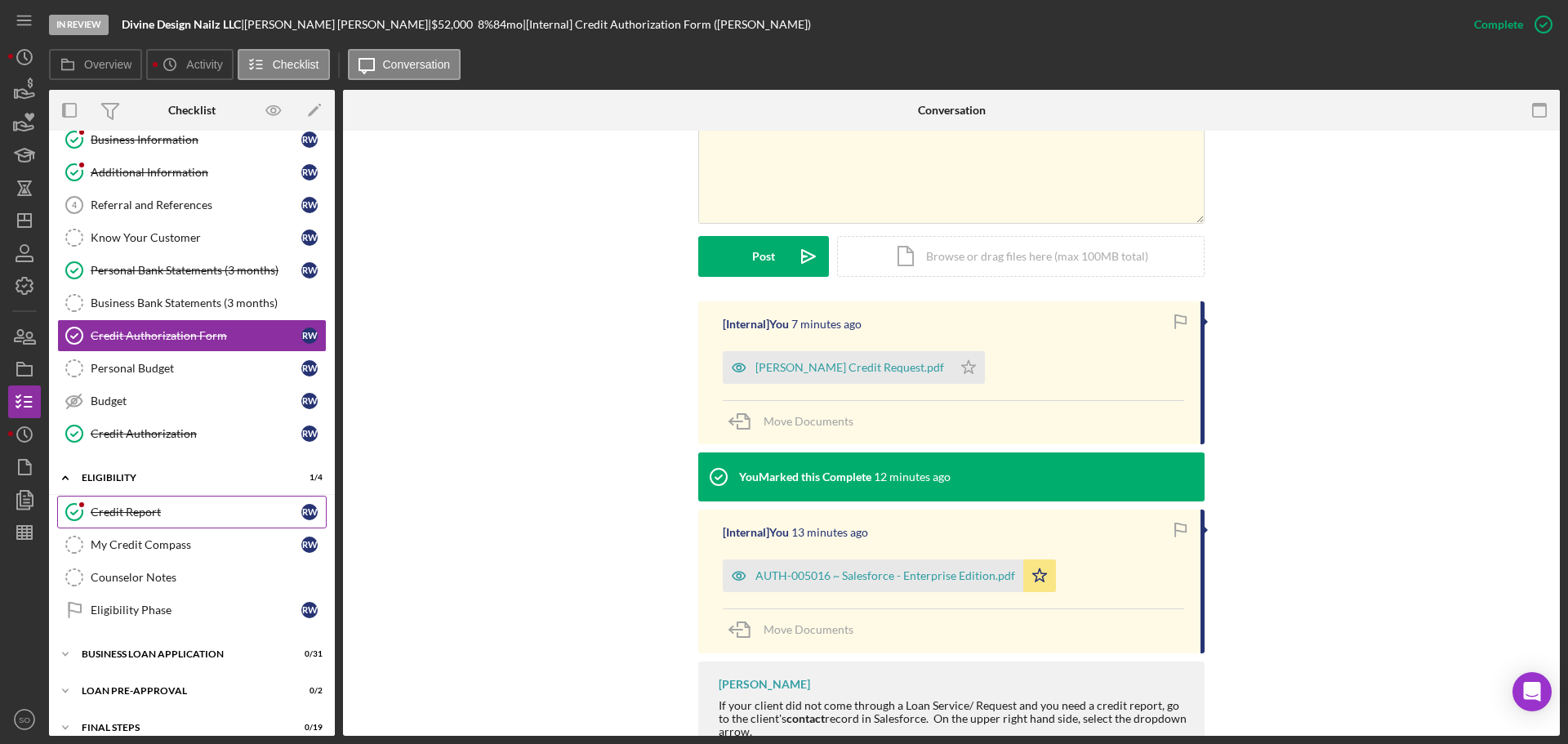
click at [120, 518] on div "Credit Report" at bounding box center [196, 512] width 210 height 13
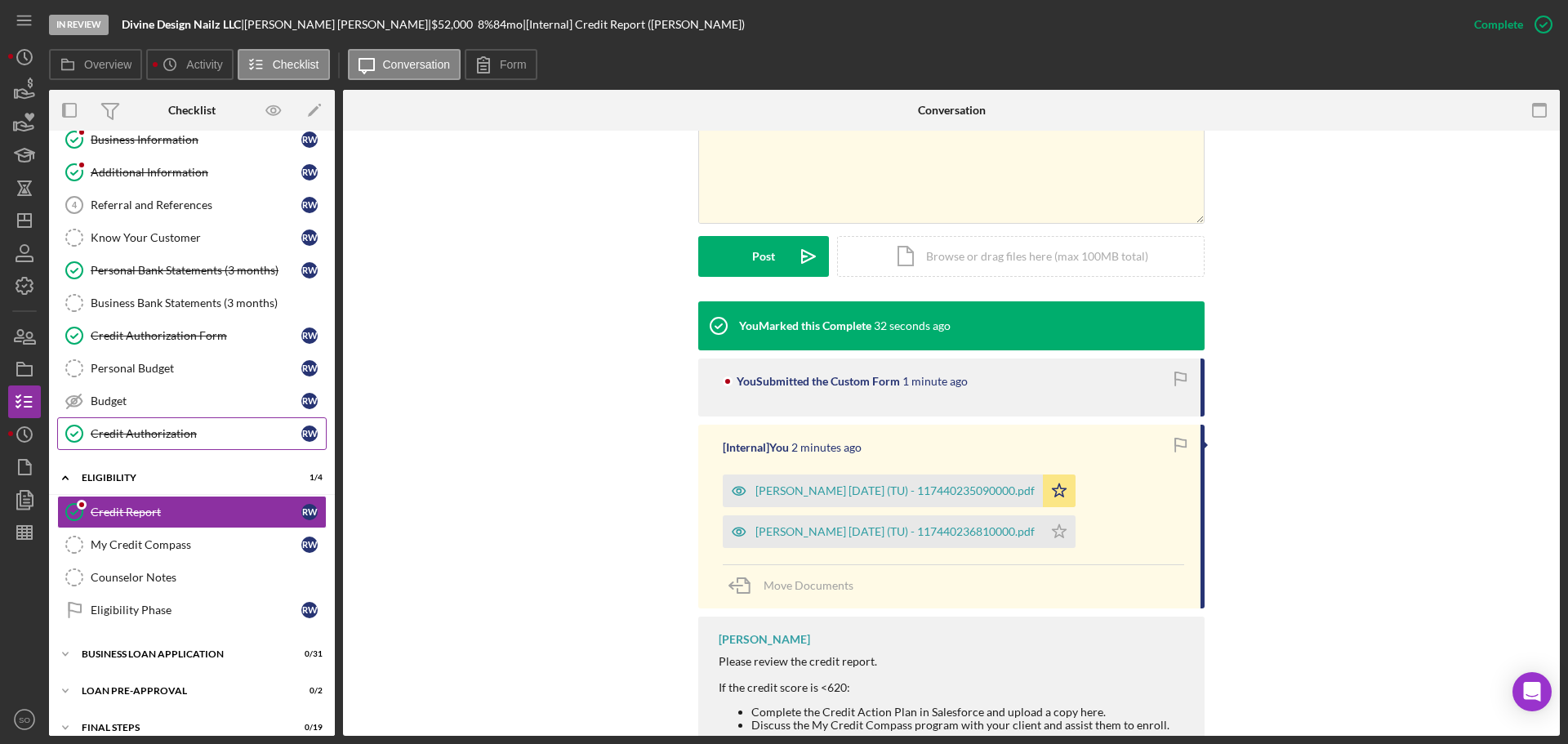
scroll to position [135, 0]
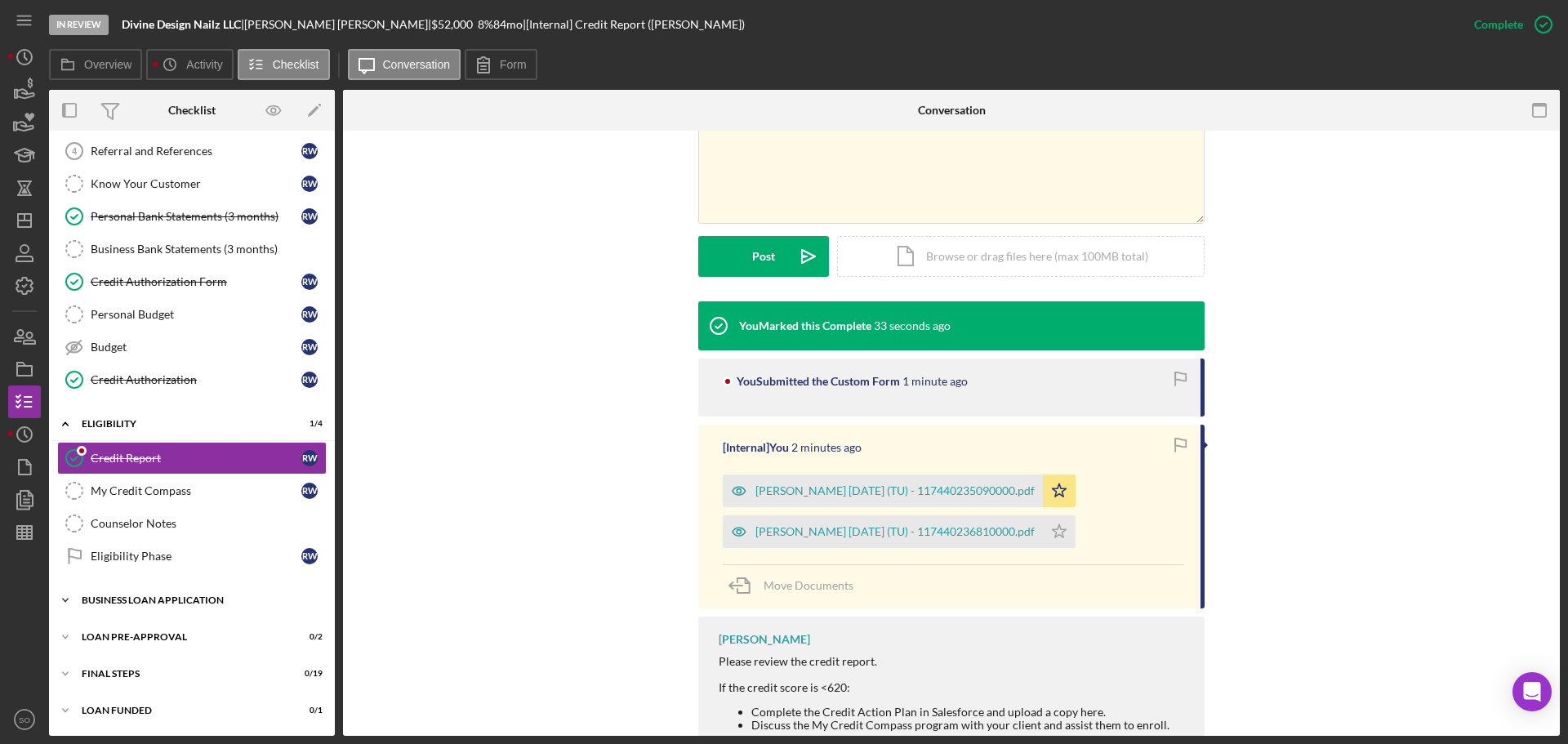
click at [184, 597] on div "BUSINESS LOAN APPLICATION" at bounding box center [198, 601] width 233 height 10
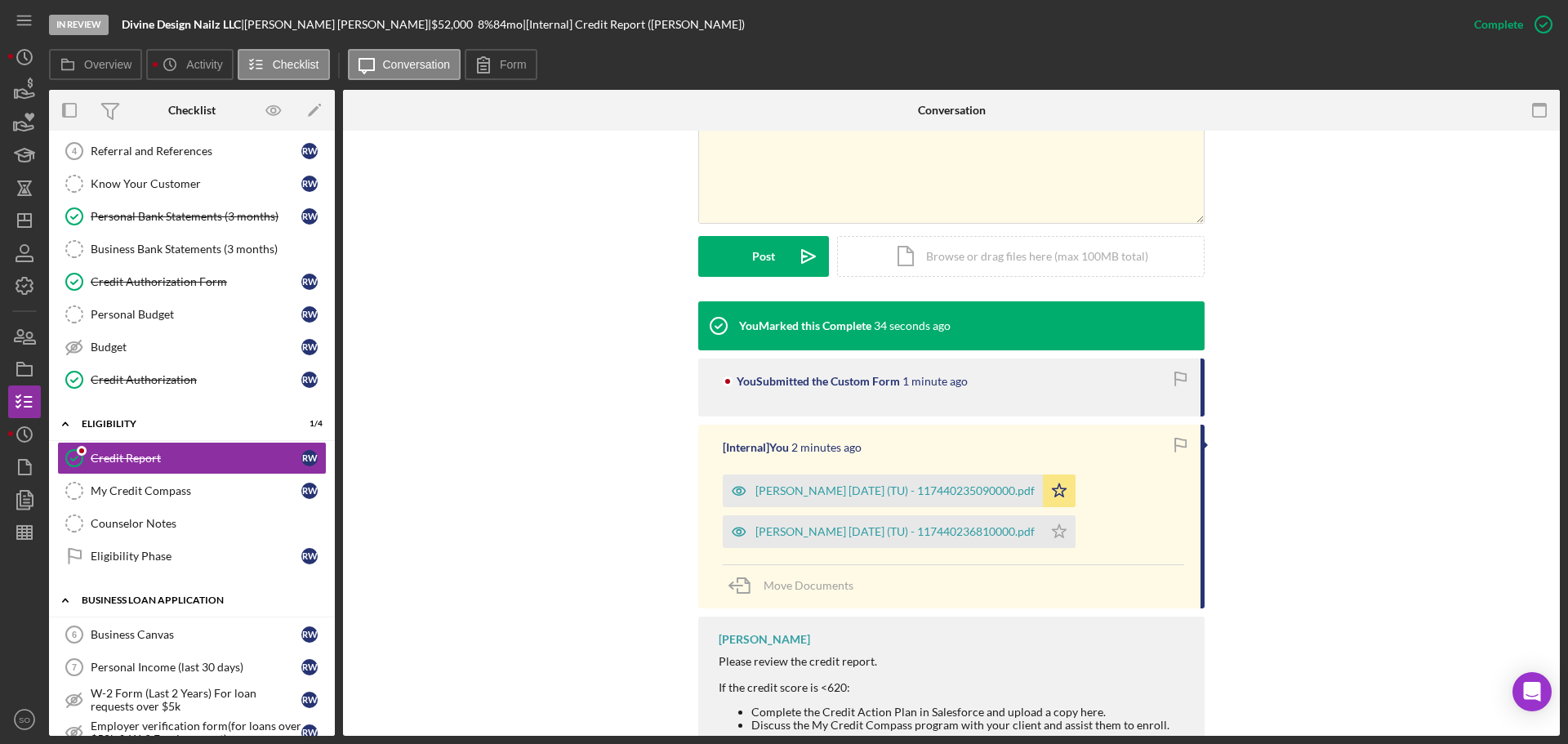
scroll to position [381, 0]
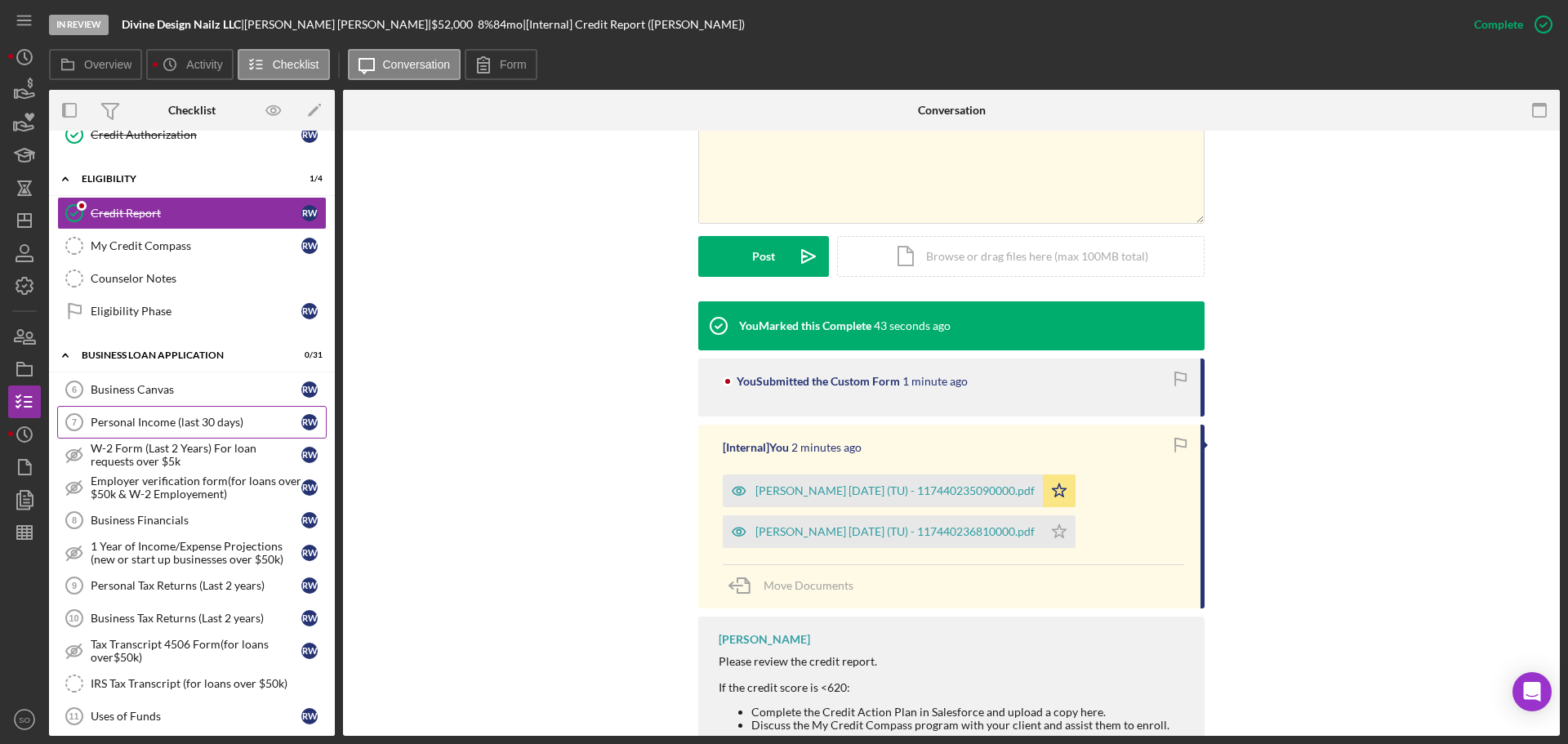
click at [220, 412] on link "Personal Income (last 30 days) 7 Personal Income (last 30 days) R W" at bounding box center [191, 423] width 269 height 33
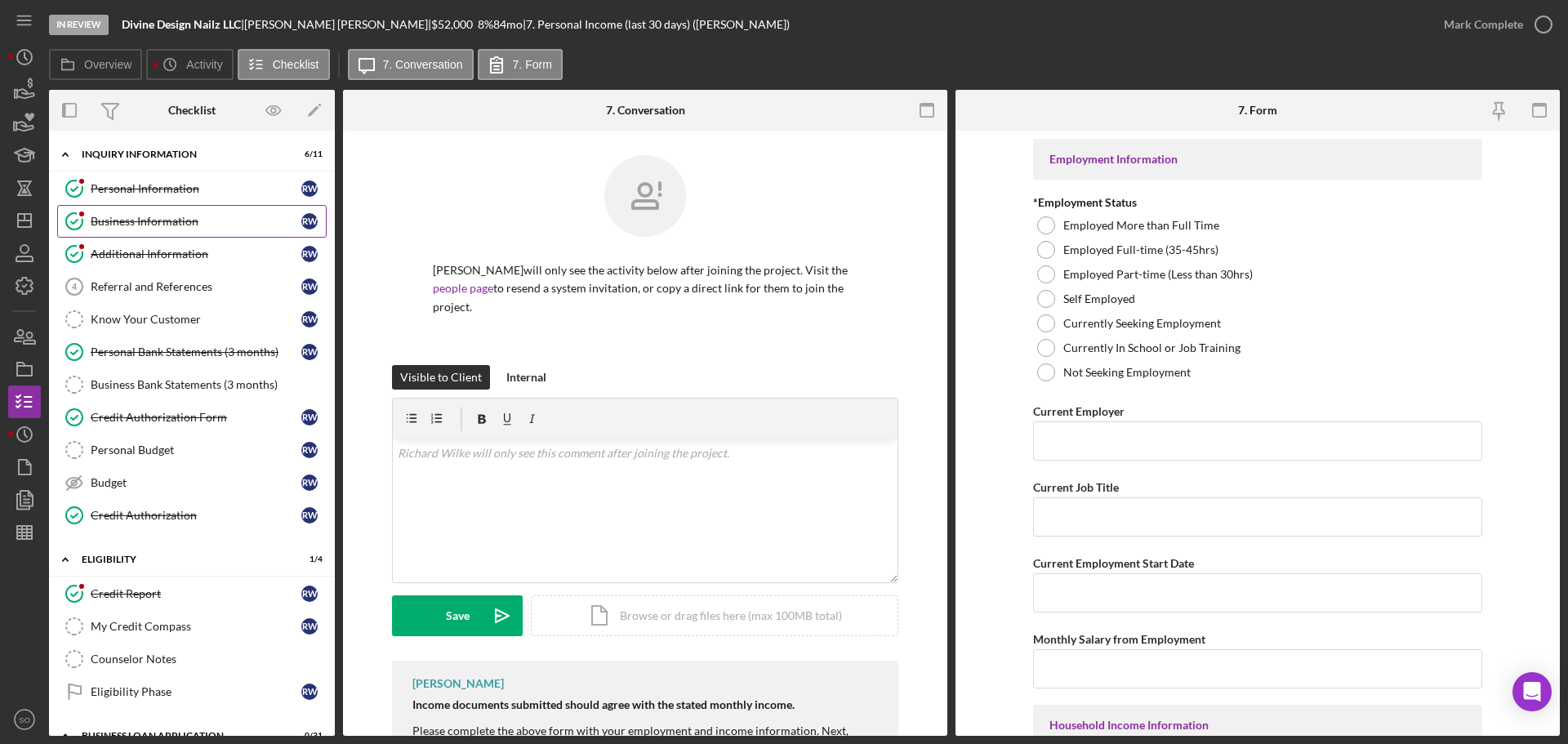
click at [165, 228] on div "Business Information" at bounding box center [196, 222] width 210 height 13
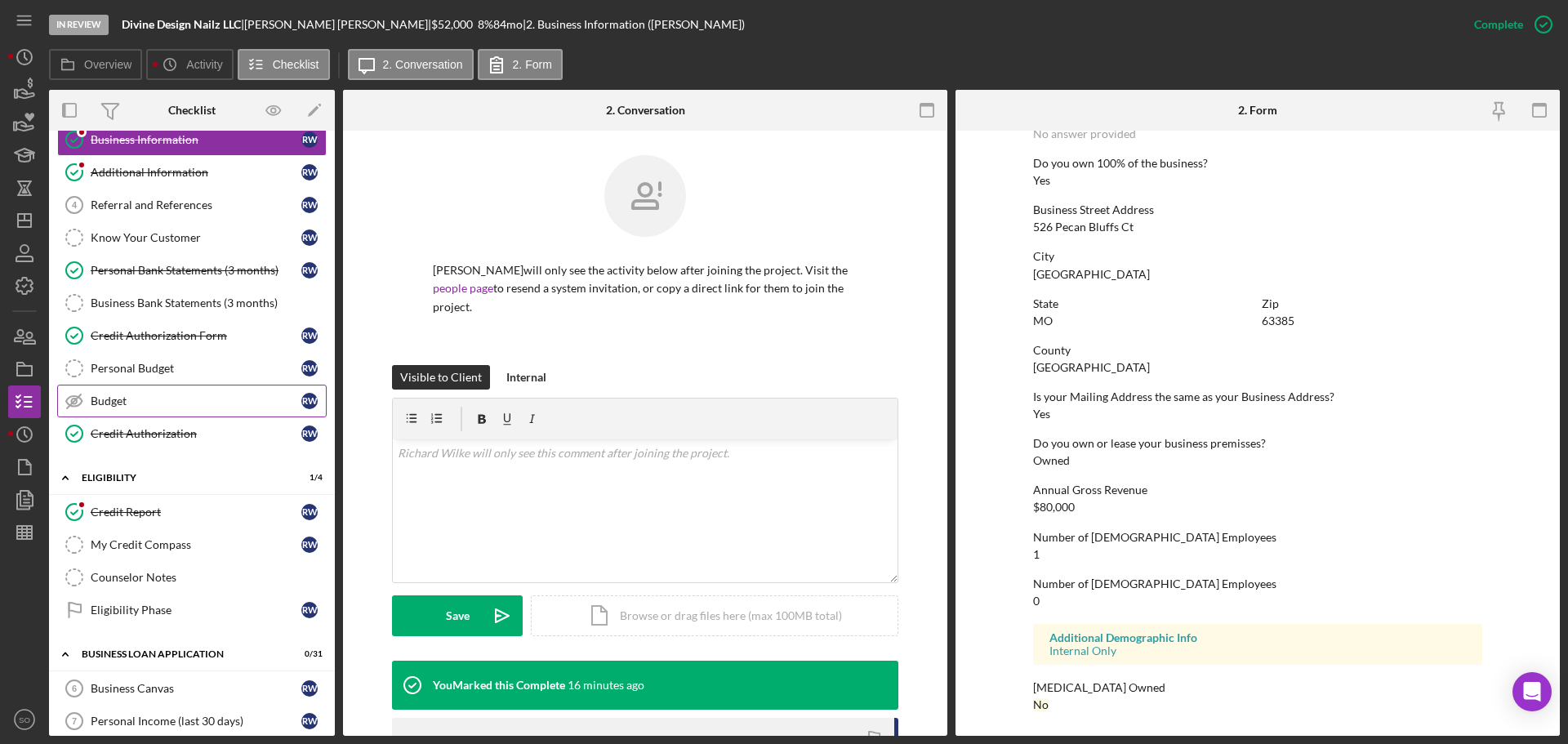
scroll to position [408, 0]
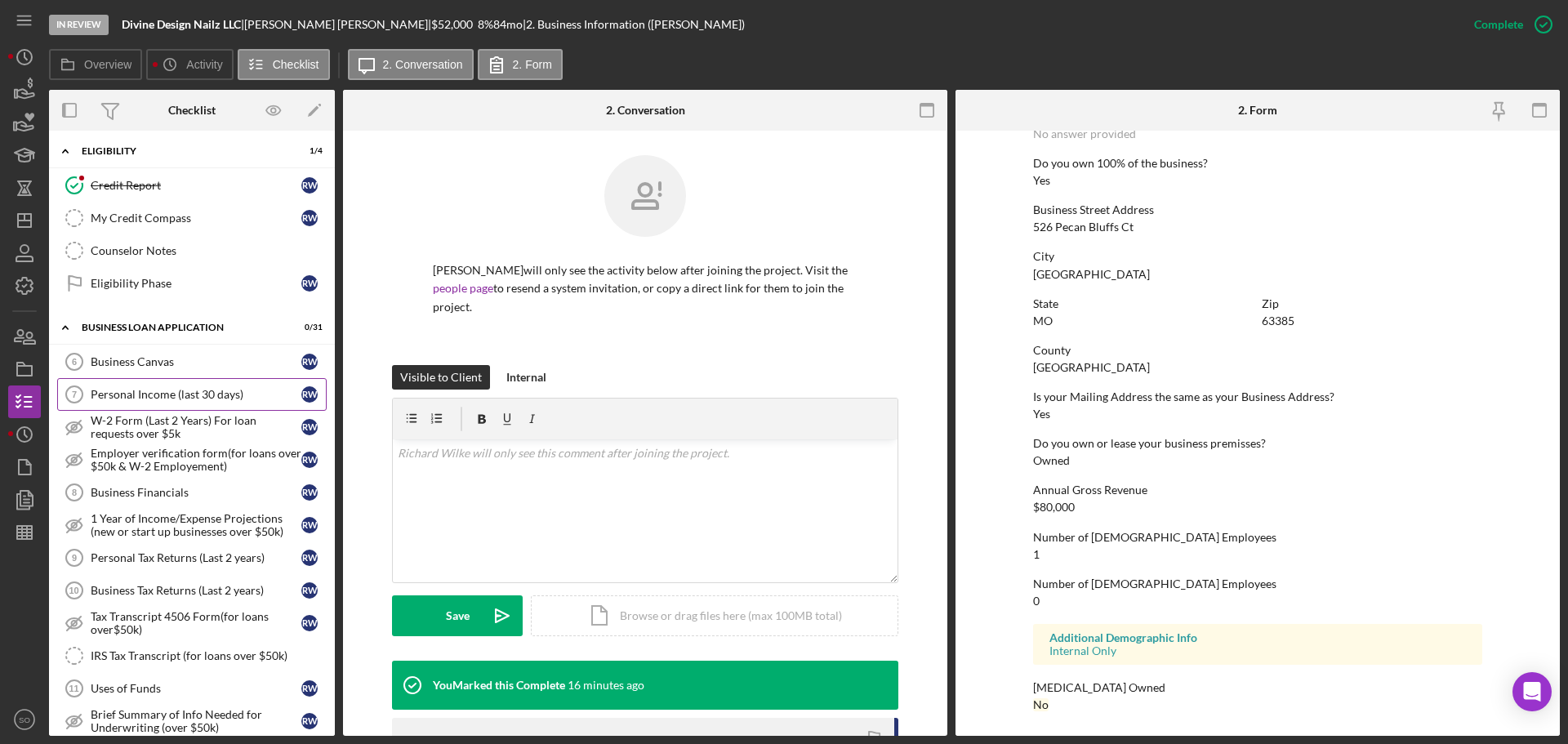
click at [137, 406] on link "Personal Income (last 30 days) 7 Personal Income (last 30 days) R W" at bounding box center [191, 395] width 269 height 33
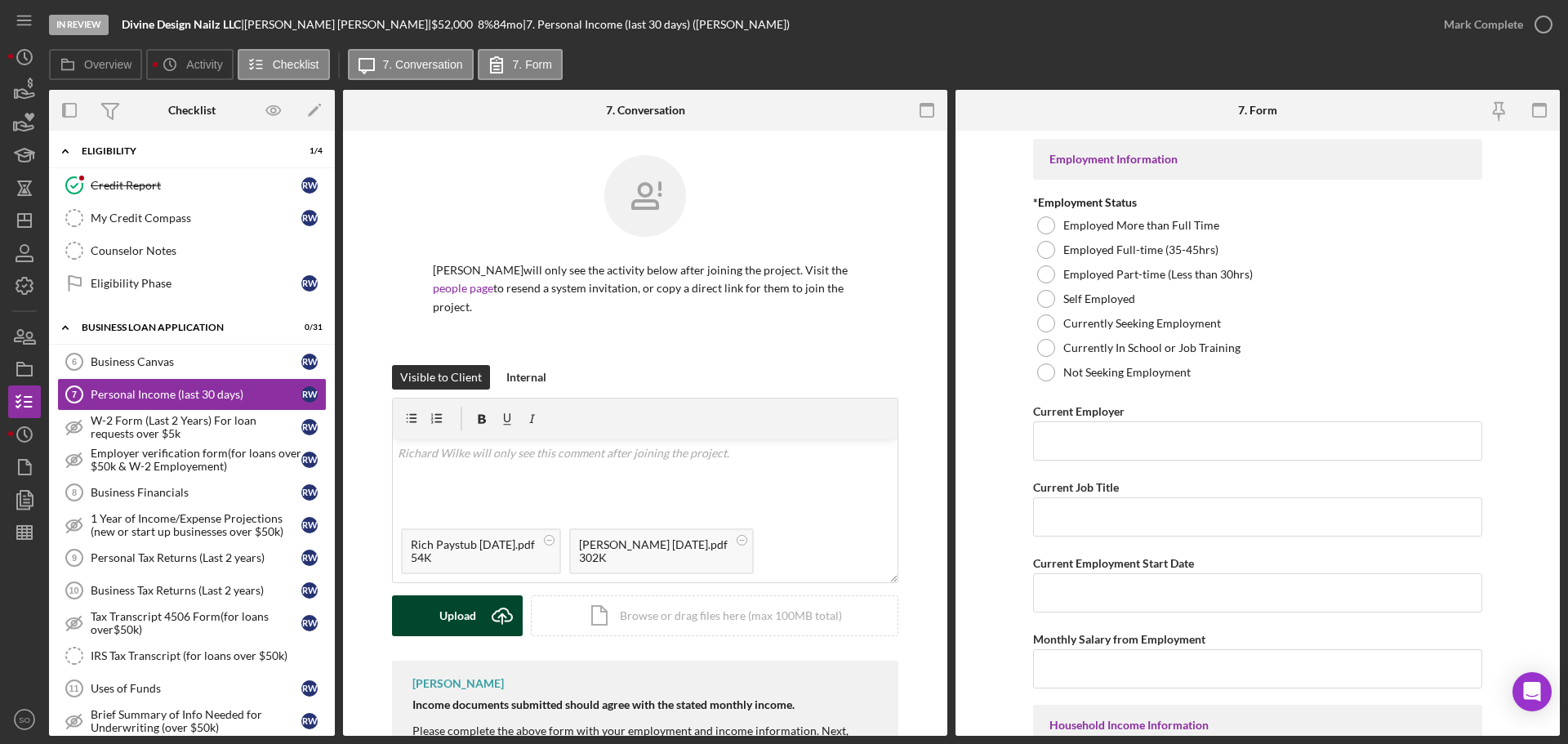
click at [460, 613] on div "Upload" at bounding box center [458, 616] width 37 height 40
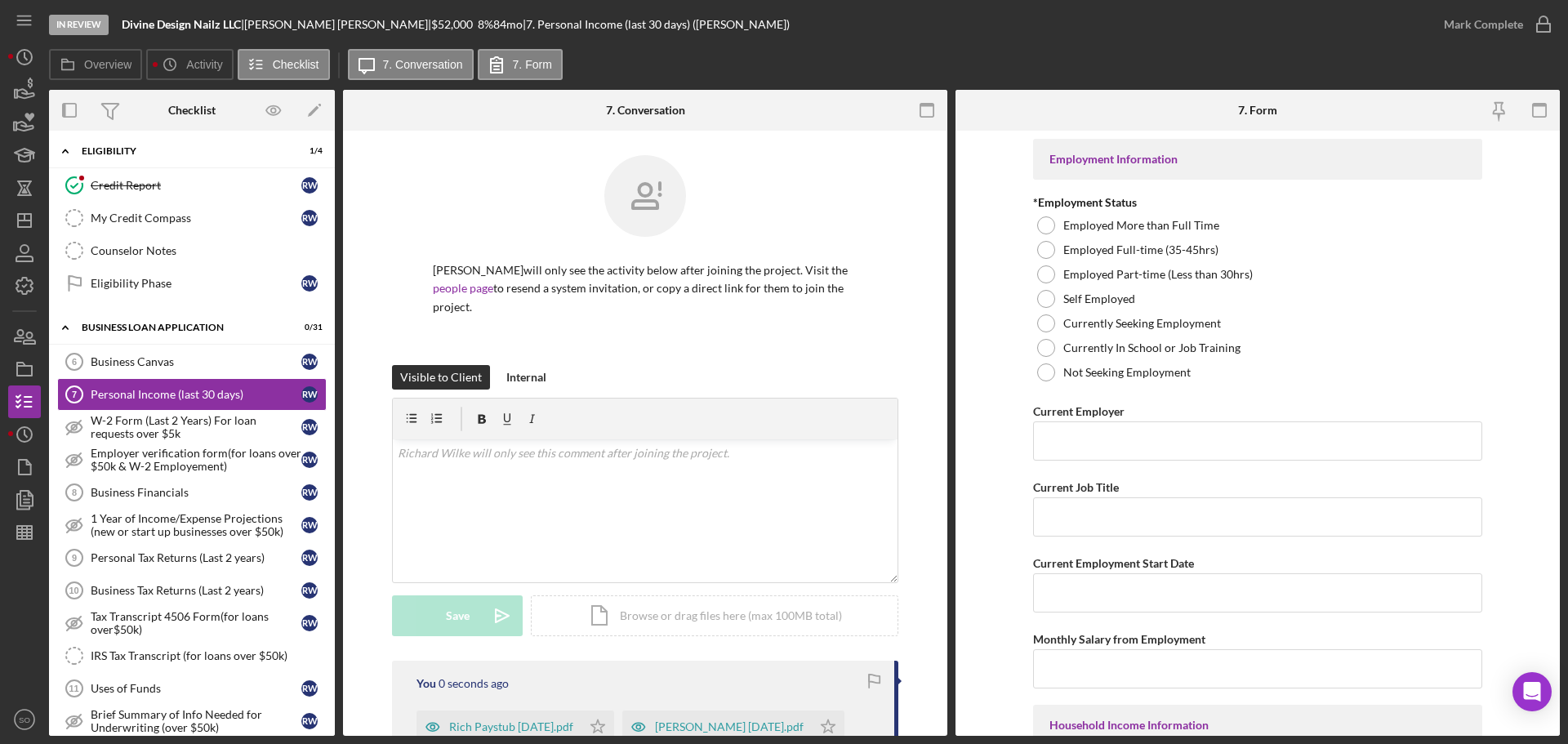
scroll to position [246, 0]
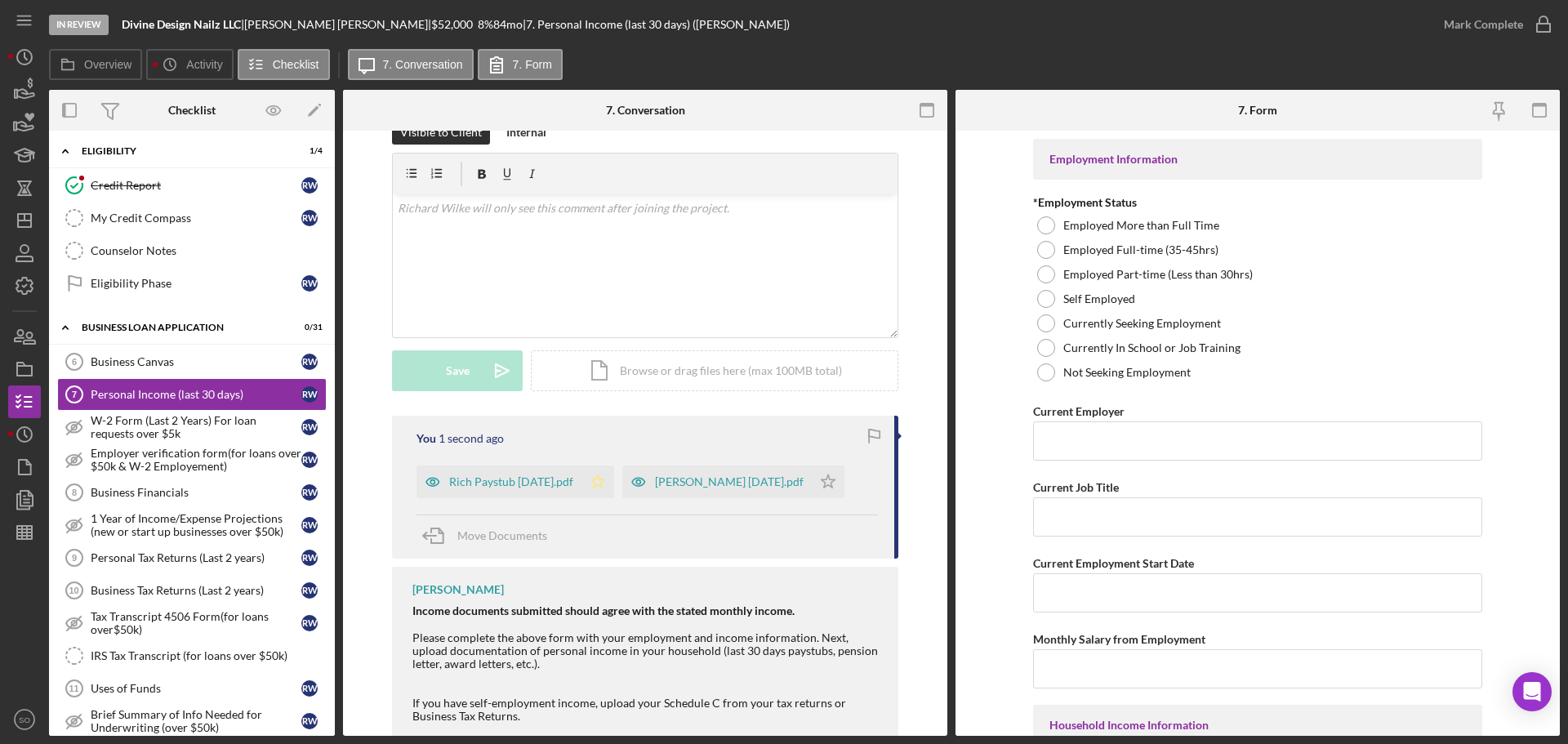
click at [614, 482] on icon "Icon/Star" at bounding box center [598, 482] width 33 height 33
click at [822, 483] on polygon "button" at bounding box center [828, 481] width 14 height 13
click at [1045, 297] on div at bounding box center [1046, 299] width 18 height 18
click at [1197, 443] on input "Current Employer" at bounding box center [1257, 441] width 449 height 40
paste input "Divine Design Nailz LLC"
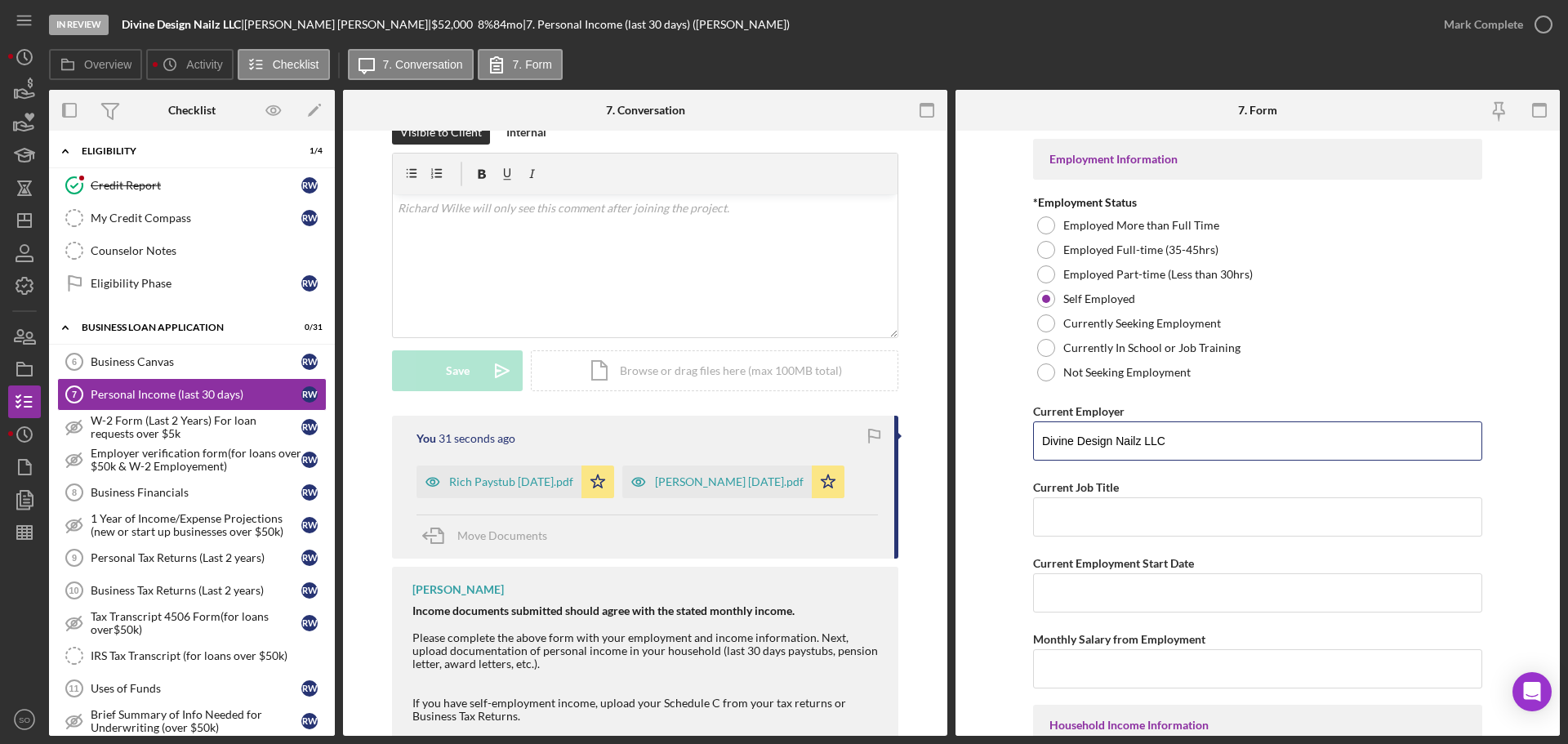
type input "Divine Design Nailz LLC"
click at [1142, 514] on input "Current Job Title" at bounding box center [1257, 517] width 449 height 40
paste input "Business Owner"
type input "Business Owner"
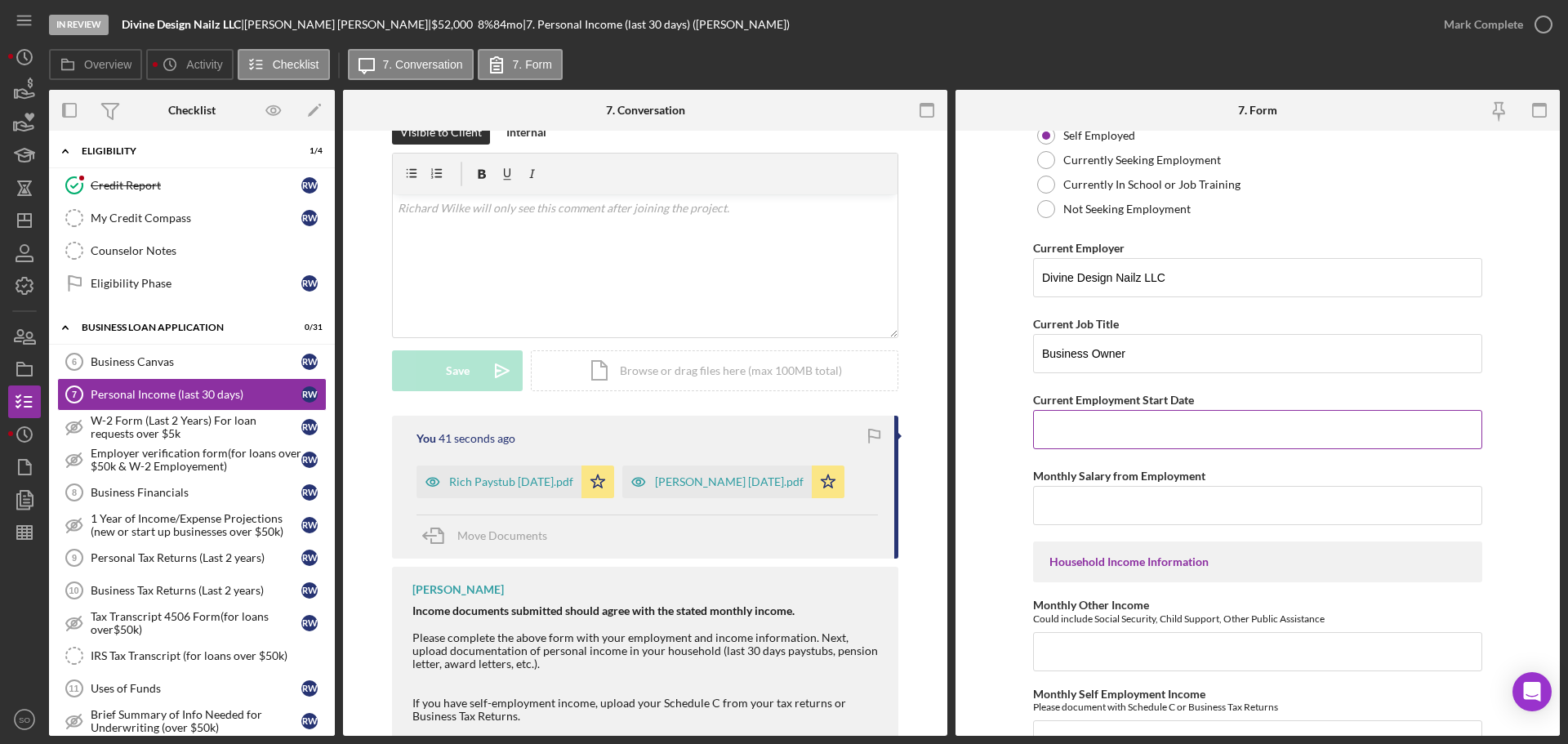
drag, startPoint x: 1073, startPoint y: 411, endPoint x: 1076, endPoint y: 420, distance: 9.5
click at [1076, 418] on input "Current Employment Start Date" at bounding box center [1257, 429] width 449 height 40
paste input "[DATE]"
type input "[DATE]"
click at [1139, 509] on input "Monthly Salary from Employment" at bounding box center [1257, 506] width 449 height 40
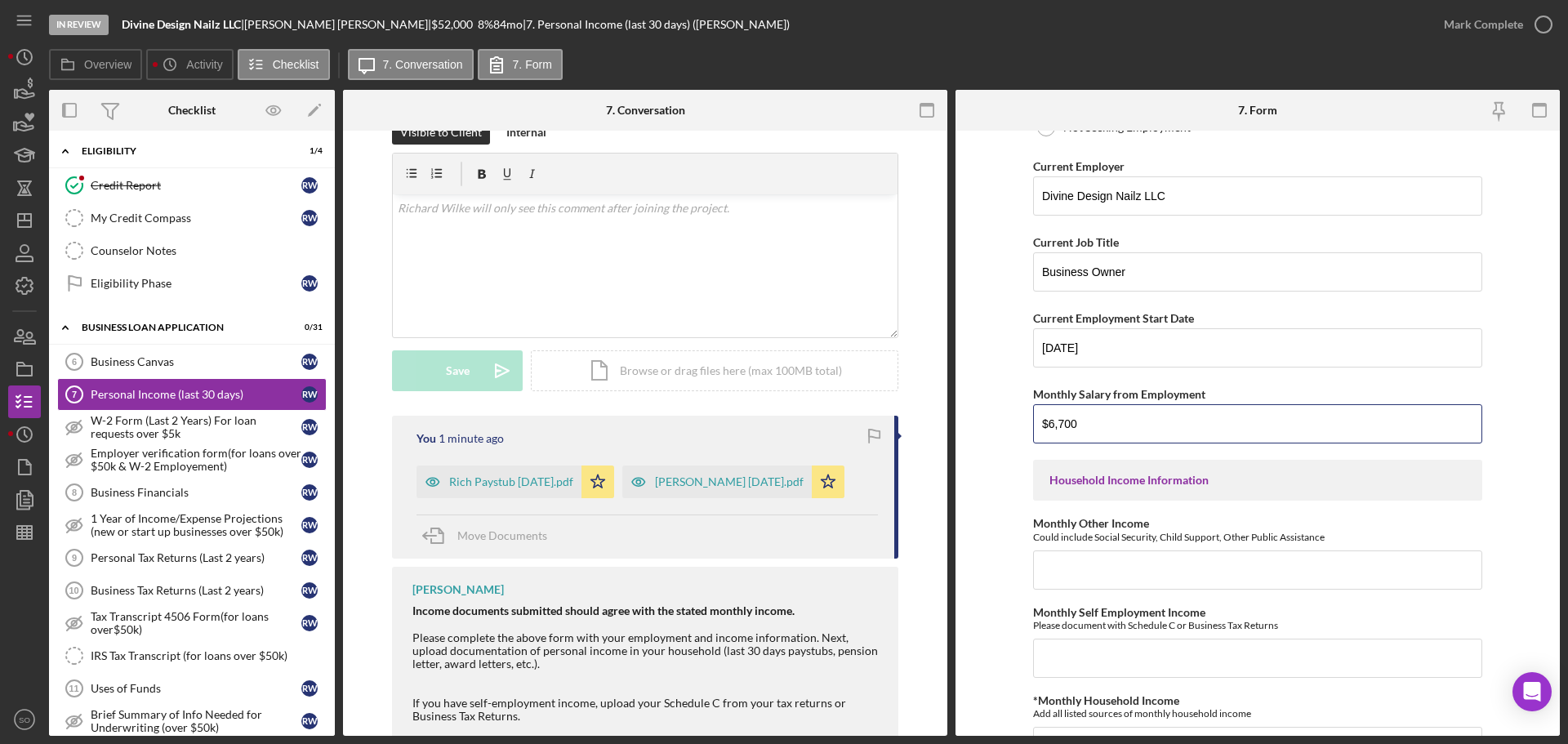
scroll to position [408, 0]
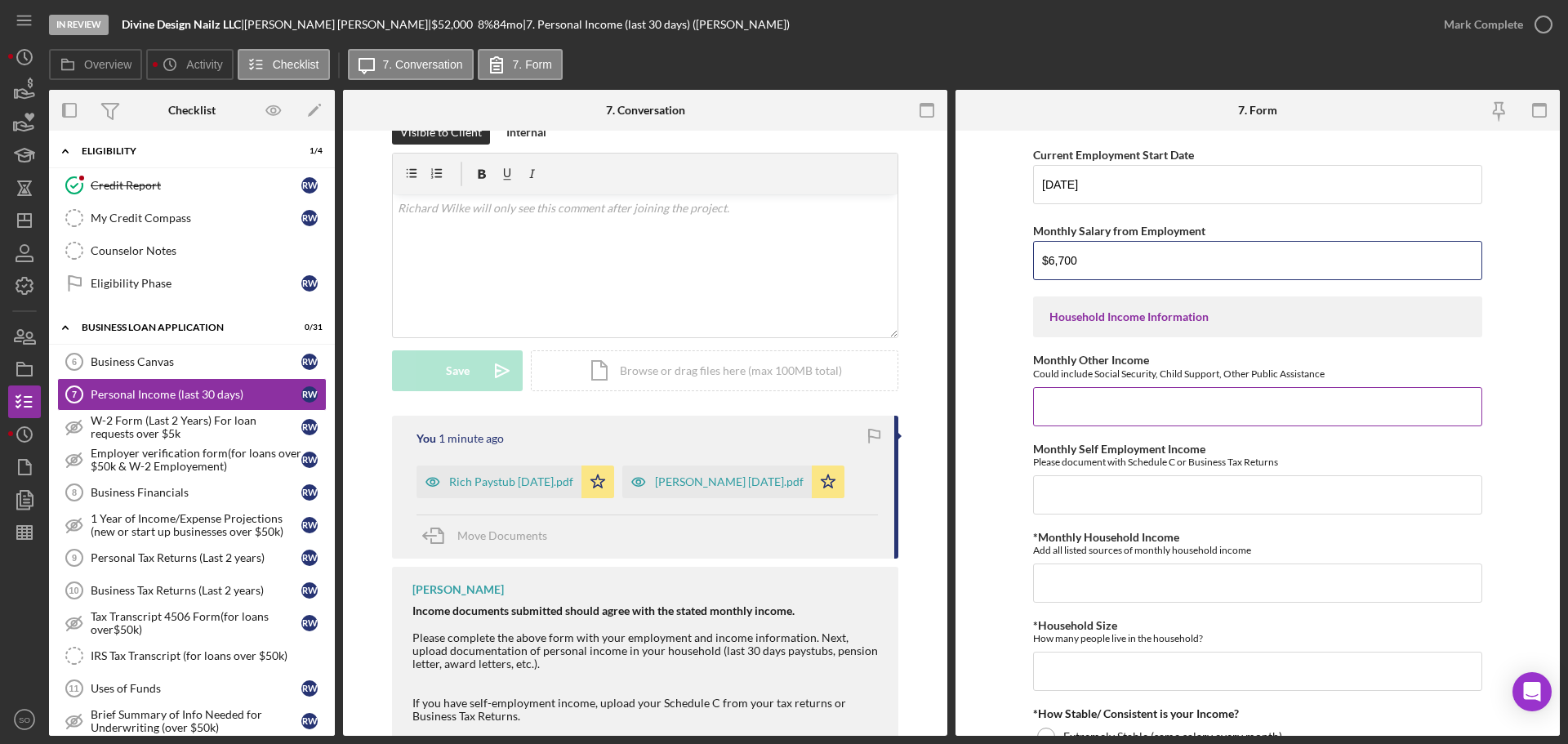
type input "$6,700"
click at [1141, 414] on input "Monthly Other Income" at bounding box center [1257, 406] width 449 height 40
type input "$0"
click at [1092, 502] on input "Monthly Self Employment Income" at bounding box center [1257, 495] width 449 height 40
type input "$6,700"
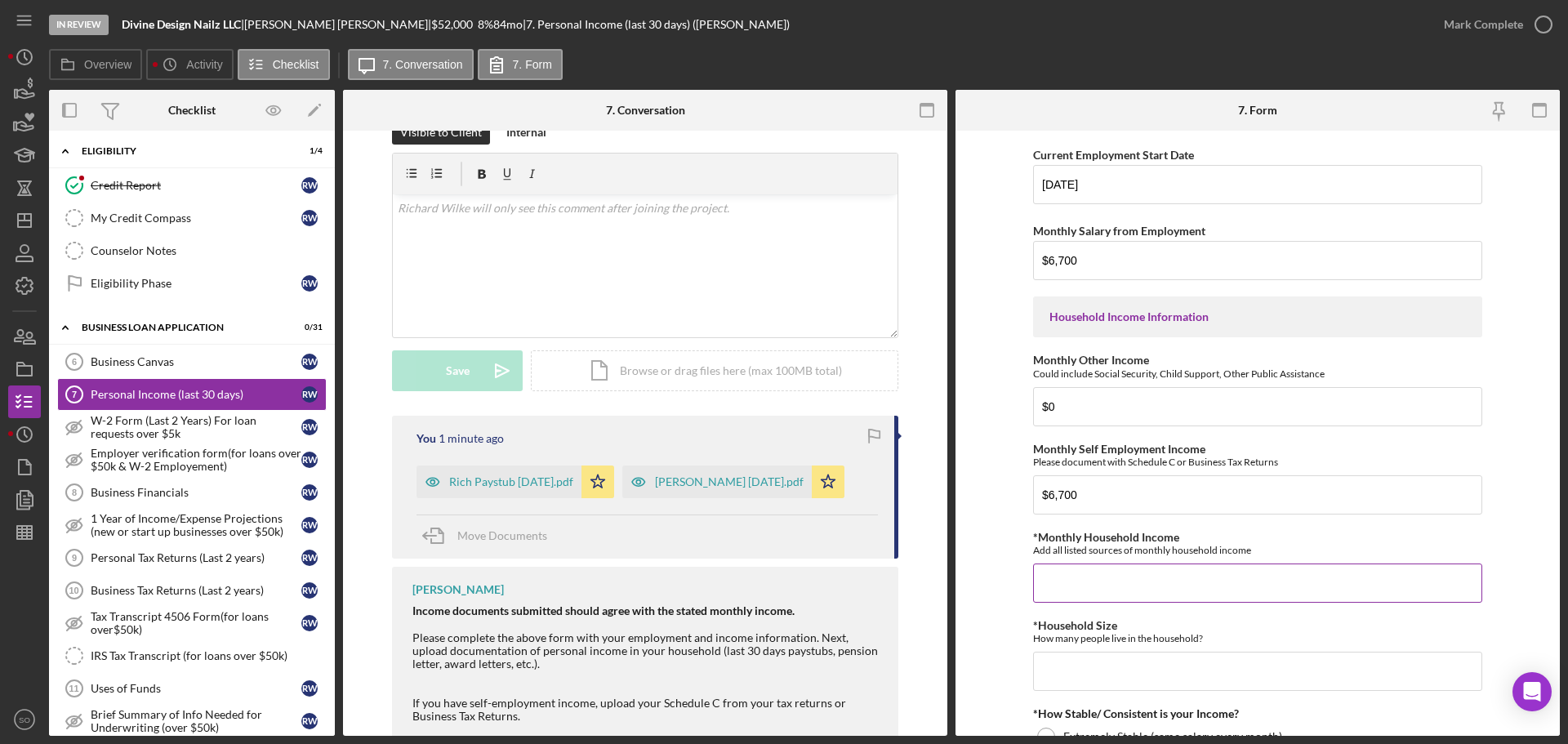
click at [1094, 566] on input "*Monthly Household Income" at bounding box center [1257, 583] width 449 height 40
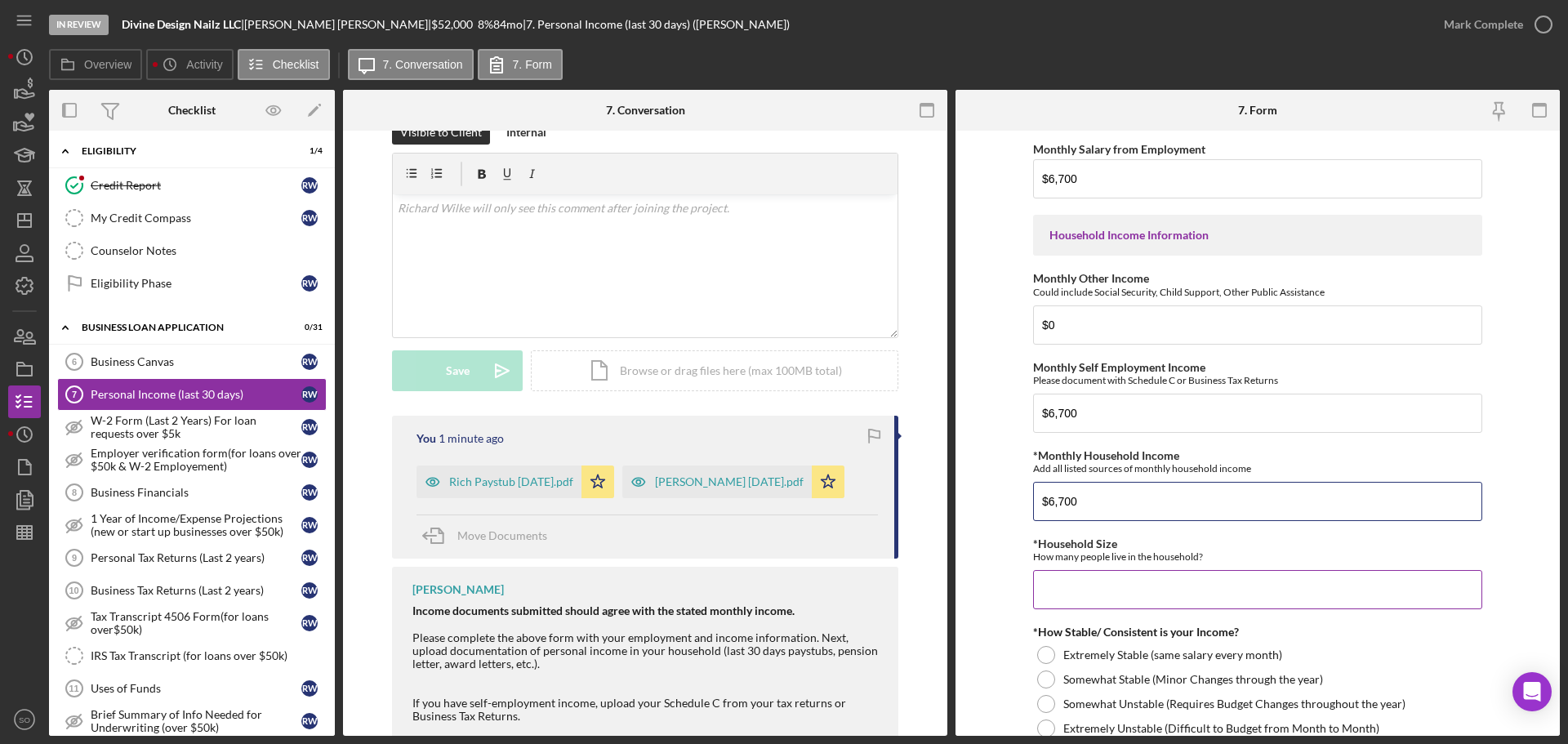
type input "$6,700"
click at [1101, 582] on input "*Household Size" at bounding box center [1257, 589] width 449 height 40
type input "3"
click at [1044, 638] on div "*How Stable/ Consistent is your Income?" at bounding box center [1257, 633] width 449 height 13
click at [1050, 658] on div at bounding box center [1046, 656] width 18 height 18
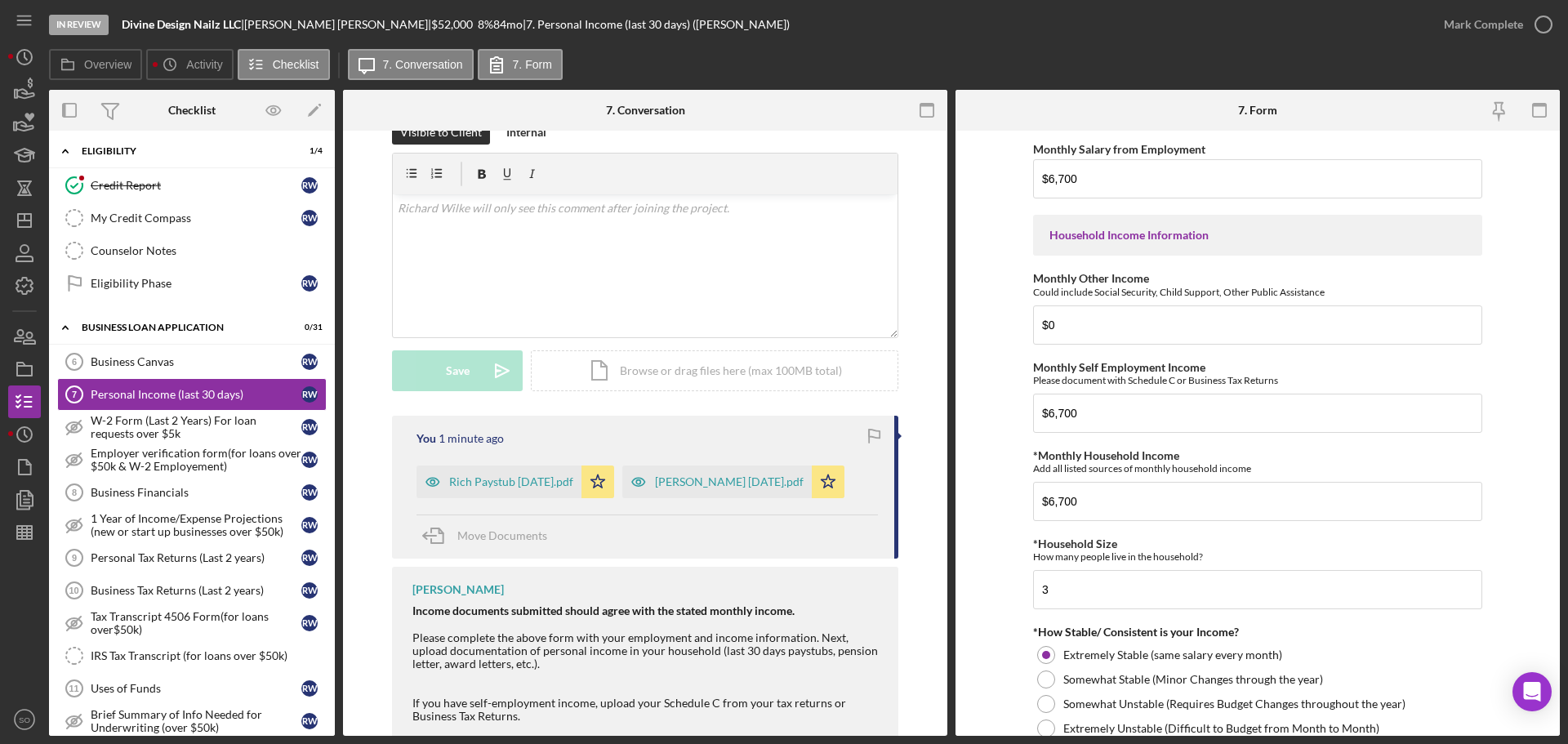
click at [1014, 657] on form "Employment Information *Employment Status Employed More than Full Time Employed…" at bounding box center [1256, 433] width 604 height 605
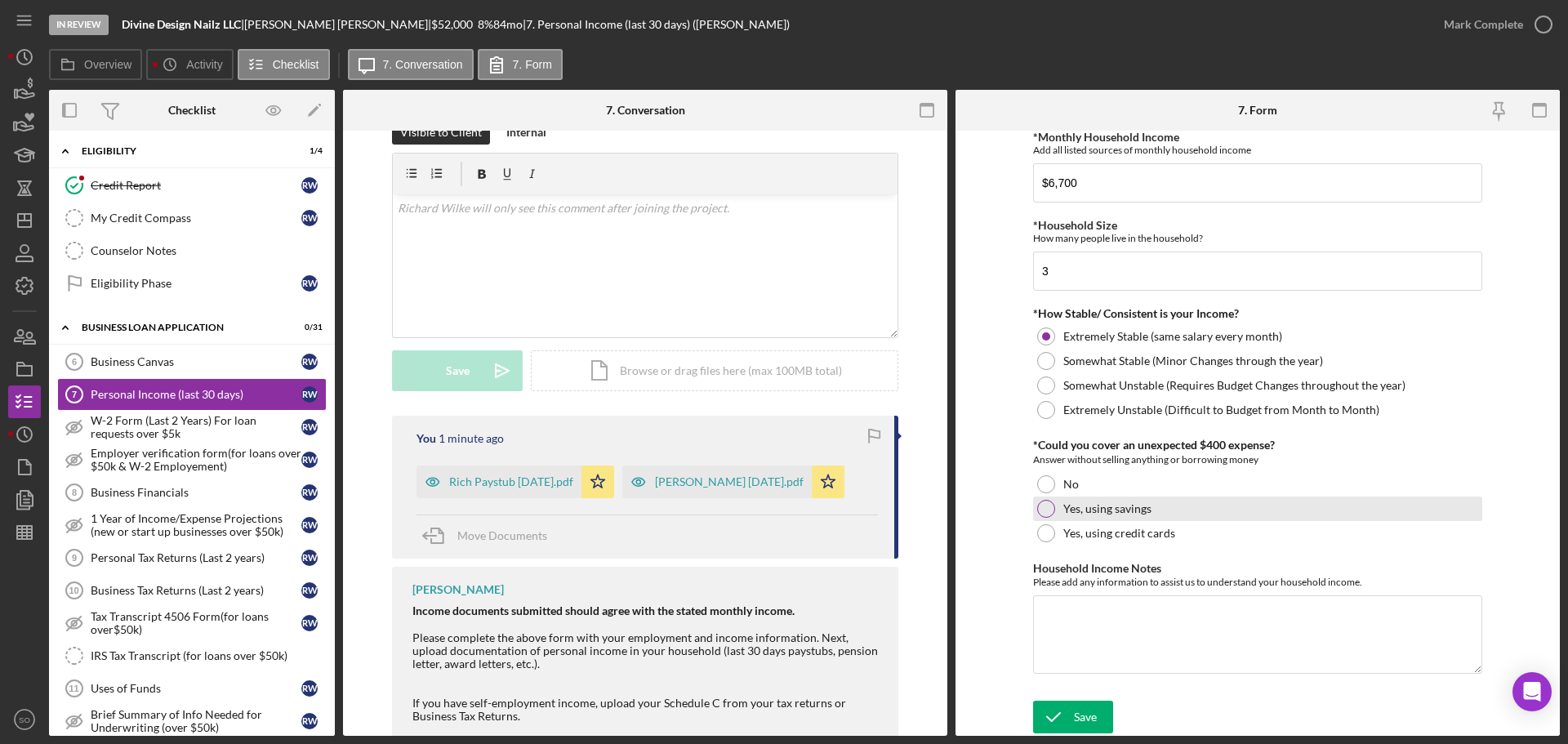
click at [1077, 517] on div "Yes, using savings" at bounding box center [1257, 509] width 449 height 25
click at [1079, 715] on div "Save" at bounding box center [1085, 717] width 23 height 33
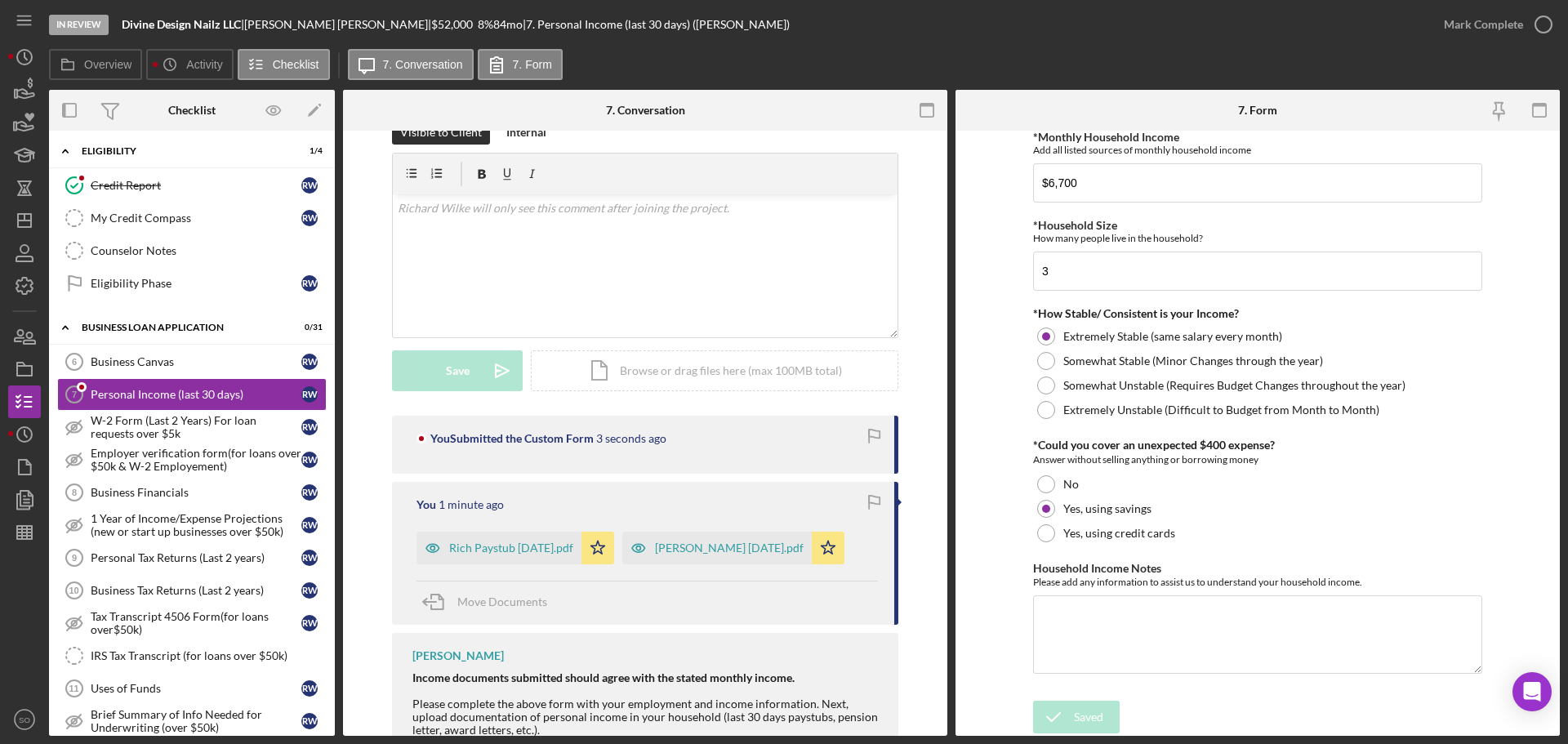
click at [1448, 22] on div "Mark Complete" at bounding box center [1483, 25] width 79 height 33
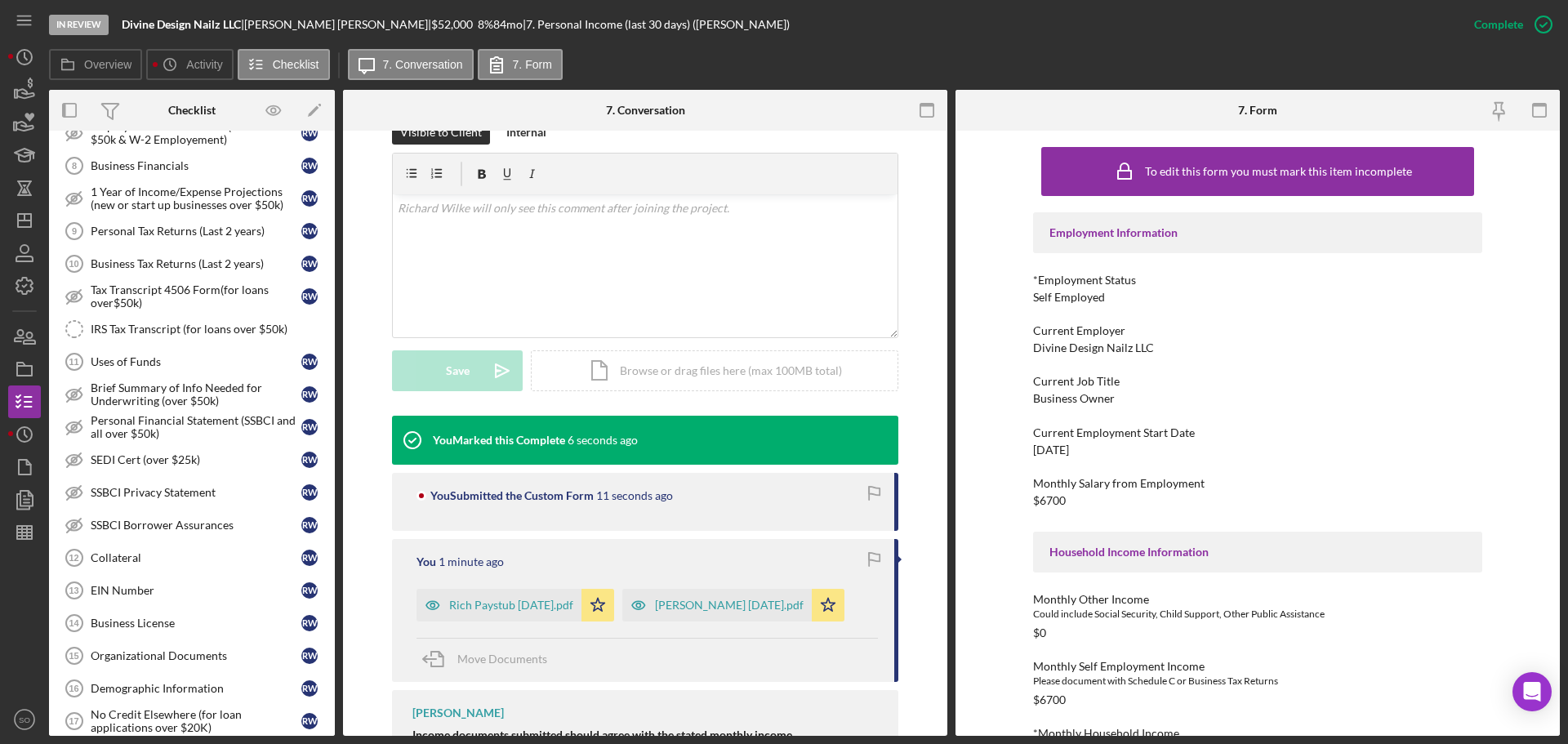
scroll to position [654, 0]
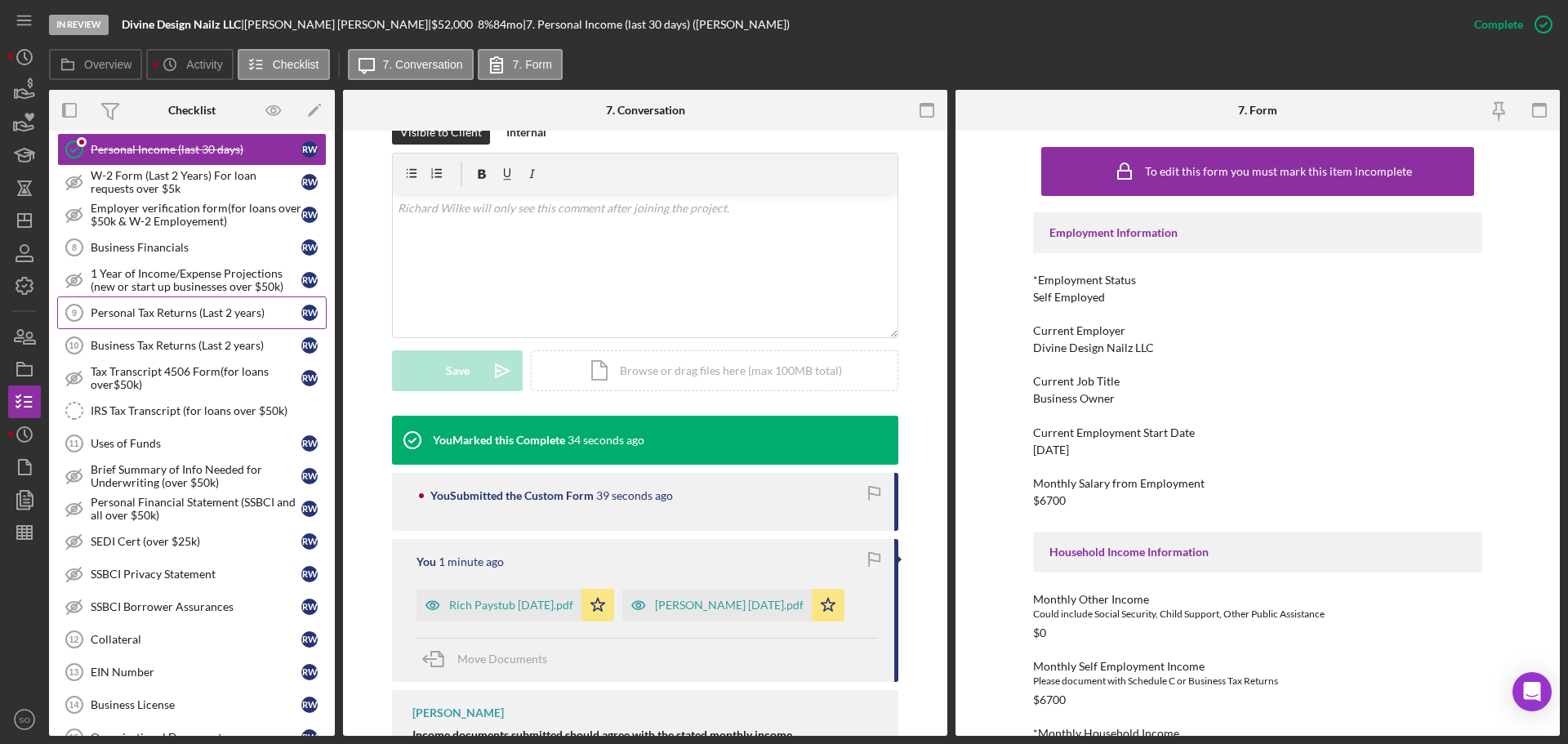
click at [201, 323] on link "Personal Tax Returns (Last 2 years) 9 Personal Tax Returns (Last 2 years) R W" at bounding box center [191, 313] width 269 height 33
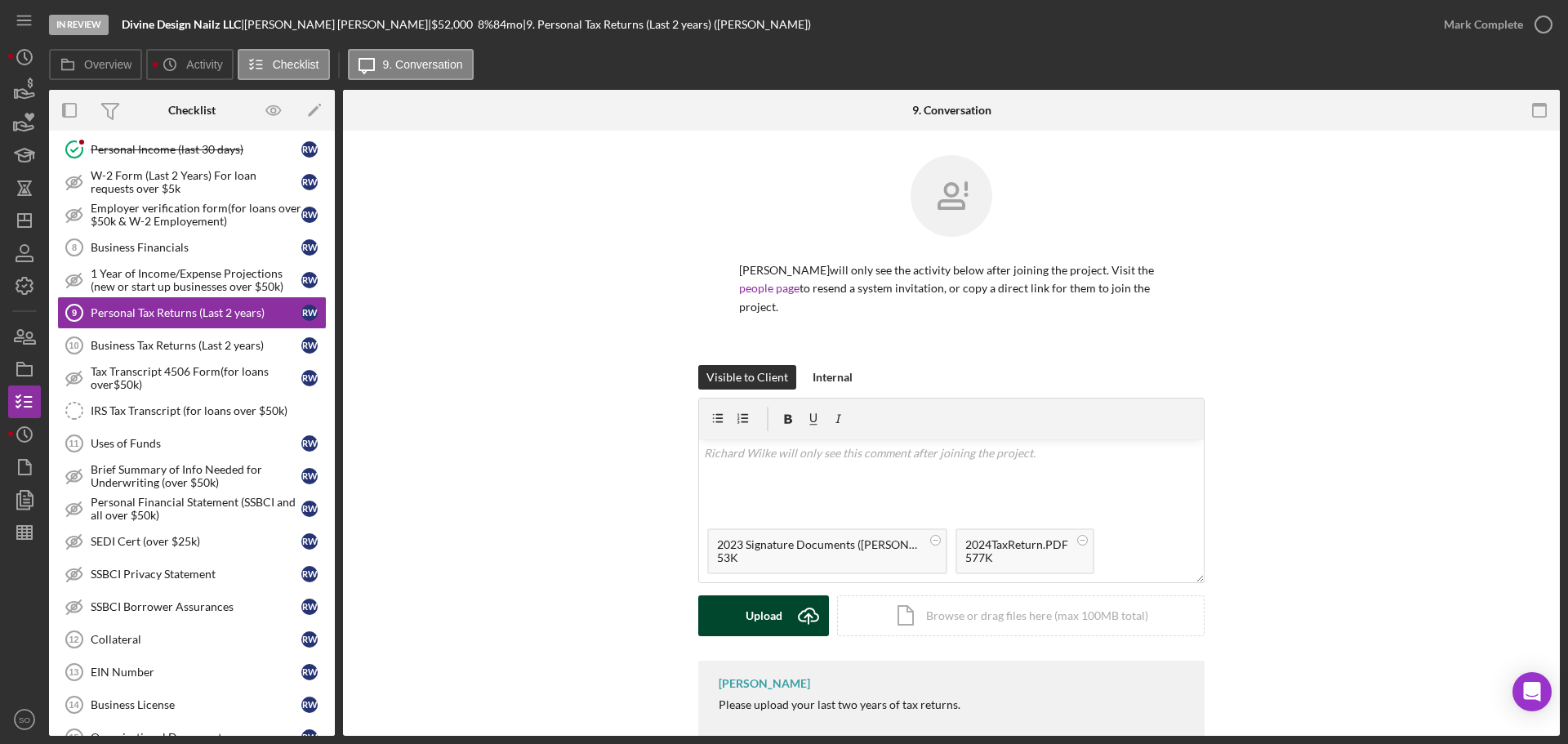
click at [757, 603] on div "Upload" at bounding box center [764, 616] width 37 height 40
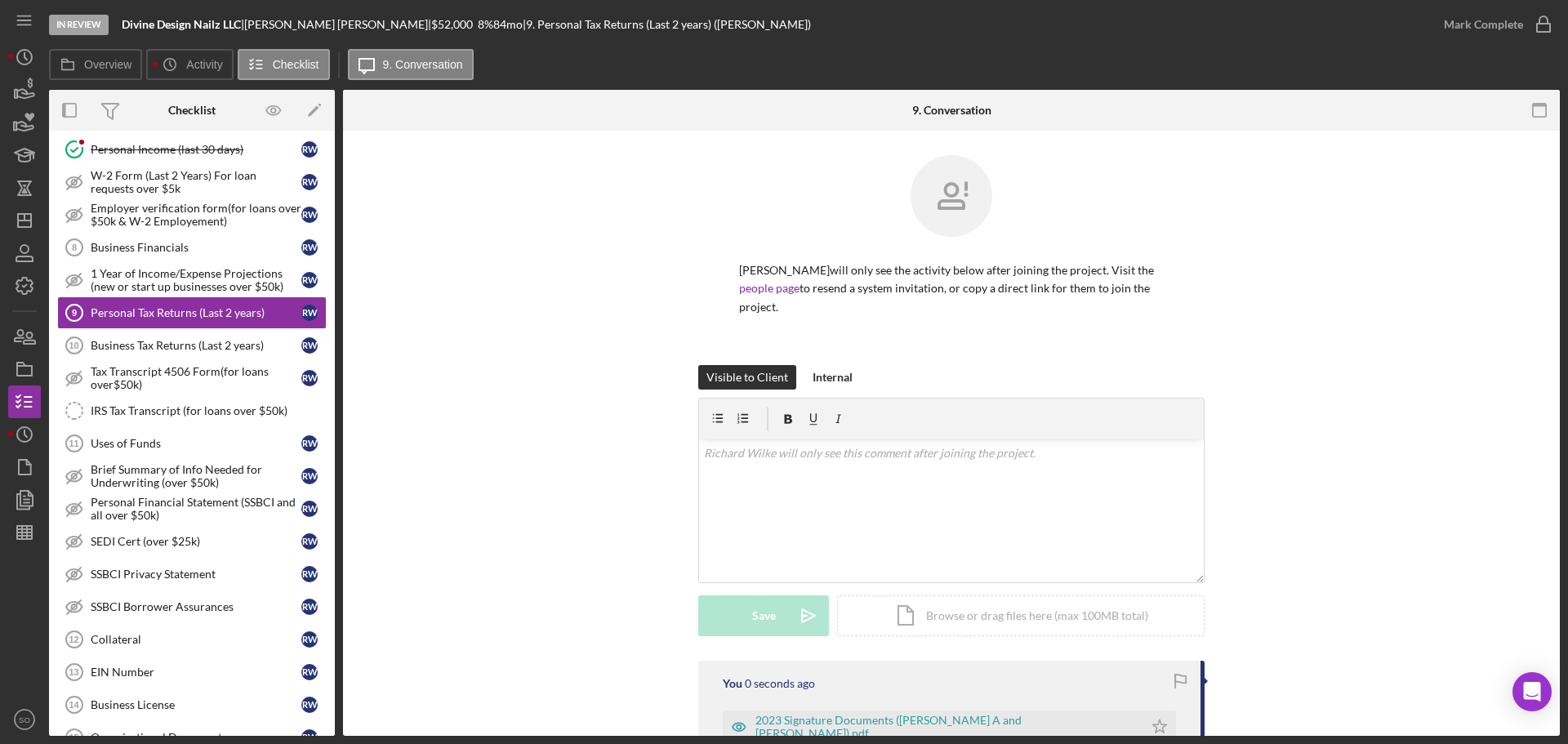
scroll to position [231, 0]
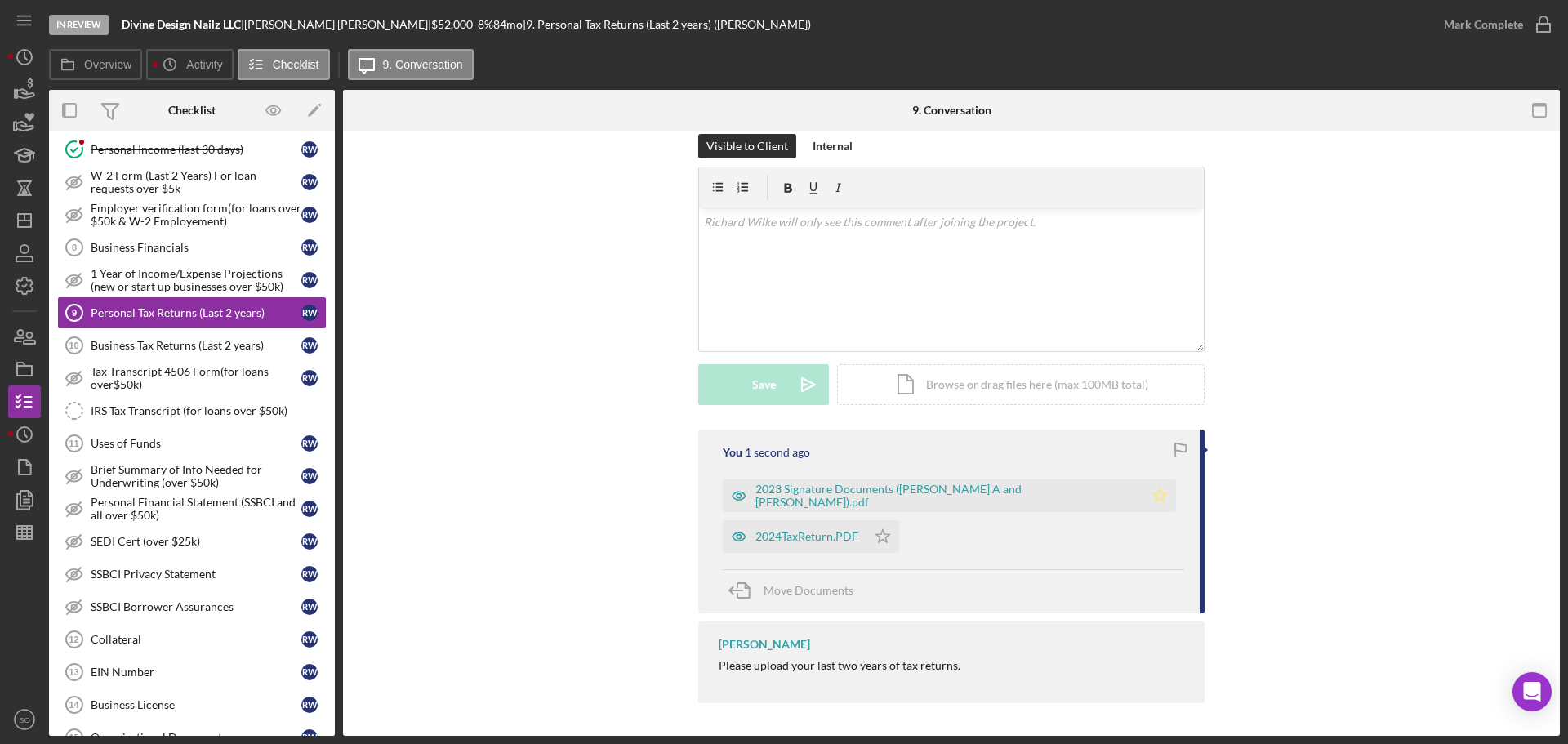
click at [1143, 499] on icon "Icon/Star" at bounding box center [1160, 497] width 33 height 33
click at [877, 539] on icon "Icon/Star" at bounding box center [883, 537] width 33 height 33
click at [1474, 23] on div "Mark Complete" at bounding box center [1483, 25] width 79 height 33
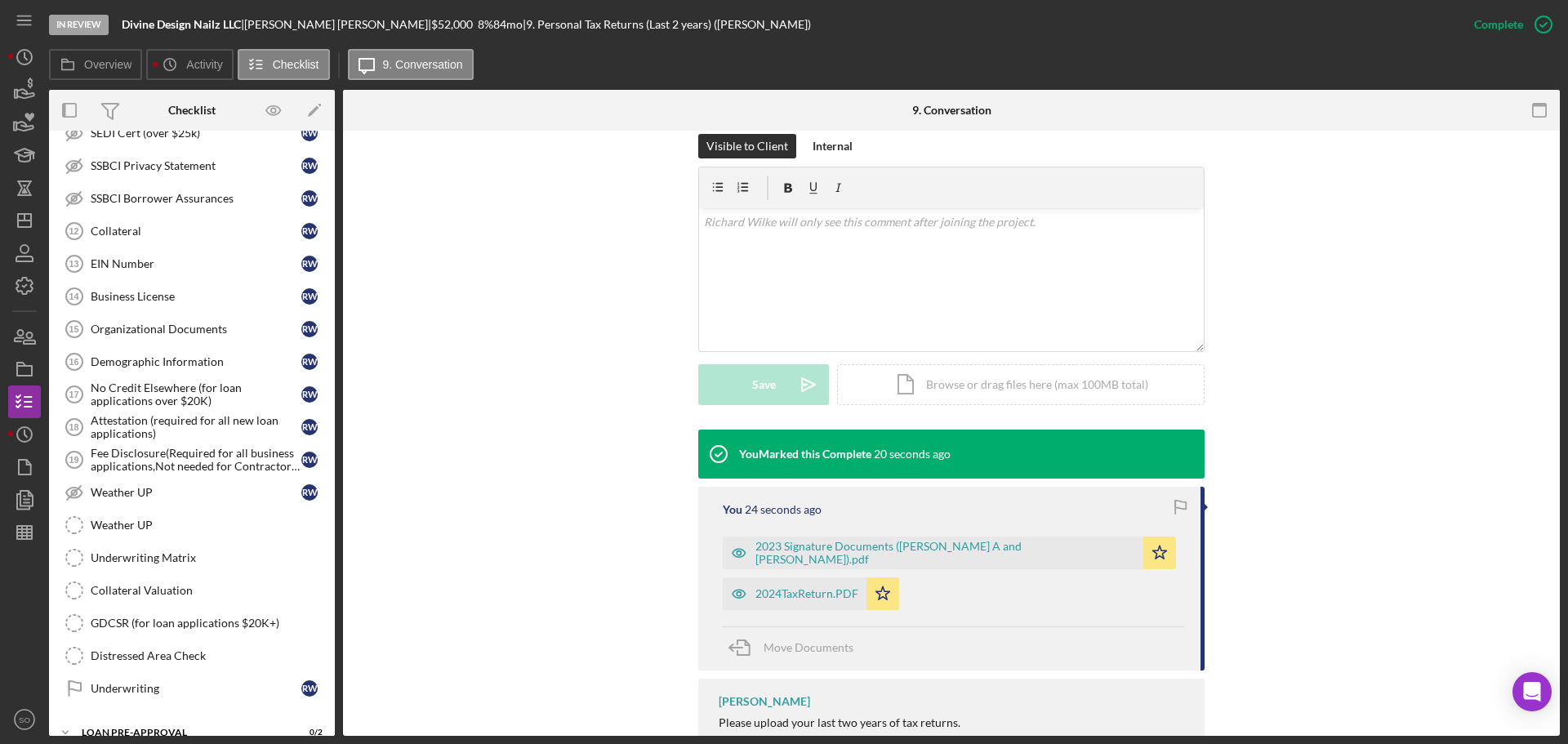
scroll to position [1144, 0]
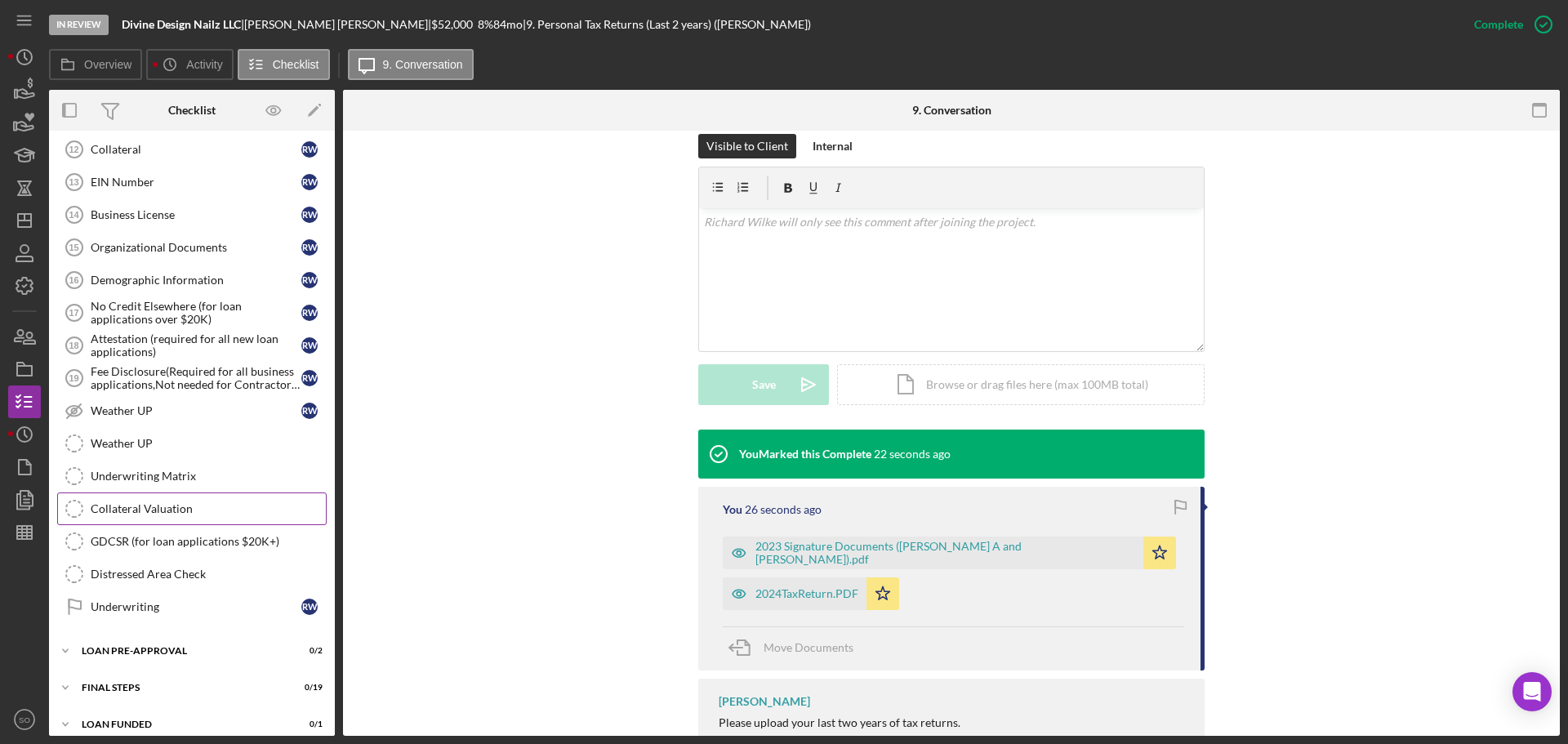
click at [217, 493] on div "Business Canvas 6 Business Canvas R W Personal Income (last 30 days) Personal I…" at bounding box center [191, 120] width 286 height 1022
click at [219, 494] on link "Collateral Valuation Collateral Valuation" at bounding box center [191, 509] width 269 height 33
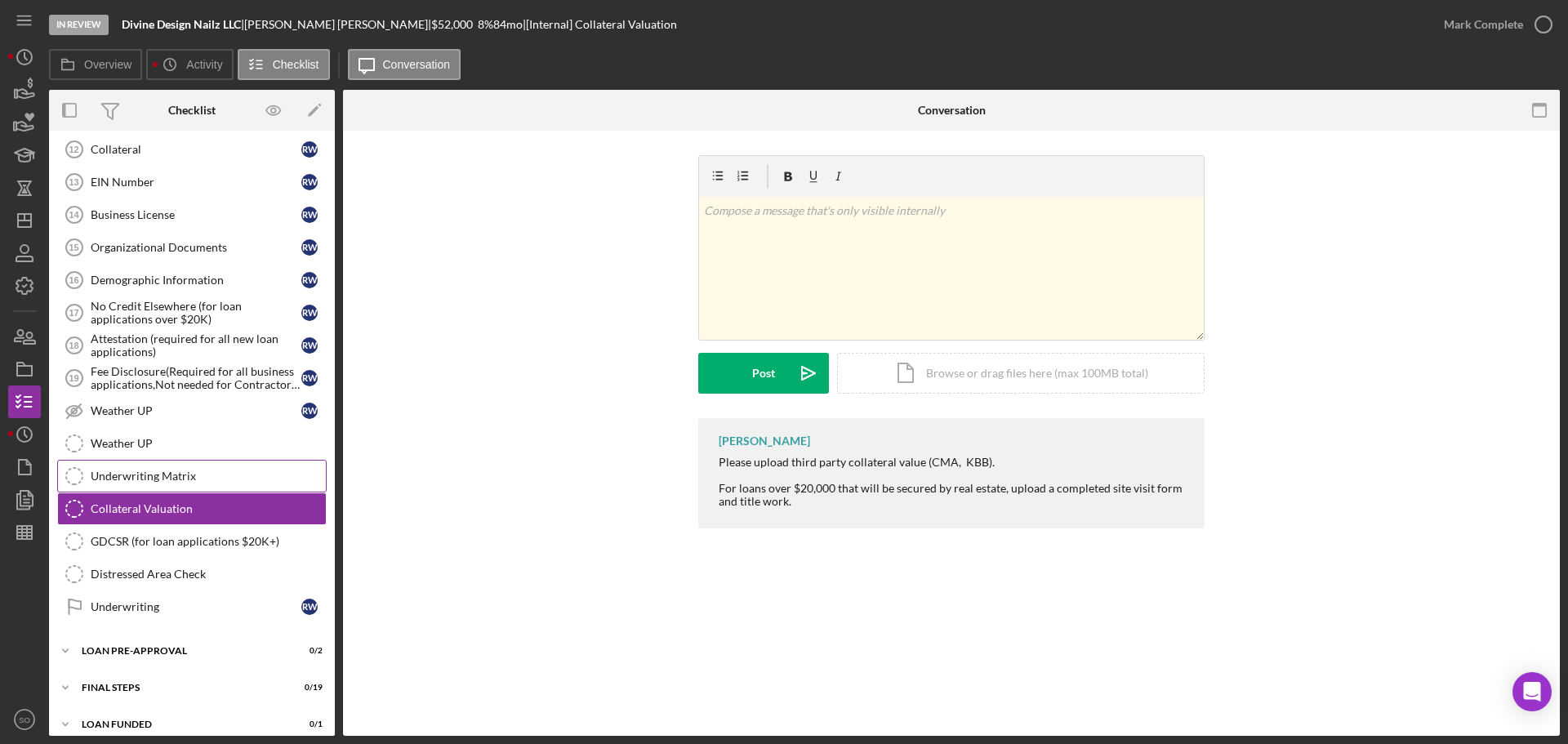
click at [167, 474] on div "Underwriting Matrix" at bounding box center [209, 476] width 235 height 13
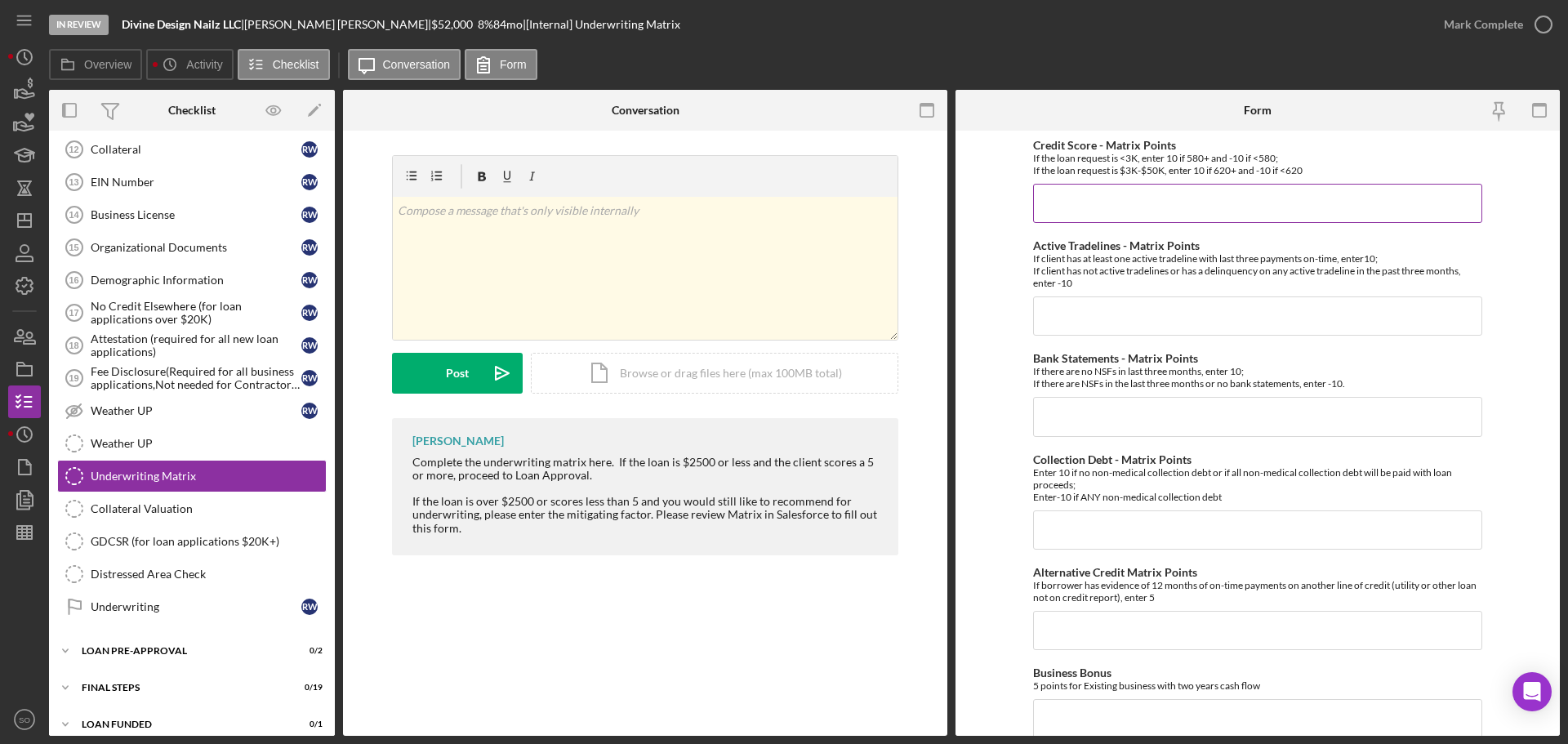
click at [1116, 198] on input "Credit Score - Matrix Points" at bounding box center [1257, 203] width 449 height 40
click at [1144, 423] on input "Bank Statements - Matrix Points" at bounding box center [1257, 417] width 449 height 40
type input "10"
click at [1226, 205] on input "Credit Score - Matrix Points" at bounding box center [1257, 203] width 449 height 40
type input "10"
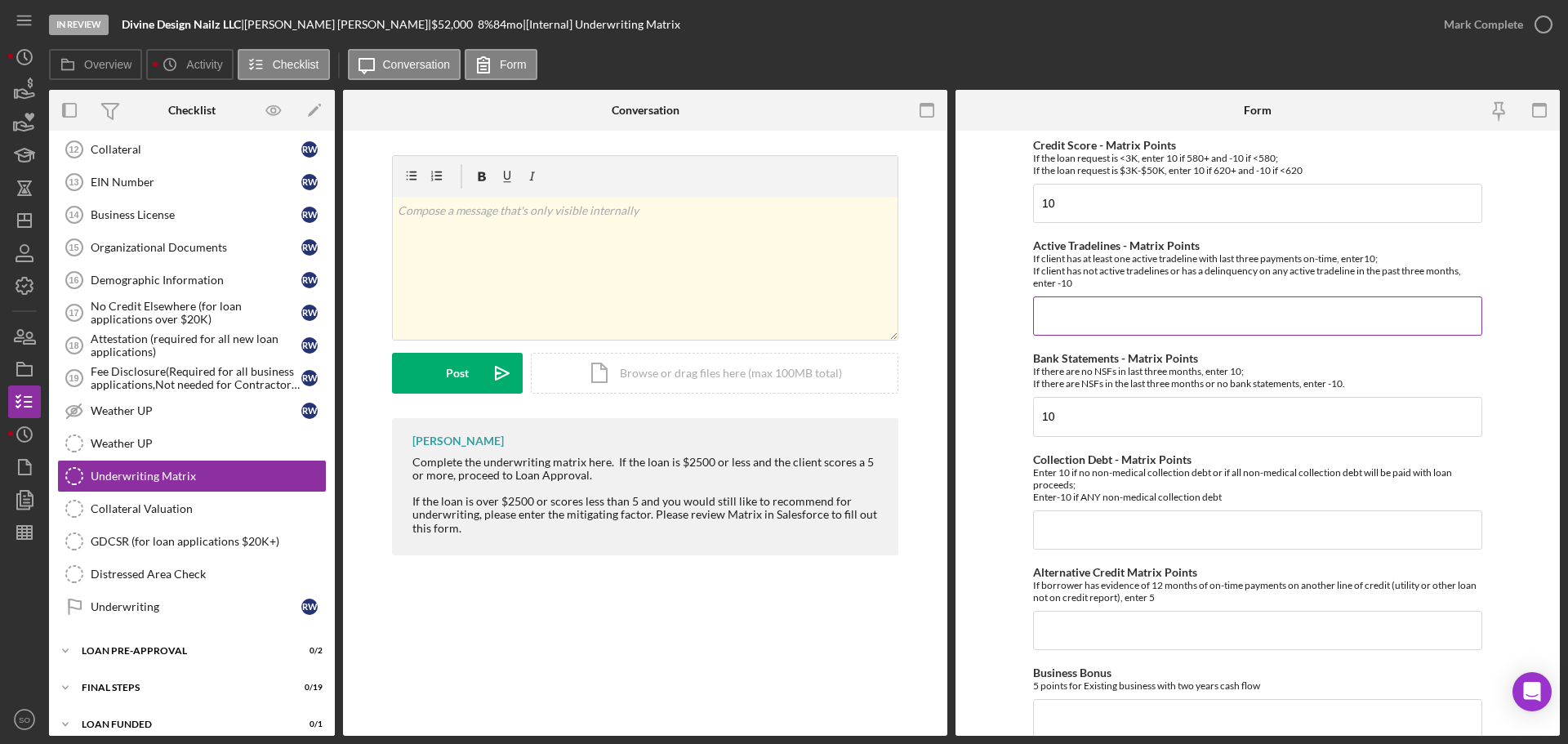
click at [1048, 315] on input "Active Tradelines - Matrix Points" at bounding box center [1257, 315] width 449 height 40
type input "10"
click at [1096, 524] on input "Collection Debt - Matrix Points" at bounding box center [1257, 530] width 449 height 40
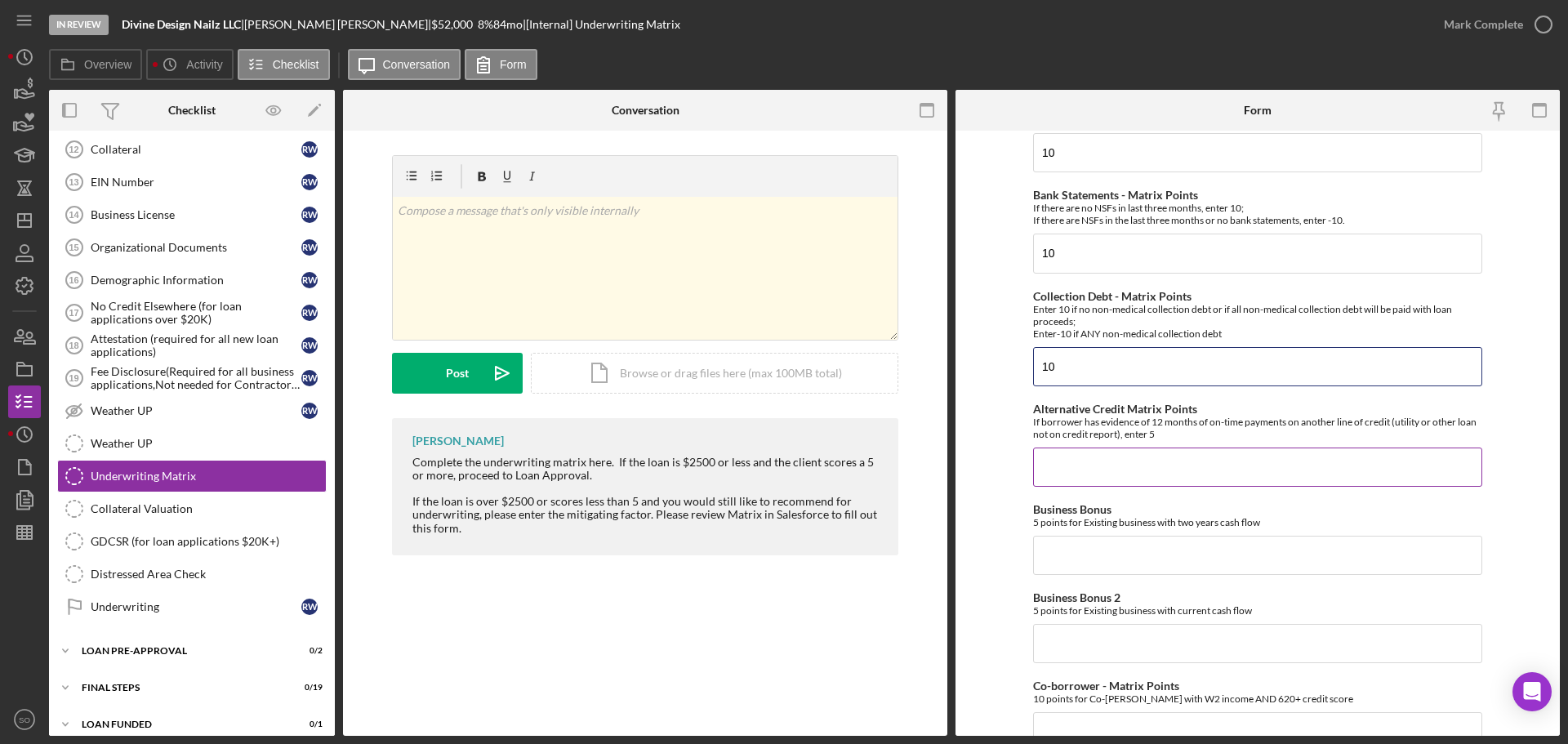
type input "10"
click at [1106, 461] on input "Alternative Credit Matrix Points" at bounding box center [1257, 467] width 449 height 40
type input "0"
click at [1161, 538] on input "Business Bonus" at bounding box center [1257, 555] width 449 height 40
type input "0"
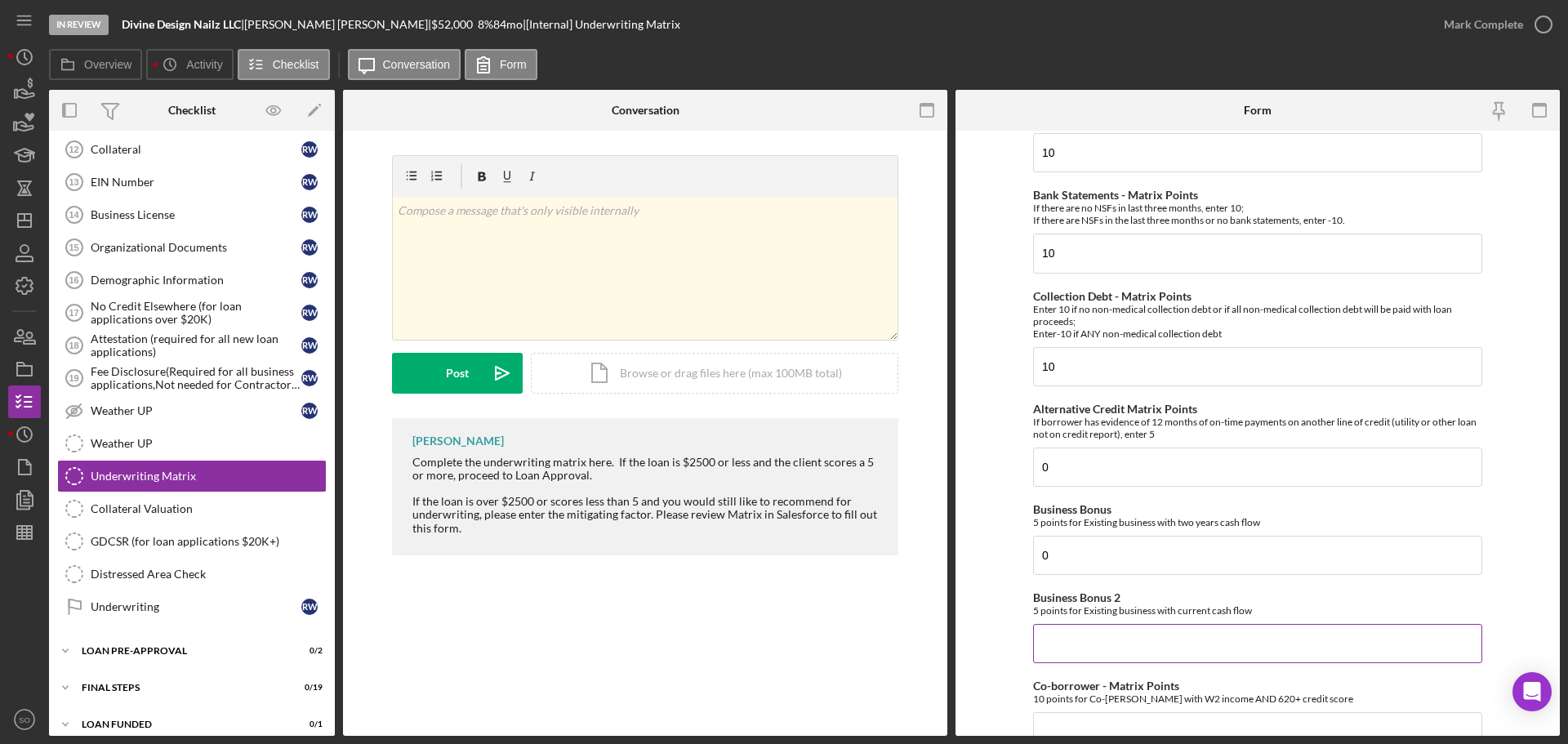
click at [1126, 638] on input "Business Bonus 2" at bounding box center [1257, 644] width 449 height 40
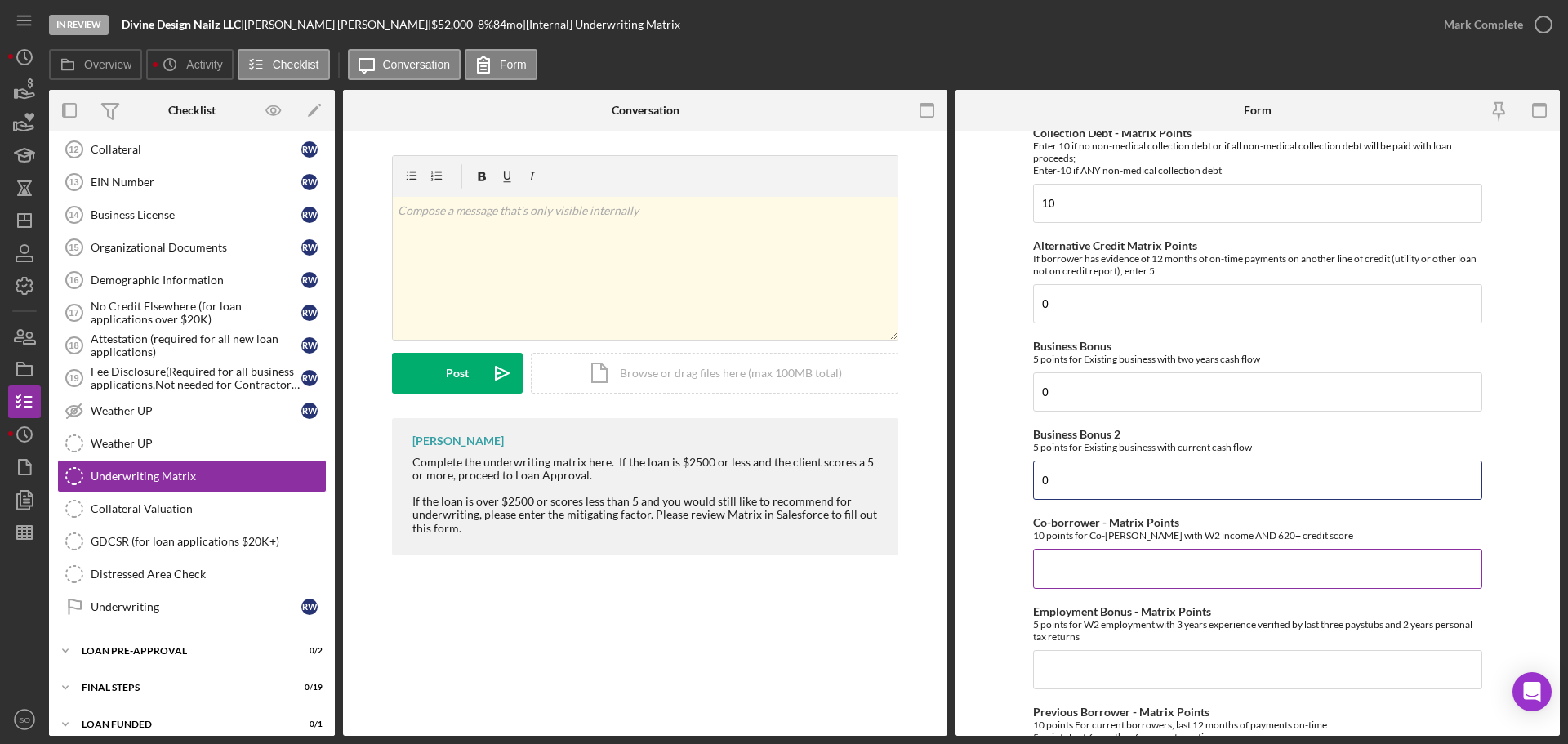
type input "0"
click at [1103, 567] on input "Co-borrower - Matrix Points" at bounding box center [1257, 568] width 449 height 40
type input "0"
click at [1076, 653] on input "Employment Bonus - Matrix Points" at bounding box center [1257, 670] width 449 height 40
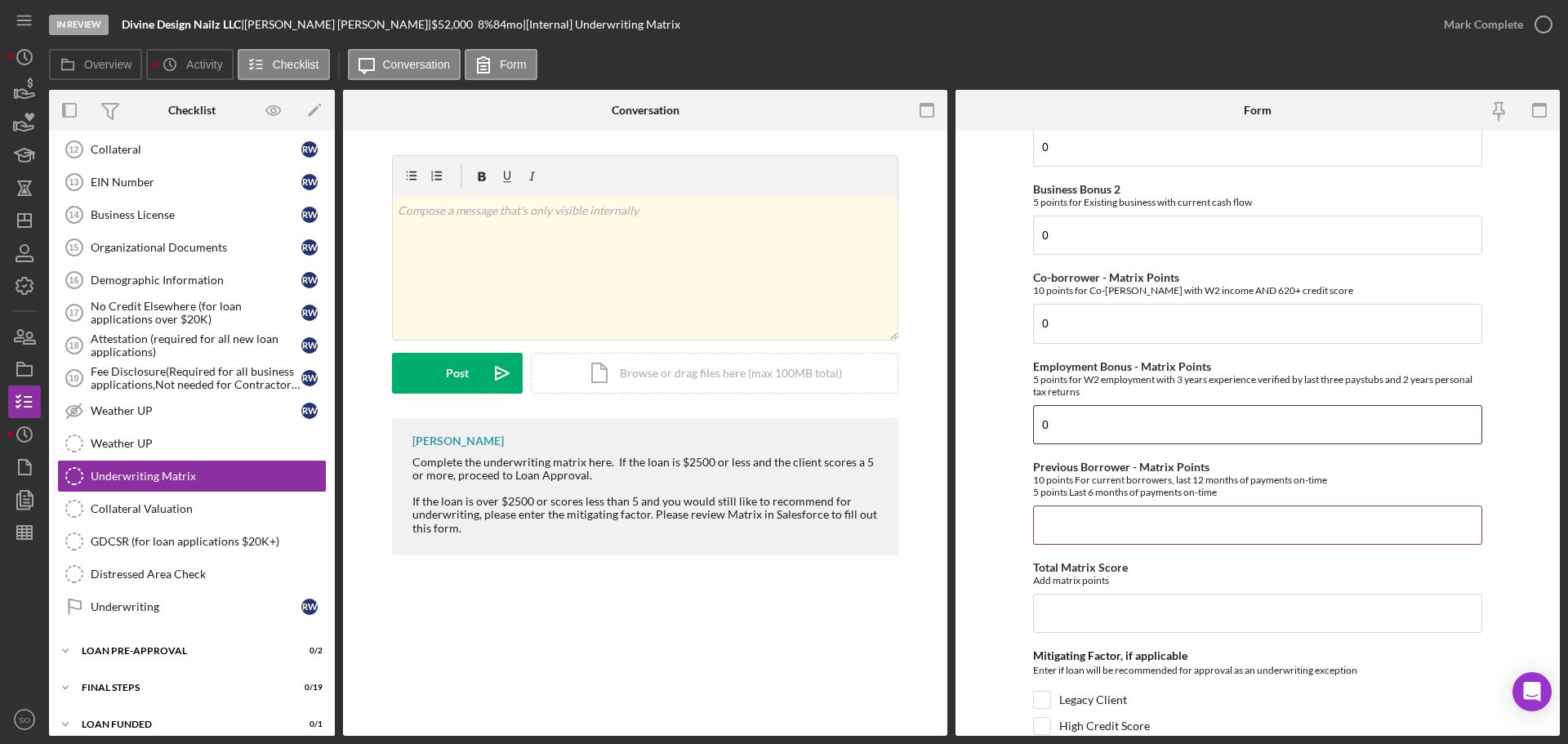
type input "0"
click at [1106, 512] on input "Previous Borrower - Matrix Points" at bounding box center [1257, 525] width 449 height 40
type input "0"
click at [1092, 607] on input "Total Matrix Score" at bounding box center [1257, 613] width 449 height 40
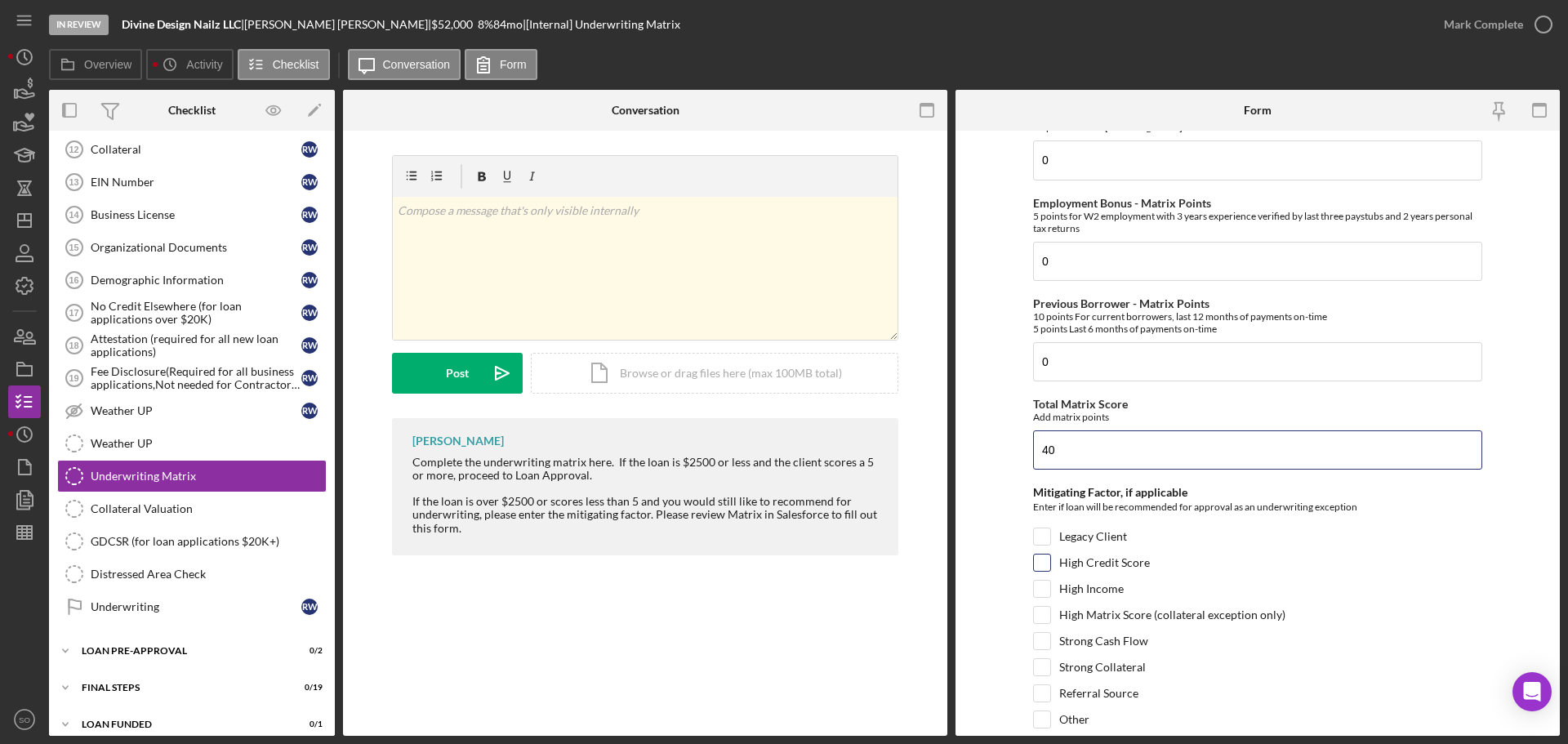
type input "40"
click at [1042, 562] on input "High Credit Score" at bounding box center [1042, 563] width 17 height 17
checkbox input "true"
click at [1039, 594] on input "High Income" at bounding box center [1042, 589] width 17 height 17
checkbox input "true"
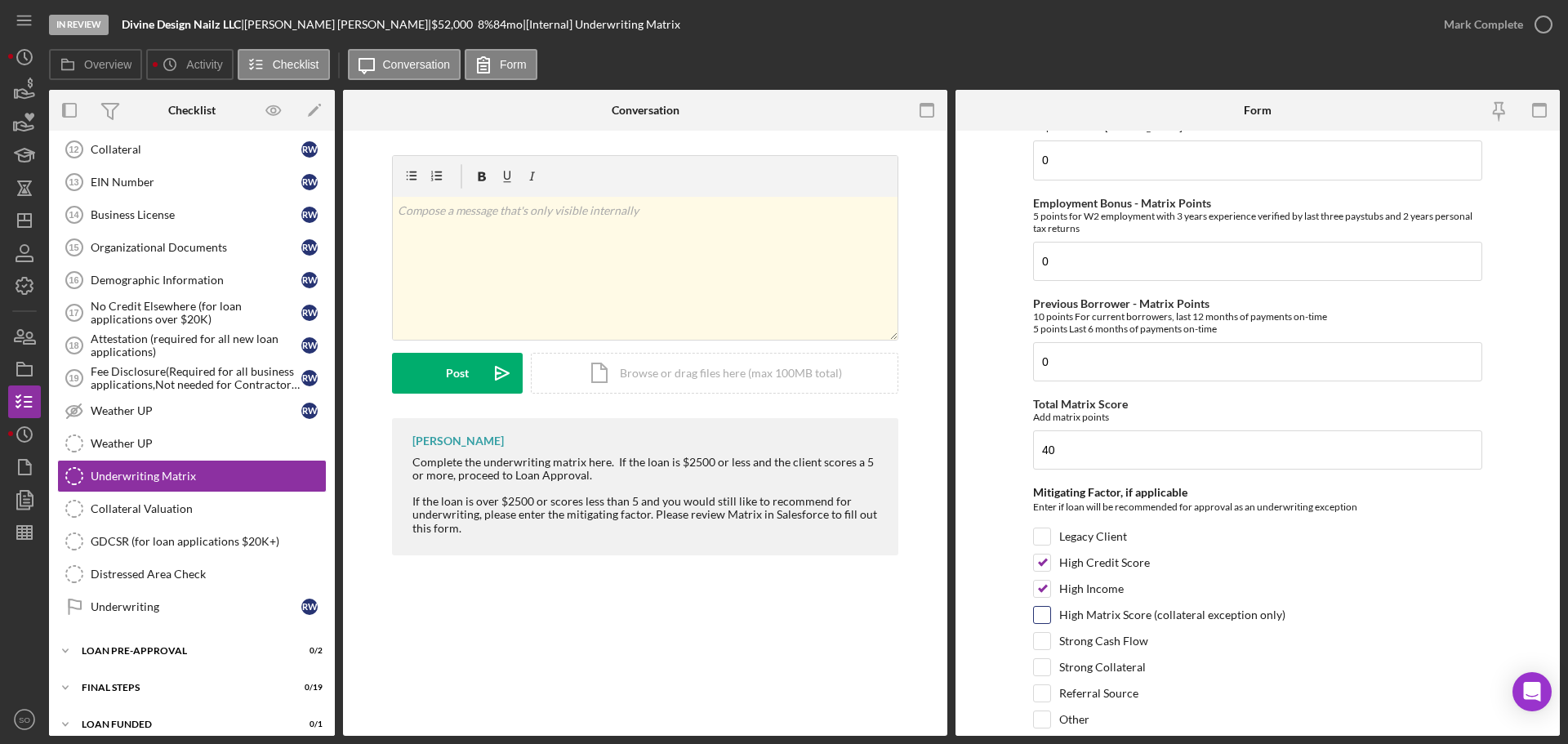
click at [1044, 612] on input "High Matrix Score (collateral exception only)" at bounding box center [1042, 615] width 17 height 17
checkbox input "true"
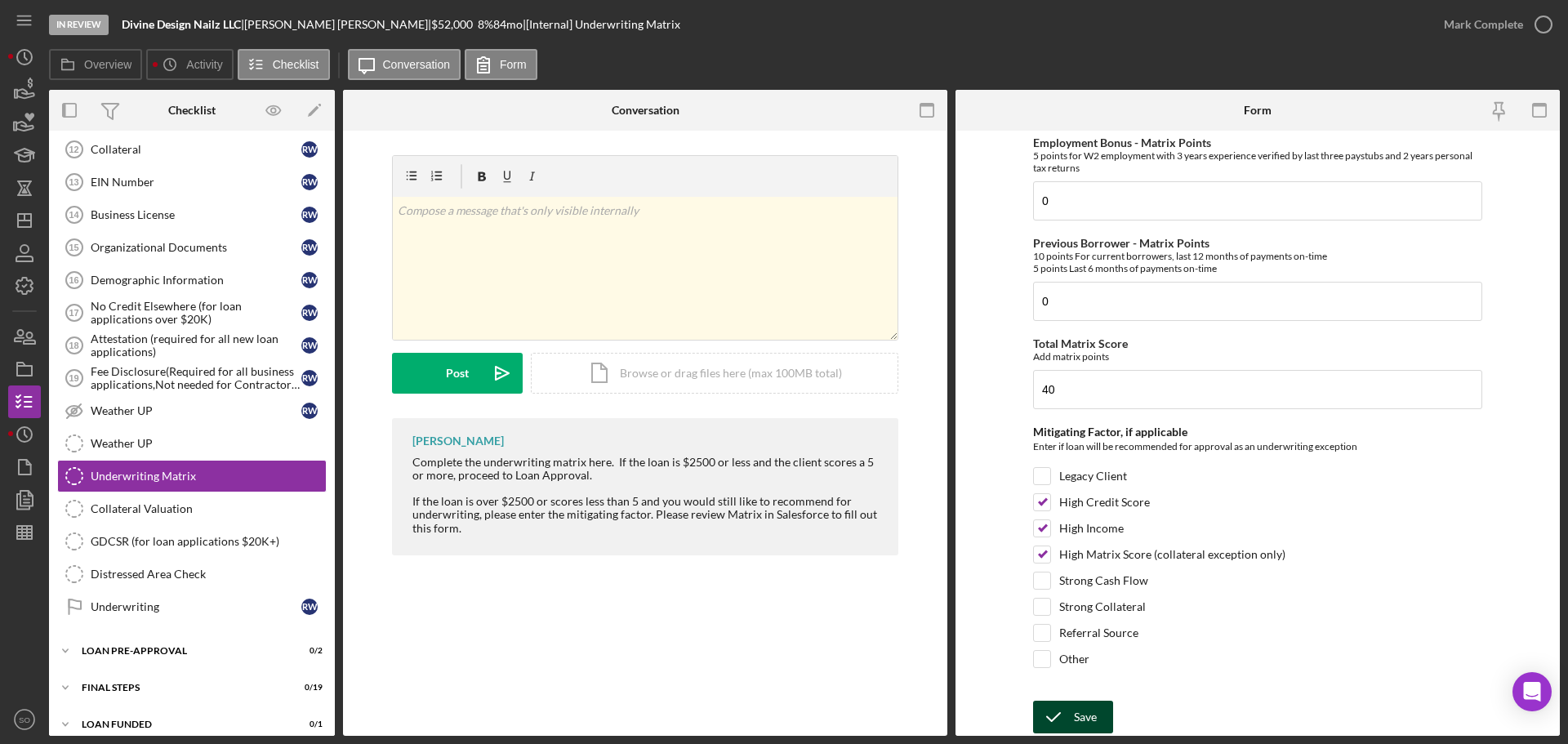
click at [1074, 723] on div "Save" at bounding box center [1085, 717] width 23 height 33
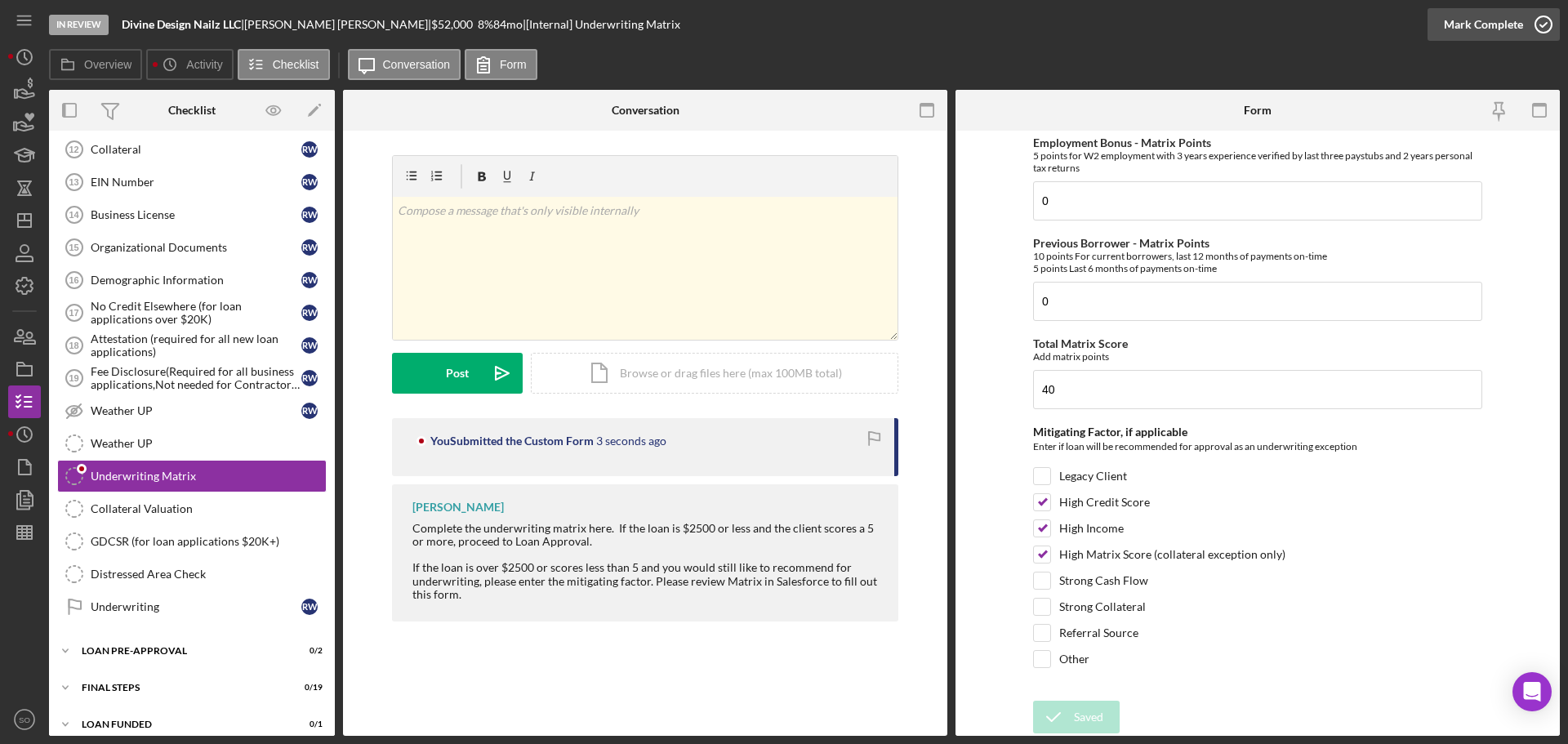
click at [1488, 29] on div "Mark Complete" at bounding box center [1483, 25] width 79 height 33
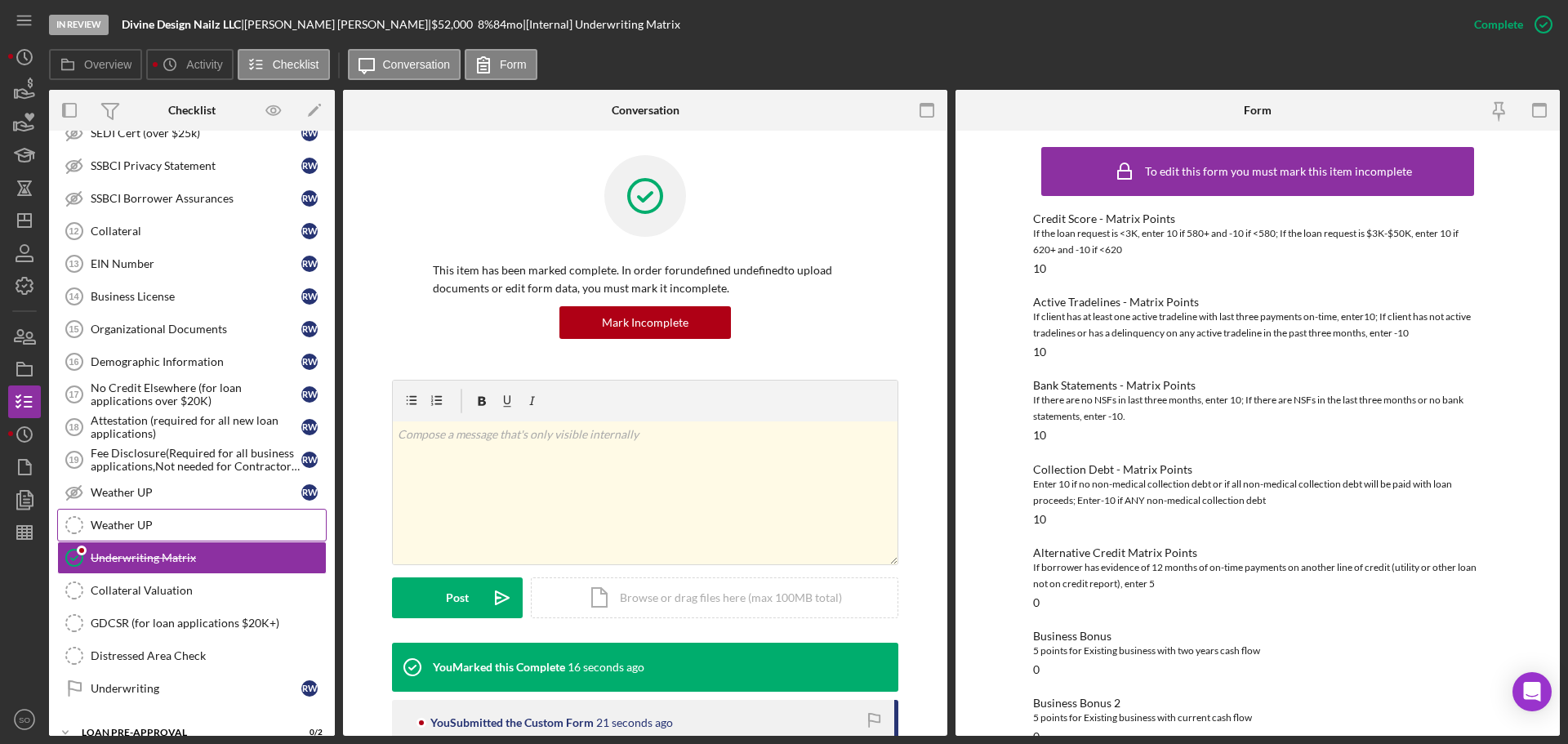
scroll to position [1158, 0]
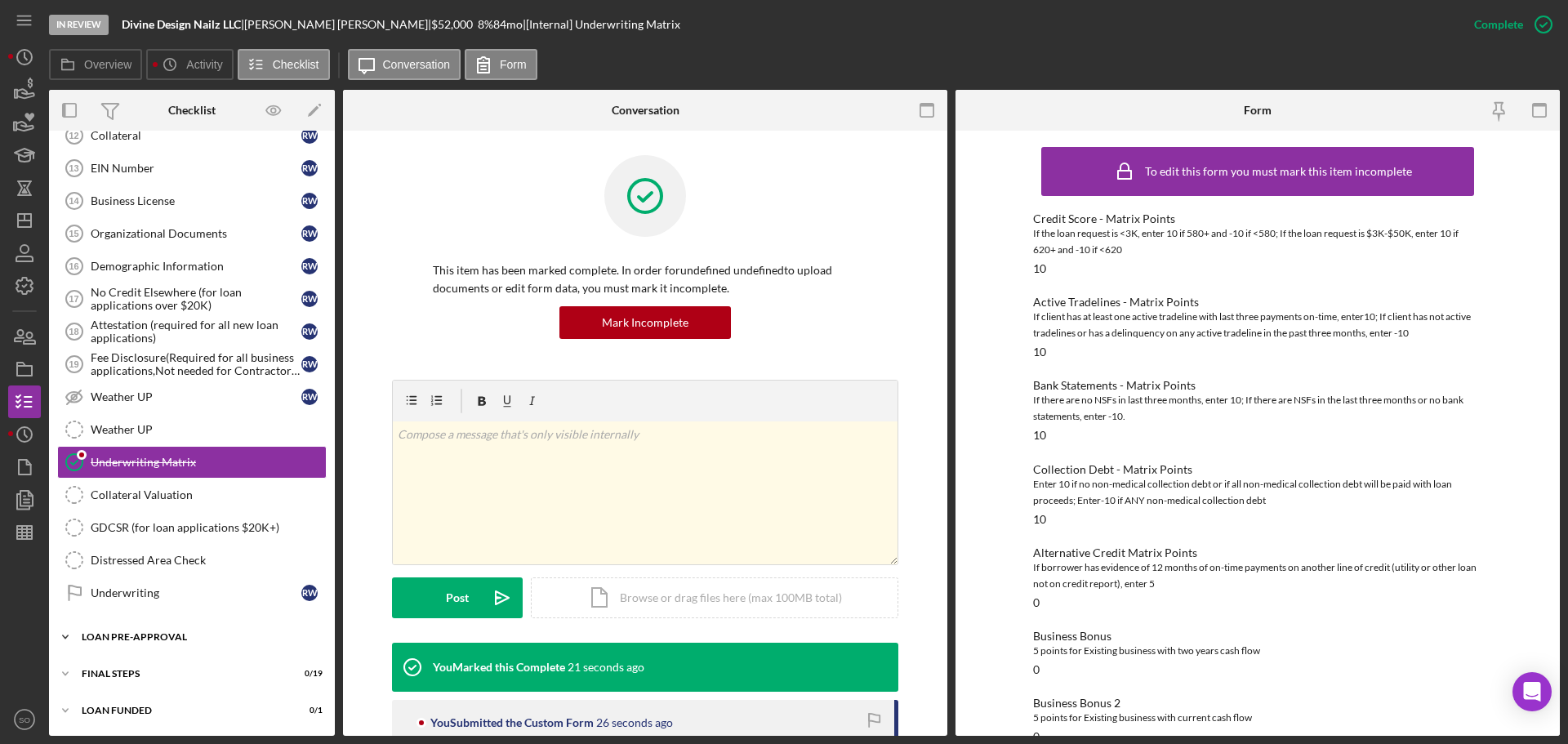
click at [167, 634] on div "LOAN PRE-APPROVAL" at bounding box center [198, 637] width 233 height 10
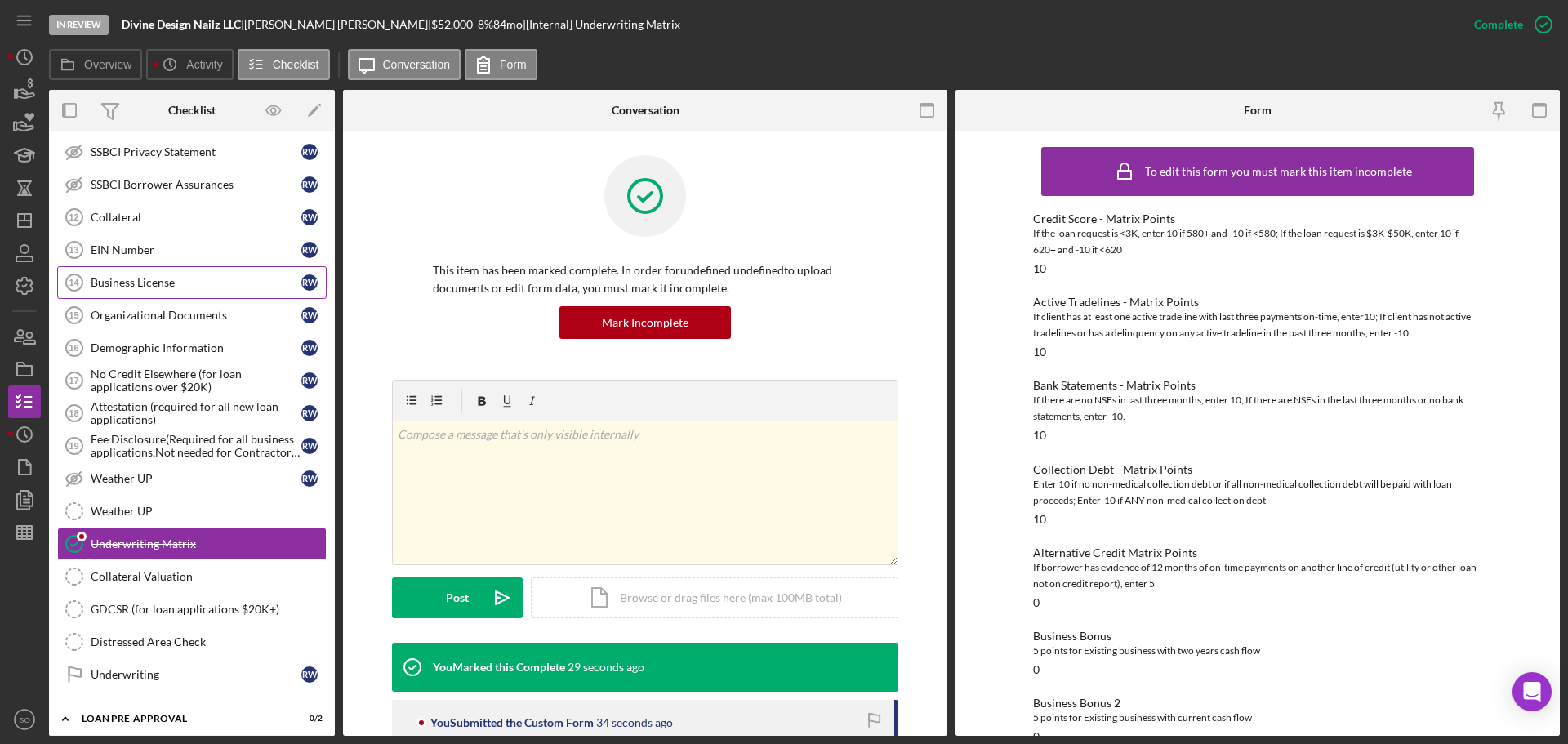
scroll to position [1232, 0]
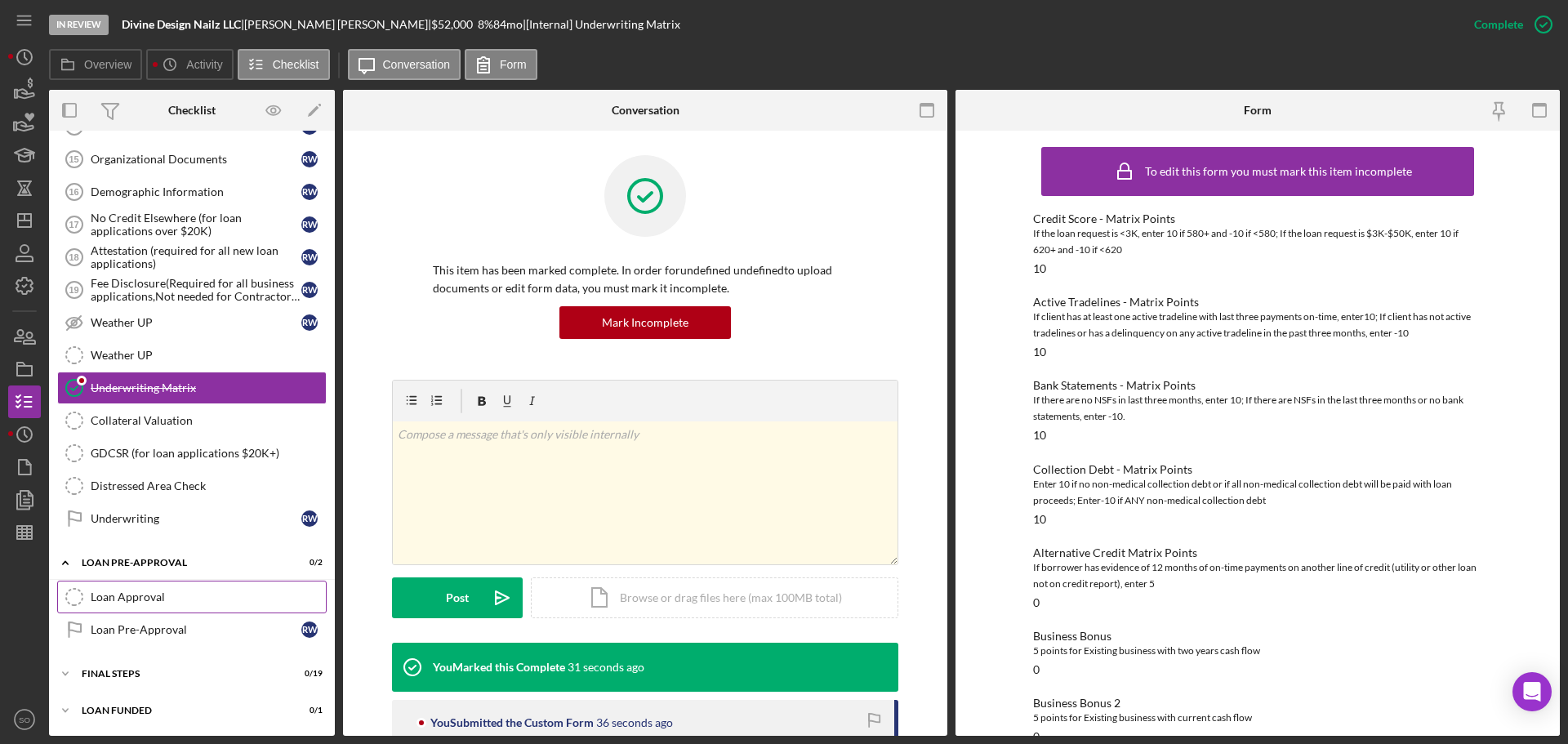
click at [143, 592] on div "Loan Approval" at bounding box center [209, 597] width 235 height 13
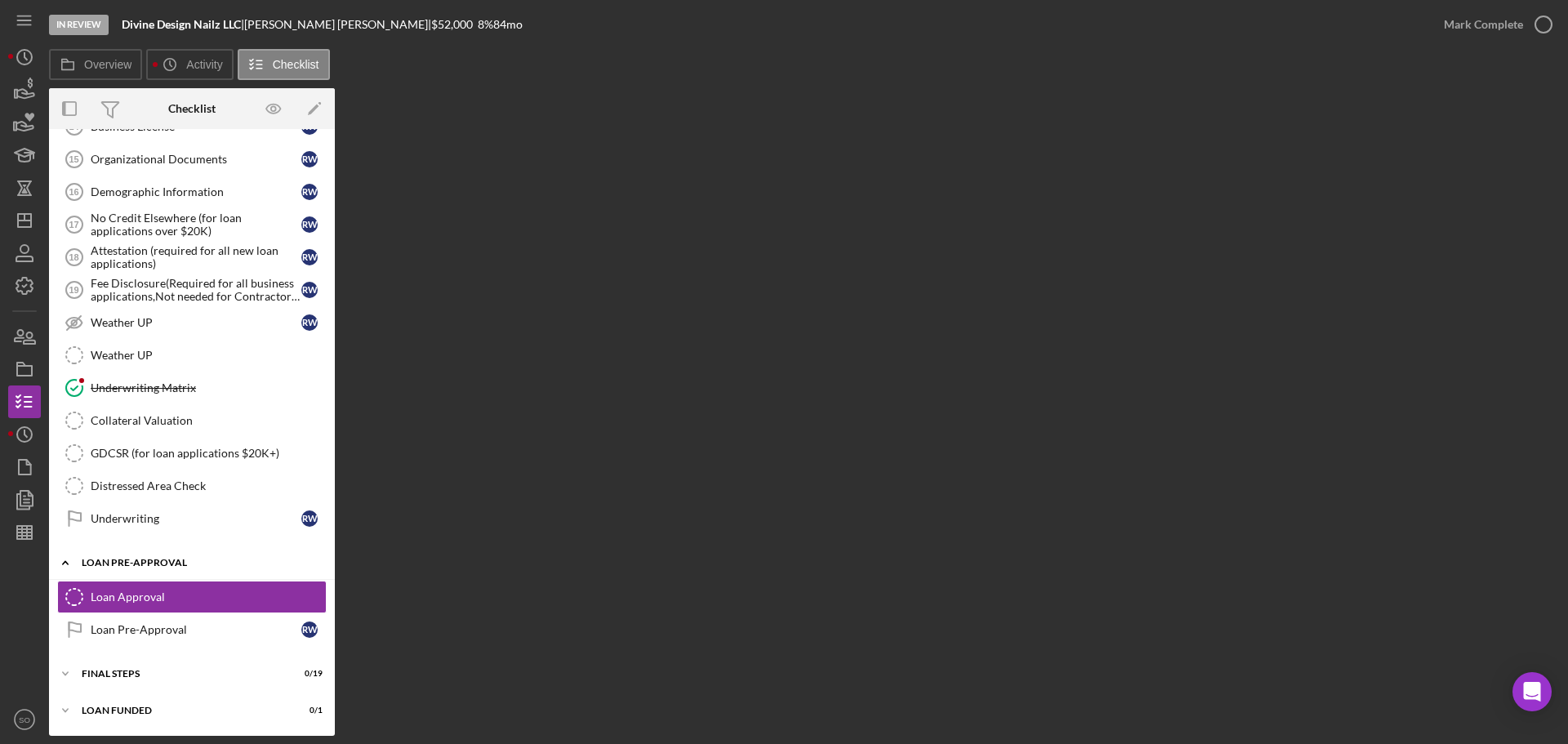
scroll to position [1232, 0]
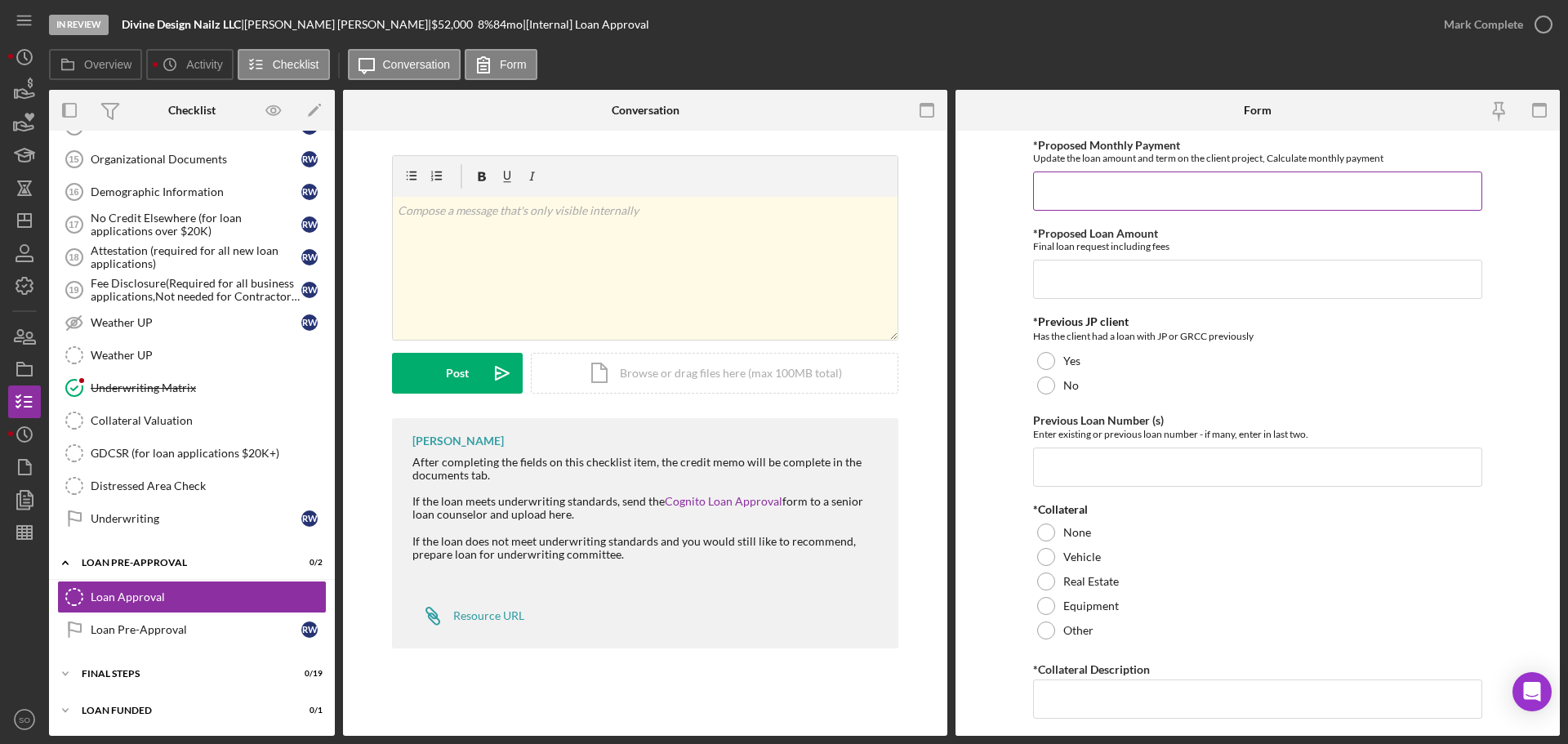
click at [1118, 193] on input "*Proposed Monthly Payment" at bounding box center [1257, 191] width 449 height 40
type input "$1,187"
click at [1046, 266] on input "*Proposed Loan Amount" at bounding box center [1257, 280] width 449 height 40
type input "$53,000"
click at [982, 303] on form "*Proposed Monthly Payment Update the loan amount and term on the client project…" at bounding box center [1256, 433] width 604 height 605
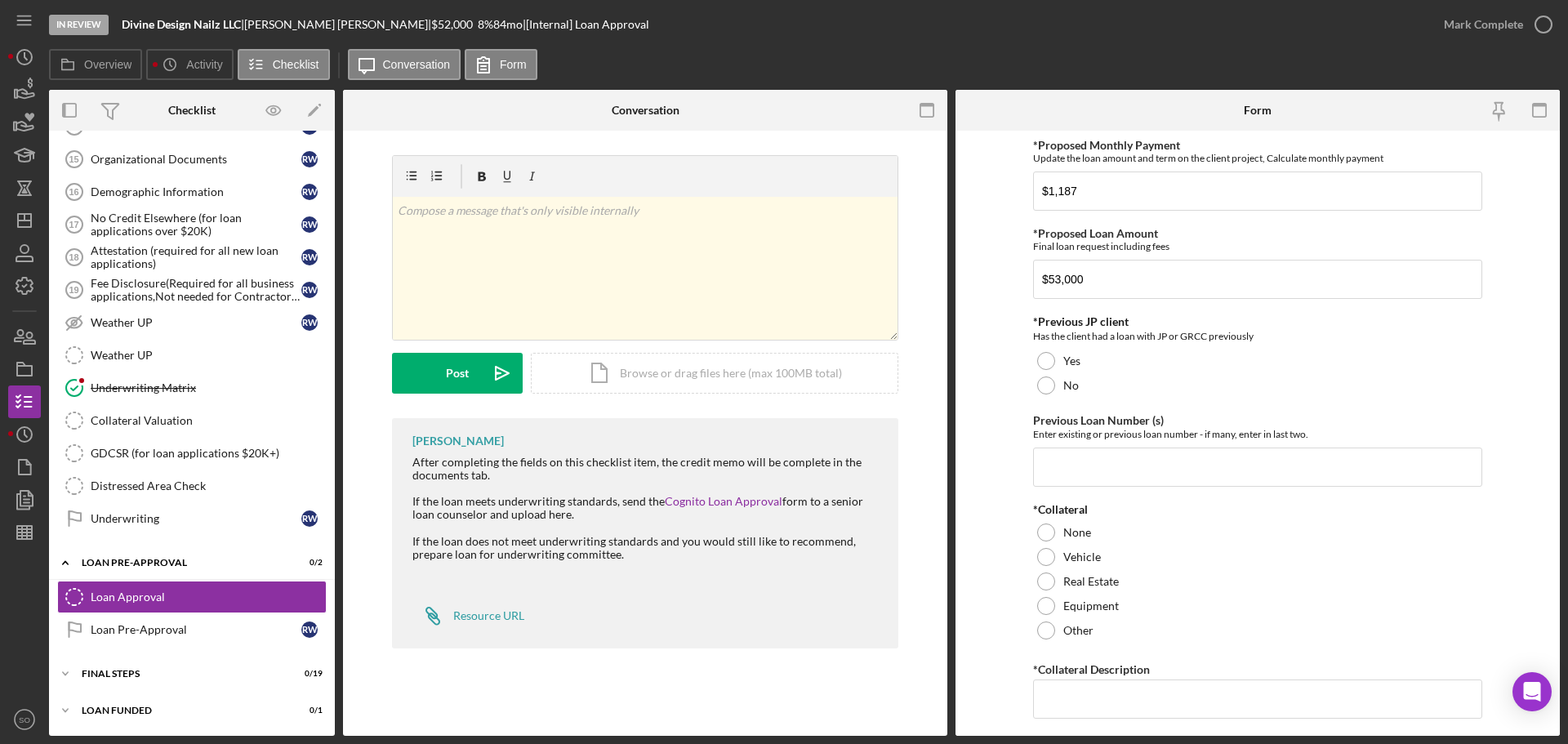
scroll to position [82, 0]
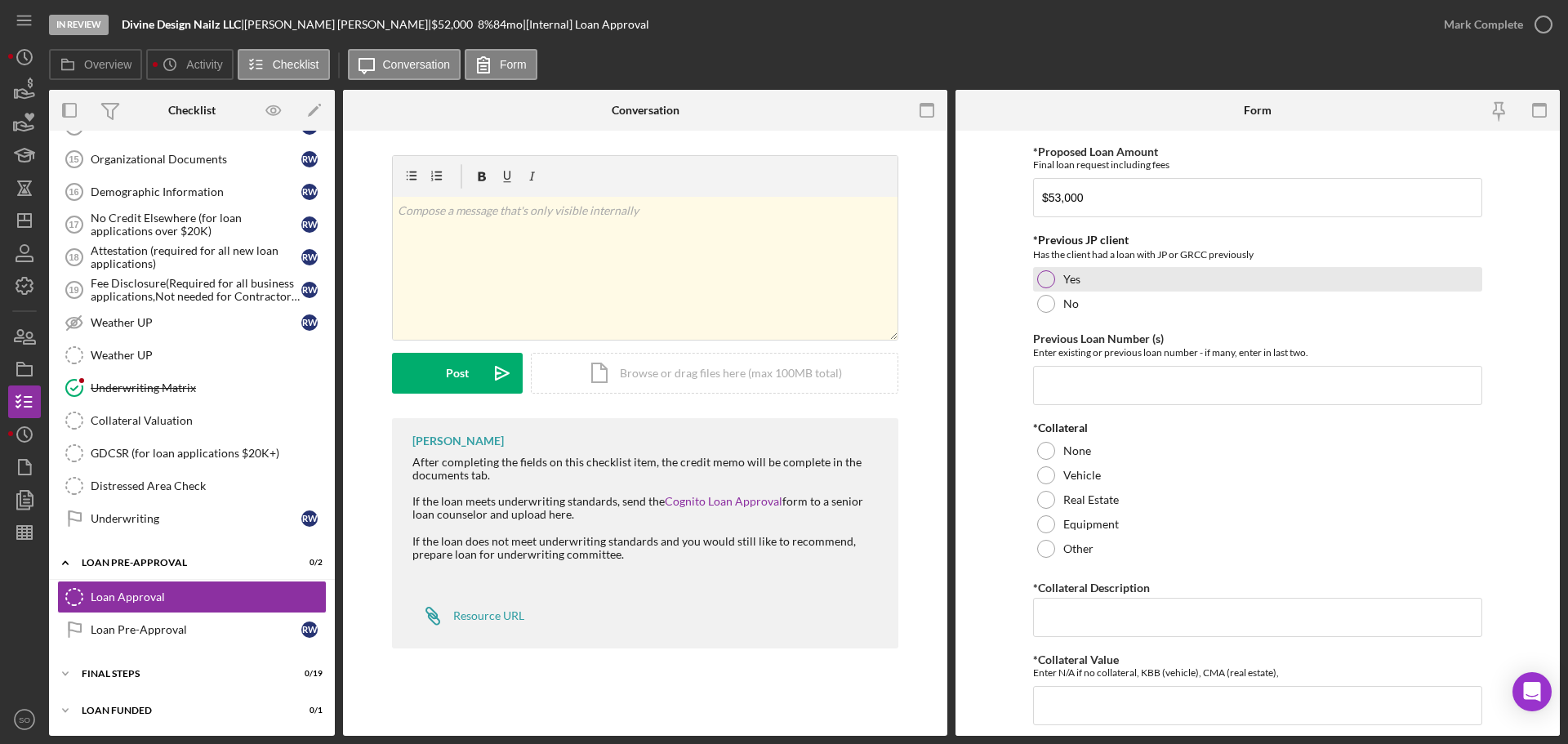
click at [1051, 280] on div at bounding box center [1046, 280] width 18 height 18
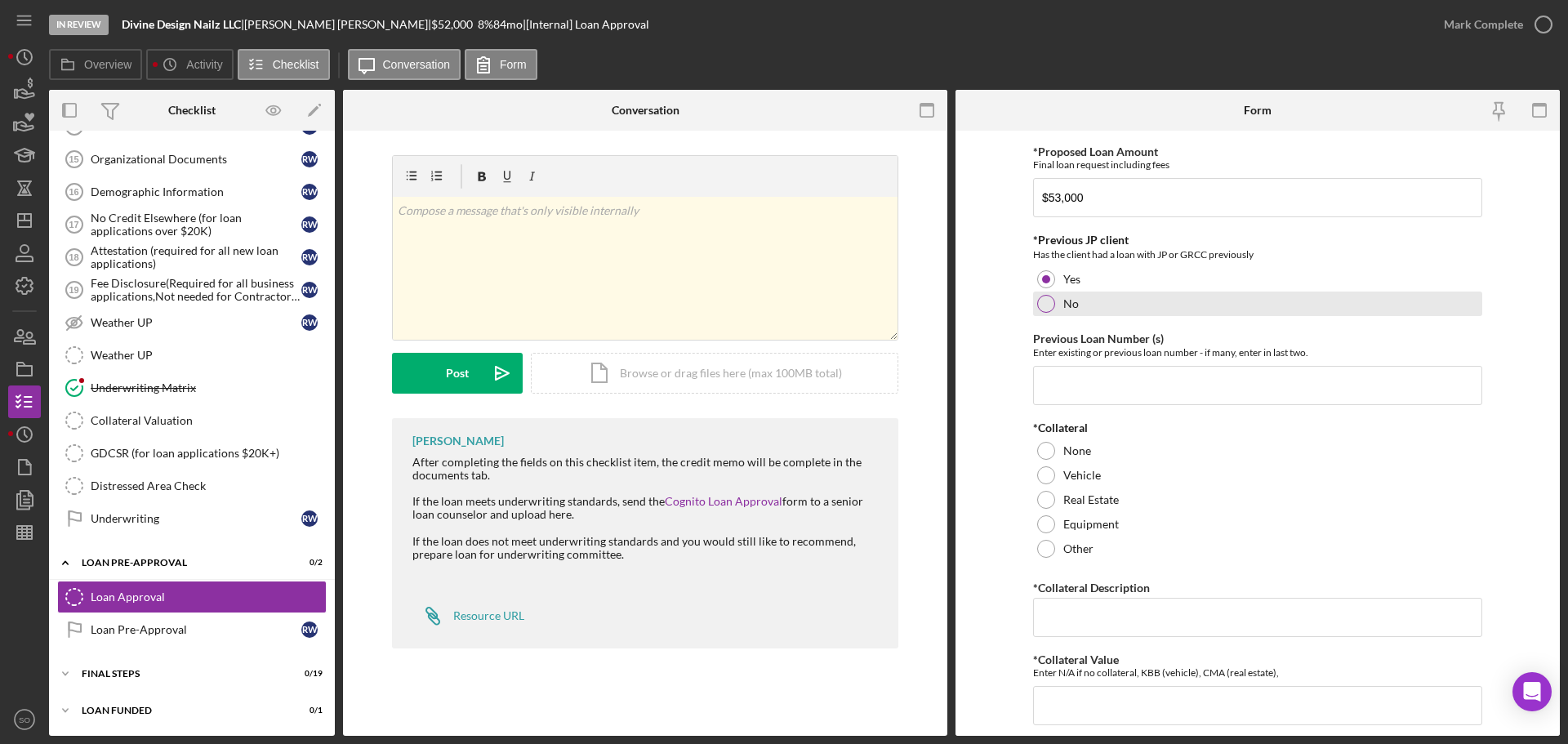
click at [1038, 304] on div at bounding box center [1046, 304] width 18 height 18
click at [1082, 371] on input "Previous Loan Number (s)" at bounding box center [1257, 385] width 449 height 40
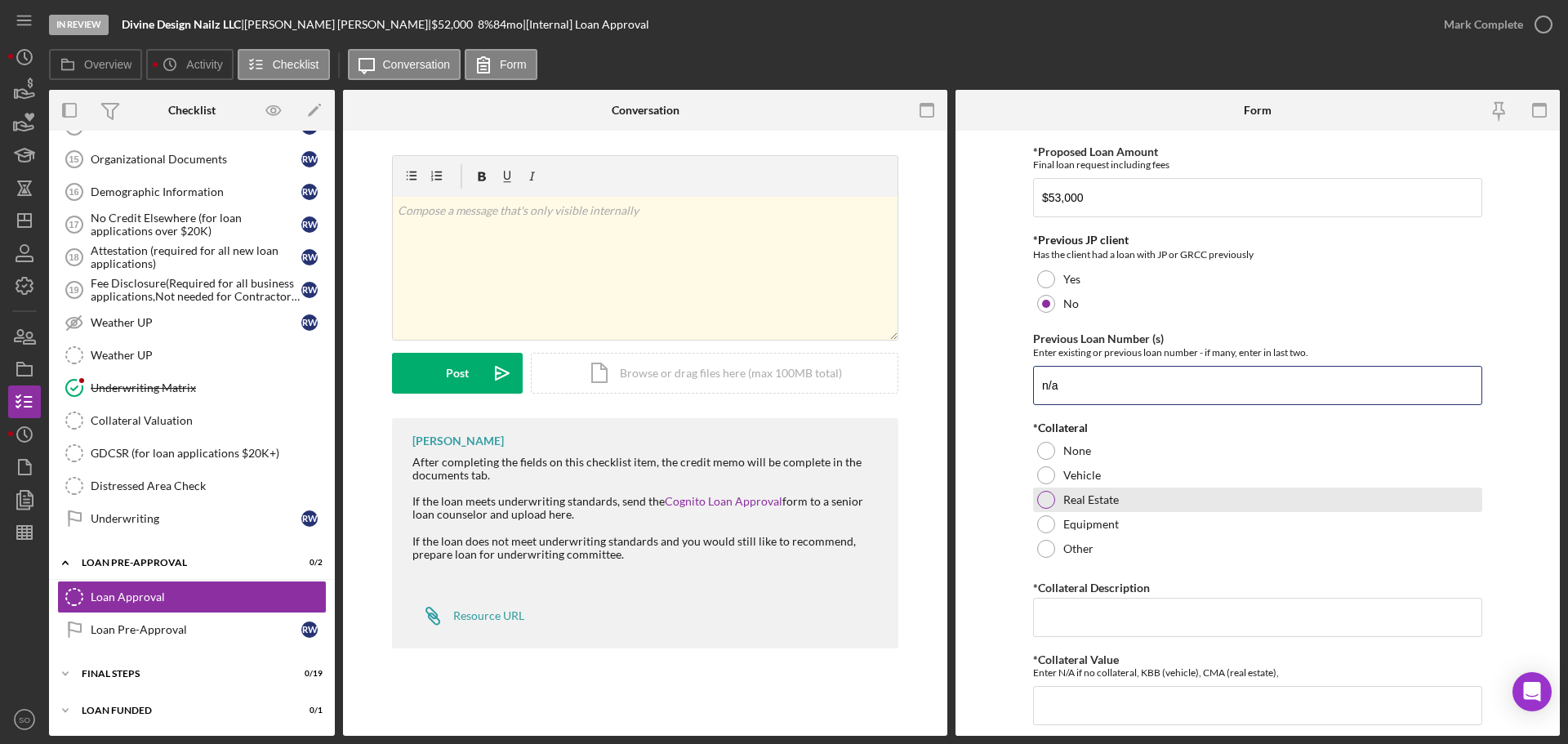
type input "n/a"
click at [1065, 499] on label "Real Estate" at bounding box center [1091, 500] width 55 height 13
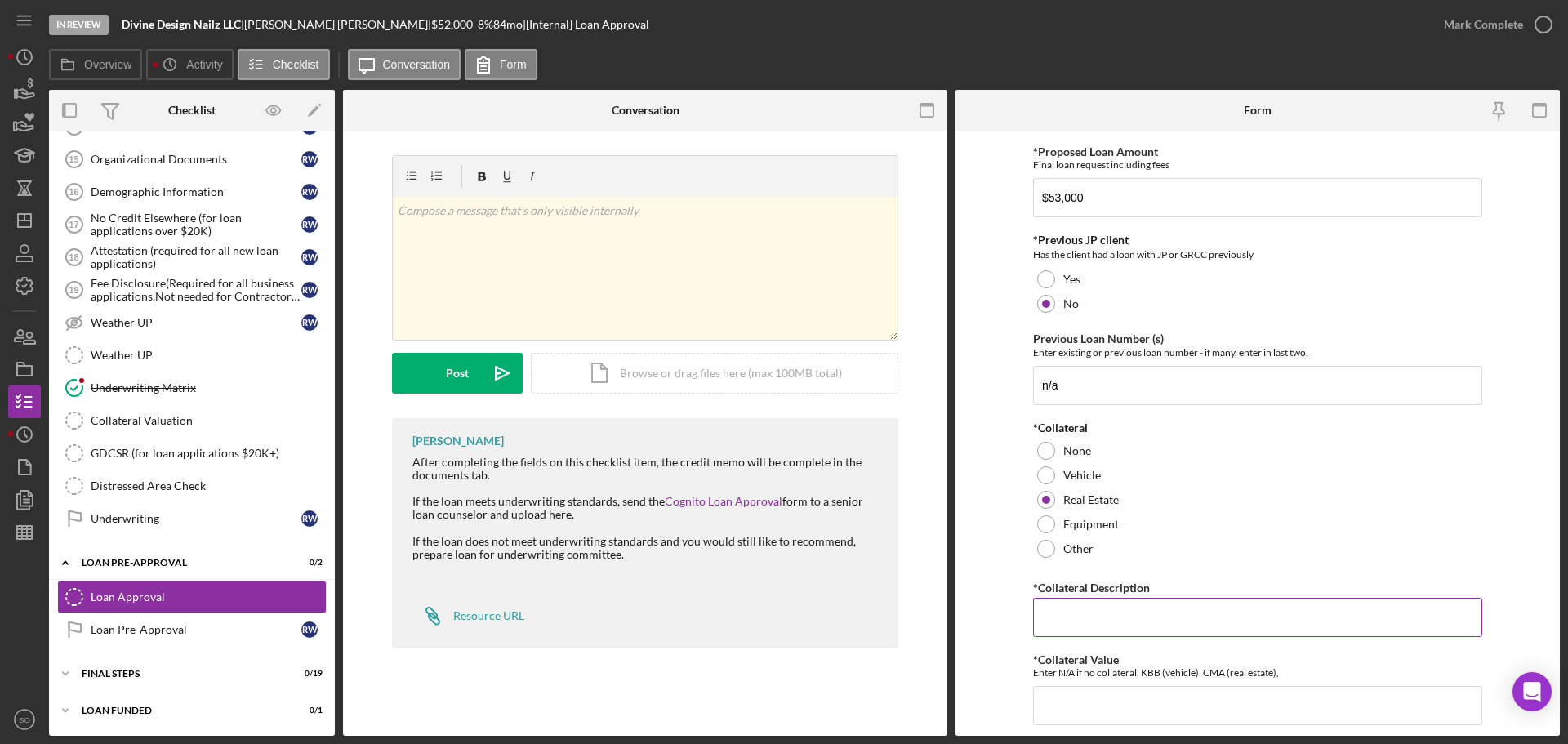
click at [1085, 598] on input "*Collateral Description" at bounding box center [1257, 617] width 449 height 40
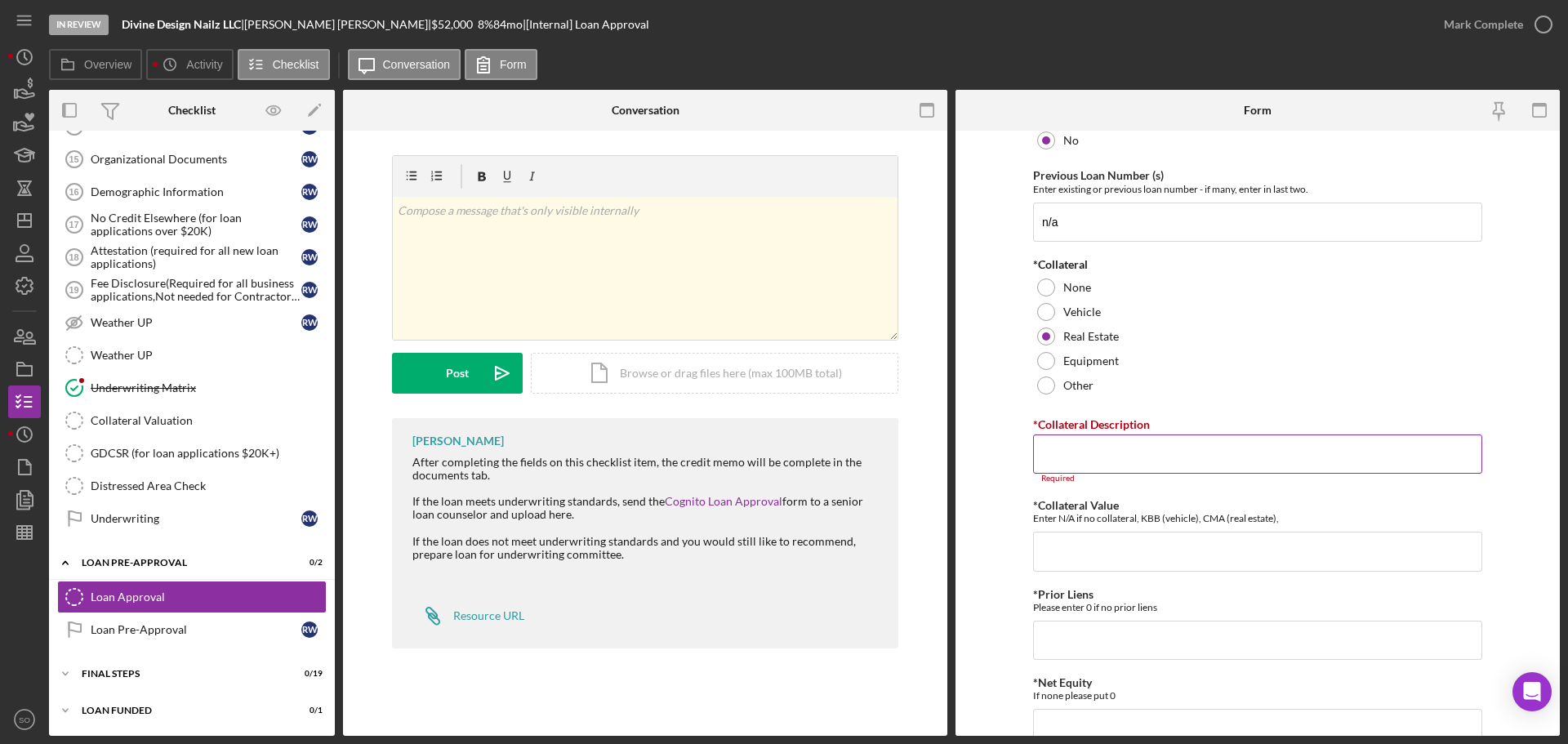
click at [1132, 458] on input "*Collateral Description" at bounding box center [1257, 454] width 449 height 40
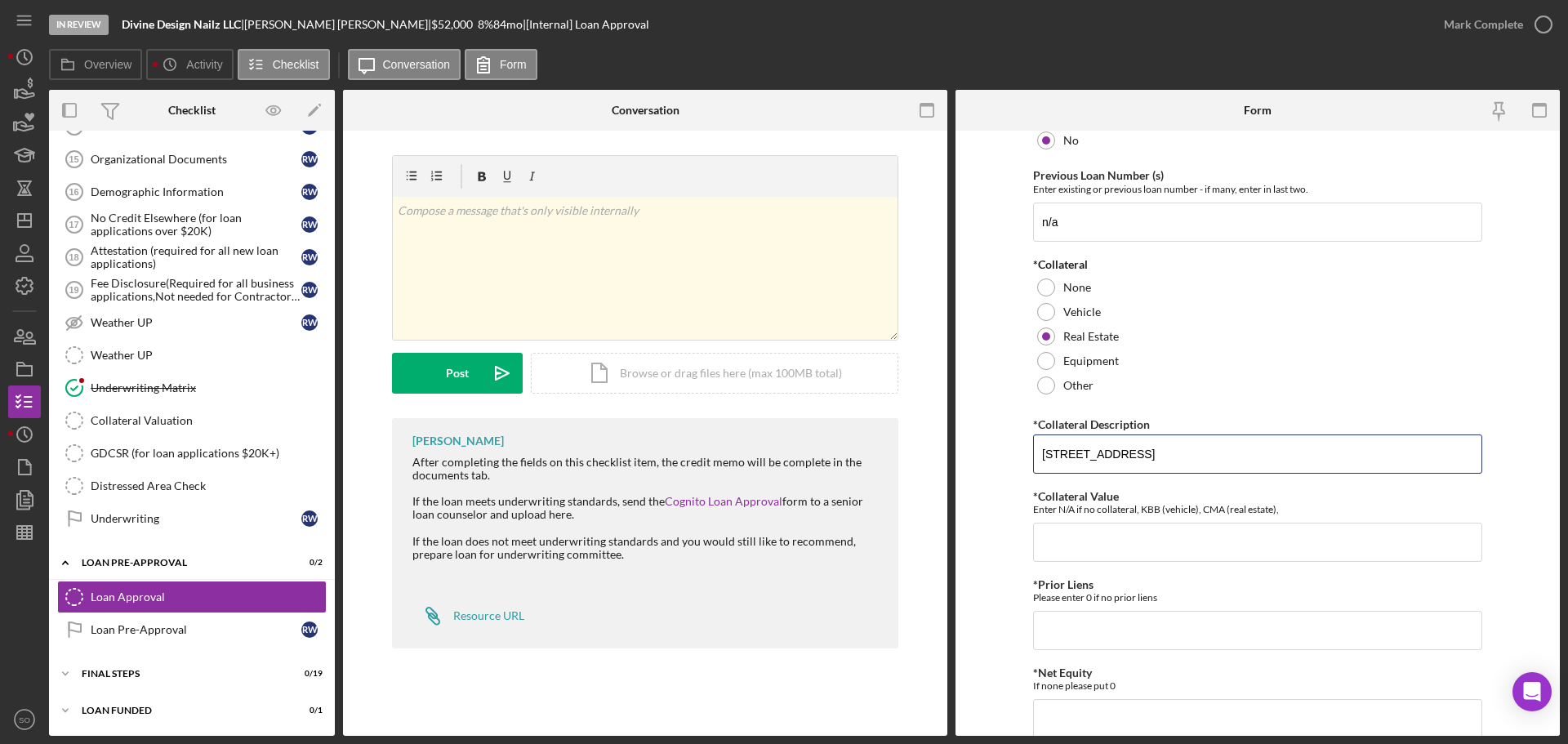
type input "526 Pecan Bluffs Ct, Wentzville, MO 63385"
drag, startPoint x: 1266, startPoint y: 450, endPoint x: 897, endPoint y: 449, distance: 369.0
click at [897, 449] on div "Overview Internal Workflow Stage In Review Icon/Dropdown Arrow Archive (can una…" at bounding box center [804, 413] width 1511 height 647
click at [1120, 521] on div "*Collateral Value Enter N/A if no collateral, KBB (vehicle), CMA (real estate),…" at bounding box center [1257, 526] width 449 height 72
click at [1139, 556] on input "*Collateral Value" at bounding box center [1257, 543] width 449 height 40
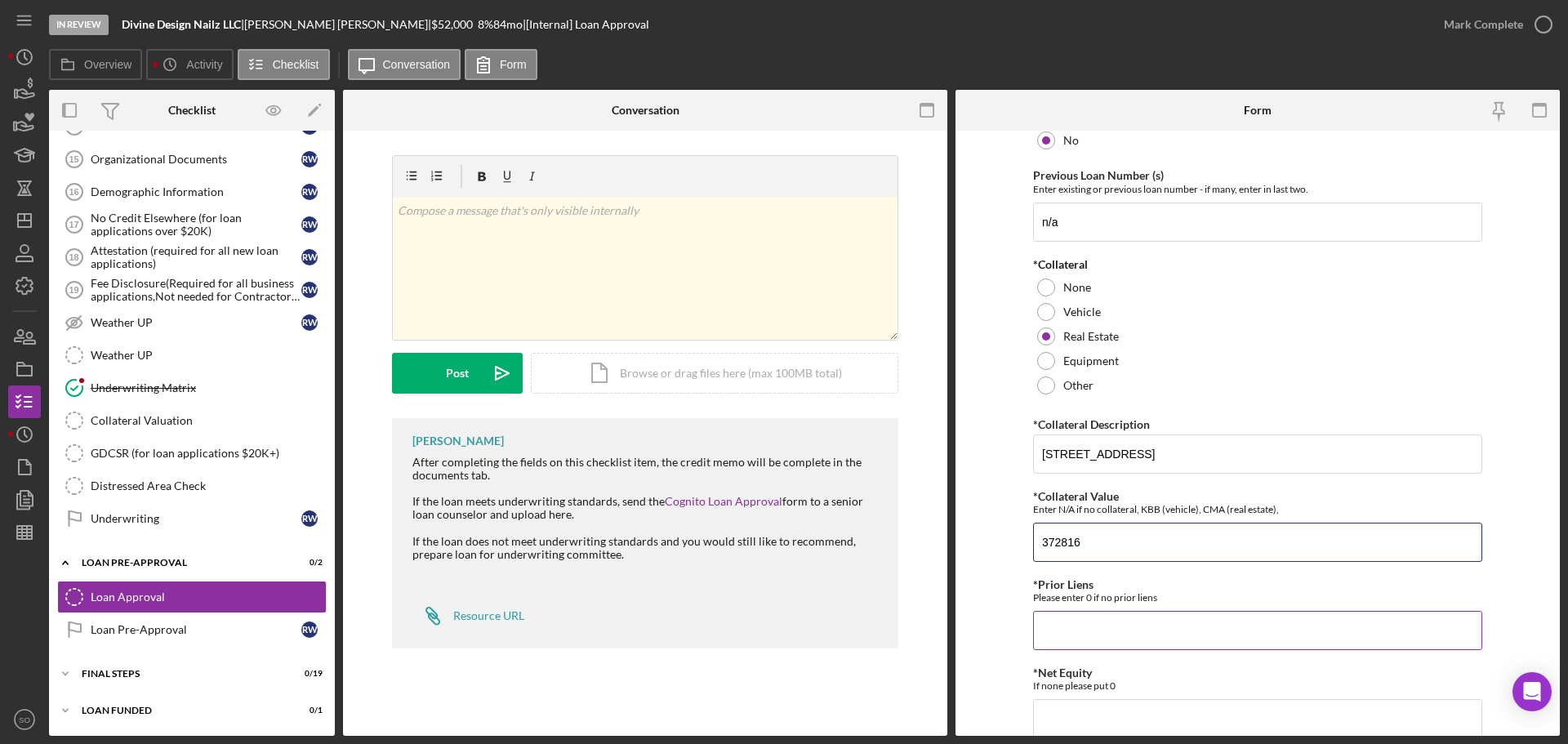
type input "372816"
click at [1072, 620] on input "*Prior Liens" at bounding box center [1257, 631] width 449 height 40
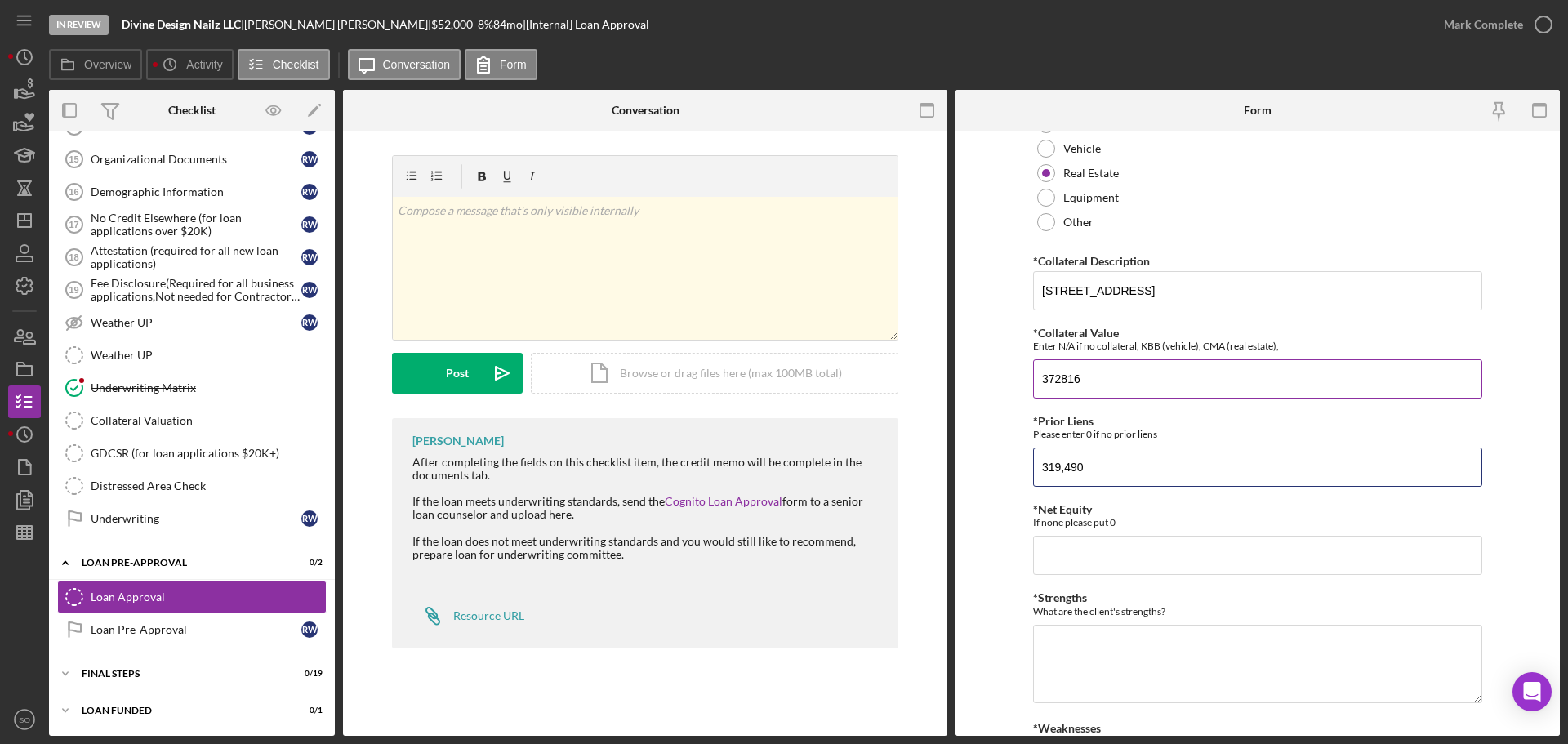
scroll to position [490, 0]
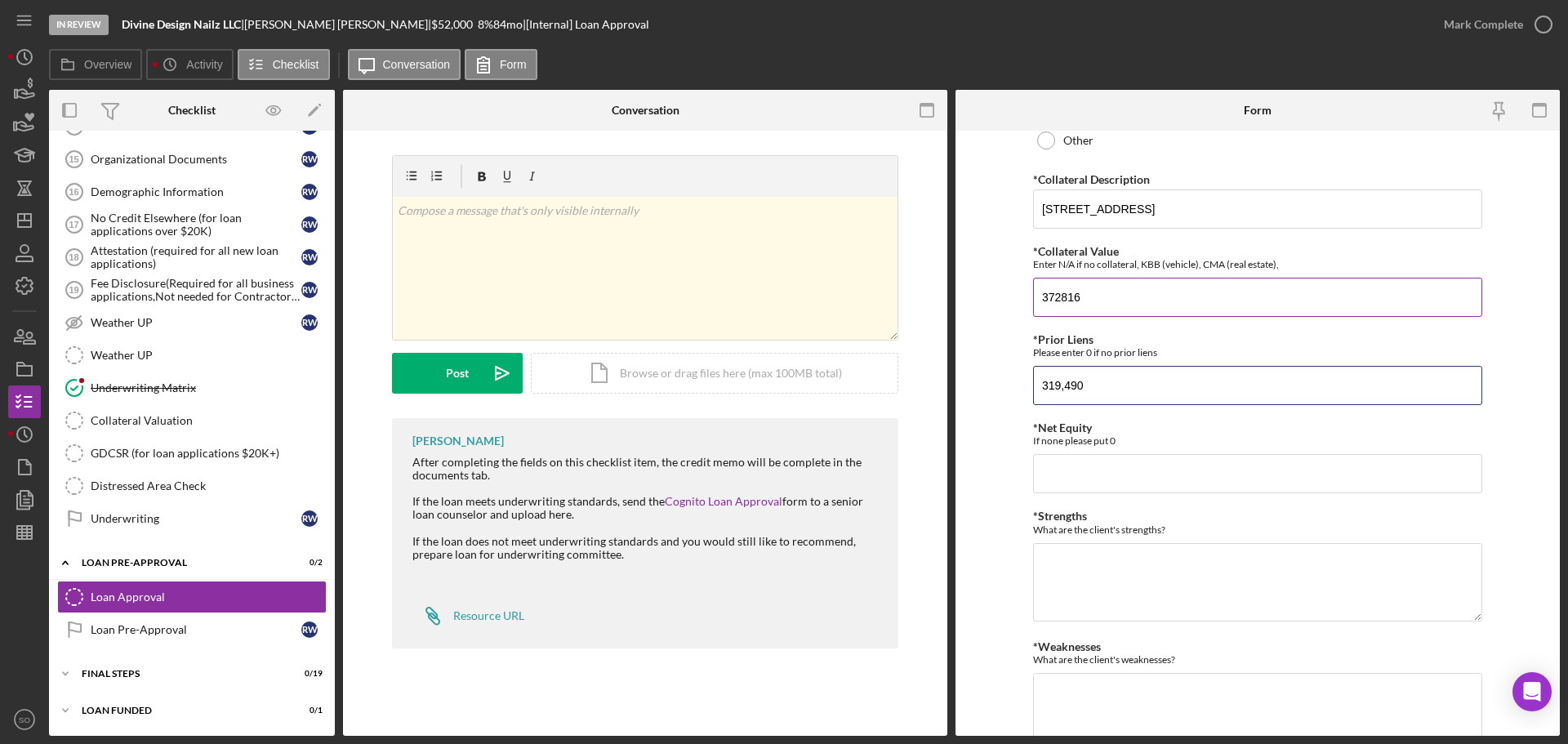
type input "319,490"
click at [1056, 292] on input "372816" at bounding box center [1257, 297] width 449 height 40
type input "372,816"
click at [1182, 475] on input "*Net Equity" at bounding box center [1257, 474] width 449 height 40
type input "53,326"
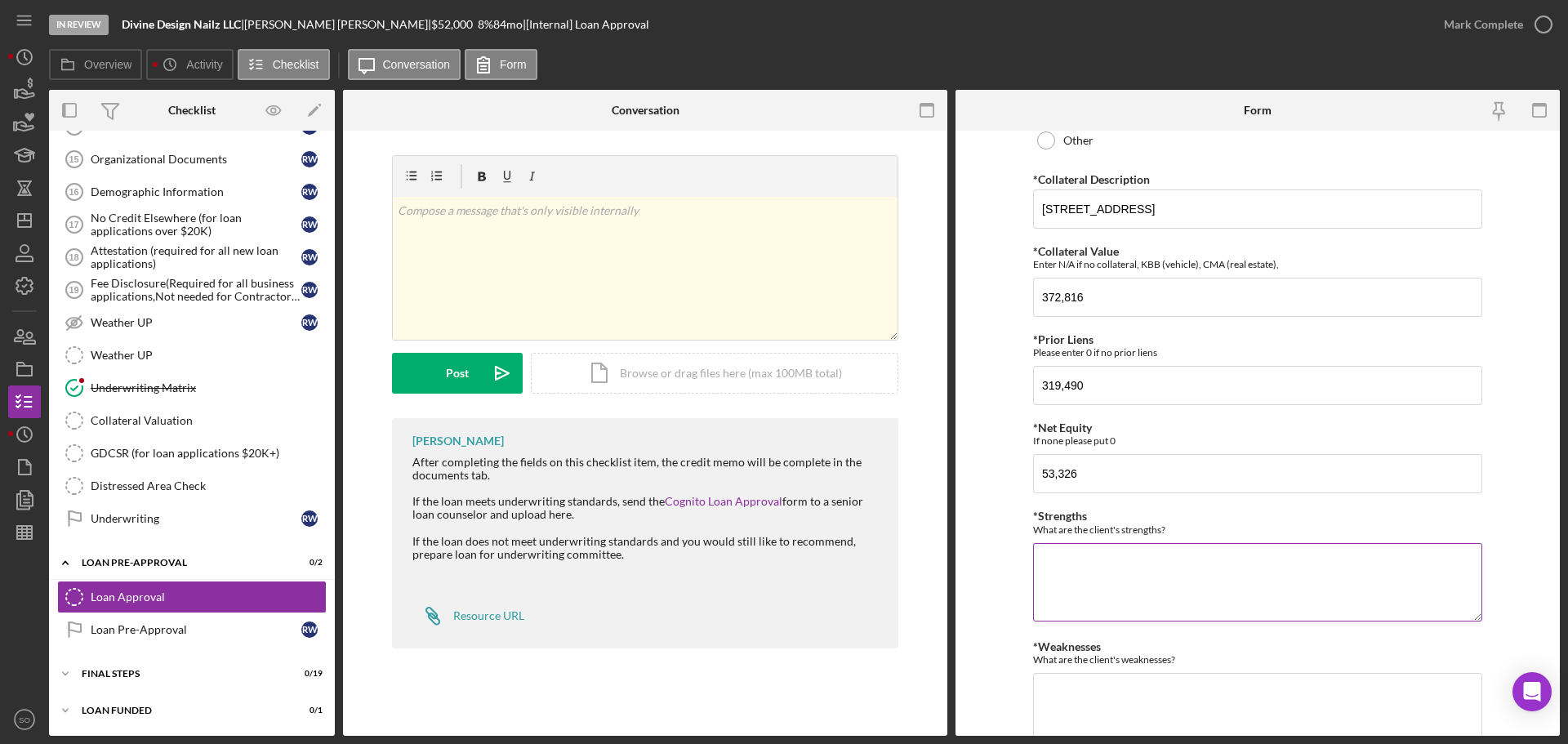
click at [1176, 583] on textarea "*Strengths" at bounding box center [1257, 582] width 449 height 78
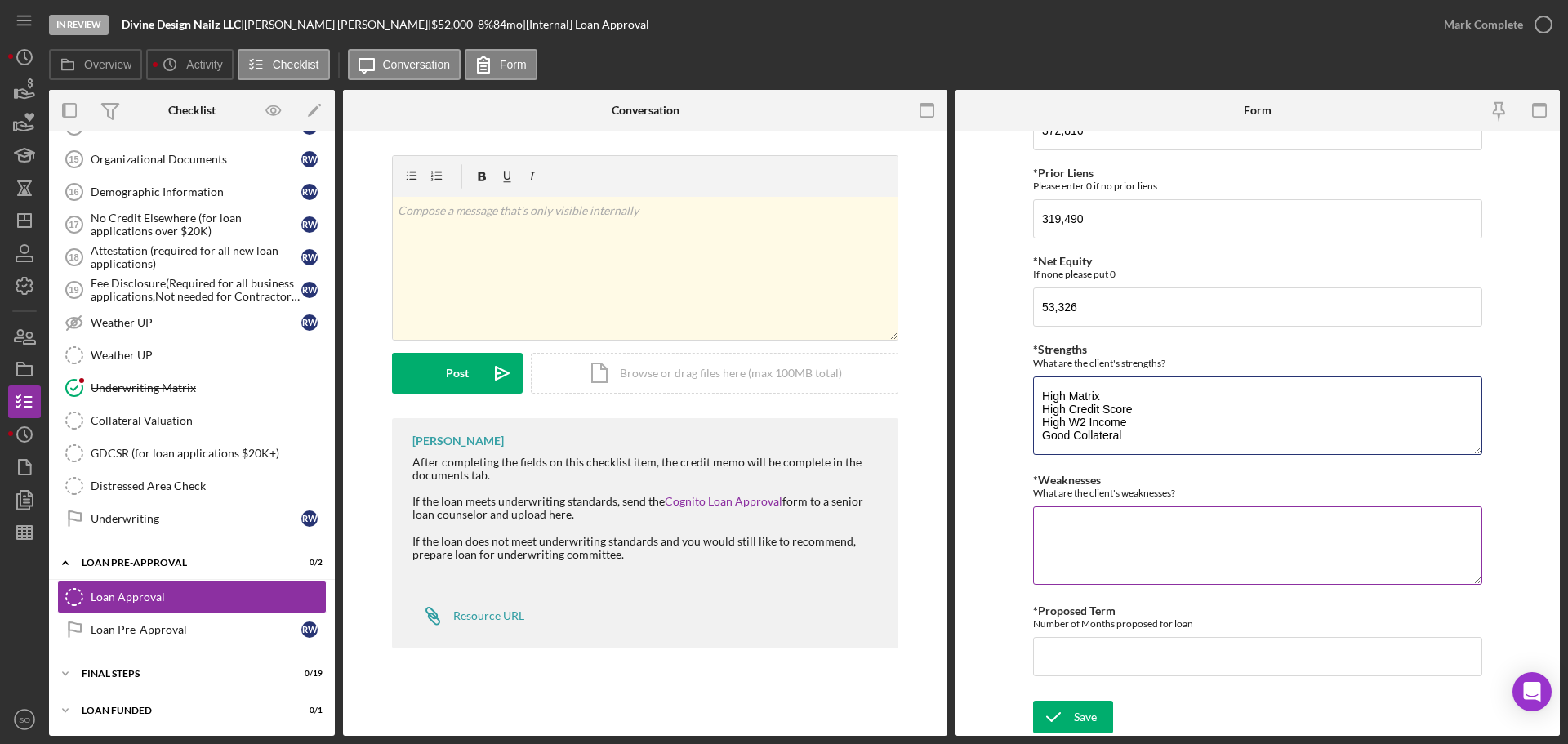
type textarea "High Matrix High Credit Score High W2 Income Good Collateral"
click at [1173, 525] on textarea "*Weaknesses" at bounding box center [1257, 545] width 449 height 78
type textarea "No weaknesses"
click at [1189, 660] on input "*Proposed Term" at bounding box center [1257, 657] width 449 height 40
type input "60"
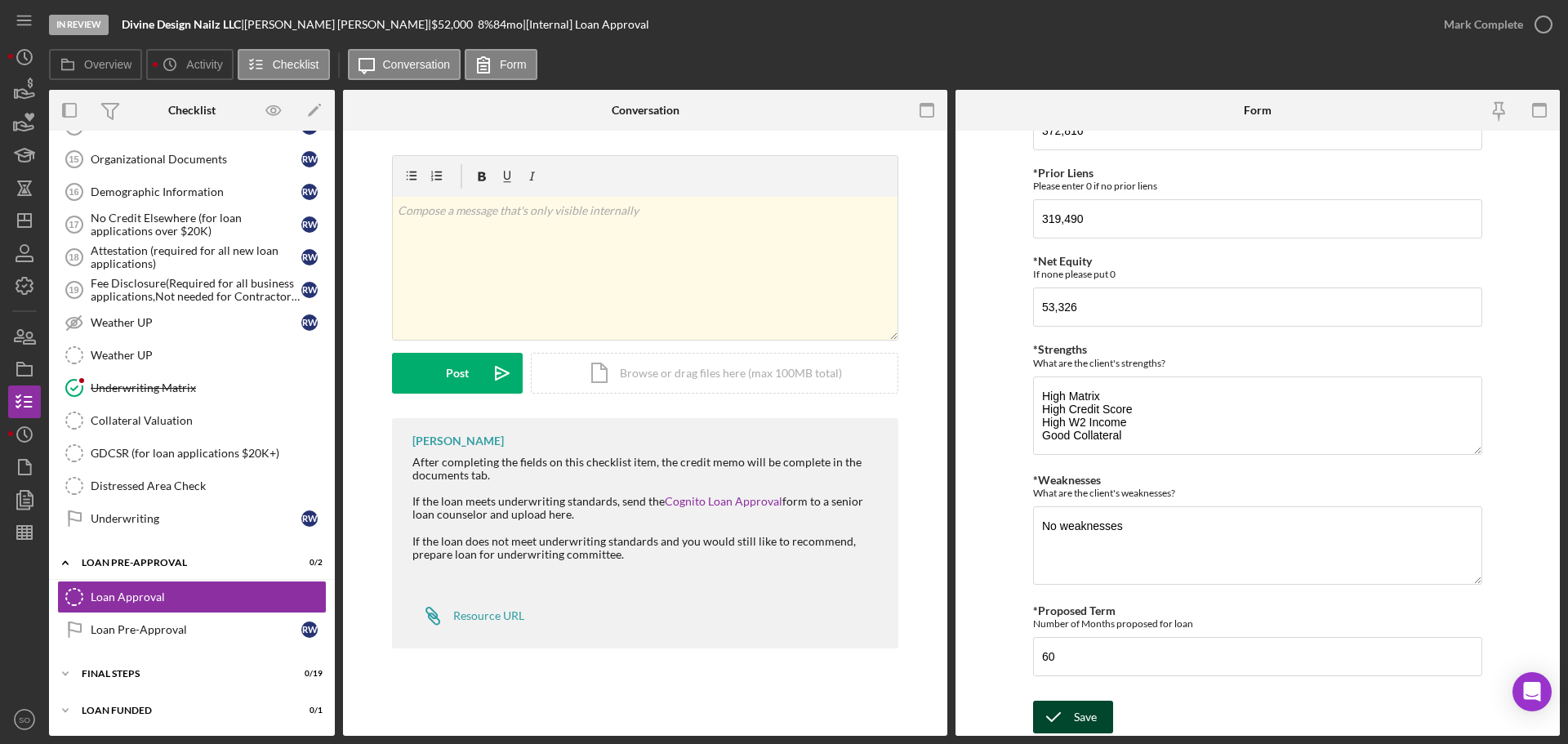
click at [1063, 714] on icon "submit" at bounding box center [1053, 717] width 40 height 40
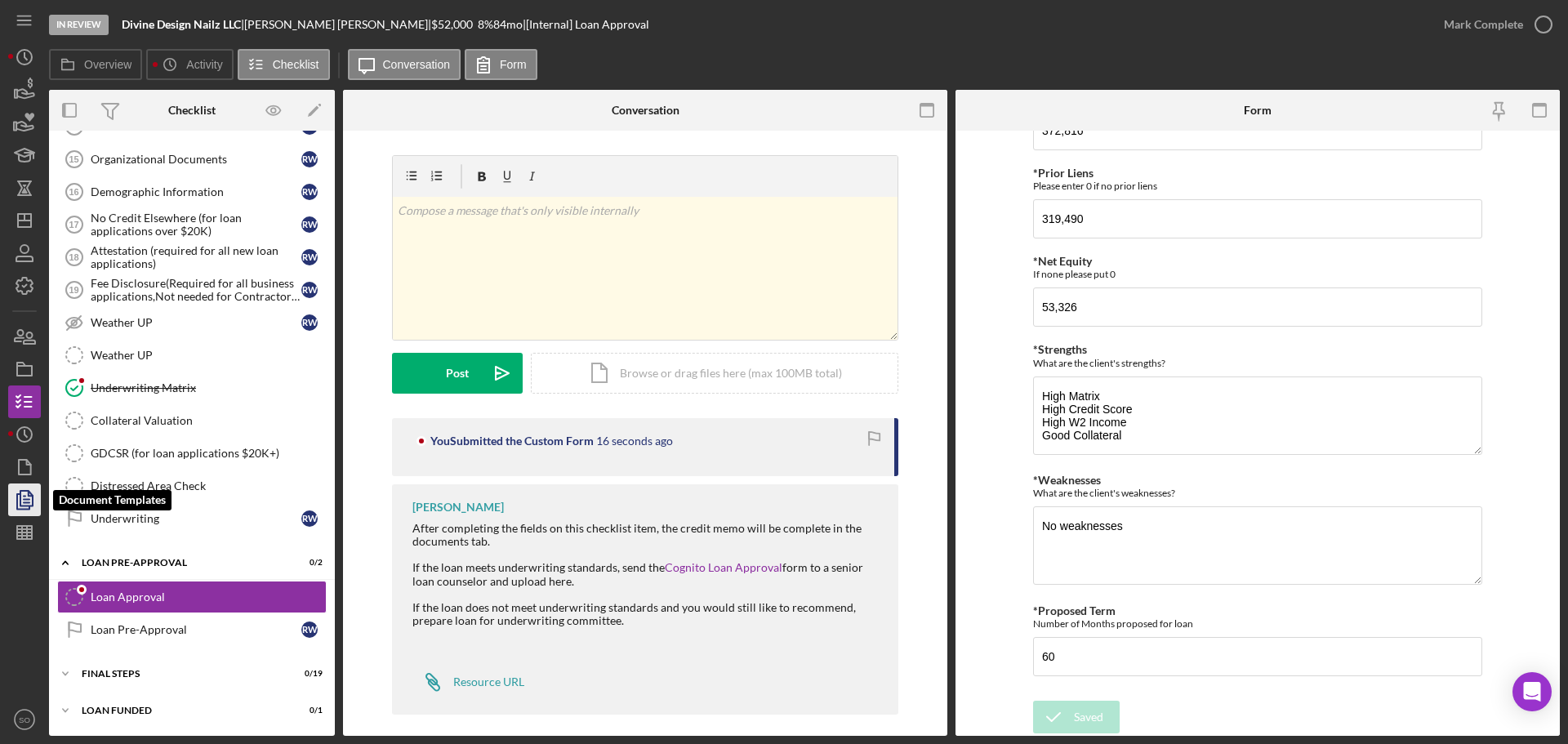
click at [28, 501] on icon "button" at bounding box center [24, 500] width 40 height 40
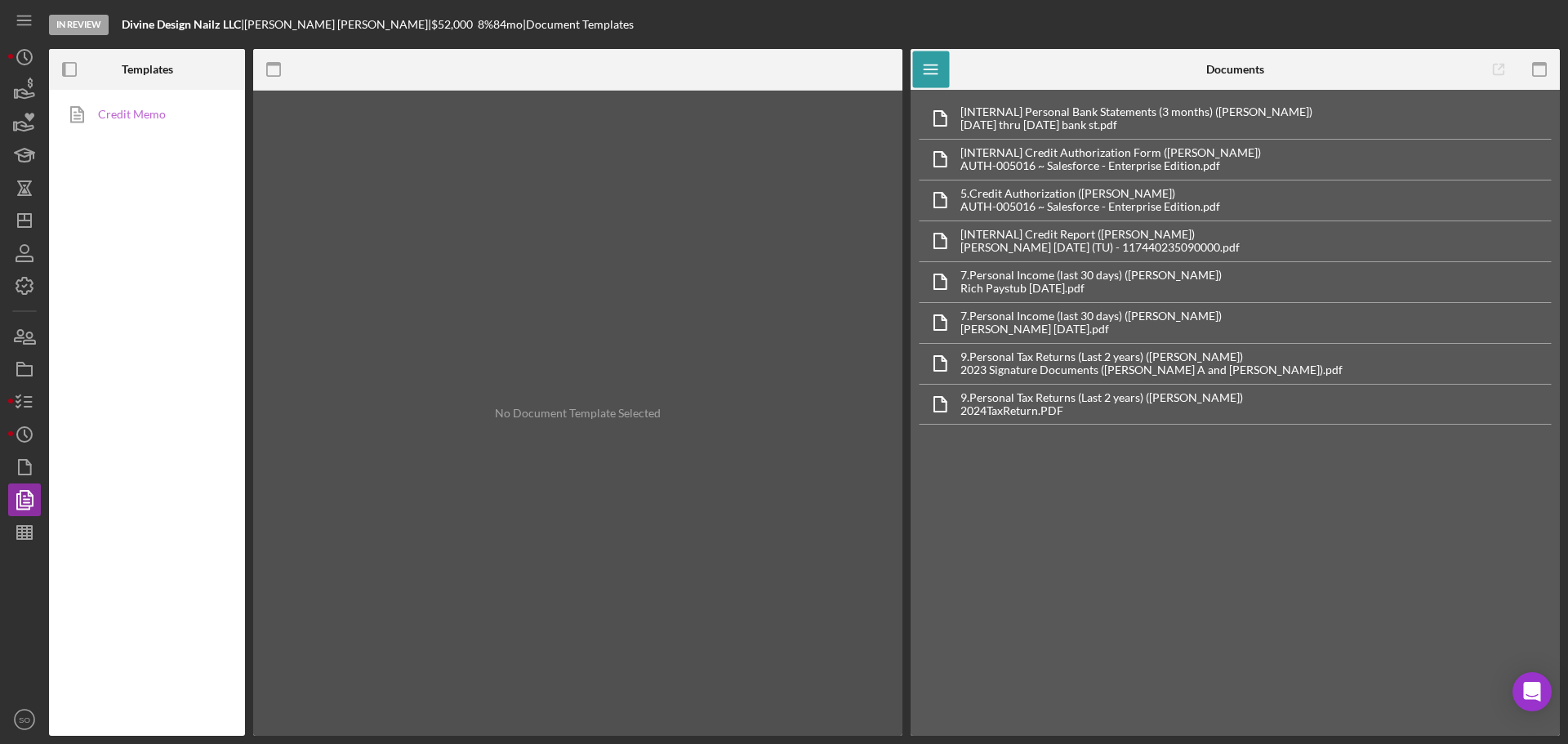
click at [149, 106] on link "Credit Memo" at bounding box center [142, 115] width 172 height 33
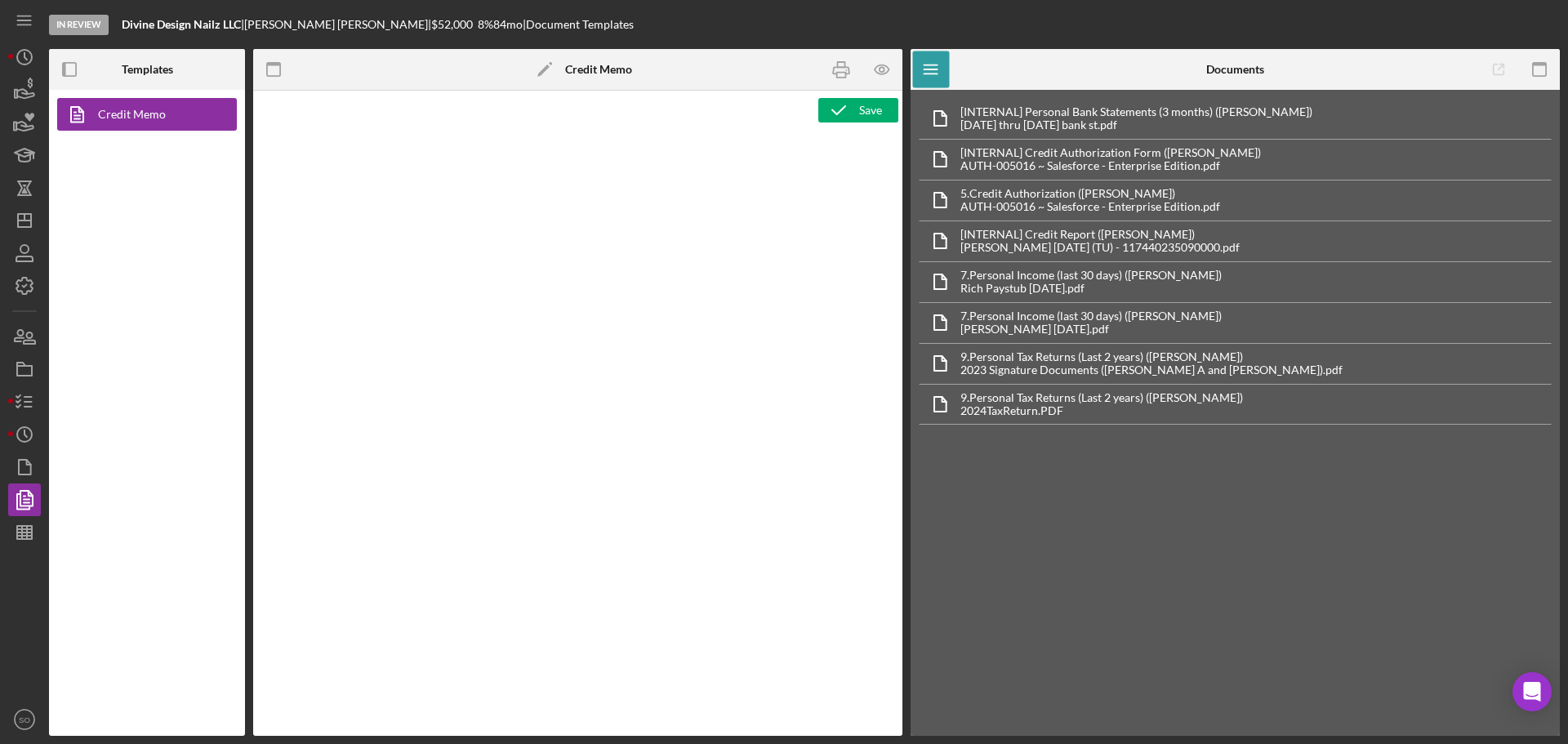
type textarea "<h1>Business Loan Risk Assessment</h1> <p>Loan Officer: &nbsp;<span id="Lender_…"
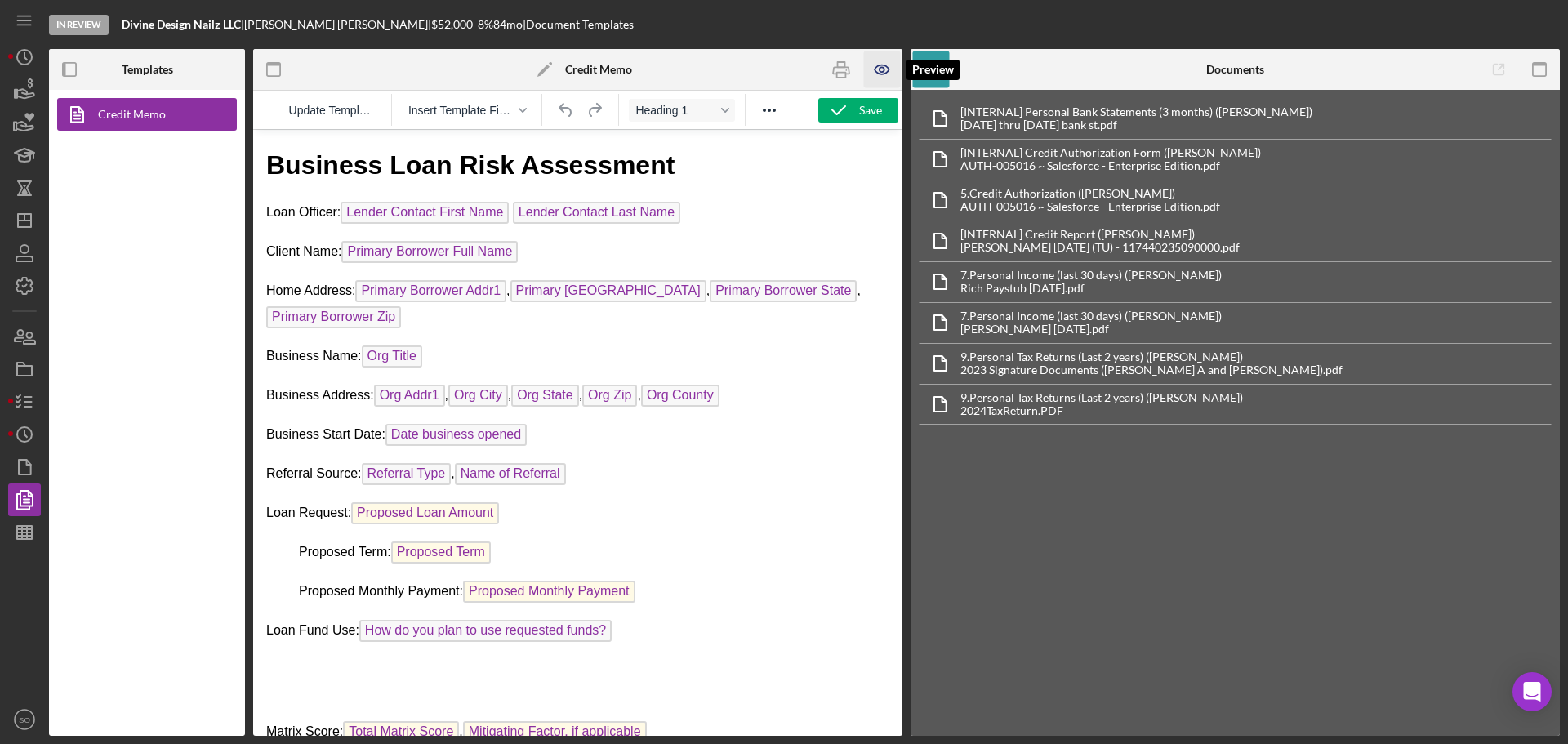
click at [881, 66] on icon "button" at bounding box center [882, 70] width 37 height 37
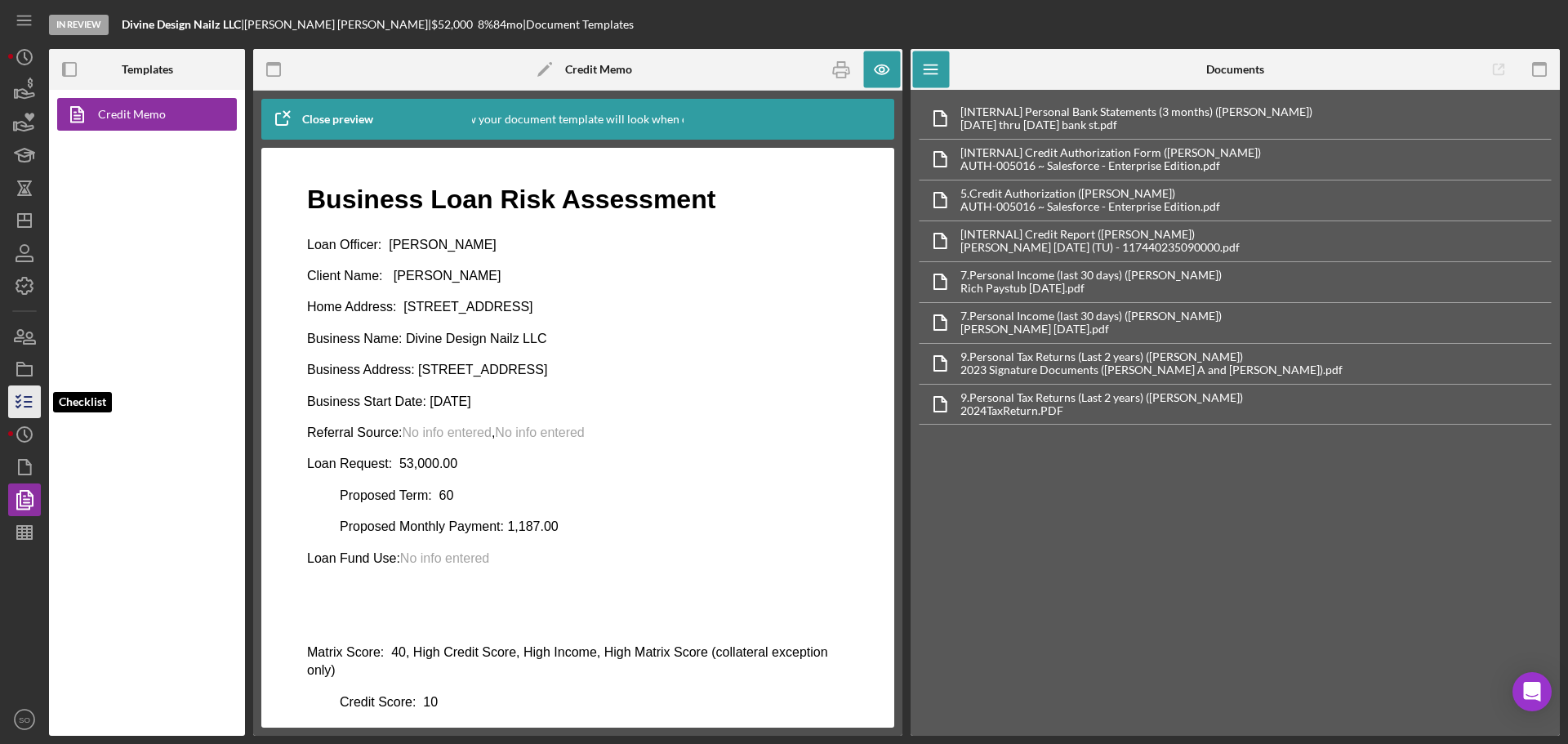
click at [28, 402] on line "button" at bounding box center [28, 402] width 7 height 0
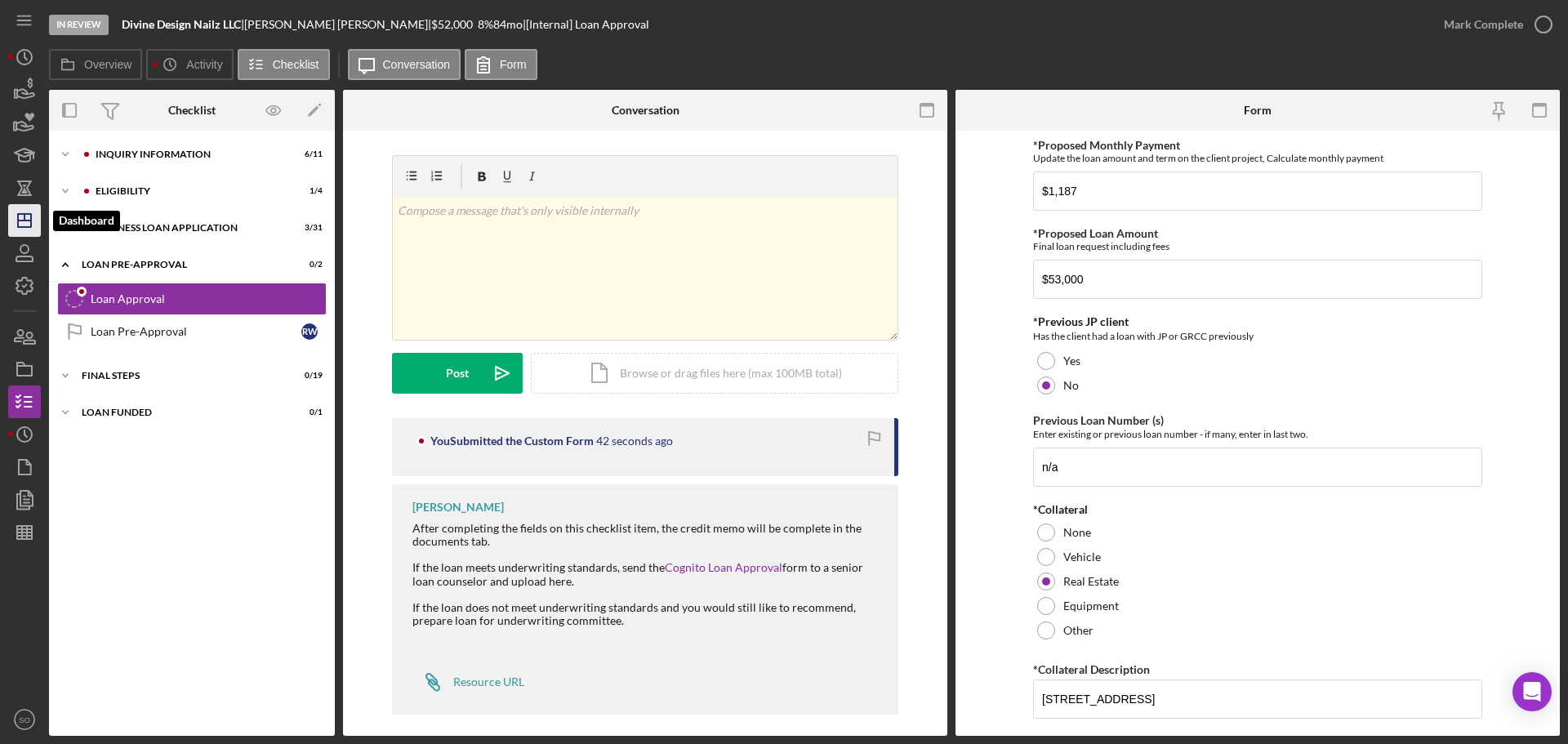
click at [28, 218] on icon "Icon/Dashboard" at bounding box center [24, 221] width 40 height 40
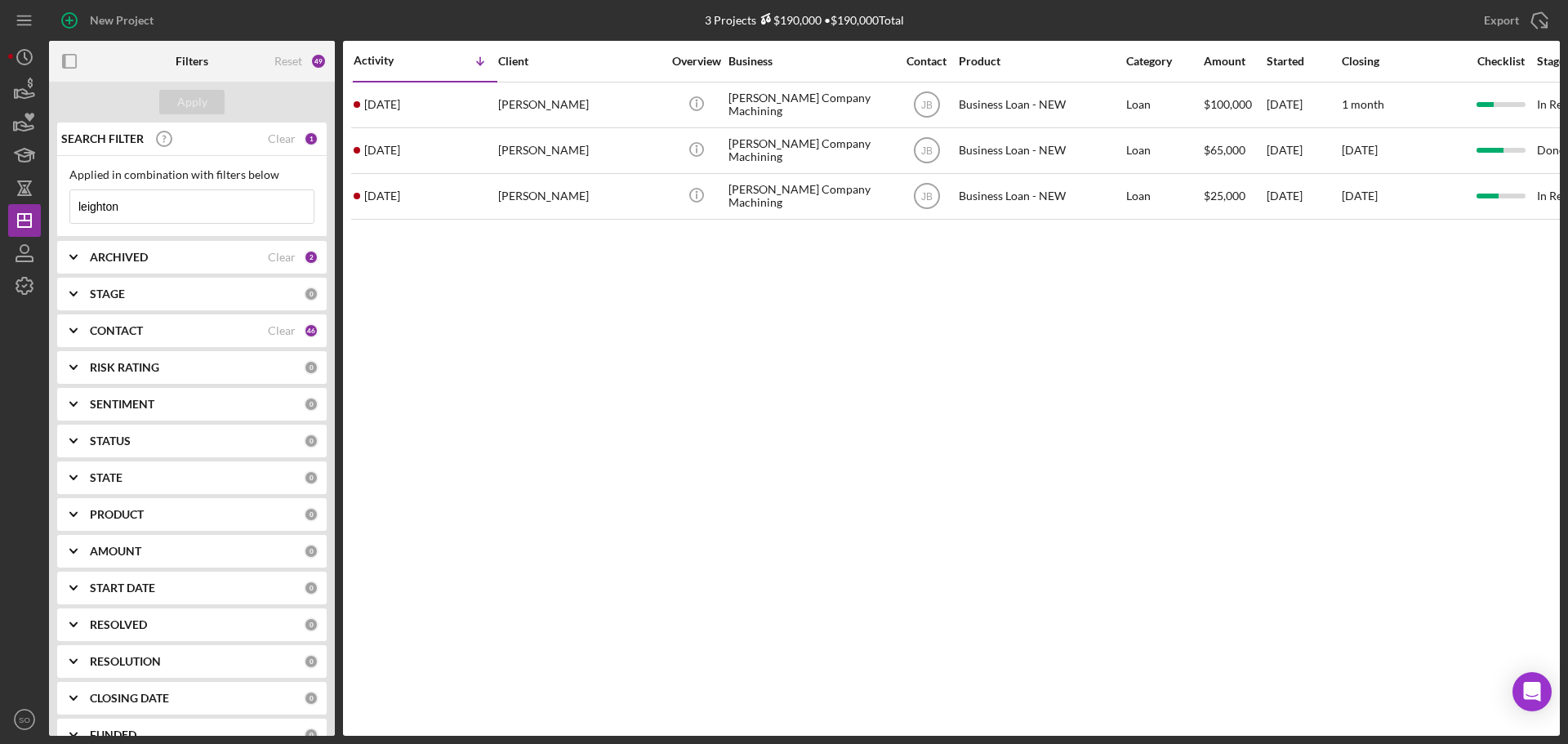
drag, startPoint x: 147, startPoint y: 209, endPoint x: -383, endPoint y: 186, distance: 530.5
click at [0, 186] on html "New Project 3 Projects $190,000 • $190,000 Total leighton Export Icon/Export Fi…" at bounding box center [784, 372] width 1568 height 744
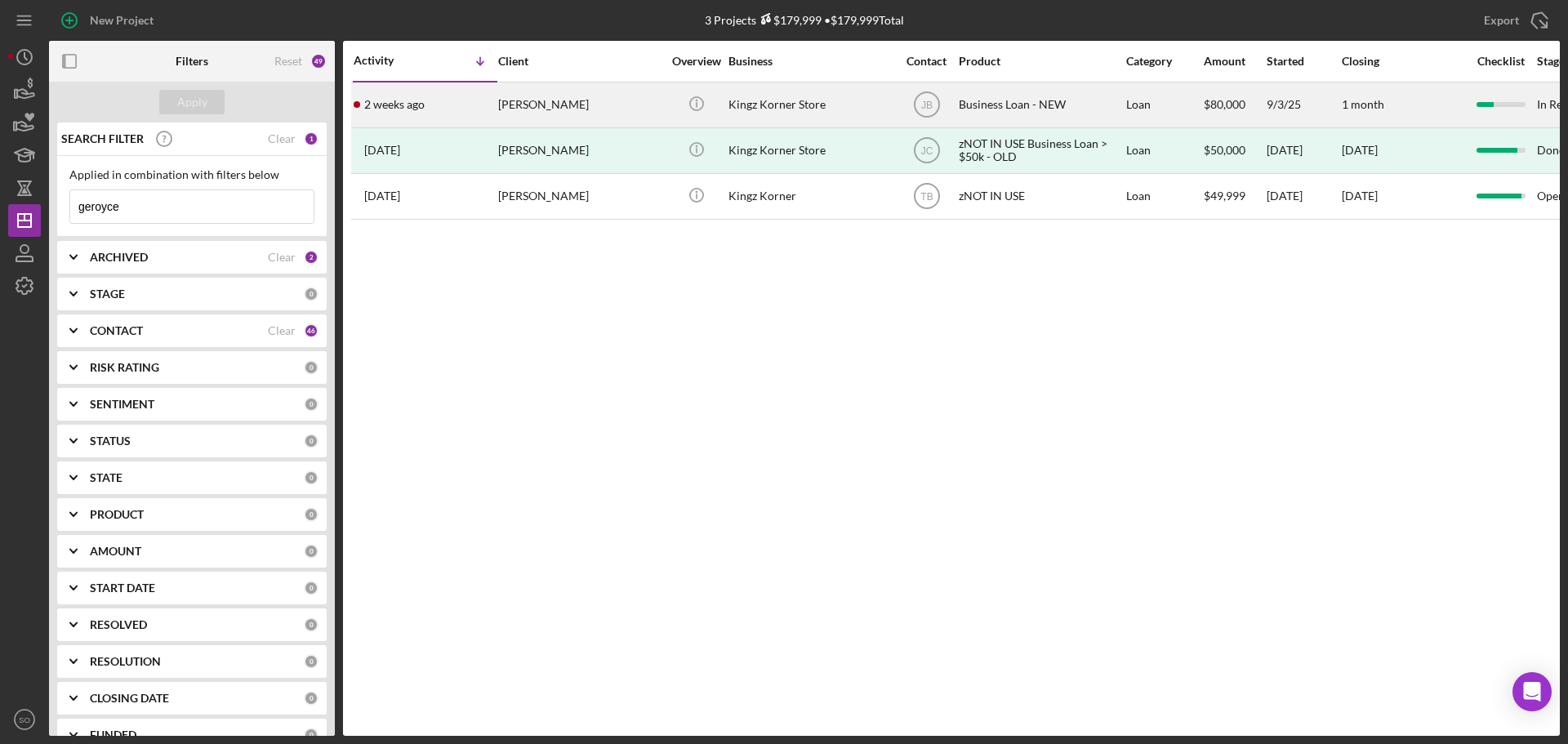
type input "geroyce"
click at [550, 109] on div "Geroyce King" at bounding box center [580, 105] width 164 height 43
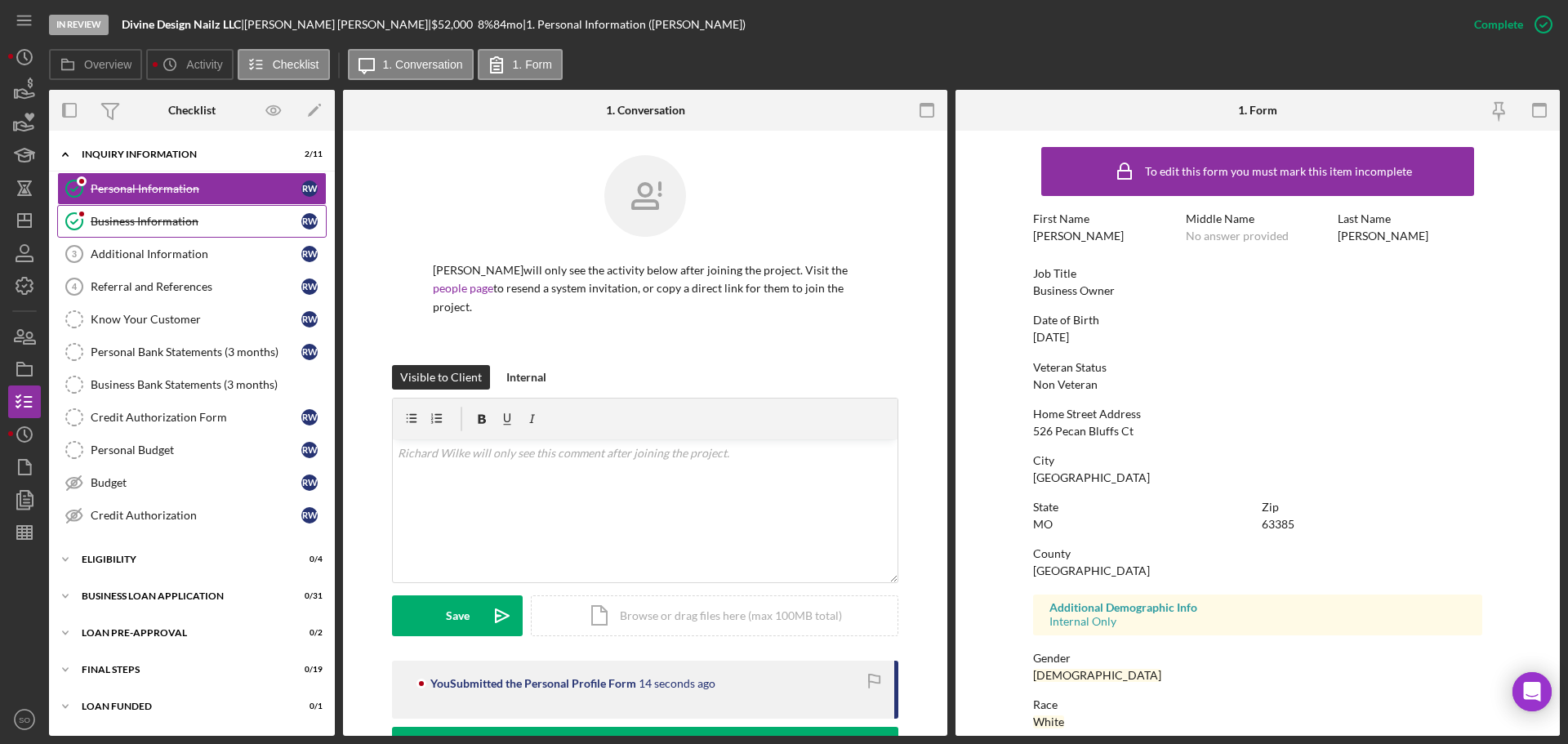
drag, startPoint x: 162, startPoint y: 221, endPoint x: 176, endPoint y: 223, distance: 14.1
click at [165, 221] on div "Business Information" at bounding box center [196, 222] width 210 height 13
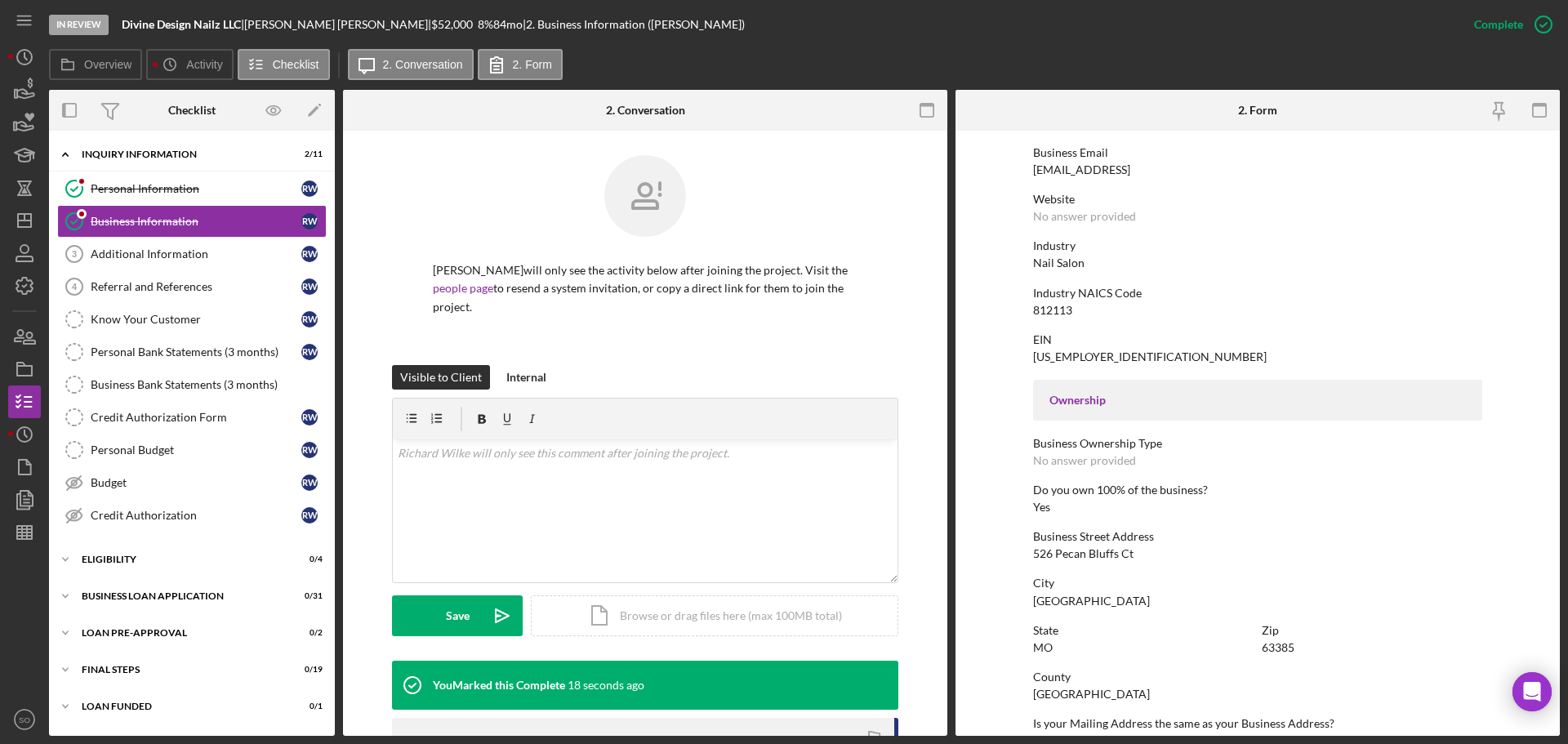
scroll to position [136, 0]
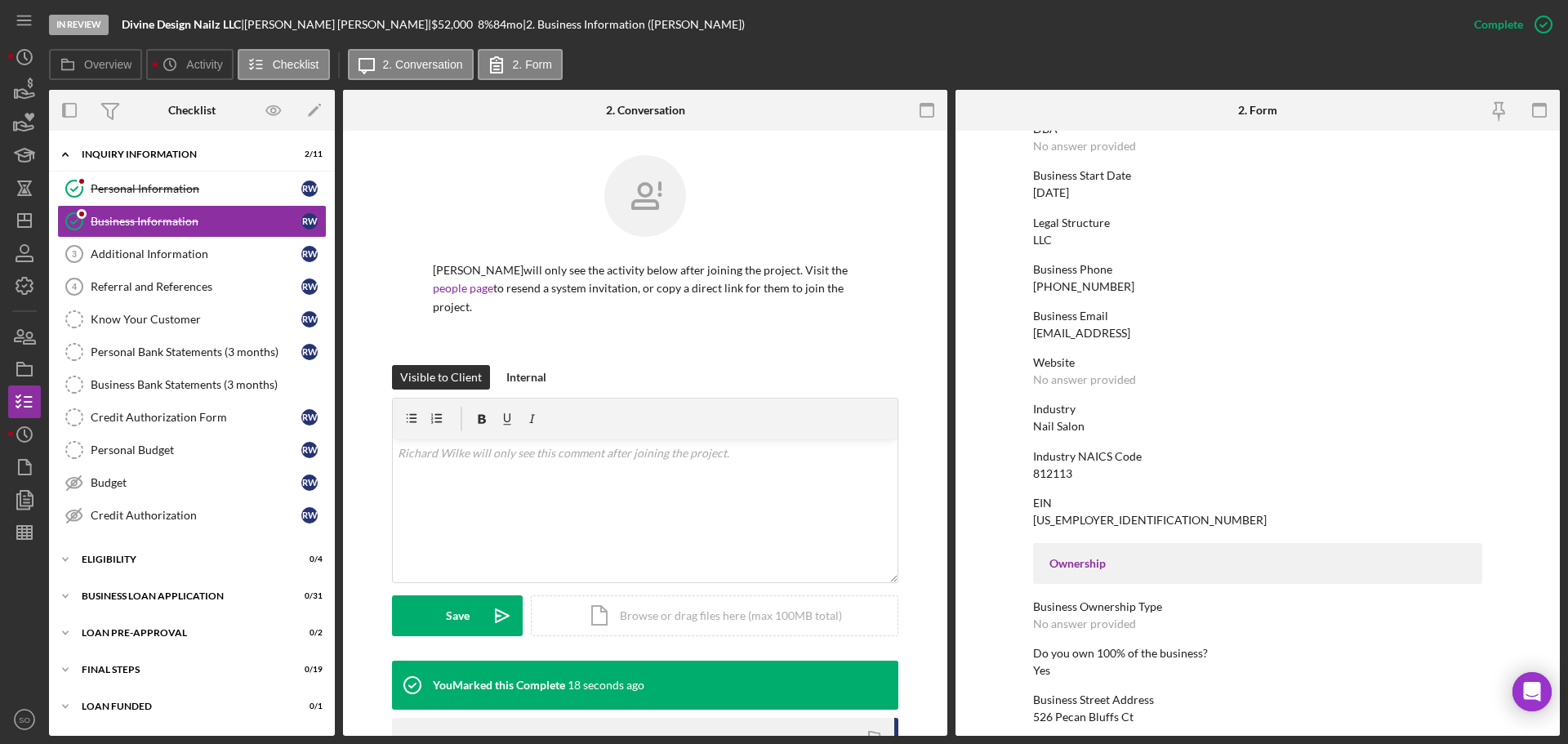
click at [1083, 288] on div "[PHONE_NUMBER]" at bounding box center [1084, 287] width 101 height 13
copy div "[PHONE_NUMBER]"
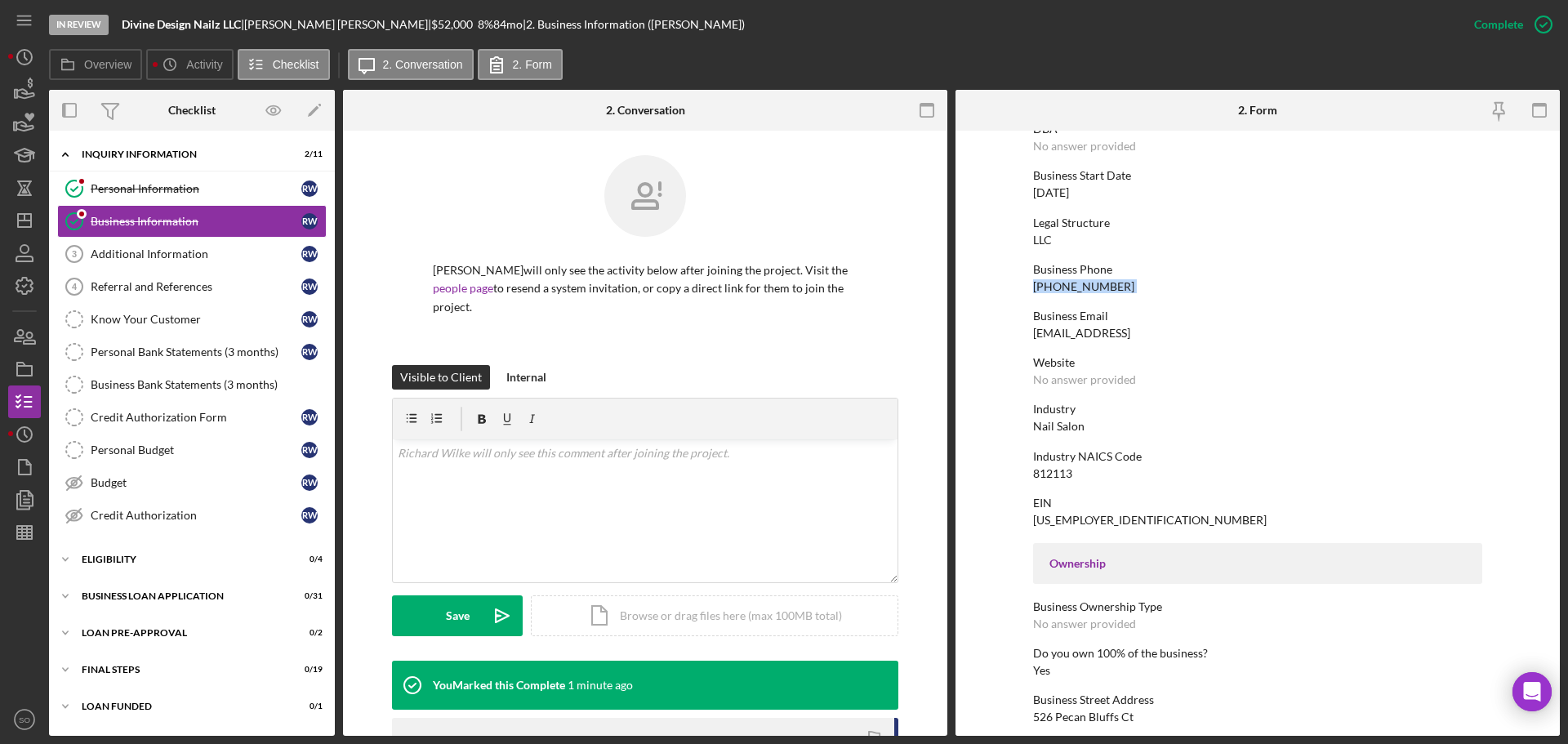
click at [1059, 194] on div "[DATE]" at bounding box center [1051, 193] width 36 height 13
copy div "[DATE]"
click at [1052, 427] on div "Nail Salon" at bounding box center [1059, 427] width 51 height 13
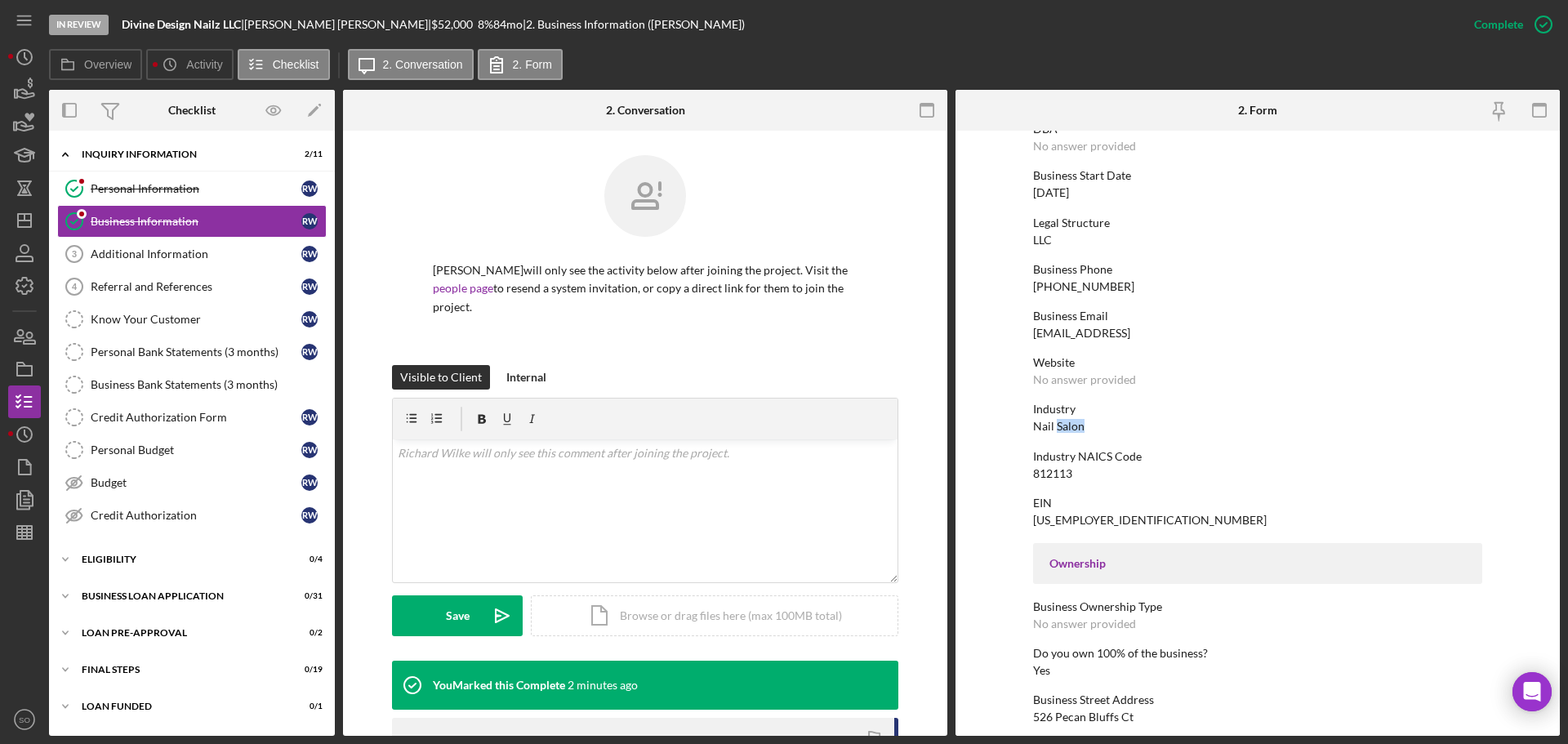
click at [1052, 427] on div "Nail Salon" at bounding box center [1059, 427] width 51 height 13
copy div "Nail Salon"
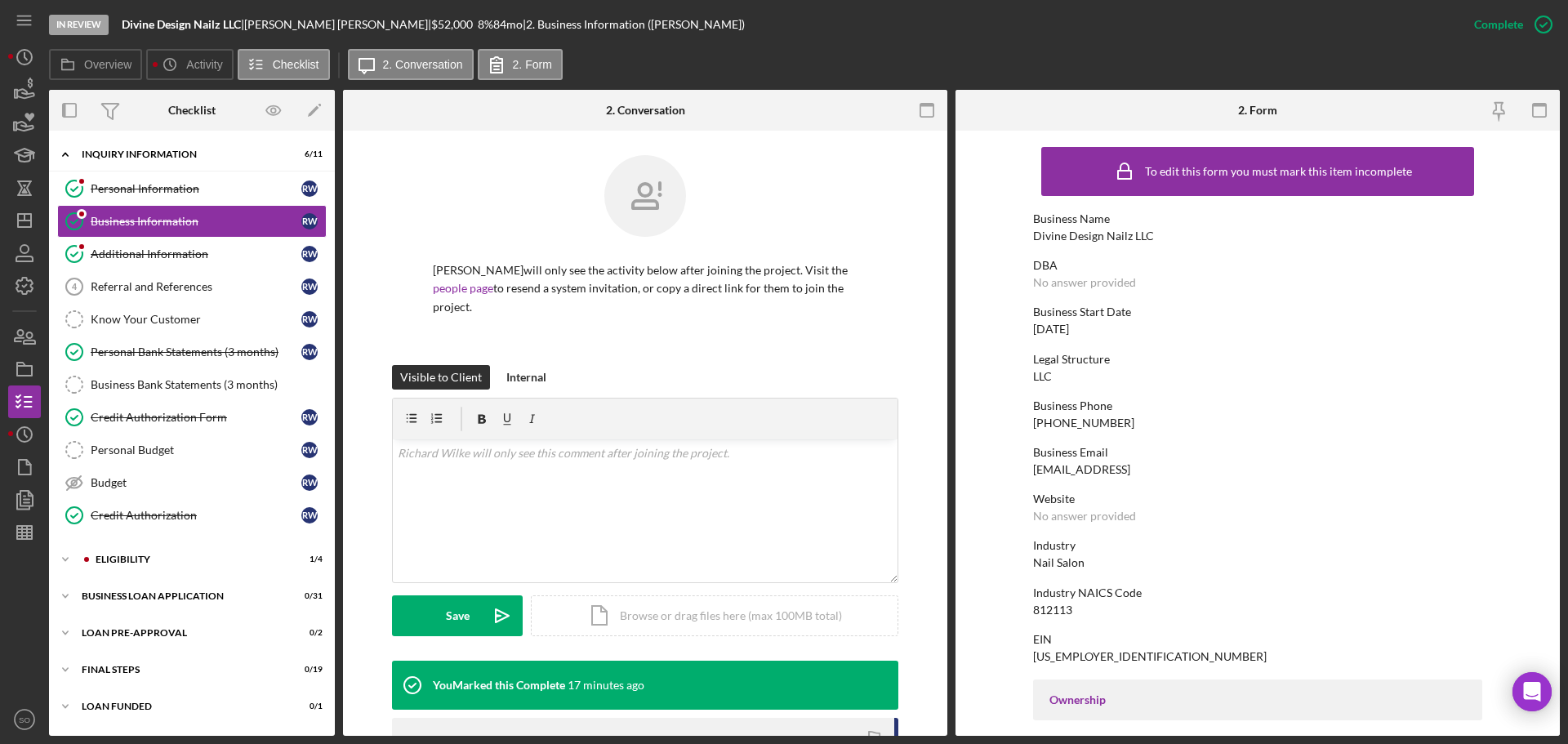
click at [1121, 238] on div "Divine Design Nailz LLC" at bounding box center [1093, 236] width 120 height 13
copy div "Divine Design Nailz LLC"
click at [129, 191] on div "Personal Information" at bounding box center [196, 189] width 210 height 13
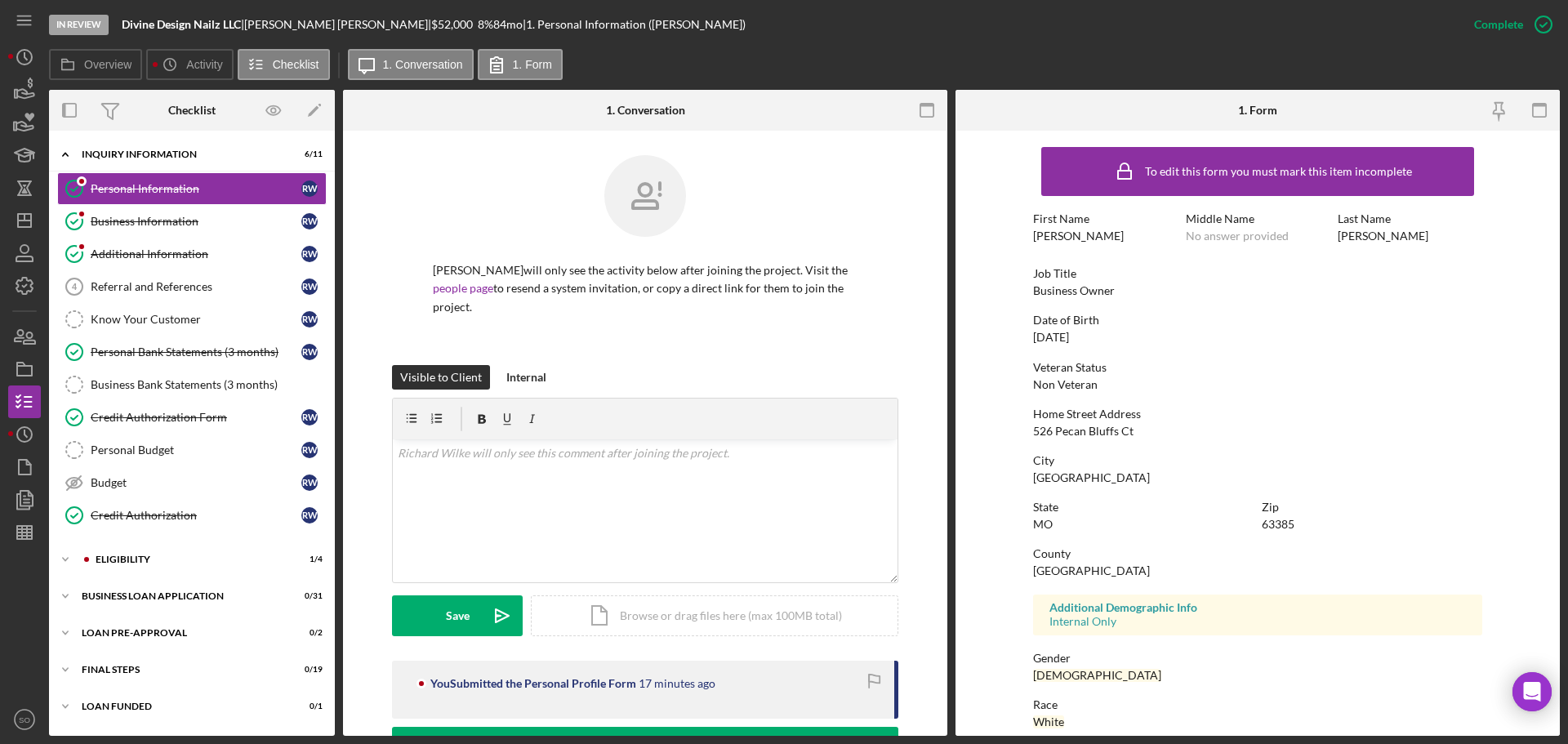
click at [1036, 290] on div "Business Owner" at bounding box center [1074, 291] width 82 height 13
copy div "Business Owner"
click at [155, 228] on link "Business Information Business Information R W" at bounding box center [191, 222] width 269 height 33
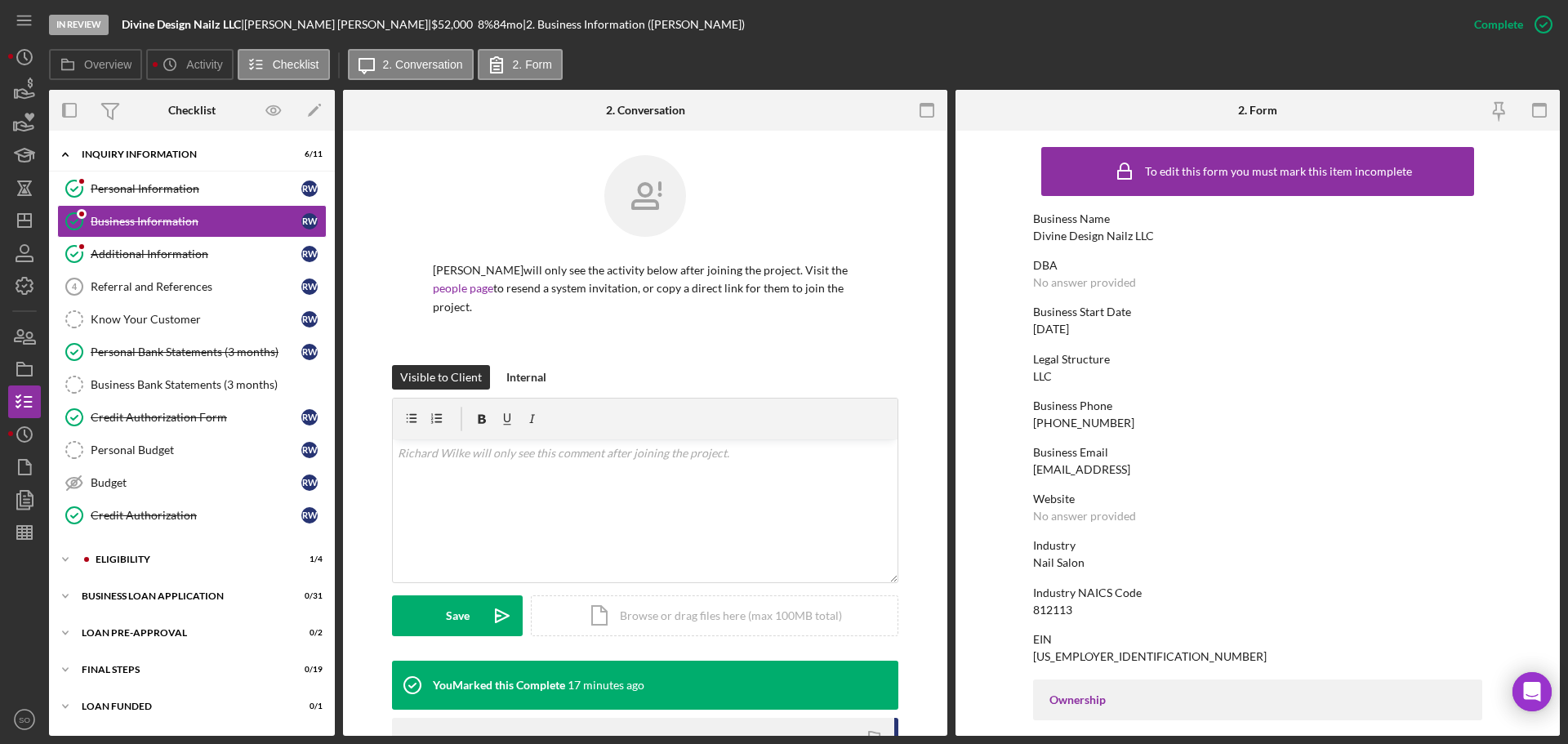
click at [1063, 326] on div "[DATE]" at bounding box center [1051, 329] width 36 height 13
copy div "[DATE]"
